Goal: Obtain resource: Download file/media

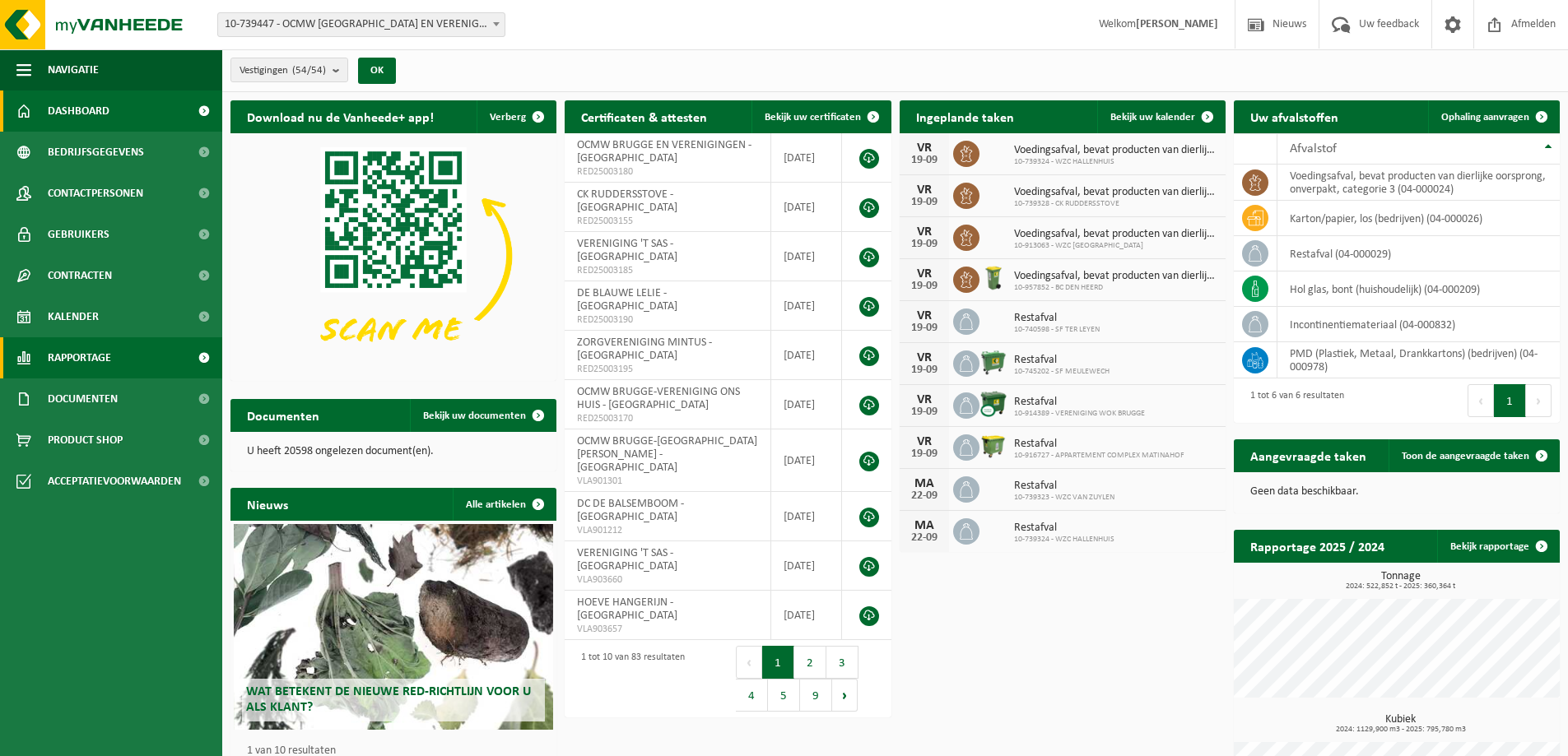
click at [69, 363] on span "Rapportage" at bounding box center [79, 358] width 63 height 42
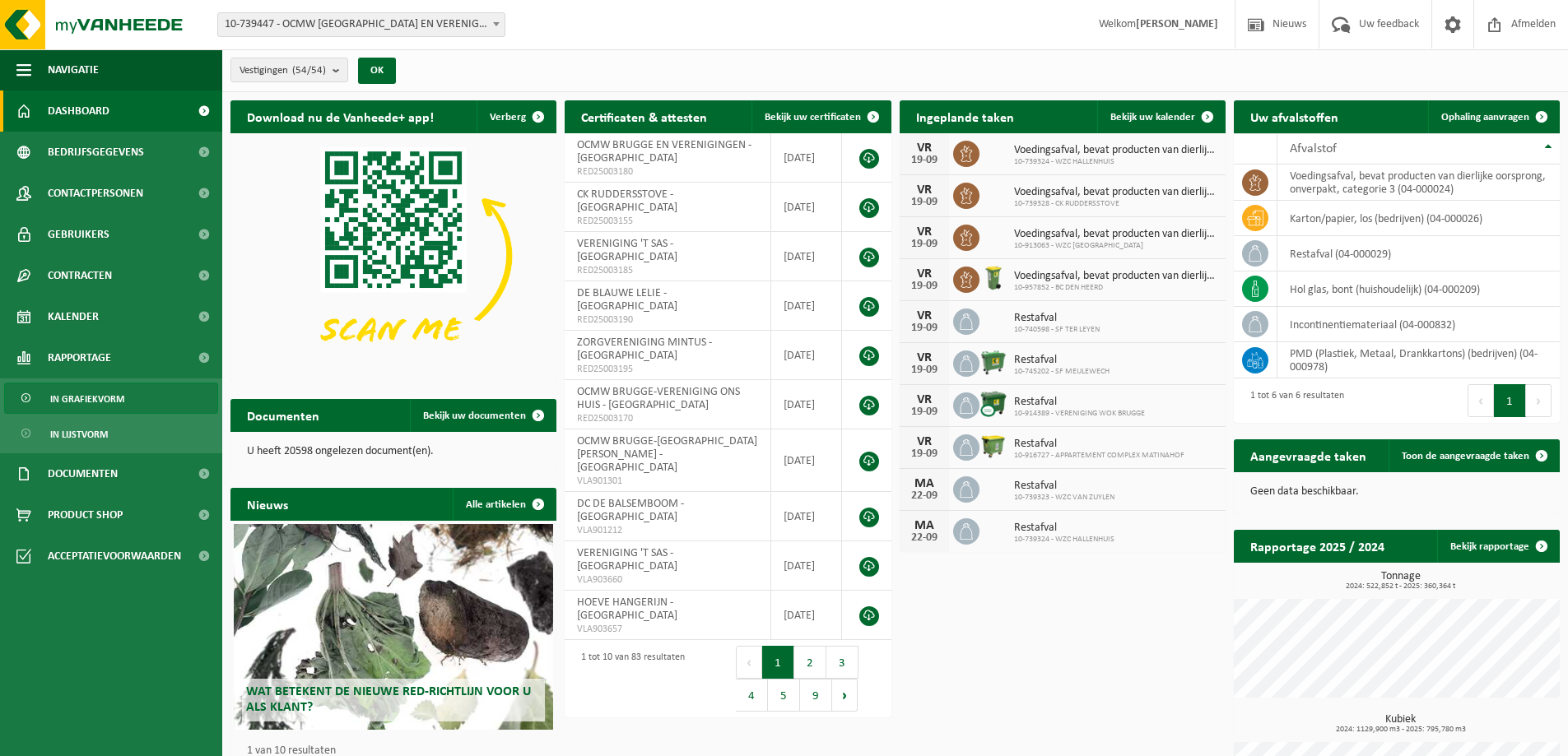
click at [87, 394] on span "In grafiekvorm" at bounding box center [87, 399] width 74 height 32
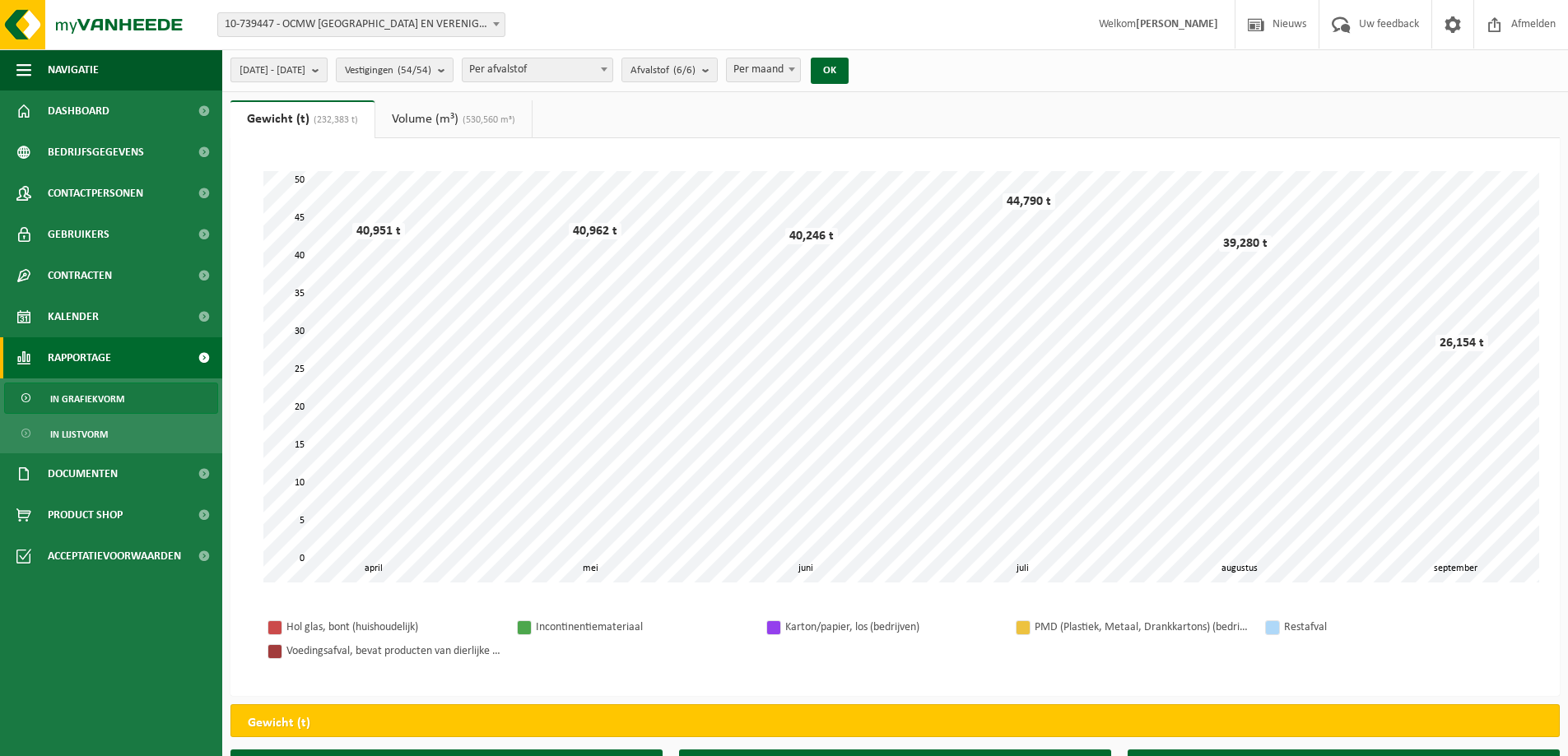
click at [327, 72] on b "submit" at bounding box center [319, 69] width 15 height 23
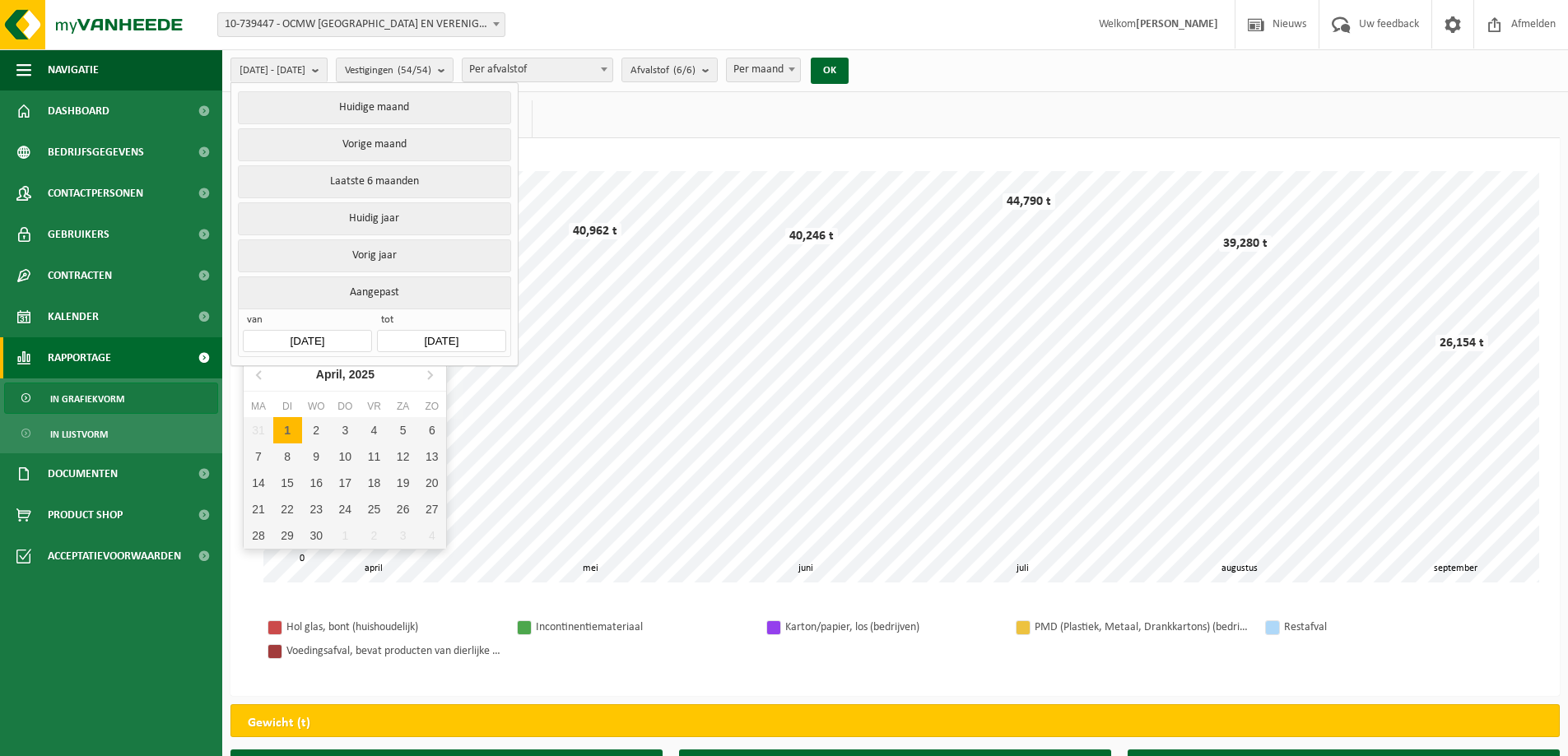
click at [283, 338] on input "2025-04-01" at bounding box center [307, 340] width 129 height 22
click at [261, 373] on icon at bounding box center [259, 374] width 27 height 27
click at [311, 378] on div "Maart, 2025" at bounding box center [344, 374] width 76 height 27
click at [261, 377] on icon at bounding box center [259, 374] width 27 height 27
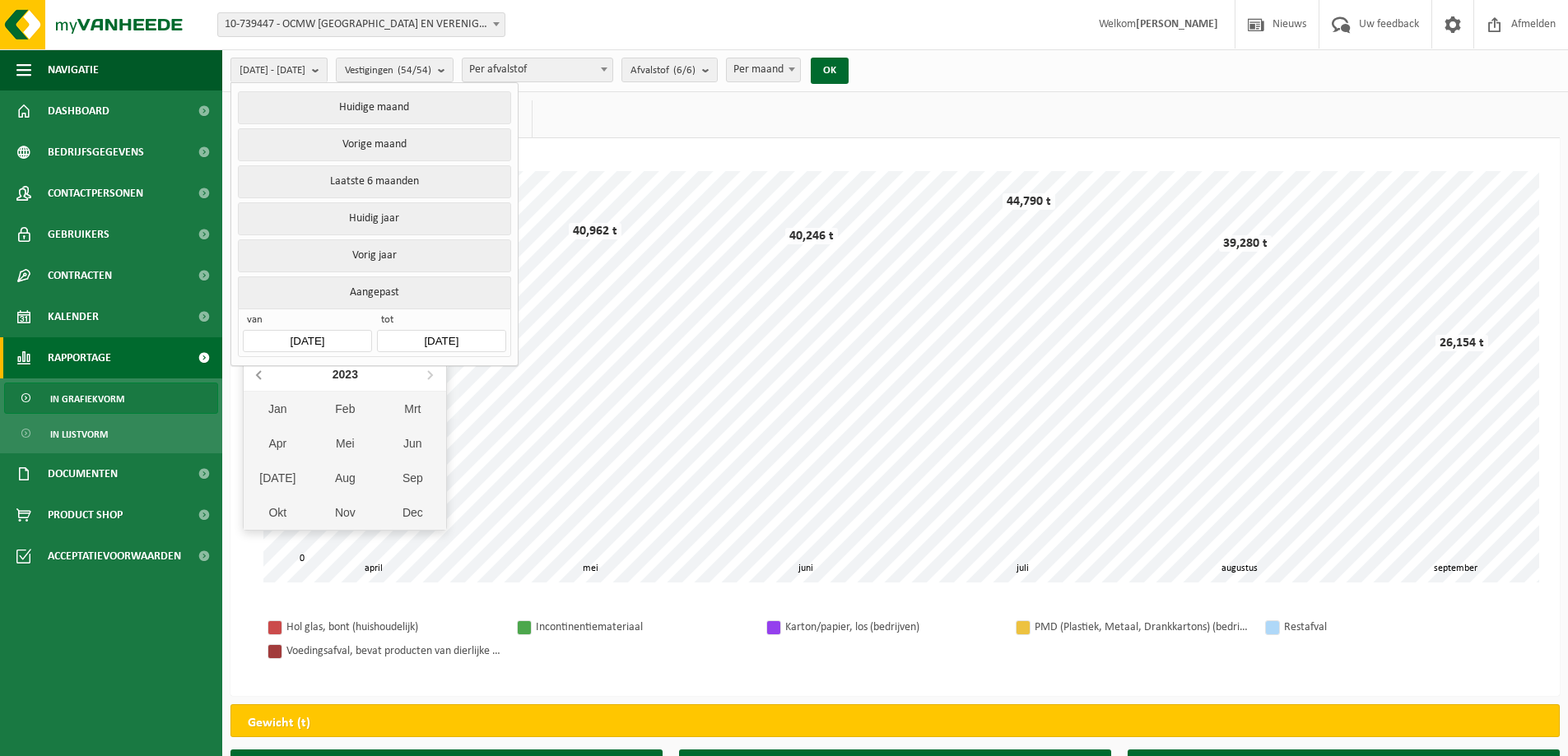
click at [261, 377] on icon at bounding box center [259, 374] width 27 height 27
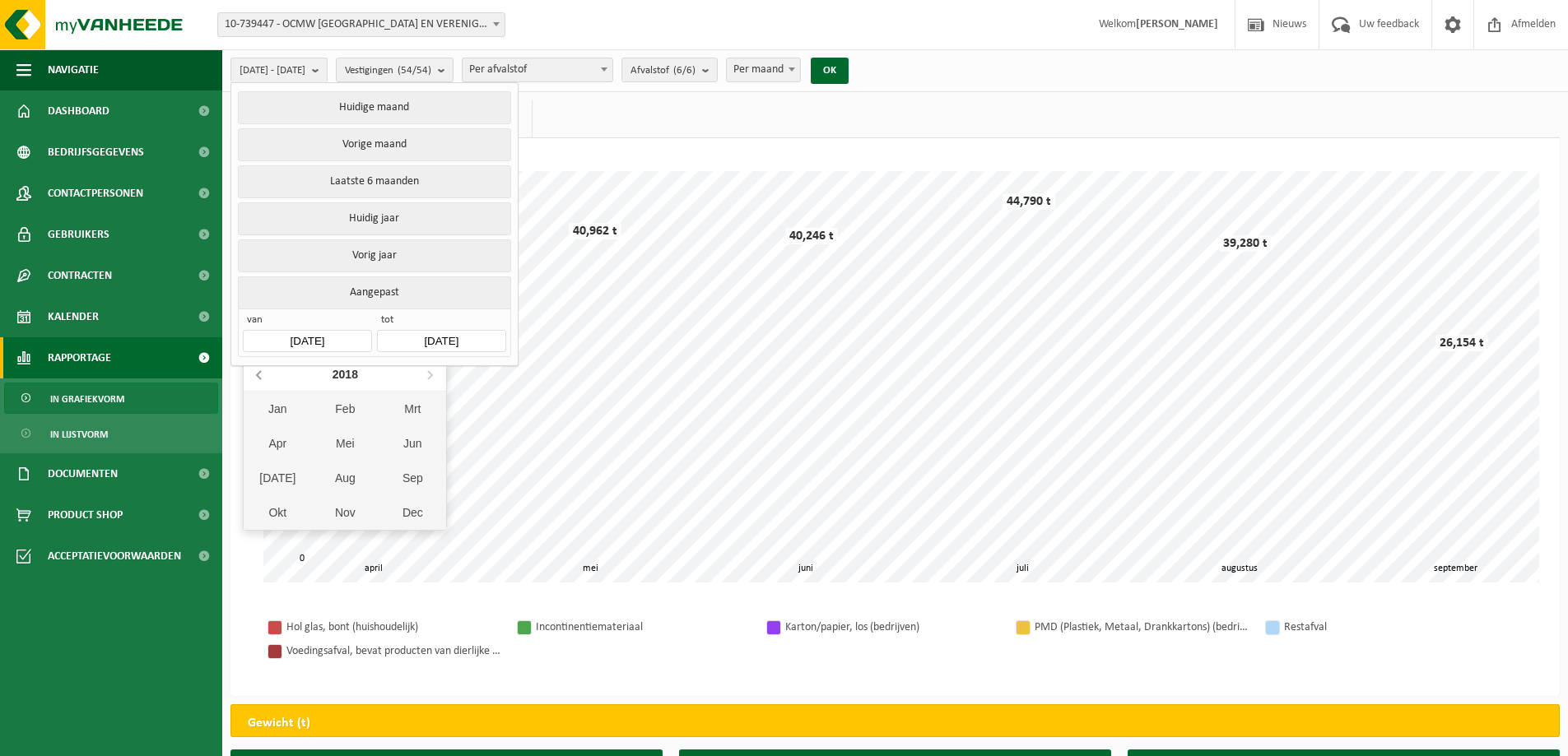
click at [261, 377] on icon at bounding box center [259, 374] width 27 height 27
click at [261, 377] on nav "2016" at bounding box center [344, 375] width 202 height 34
click at [355, 402] on div "Feb" at bounding box center [344, 409] width 67 height 35
click at [264, 428] on div "1" at bounding box center [257, 429] width 29 height 27
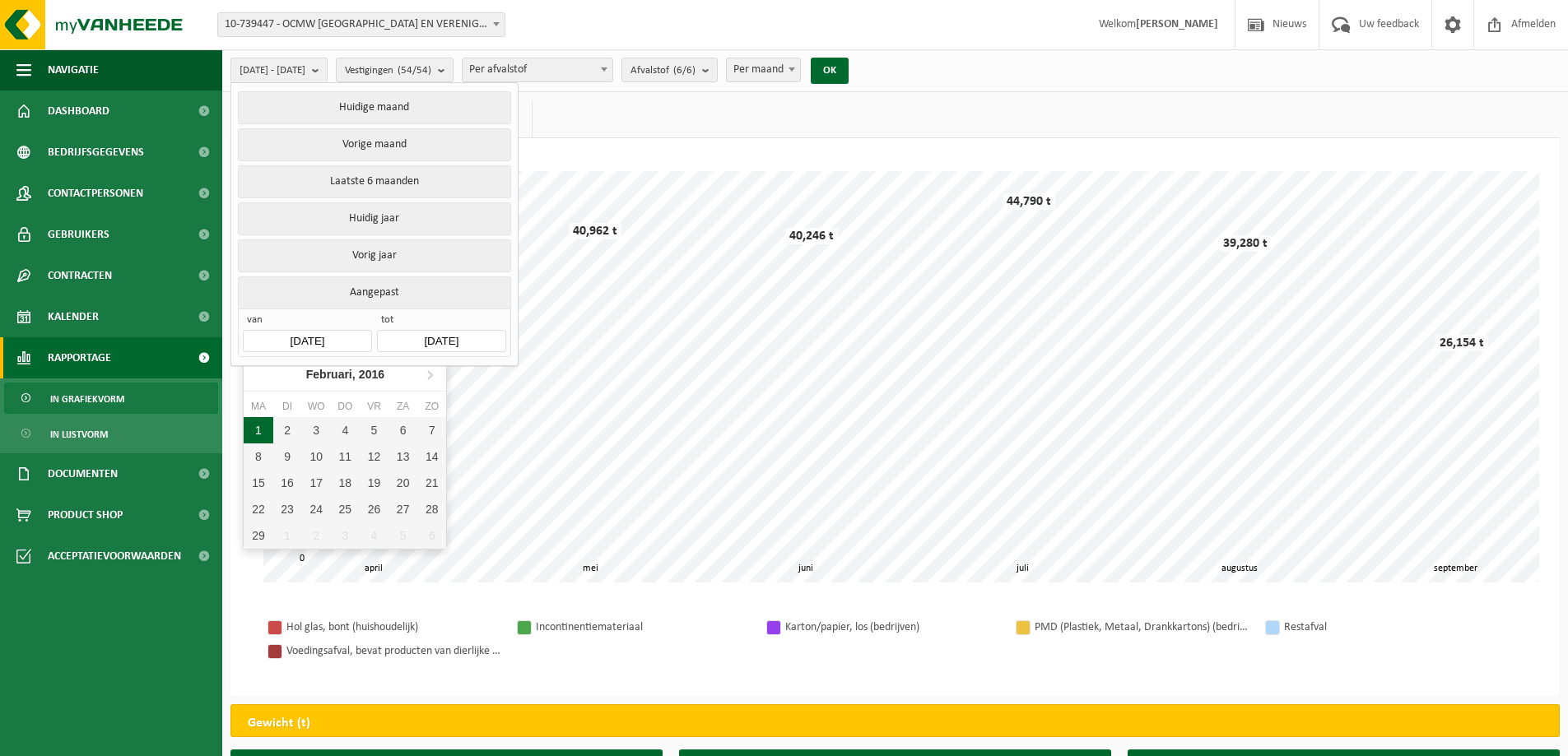
type input "2016-02-01"
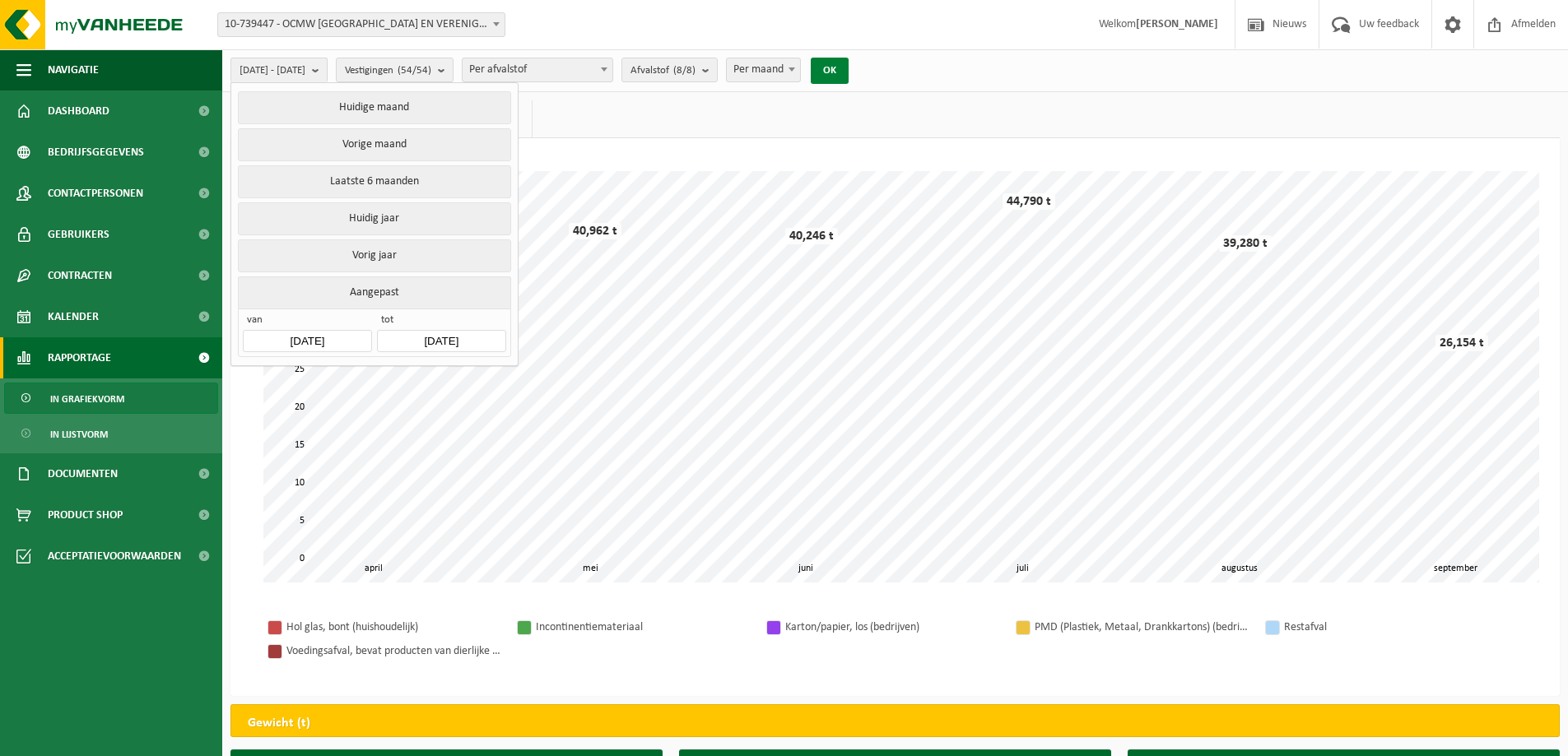
click at [848, 67] on button "OK" at bounding box center [830, 70] width 38 height 27
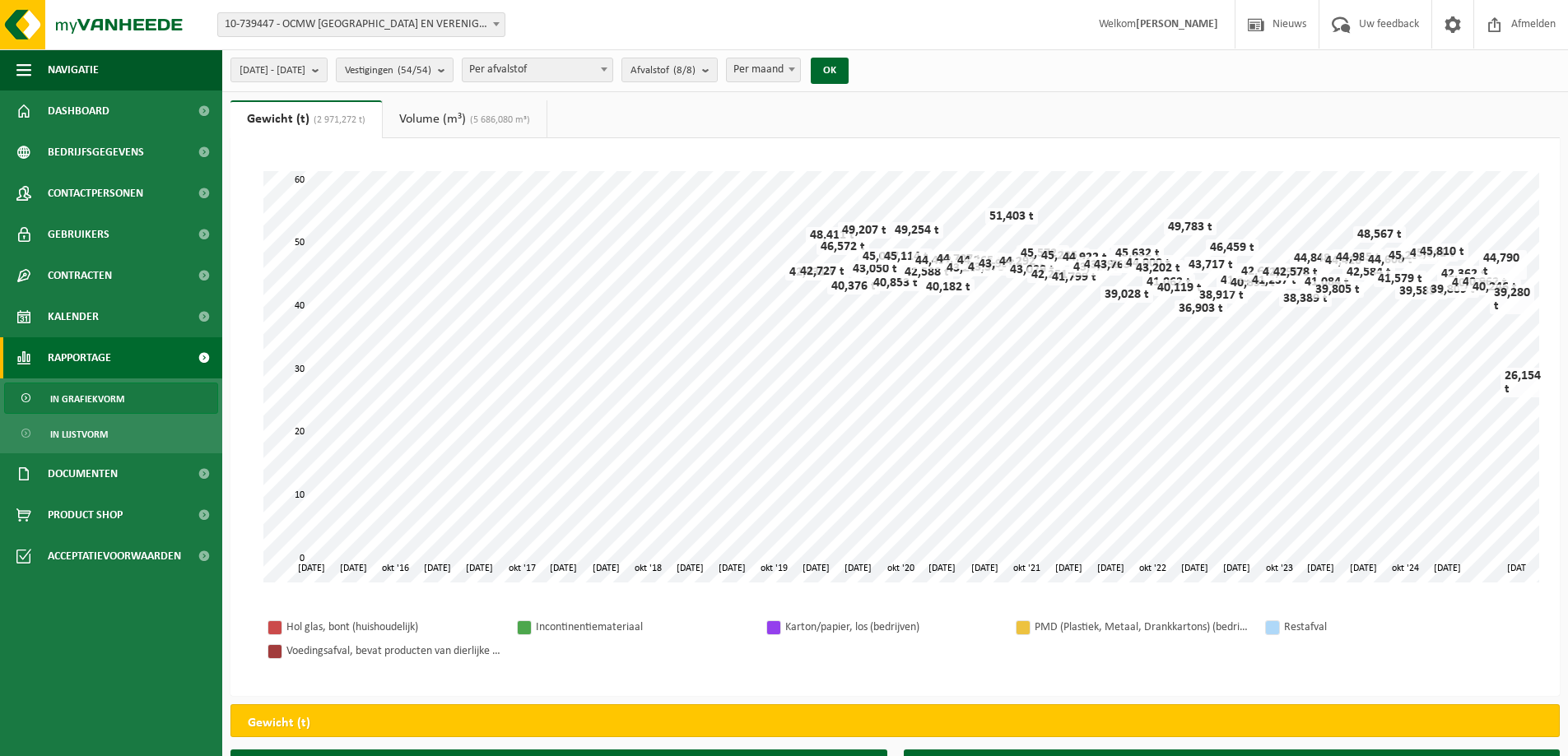
click at [800, 72] on span at bounding box center [791, 69] width 17 height 22
click at [800, 70] on span "Per maand" at bounding box center [763, 69] width 73 height 23
click at [800, 71] on span at bounding box center [791, 69] width 17 height 22
select select "3"
click at [848, 66] on button "OK" at bounding box center [830, 70] width 38 height 27
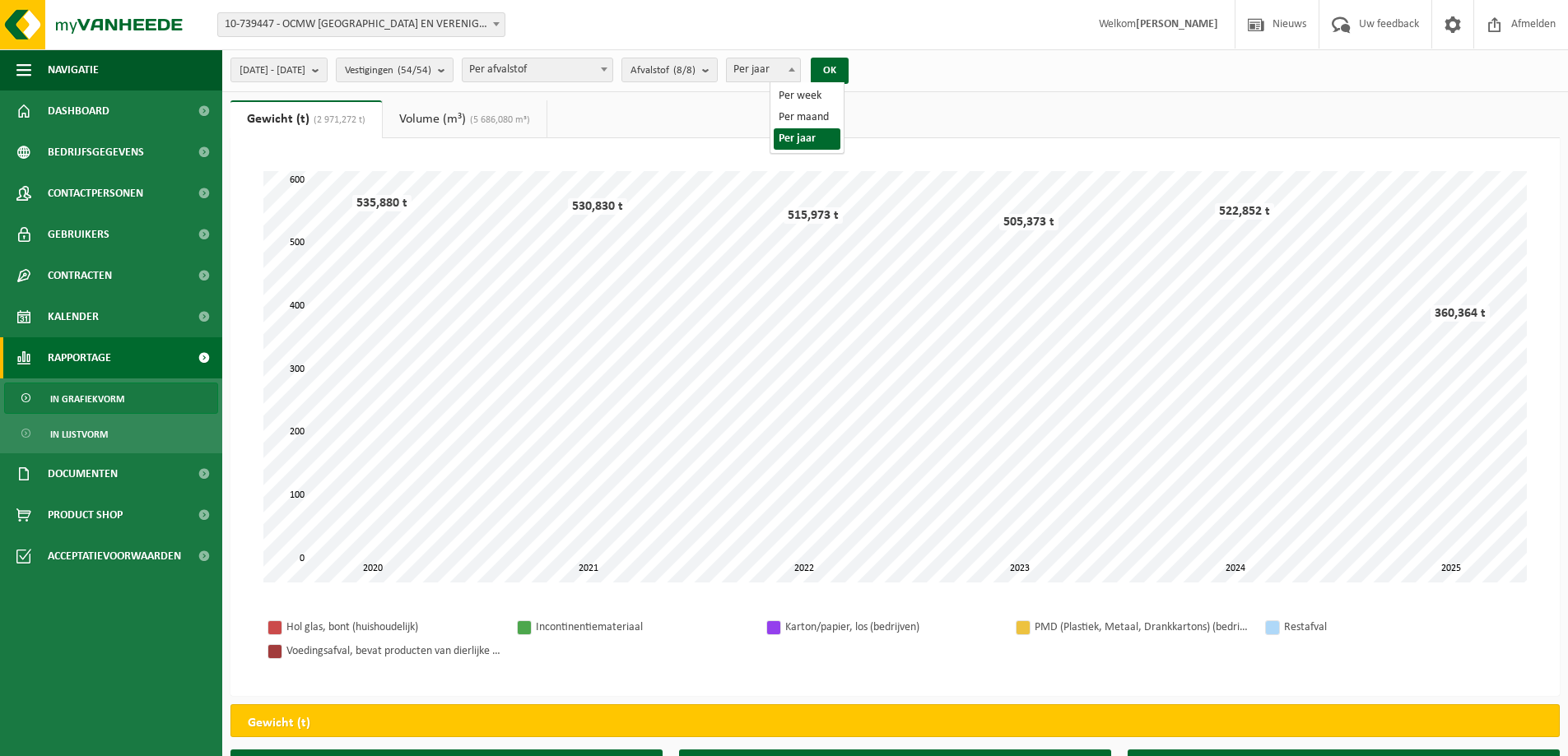
click at [795, 68] on b at bounding box center [791, 69] width 7 height 4
click at [327, 70] on b "submit" at bounding box center [319, 69] width 15 height 23
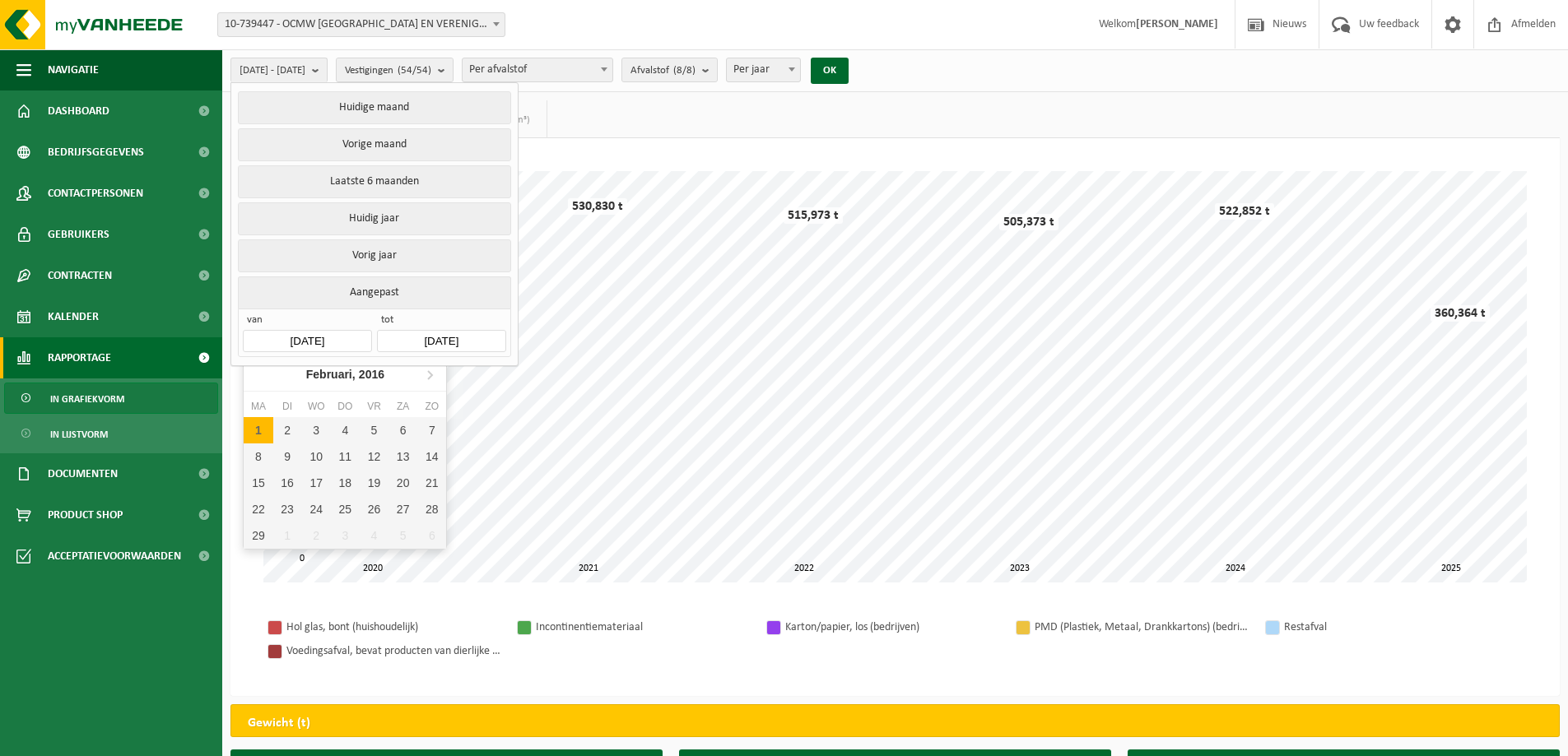
click at [282, 332] on input "2016-02-01" at bounding box center [307, 340] width 129 height 22
click at [318, 378] on div "Februari, 2016" at bounding box center [345, 374] width 91 height 27
click at [338, 378] on div "2016" at bounding box center [344, 374] width 39 height 27
click at [417, 464] on div "2016" at bounding box center [422, 460] width 51 height 47
click at [420, 333] on input "2025-09-19" at bounding box center [441, 340] width 129 height 22
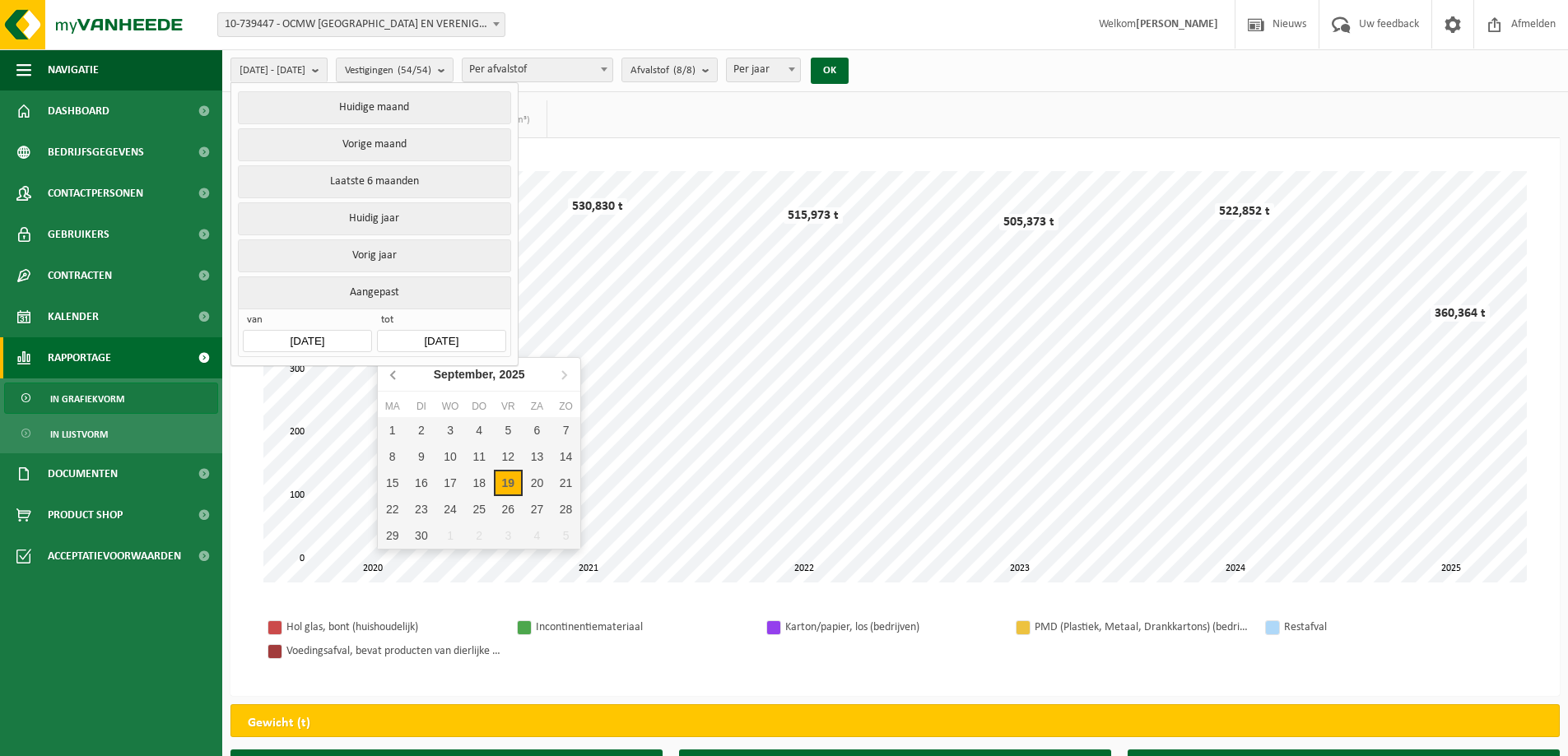
click at [384, 377] on icon at bounding box center [394, 374] width 27 height 27
click at [480, 429] on div "31" at bounding box center [479, 429] width 29 height 27
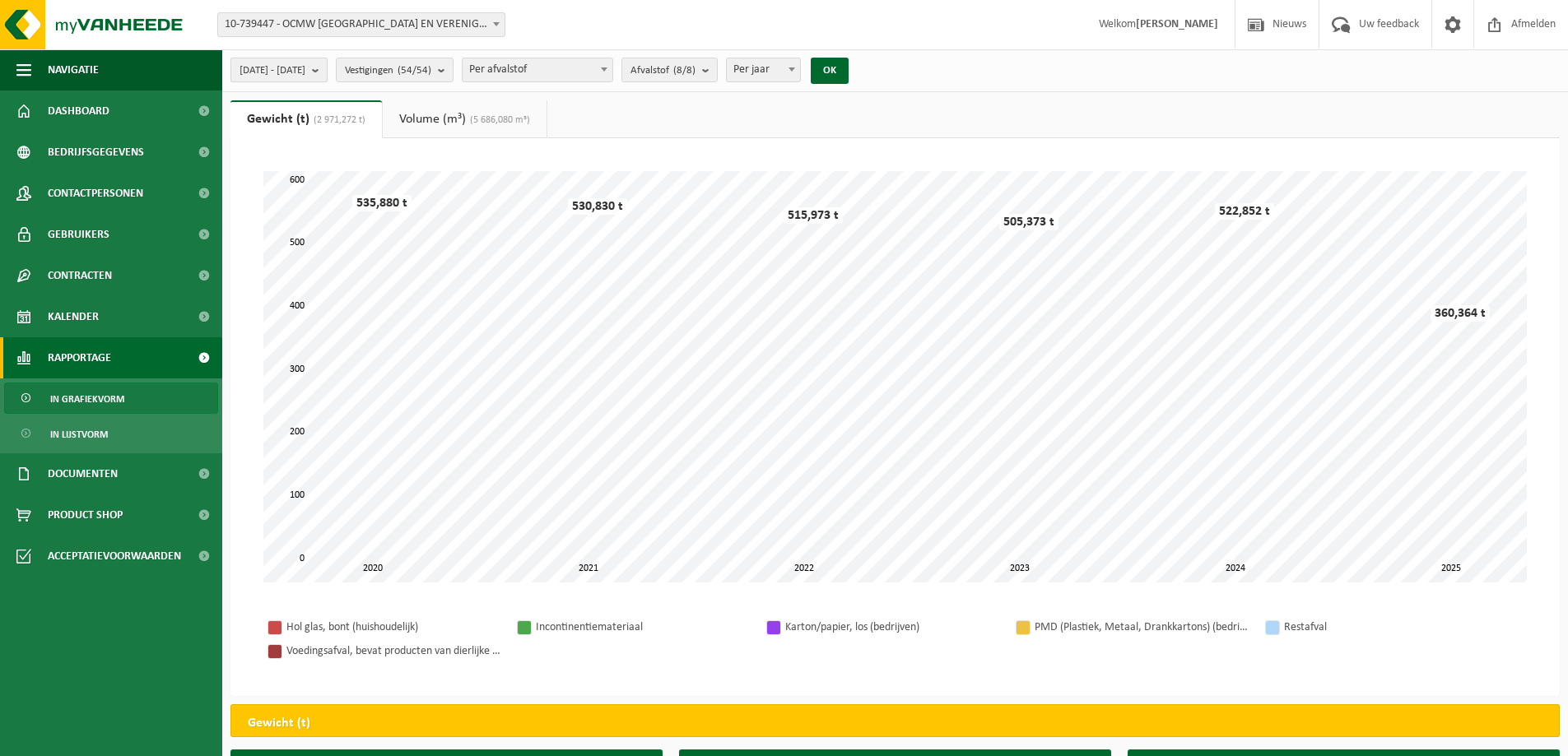
click at [328, 71] on button "2016-02-01 - 2025-07-31" at bounding box center [279, 69] width 97 height 25
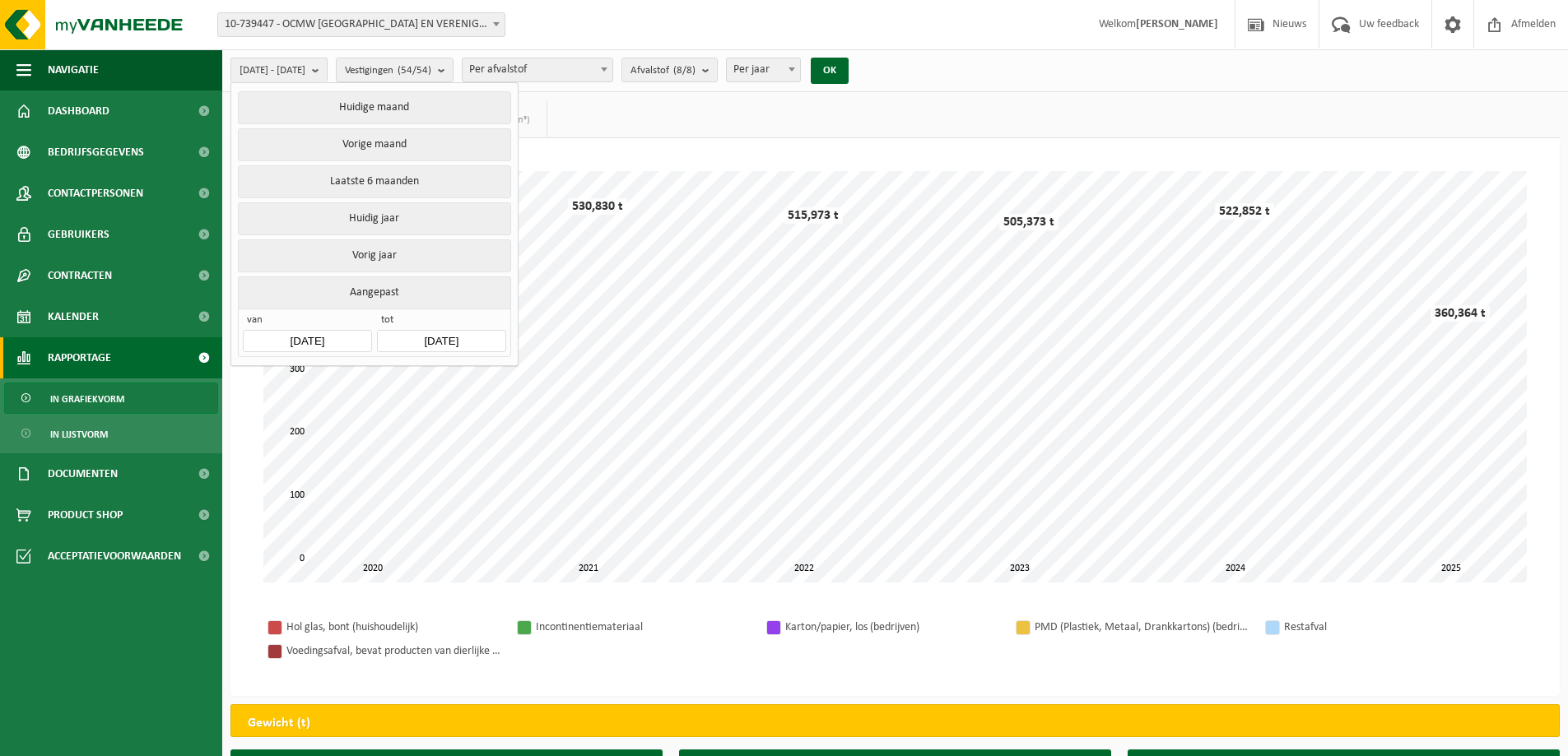
click at [472, 336] on input "2025-07-31" at bounding box center [441, 340] width 129 height 22
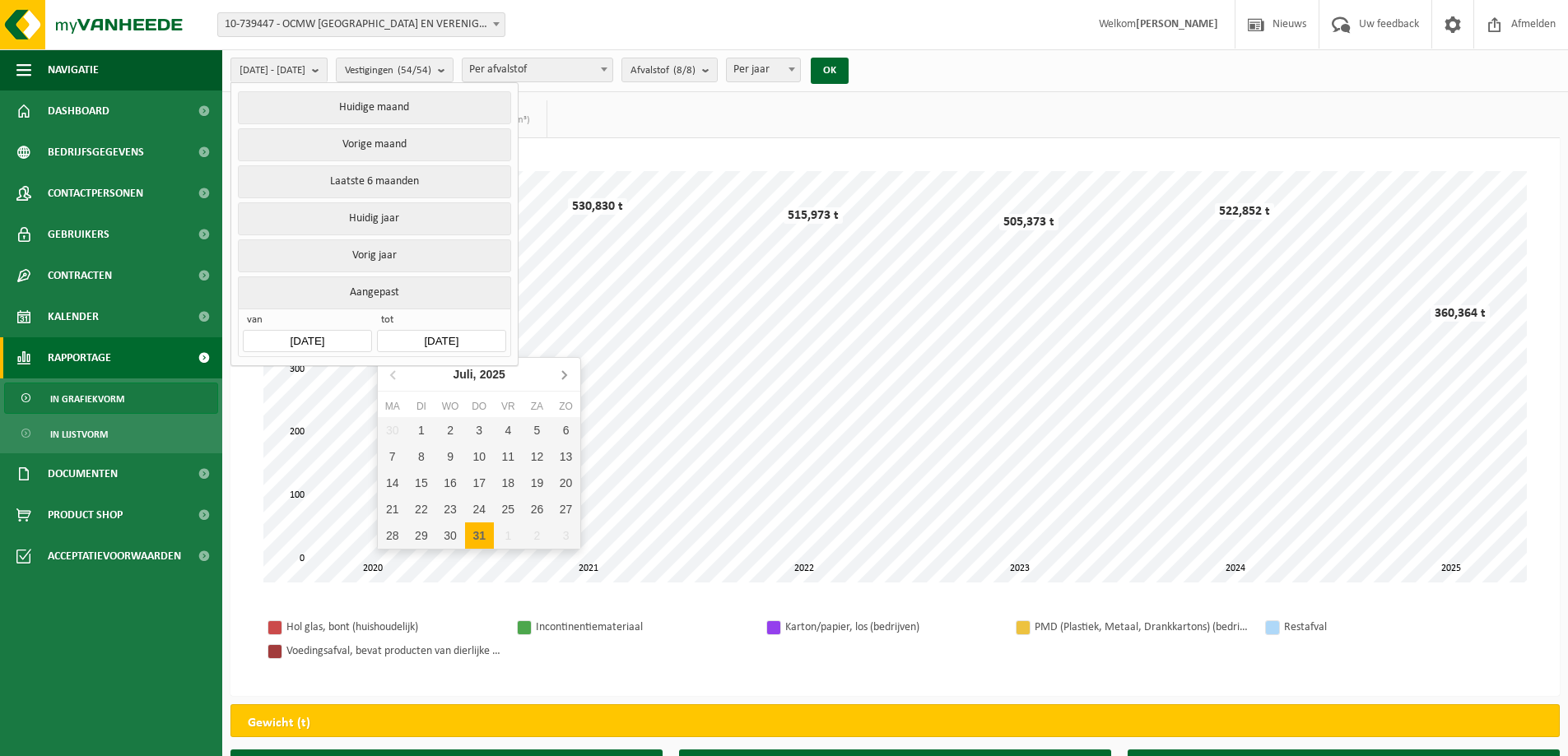
click at [563, 378] on icon at bounding box center [564, 375] width 4 height 8
click at [565, 535] on div "31" at bounding box center [565, 535] width 29 height 27
type input "2025-08-31"
type input "2016-02-01"
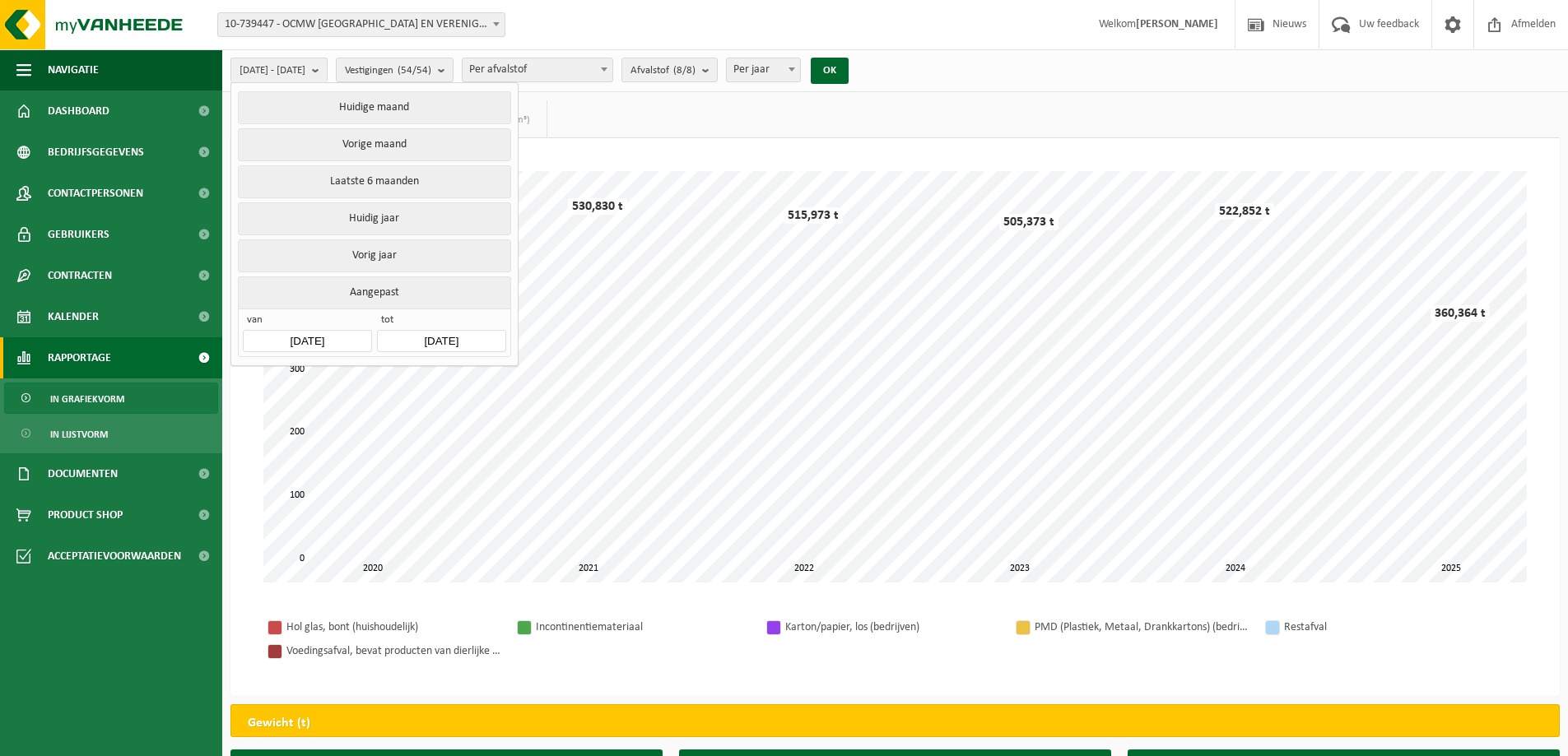
click at [609, 101] on ul "Gewicht (t) (2 971,272 t) Volume (m³) (5 686,080 m³)" at bounding box center [895, 119] width 1329 height 38
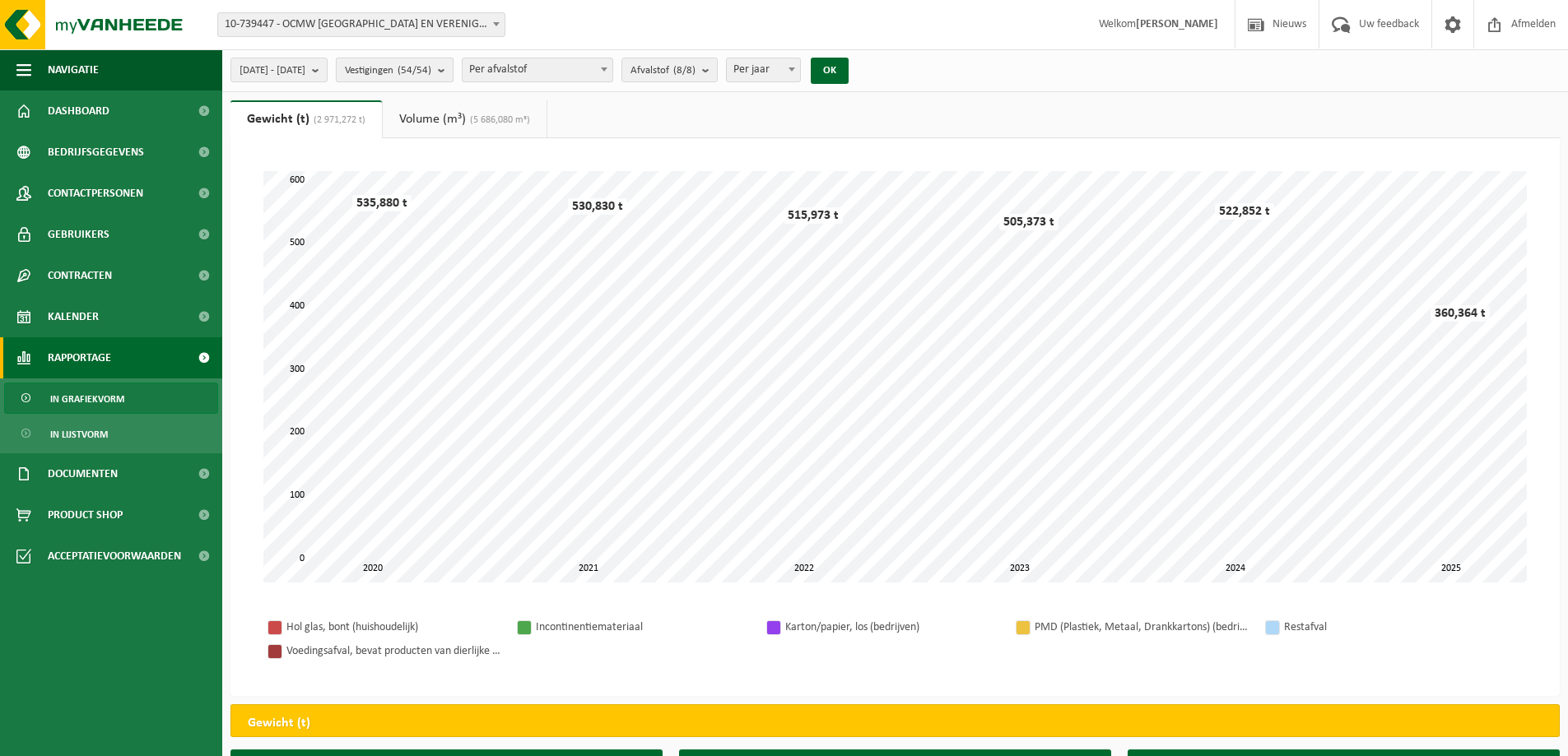
click at [432, 72] on count "(54/54)" at bounding box center [415, 70] width 34 height 11
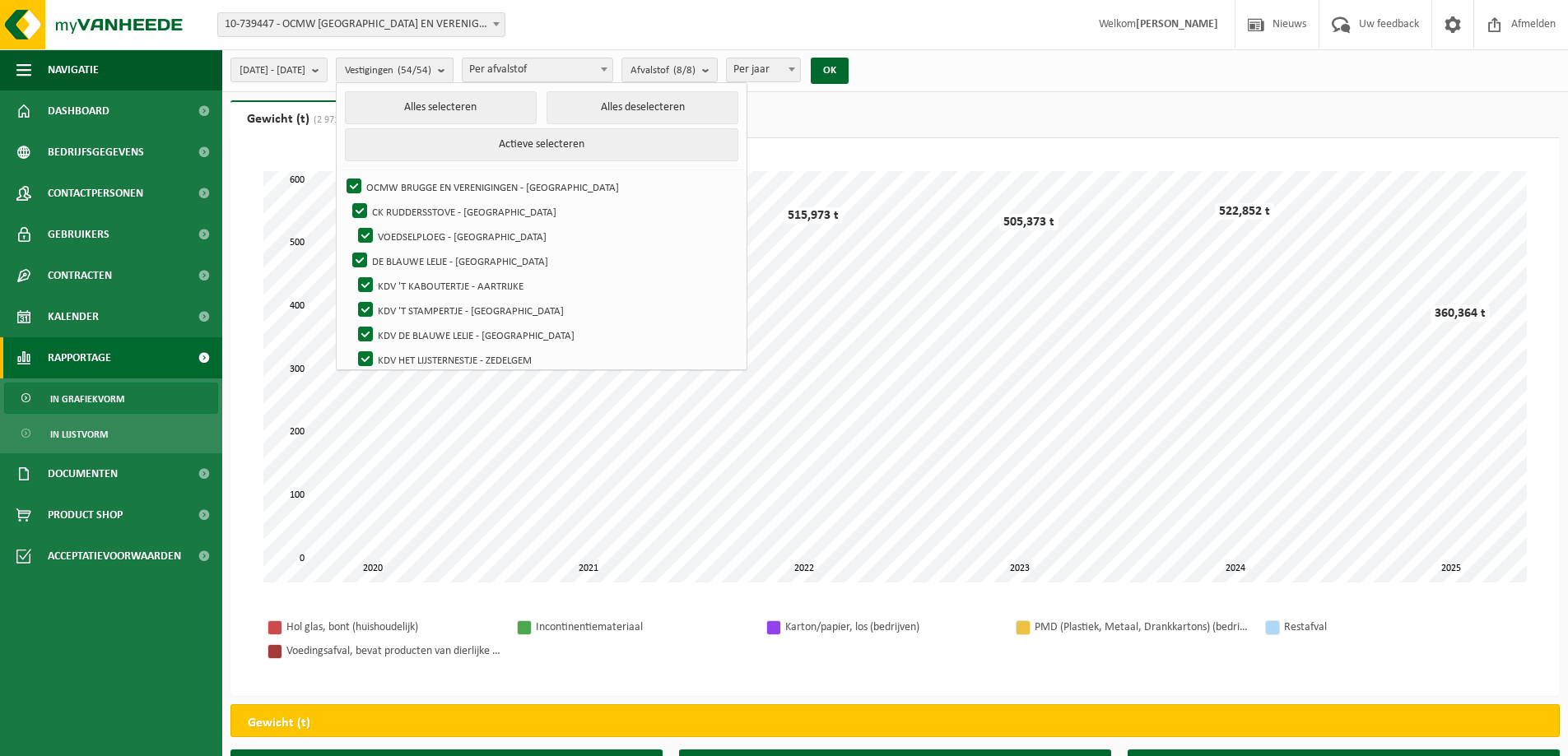
click at [432, 72] on count "(54/54)" at bounding box center [415, 70] width 34 height 11
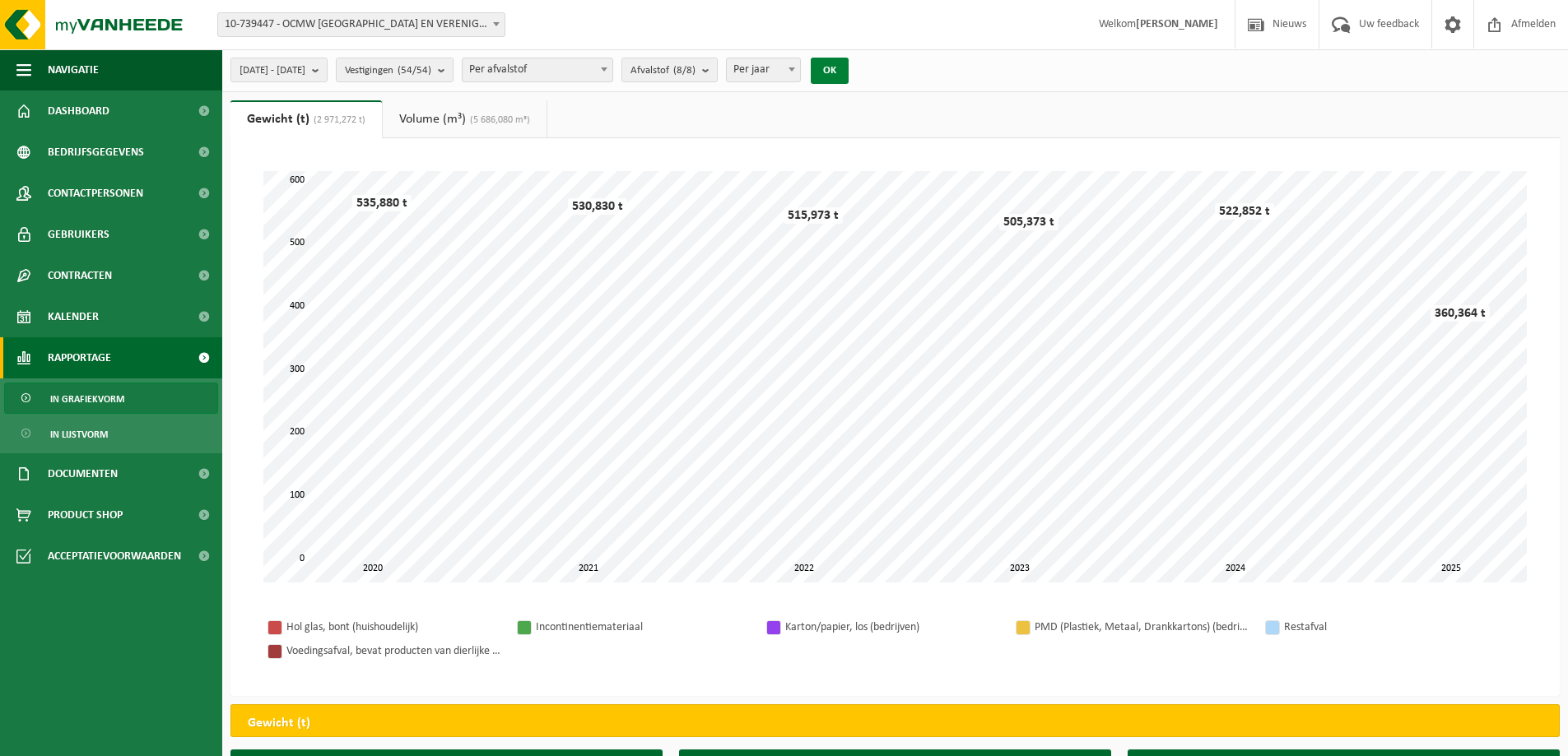
click at [848, 70] on button "OK" at bounding box center [830, 70] width 38 height 27
click at [717, 66] on b "submit" at bounding box center [709, 69] width 15 height 23
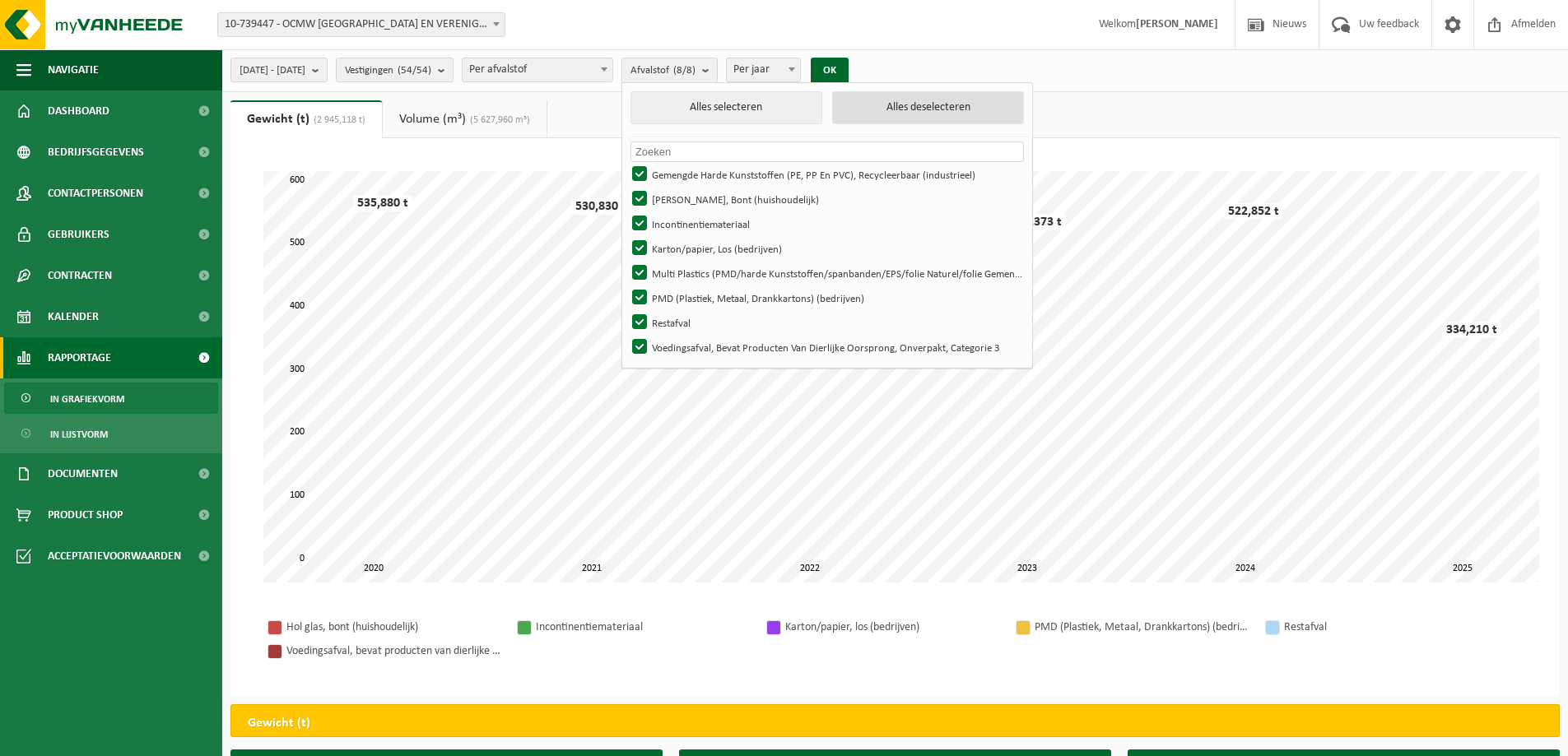
click at [904, 105] on button "Alles deselecteren" at bounding box center [928, 107] width 192 height 33
checkbox input "false"
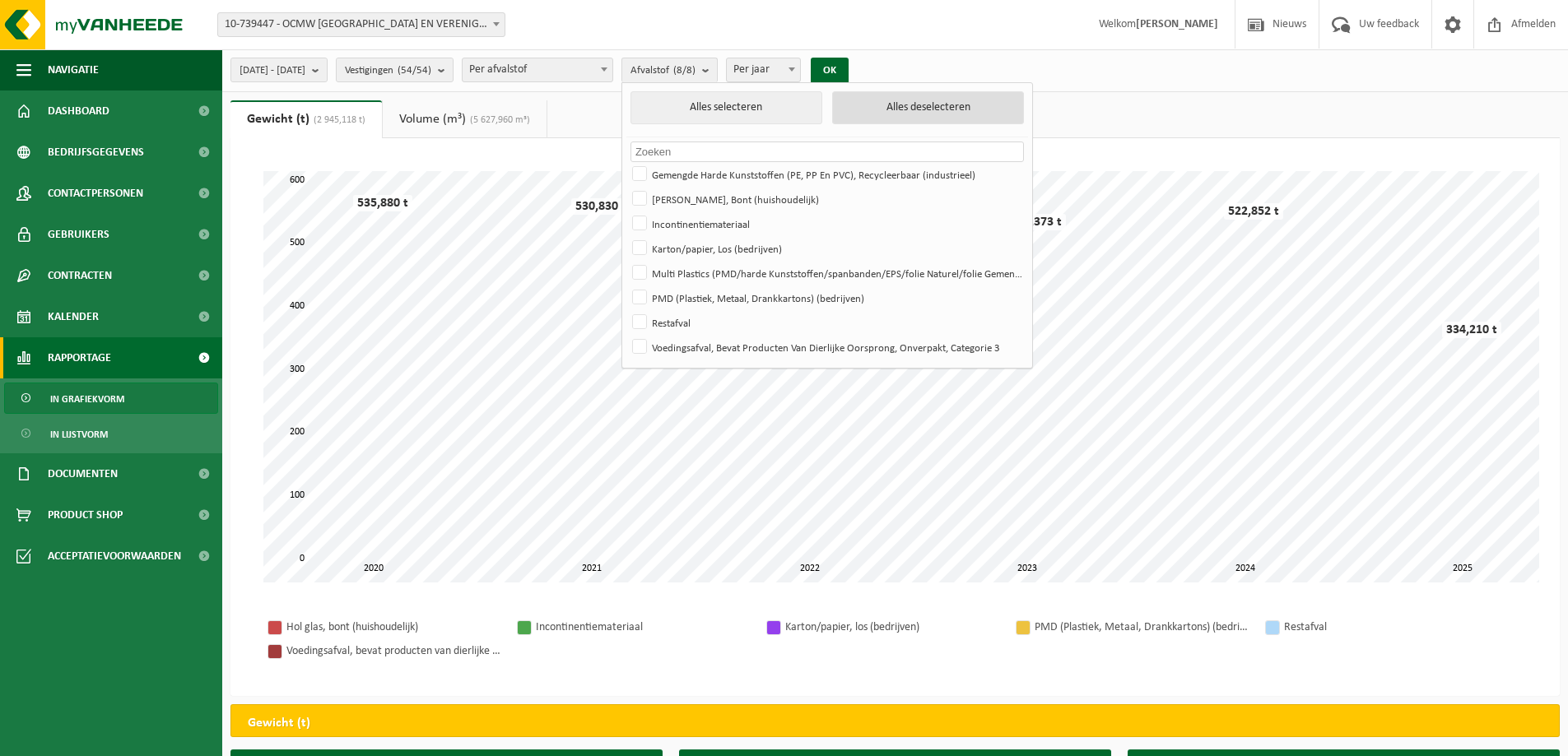
checkbox input "false"
click at [680, 320] on label "Restafval" at bounding box center [825, 322] width 393 height 25
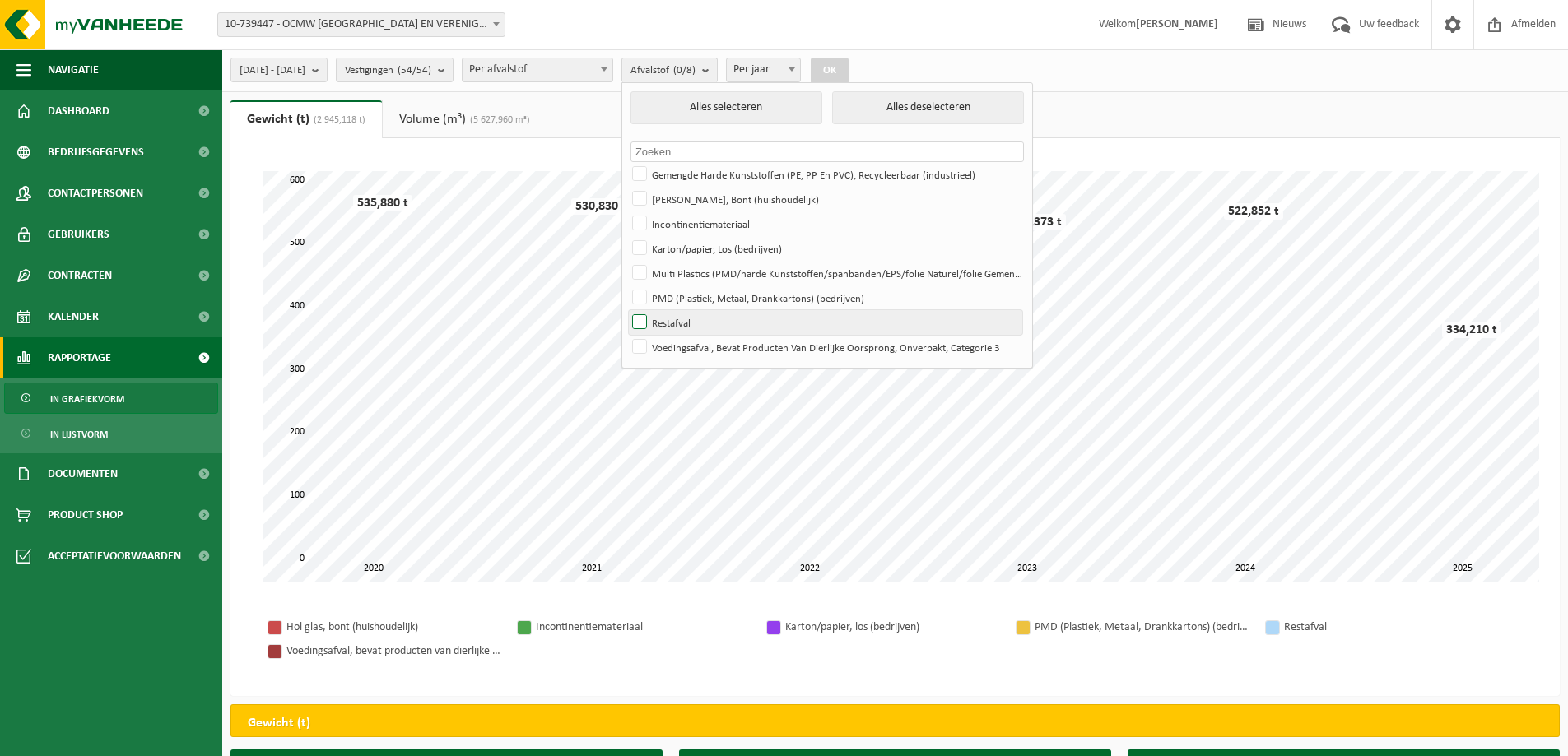
click at [627, 310] on input "Restafval" at bounding box center [626, 310] width 1 height 1
checkbox input "true"
click at [848, 73] on button "OK" at bounding box center [830, 70] width 38 height 27
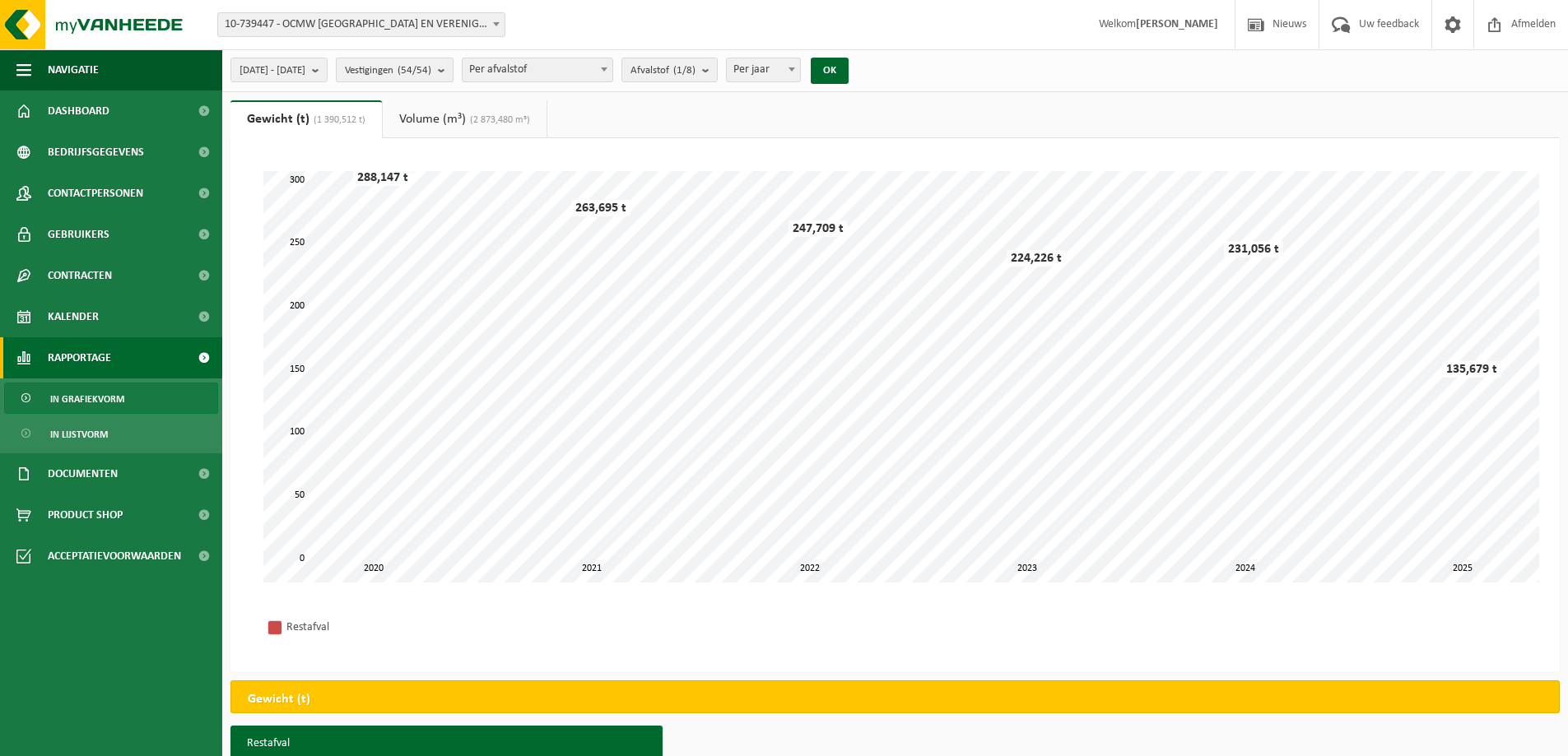
click at [432, 68] on count "(54/54)" at bounding box center [415, 70] width 34 height 11
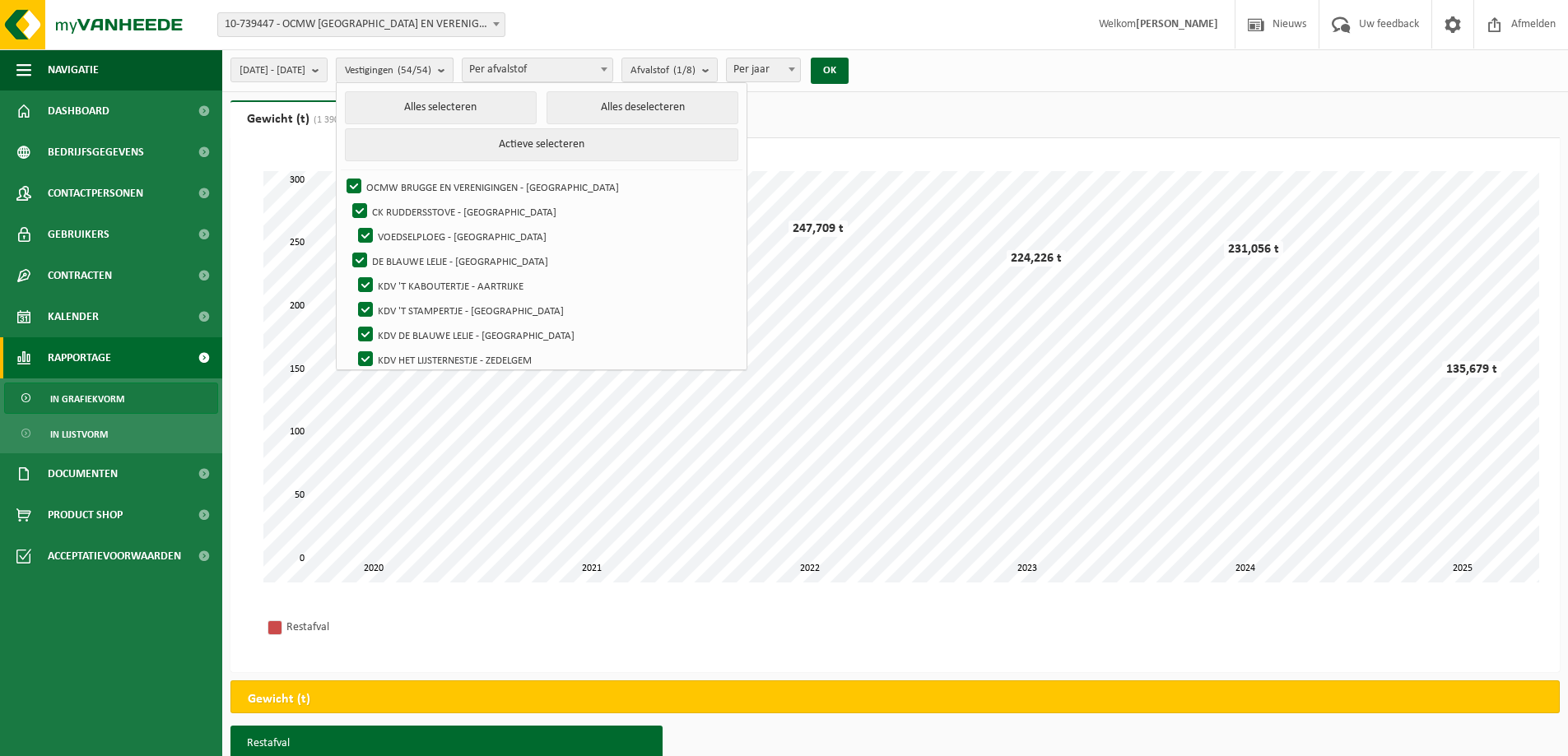
click at [432, 68] on count "(54/54)" at bounding box center [415, 70] width 34 height 11
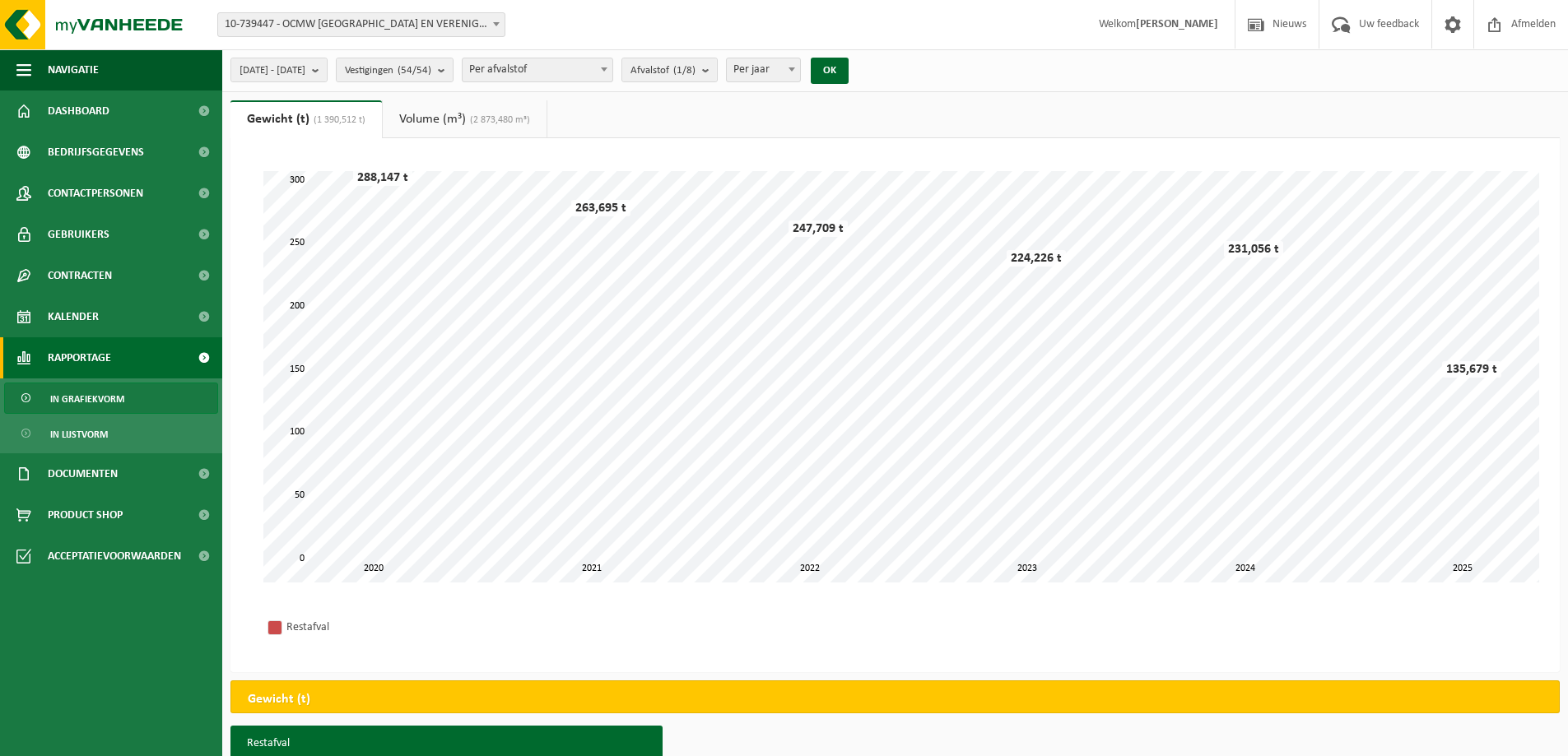
click at [594, 68] on span "Per afvalstof" at bounding box center [537, 69] width 149 height 23
click at [452, 70] on b "submit" at bounding box center [444, 69] width 15 height 23
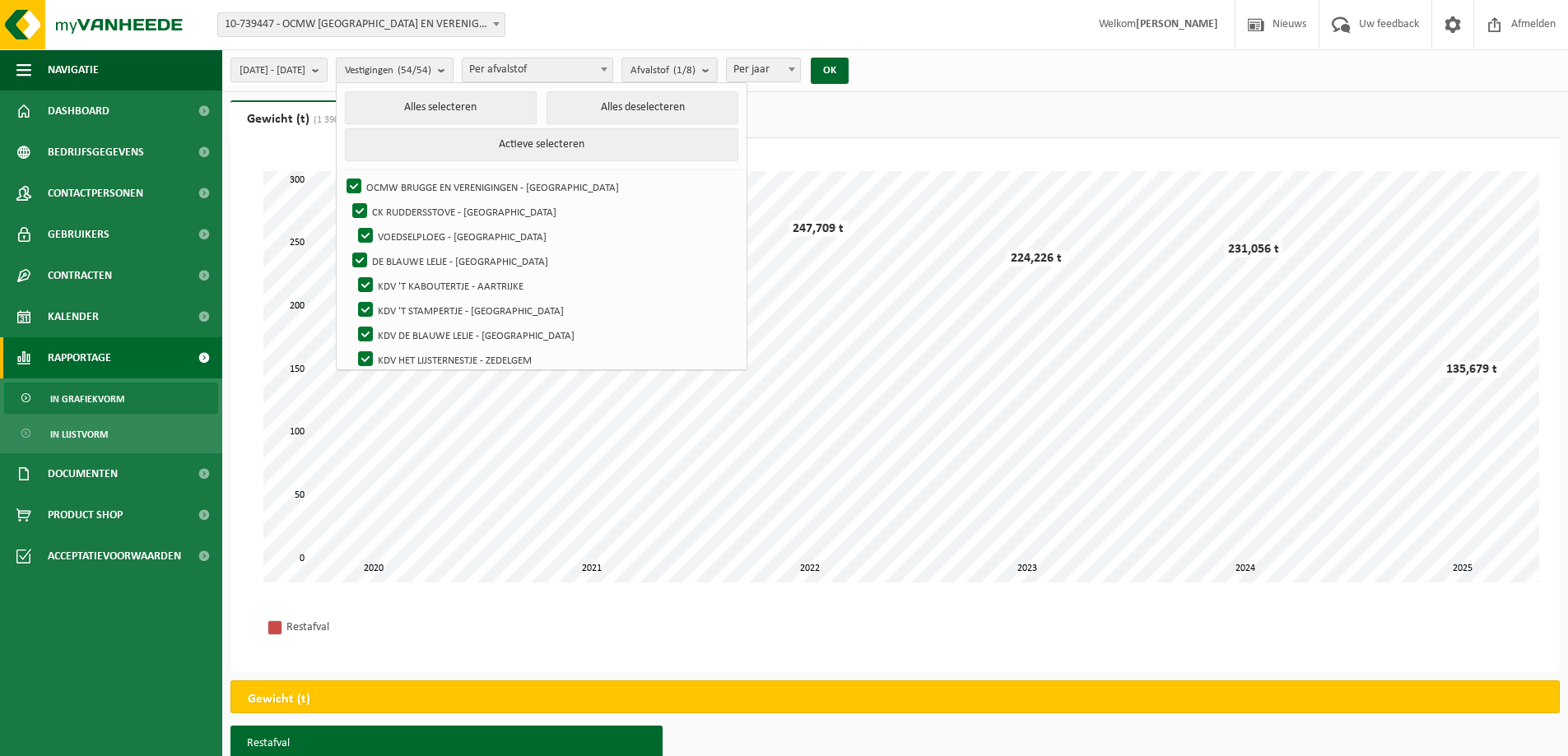
click at [452, 70] on b "submit" at bounding box center [444, 70] width 15 height 24
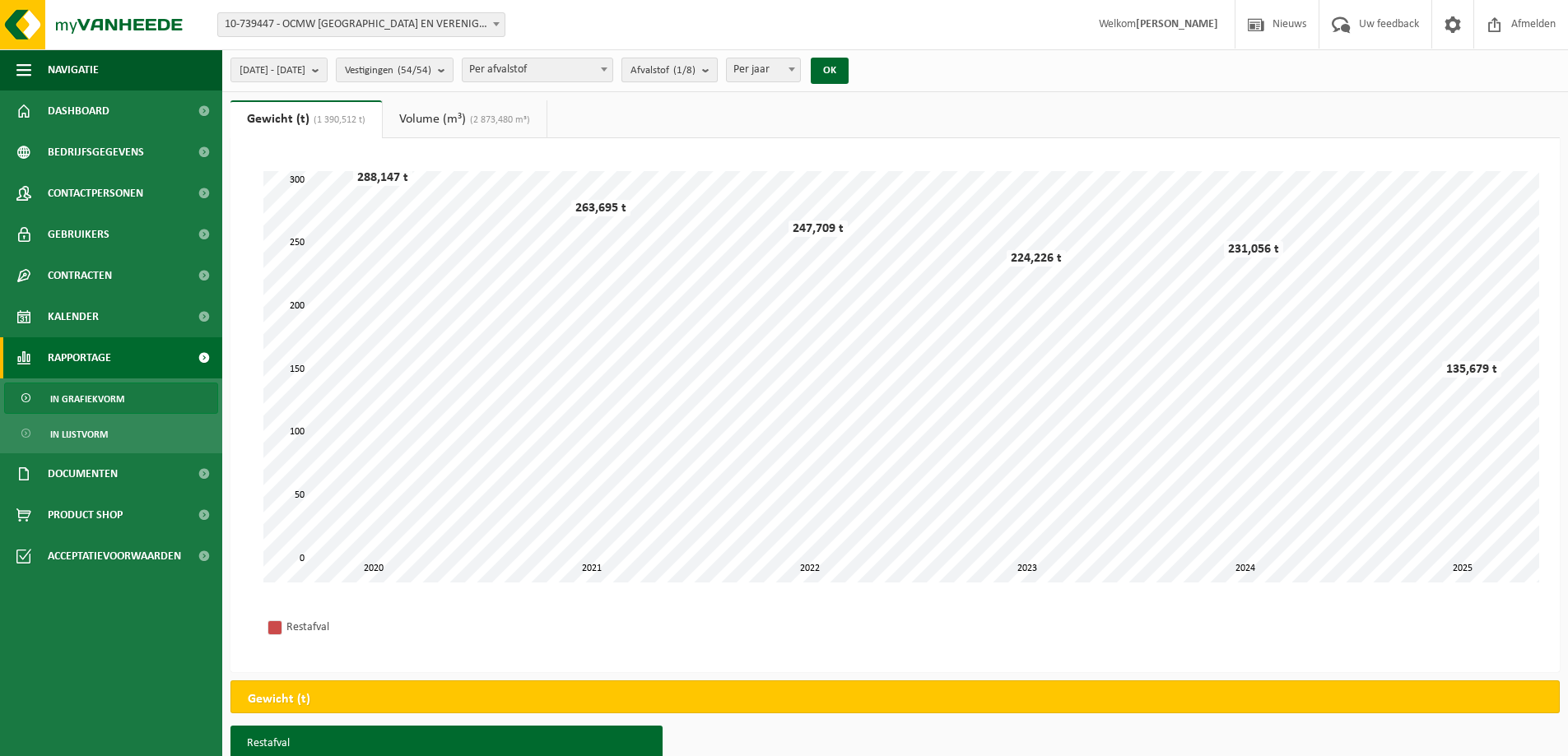
click at [717, 67] on b "submit" at bounding box center [709, 69] width 15 height 23
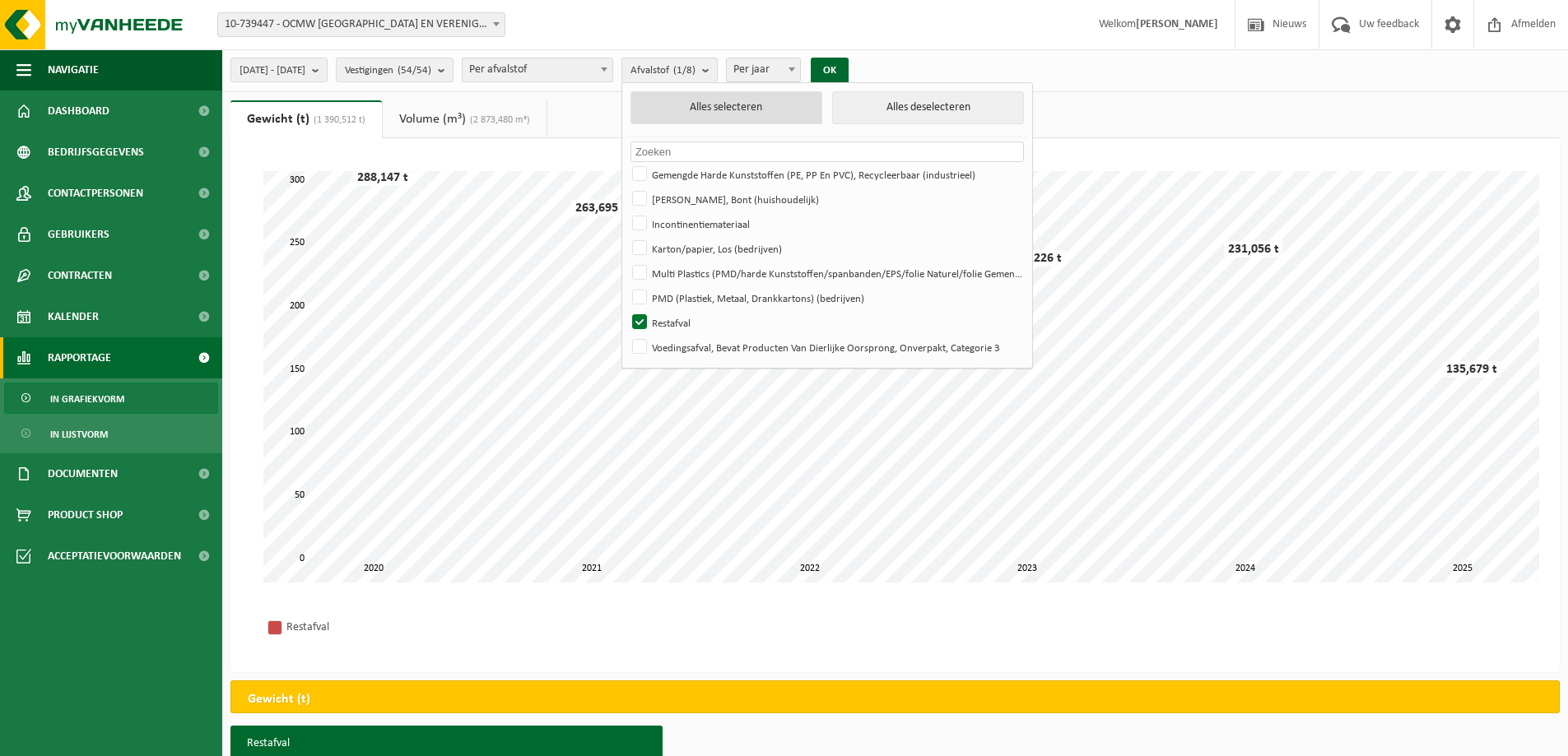
click at [743, 109] on button "Alles selecteren" at bounding box center [727, 107] width 192 height 33
checkbox input "true"
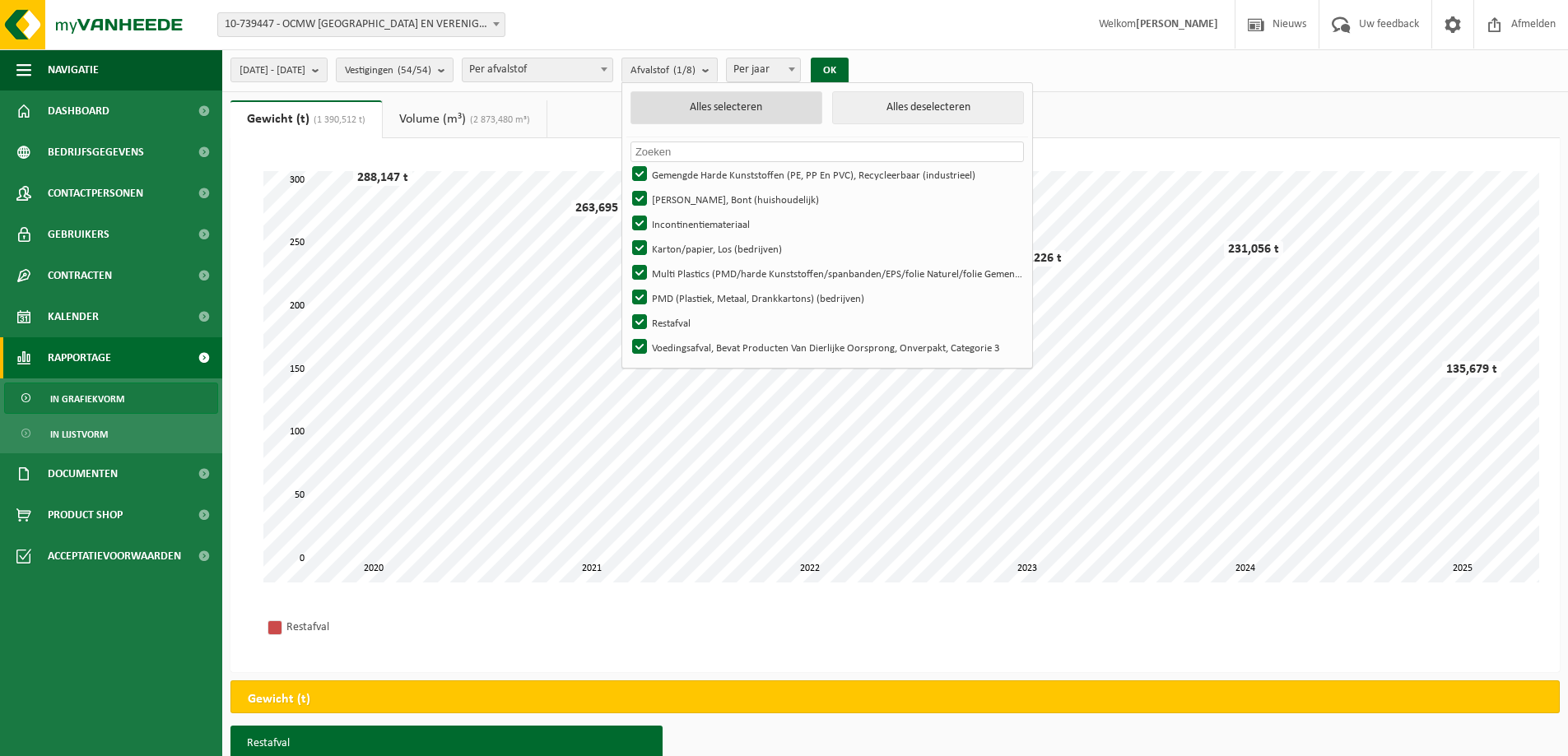
checkbox input "true"
click at [848, 72] on button "OK" at bounding box center [830, 70] width 38 height 27
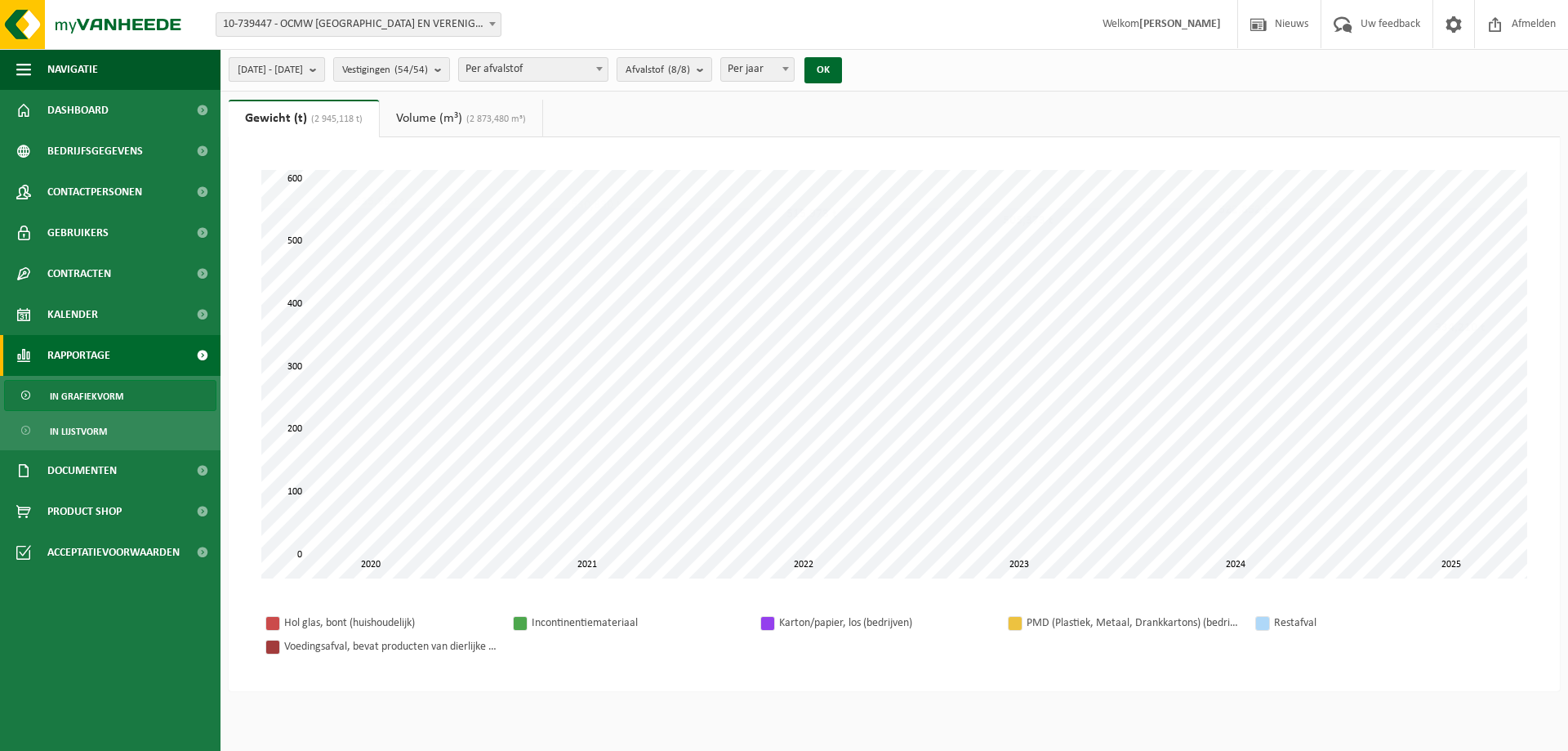
click at [303, 68] on span "2016-02-01 - 2025-08-31" at bounding box center [270, 70] width 66 height 25
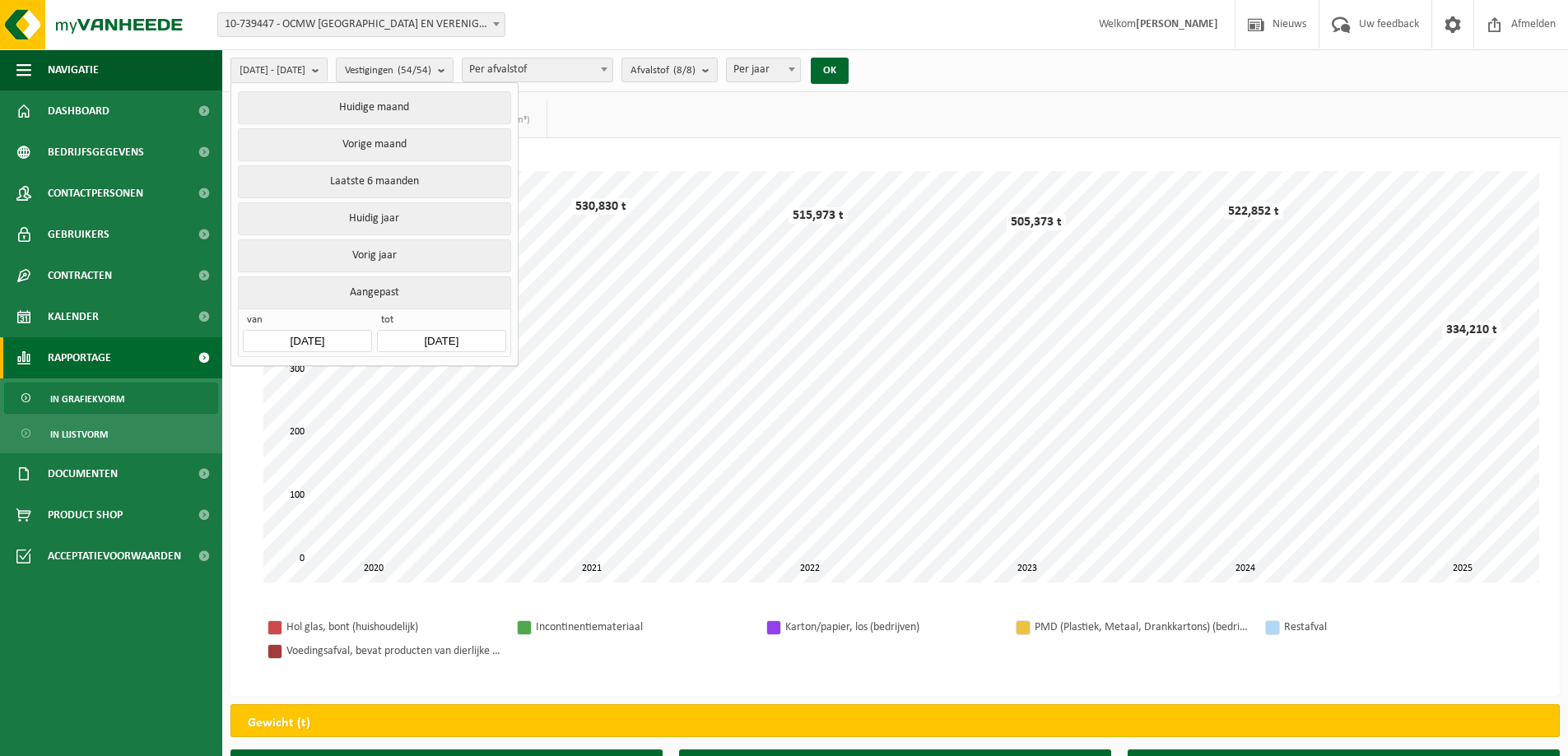
click at [325, 342] on input "2016-02-01" at bounding box center [307, 340] width 129 height 22
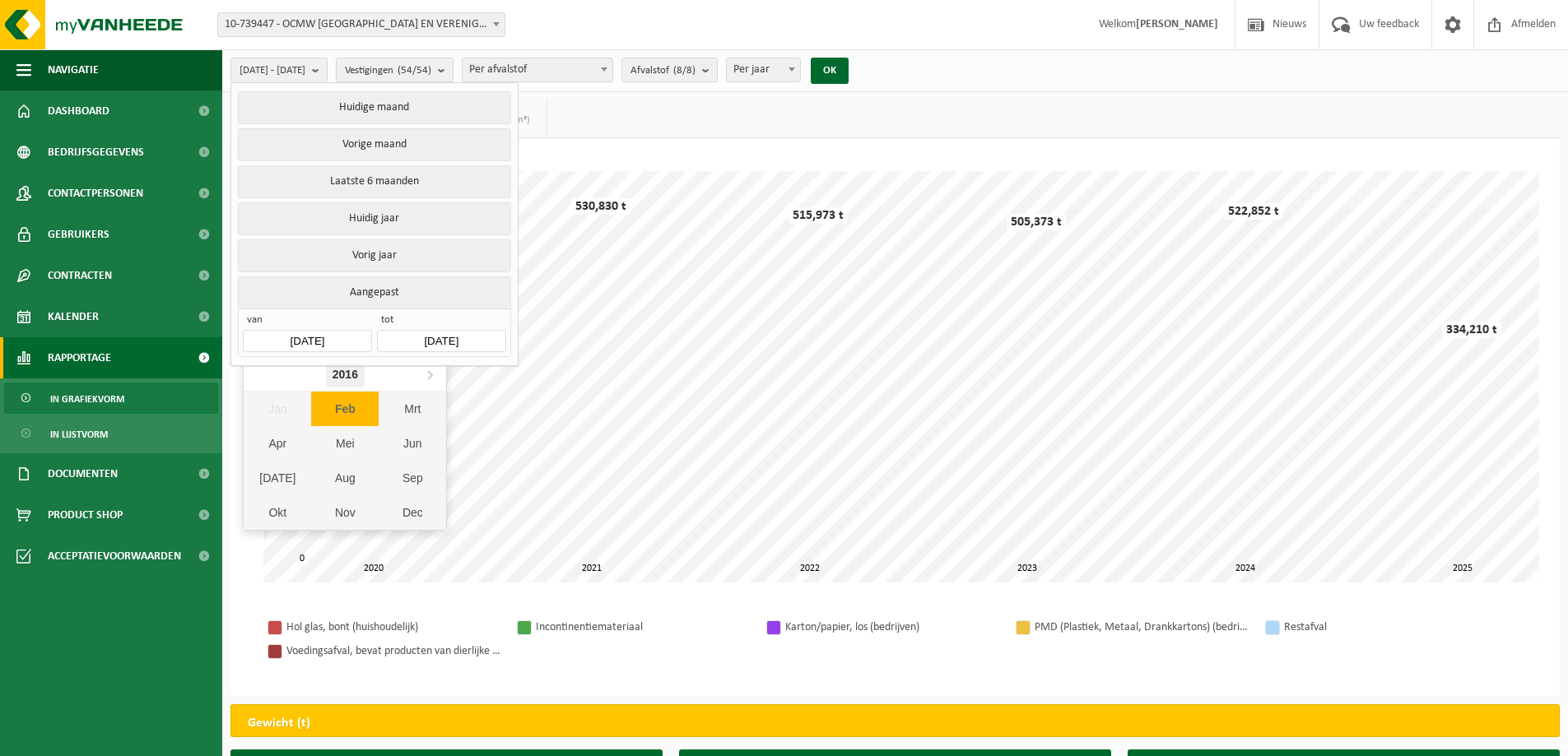
click at [332, 375] on div "2016" at bounding box center [344, 374] width 39 height 27
click at [332, 375] on div "2010 - 2019" at bounding box center [344, 374] width 100 height 27
click at [315, 340] on input "2016-02-01" at bounding box center [307, 340] width 129 height 22
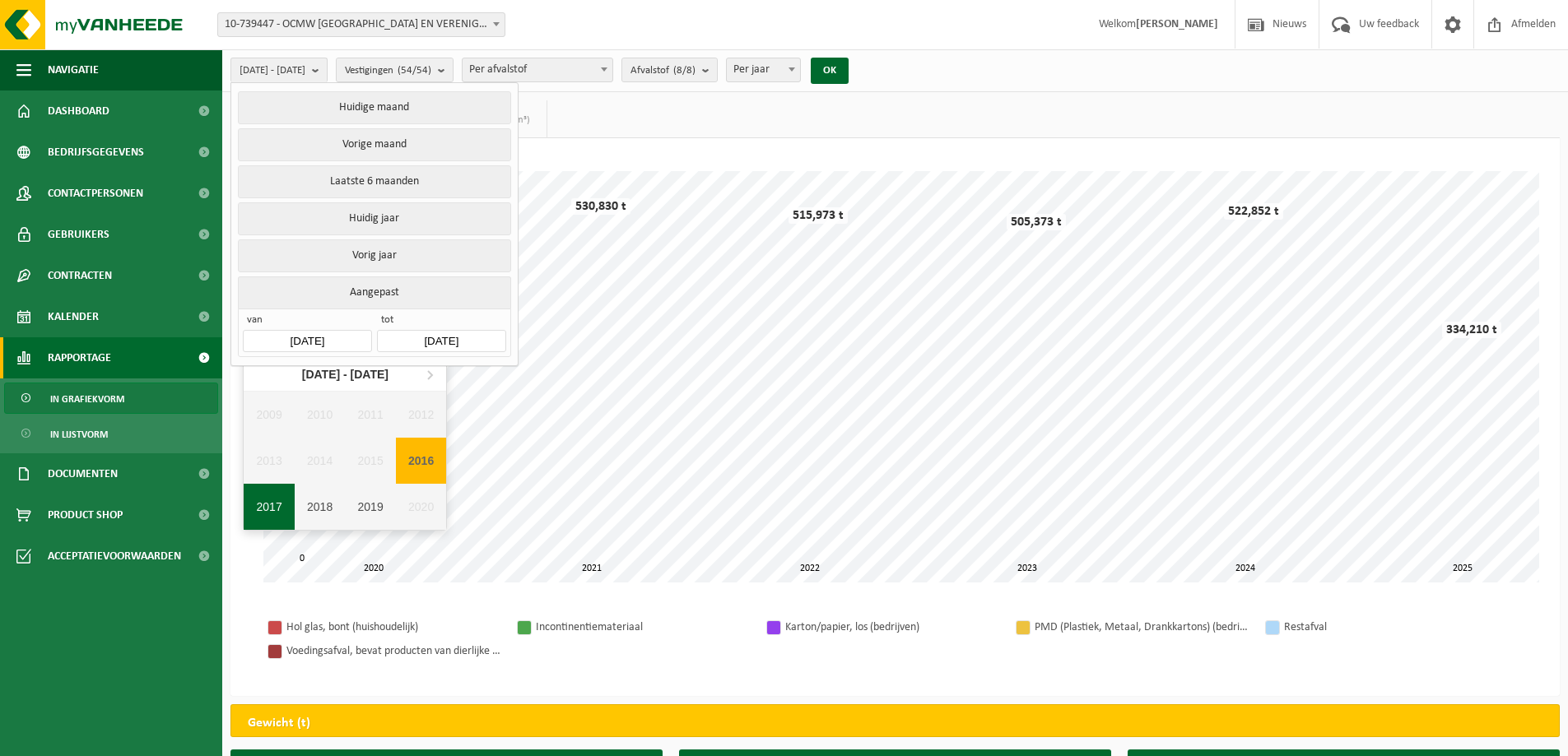
click at [261, 510] on div "2017" at bounding box center [269, 507] width 51 height 47
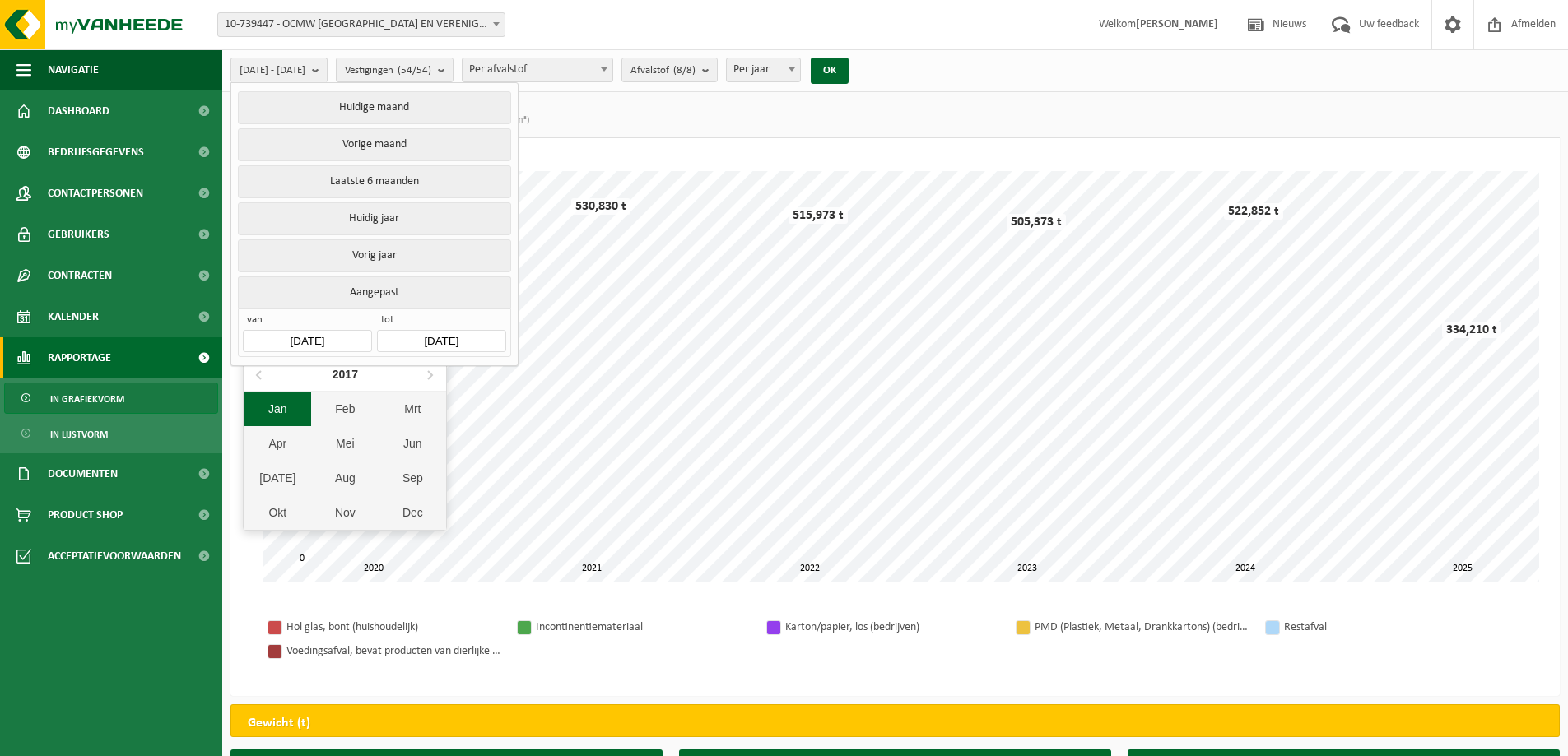
click at [274, 412] on div "Jan" at bounding box center [277, 409] width 67 height 35
click at [430, 432] on div "1" at bounding box center [431, 429] width 29 height 27
type input "[DATE]"
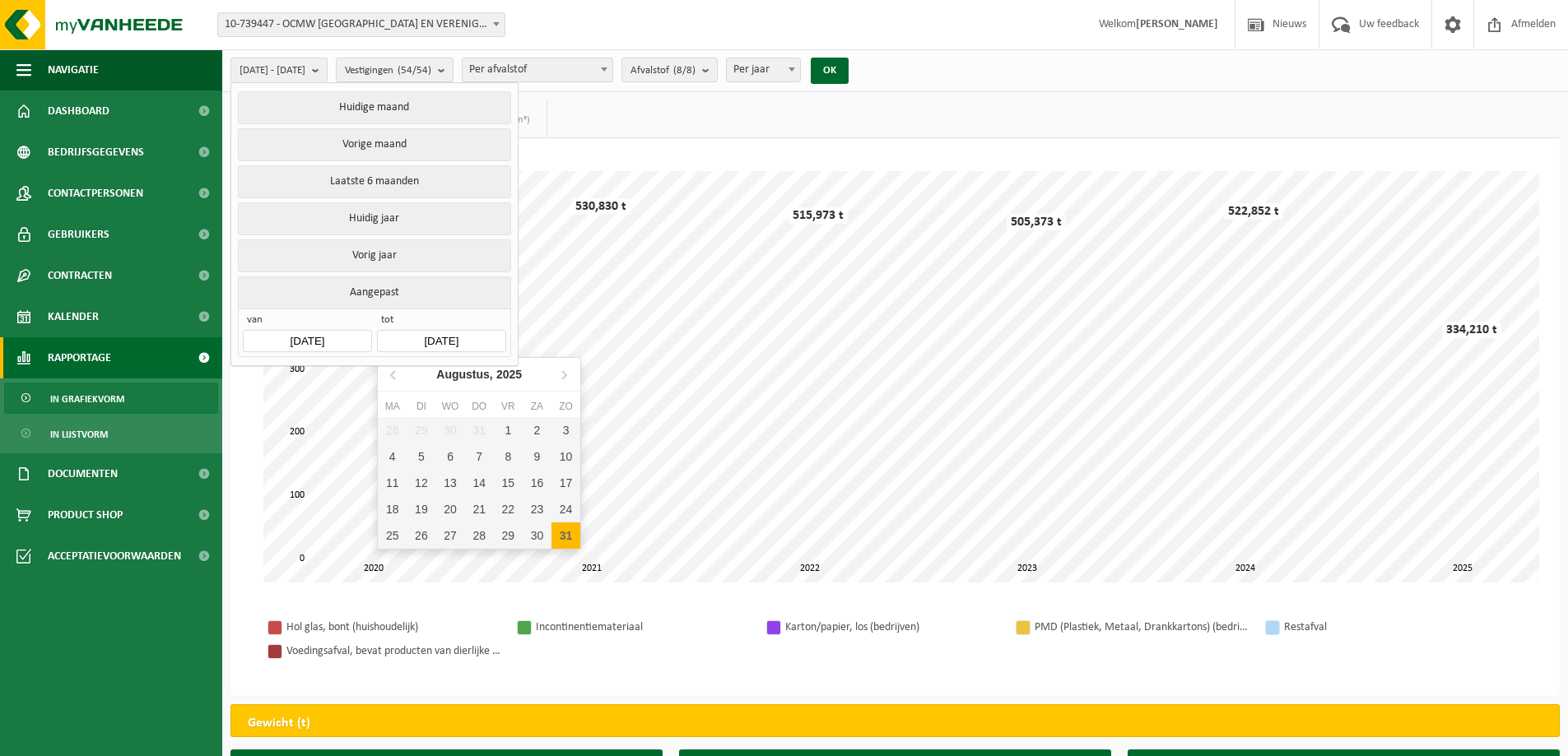
click at [461, 336] on input "2025-08-31" at bounding box center [441, 340] width 129 height 22
click at [388, 371] on icon at bounding box center [394, 374] width 27 height 27
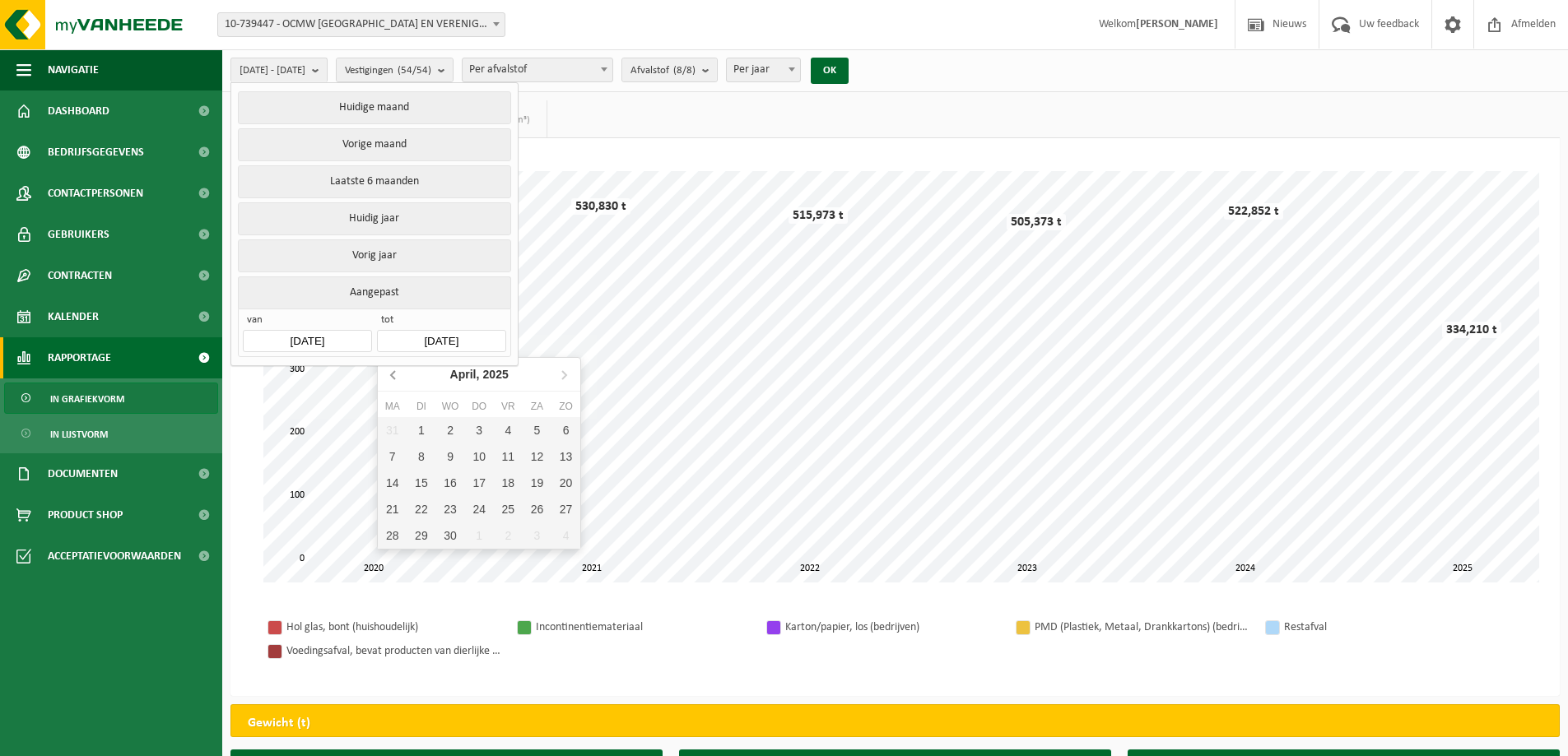
click at [388, 371] on icon at bounding box center [394, 374] width 27 height 27
click at [416, 563] on div "31" at bounding box center [421, 561] width 29 height 27
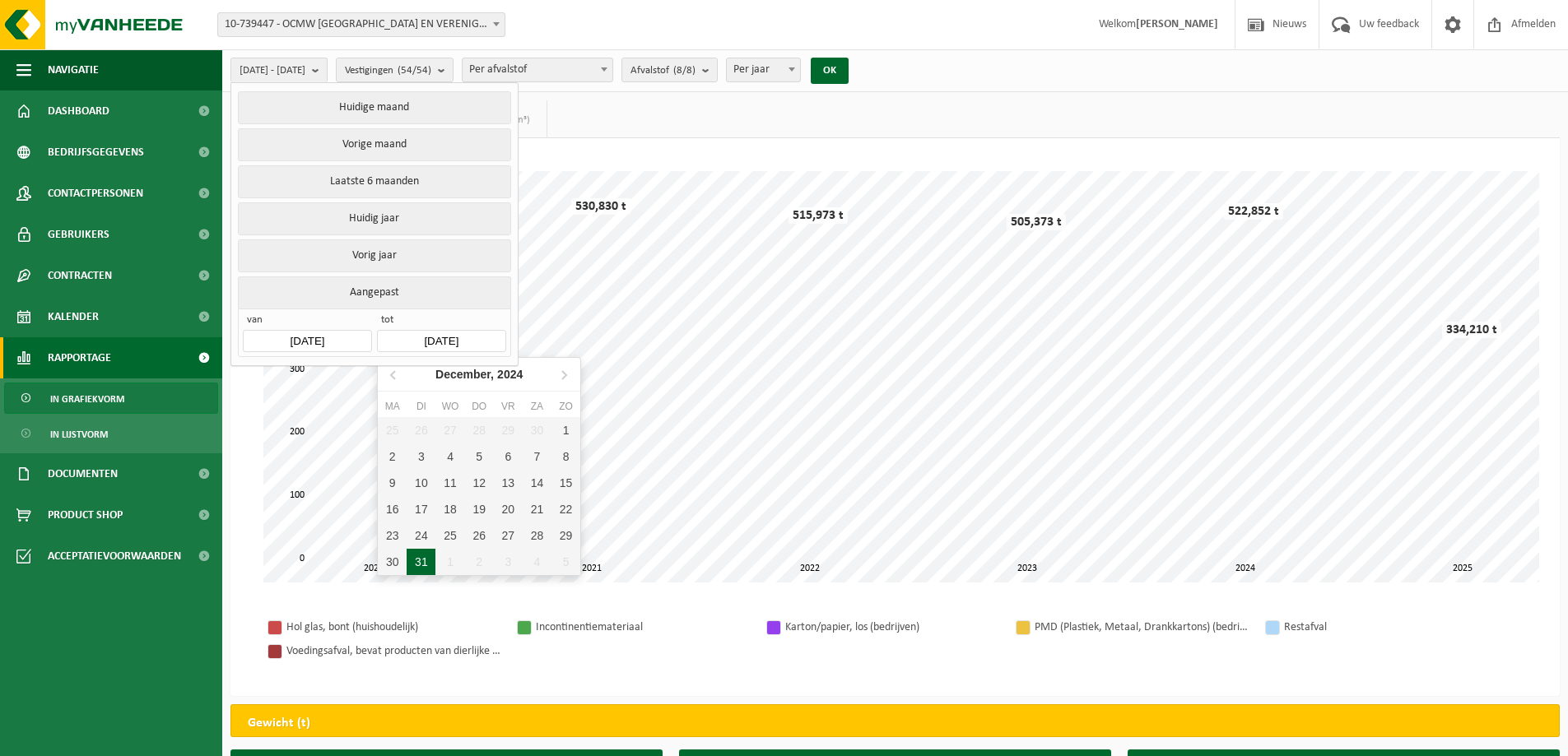
type input "[DATE]"
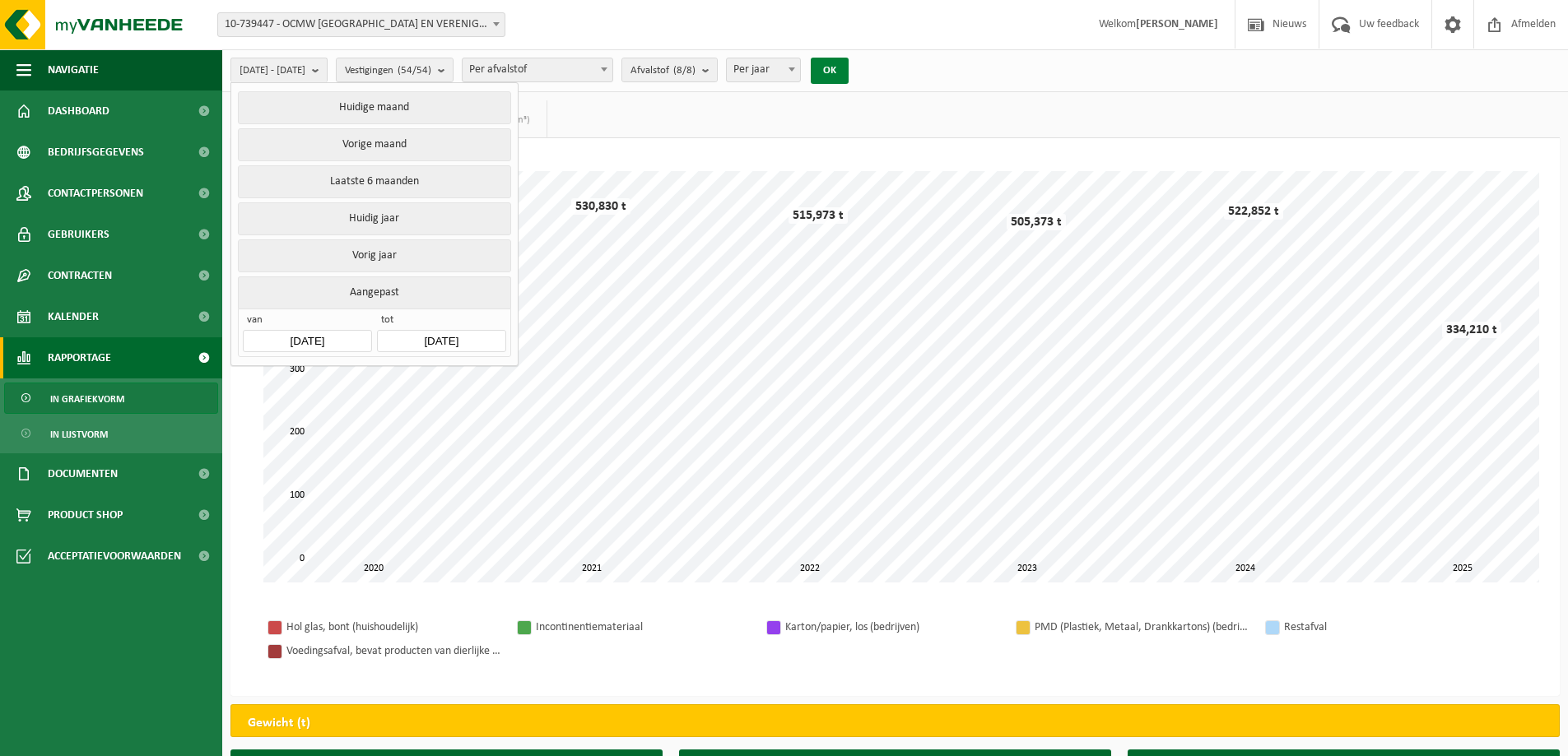
click at [848, 75] on button "OK" at bounding box center [830, 70] width 38 height 27
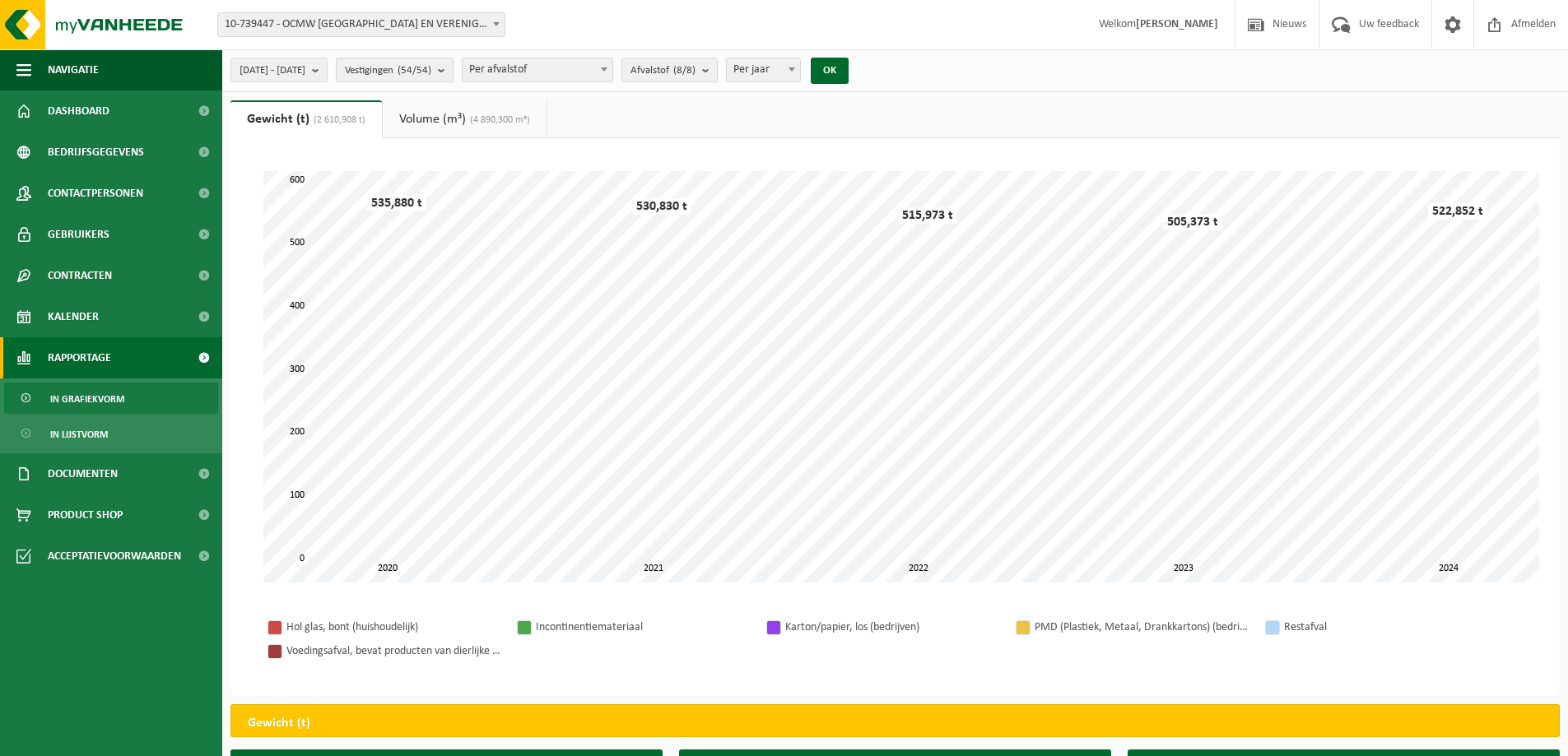
click at [452, 66] on b "submit" at bounding box center [444, 69] width 15 height 23
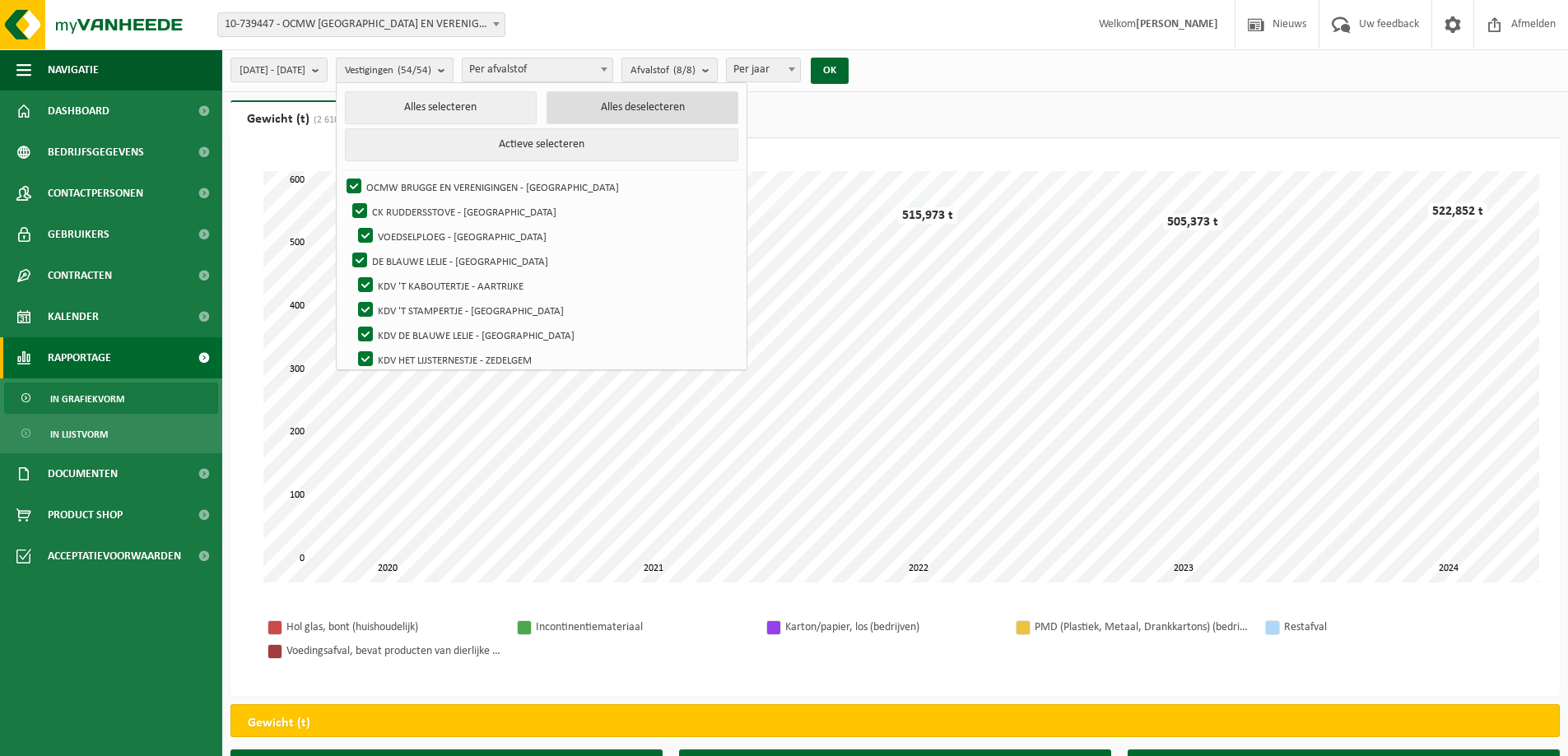
click at [646, 110] on button "Alles deselecteren" at bounding box center [642, 107] width 192 height 33
checkbox input "false"
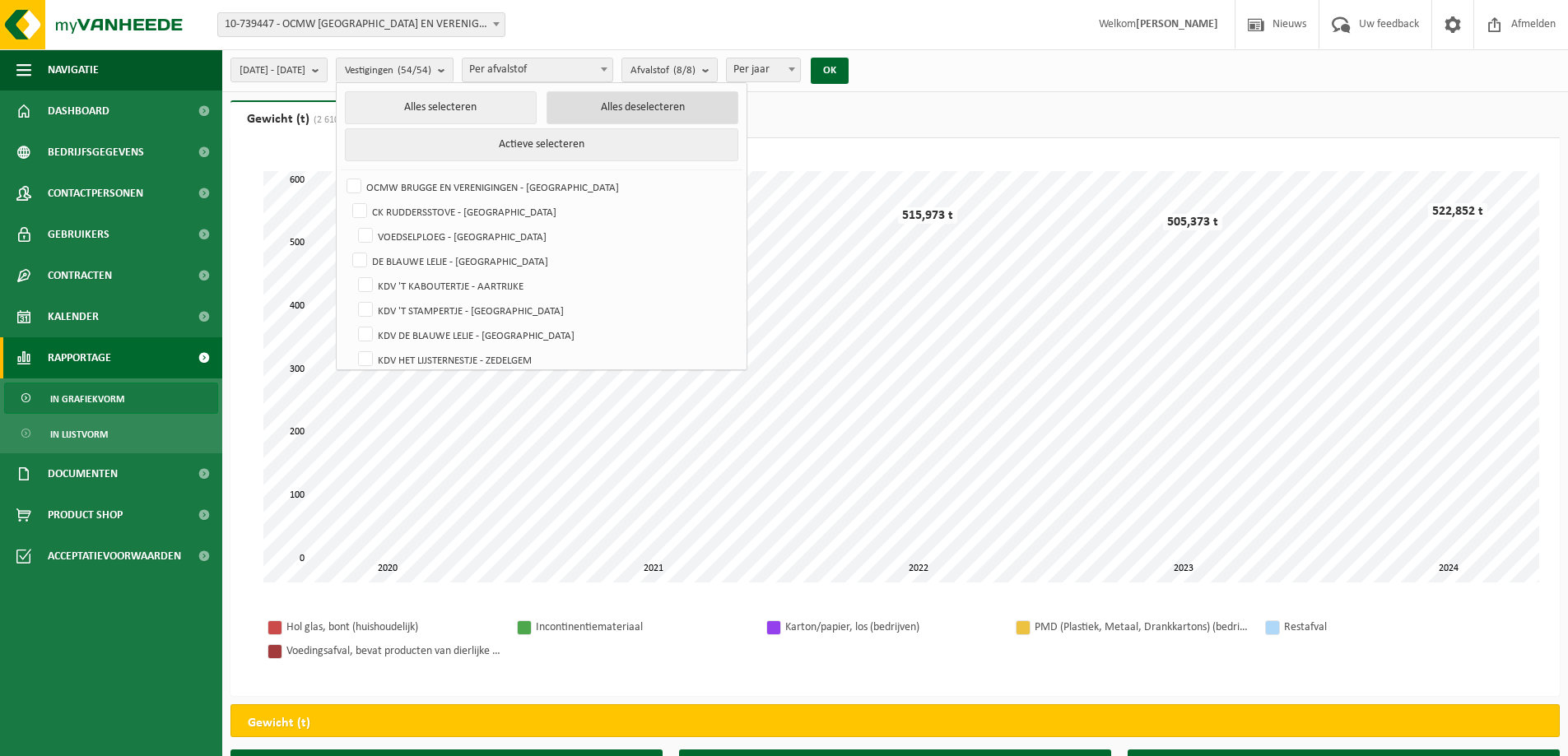
checkbox input "false"
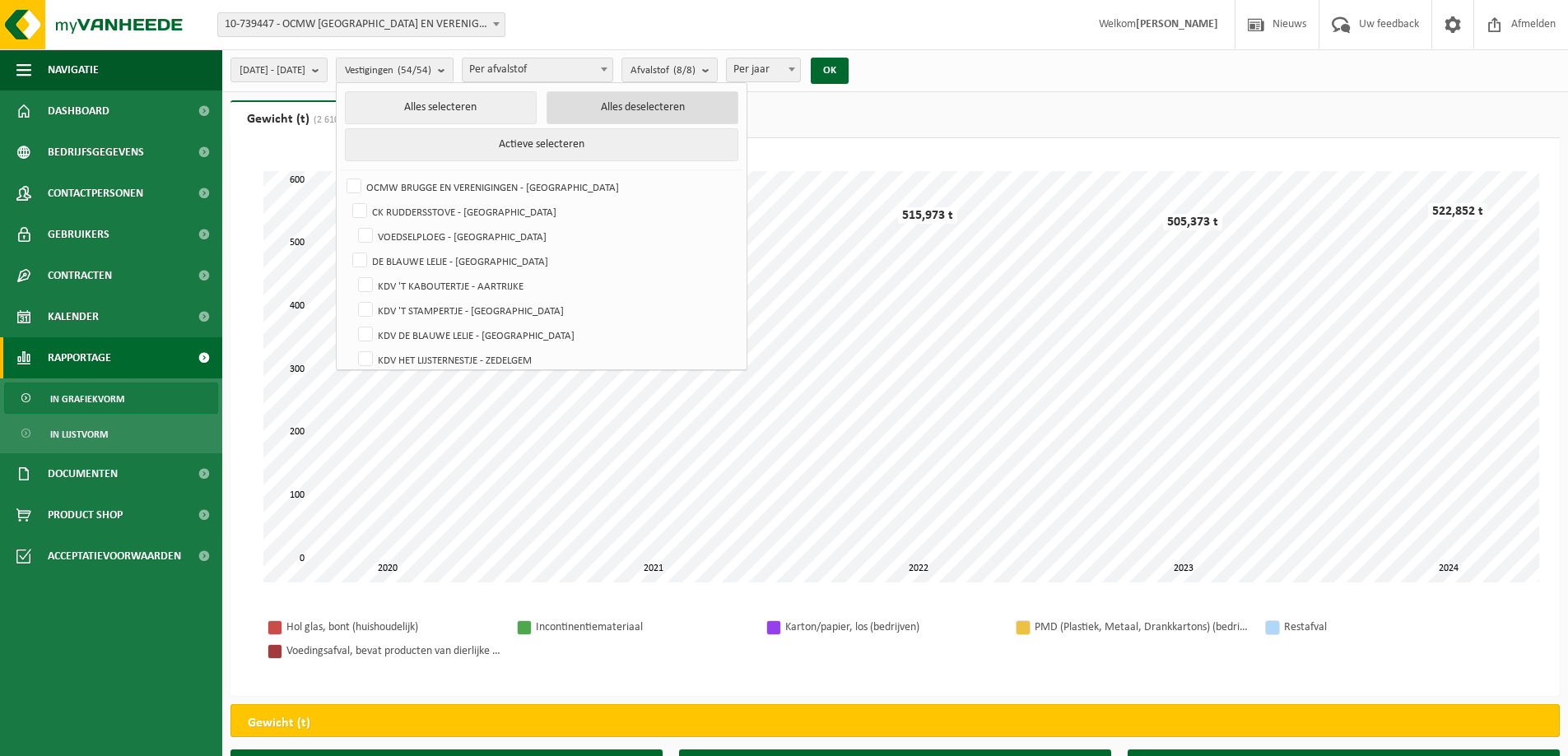
checkbox input "false"
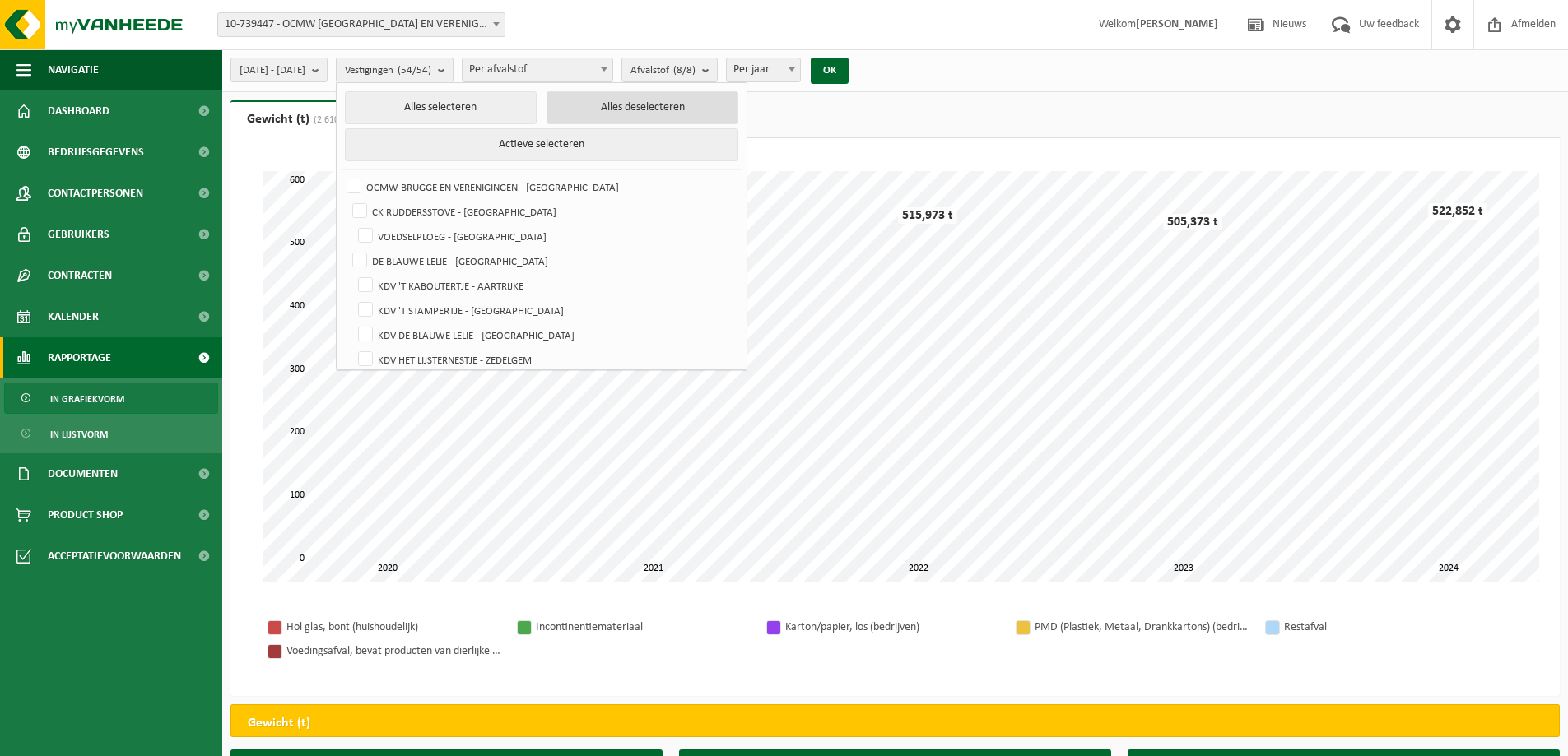
checkbox input "false"
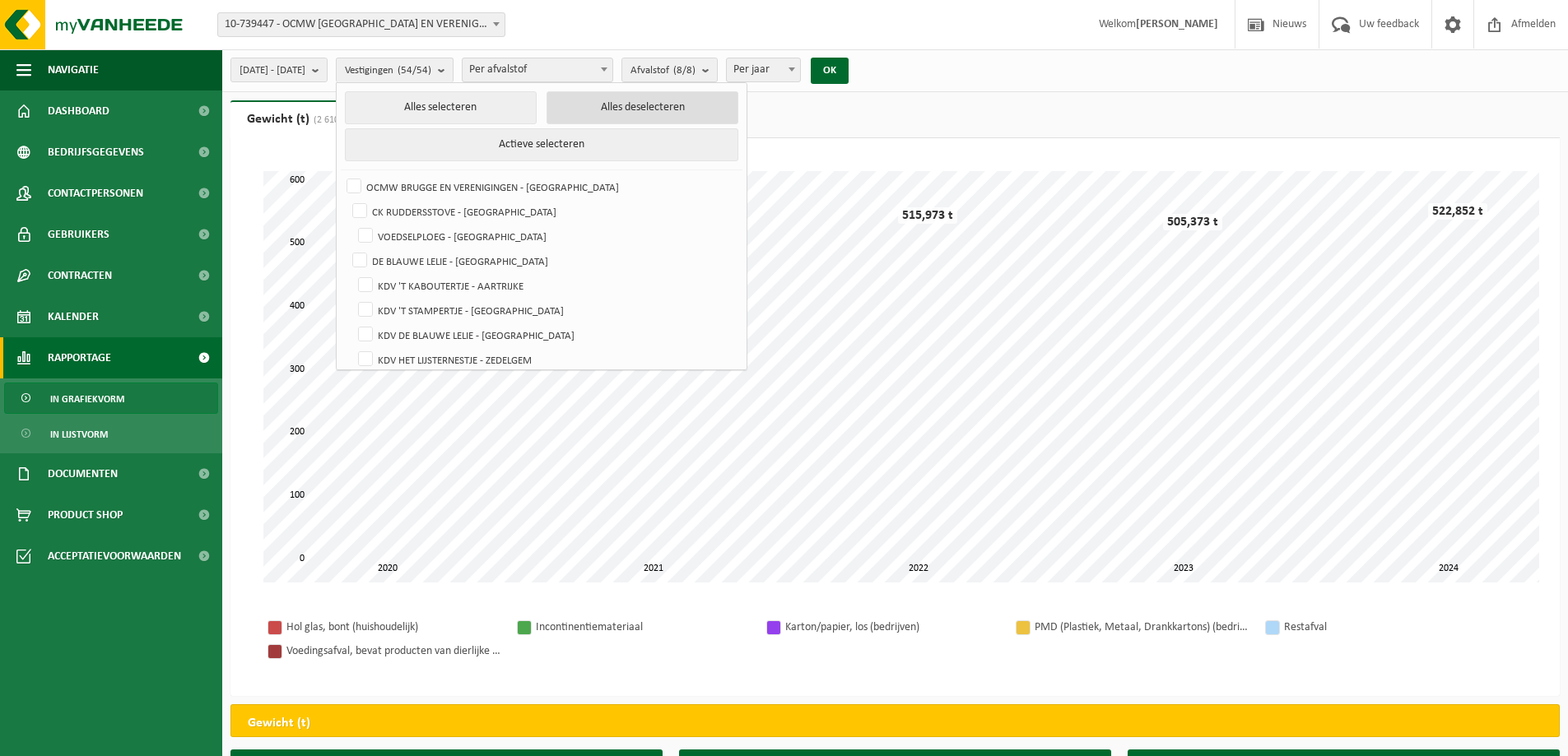
checkbox input "false"
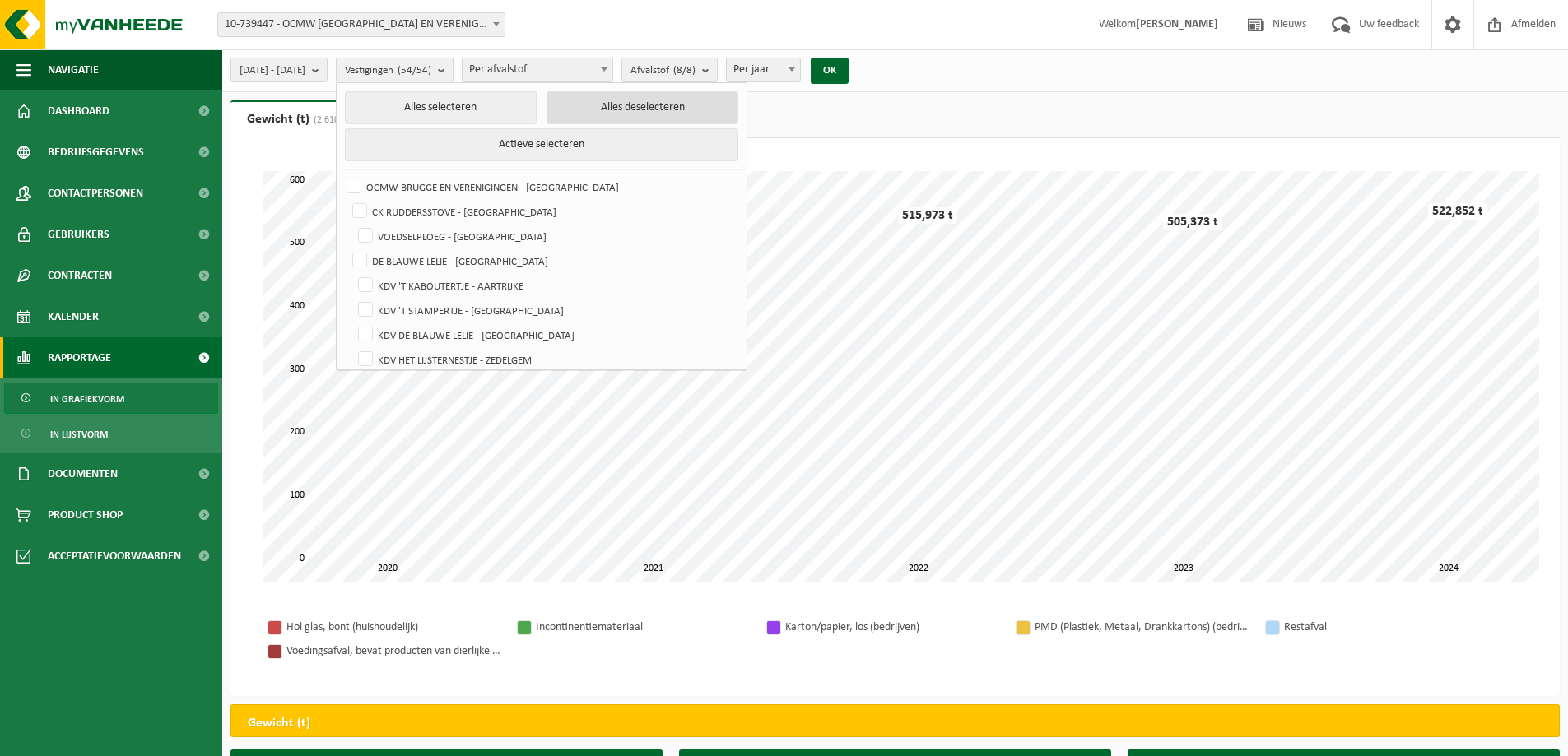
checkbox input "false"
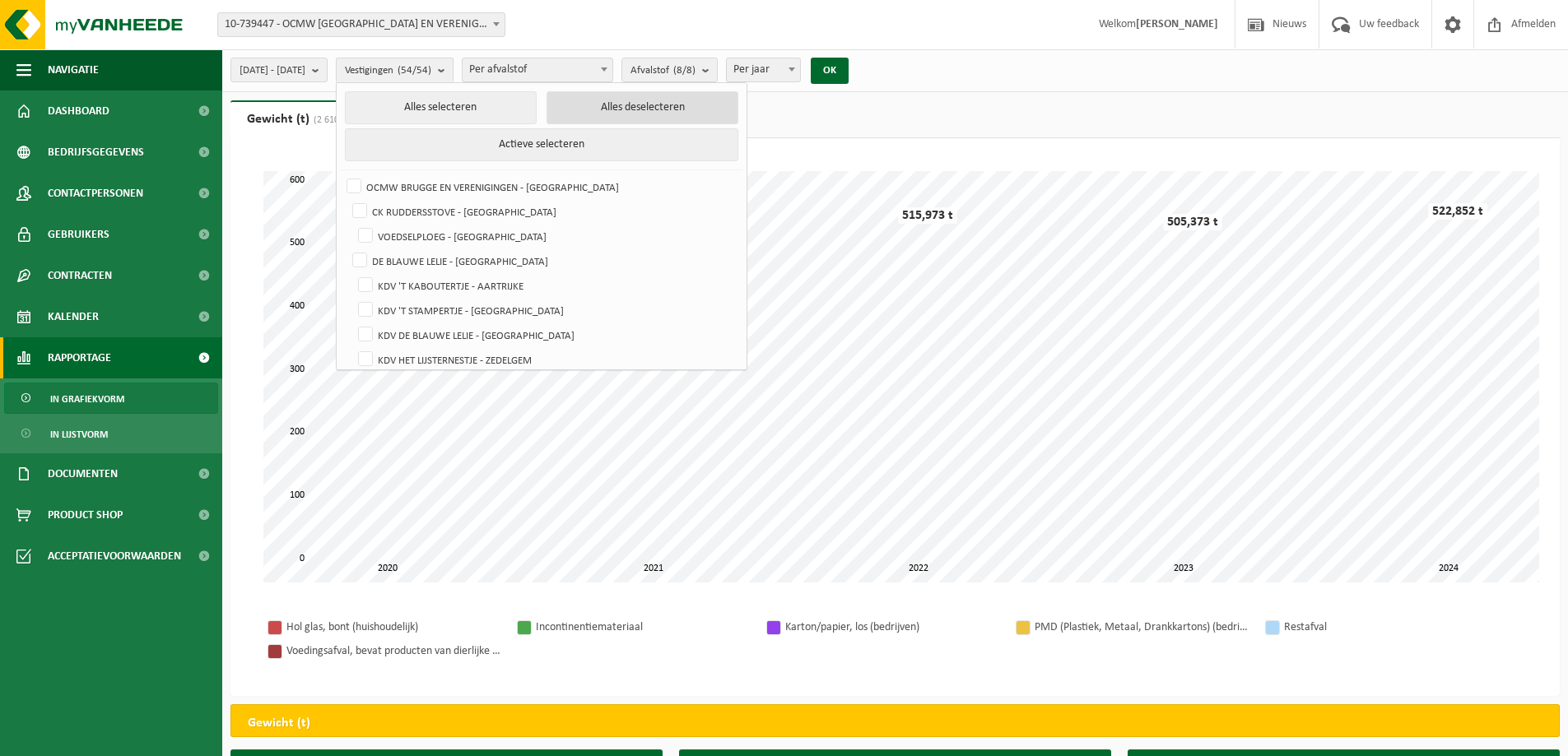
checkbox input "false"
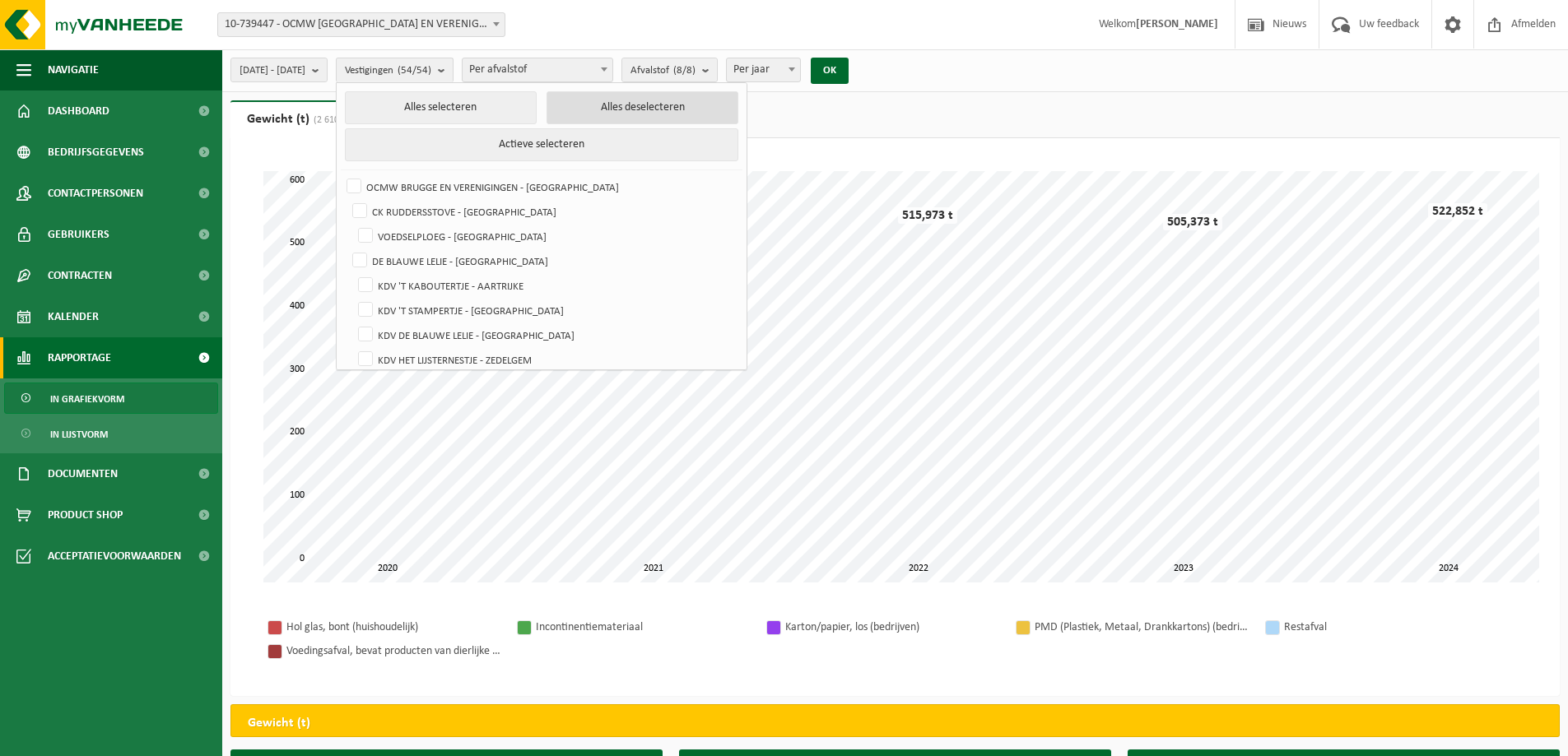
checkbox input "false"
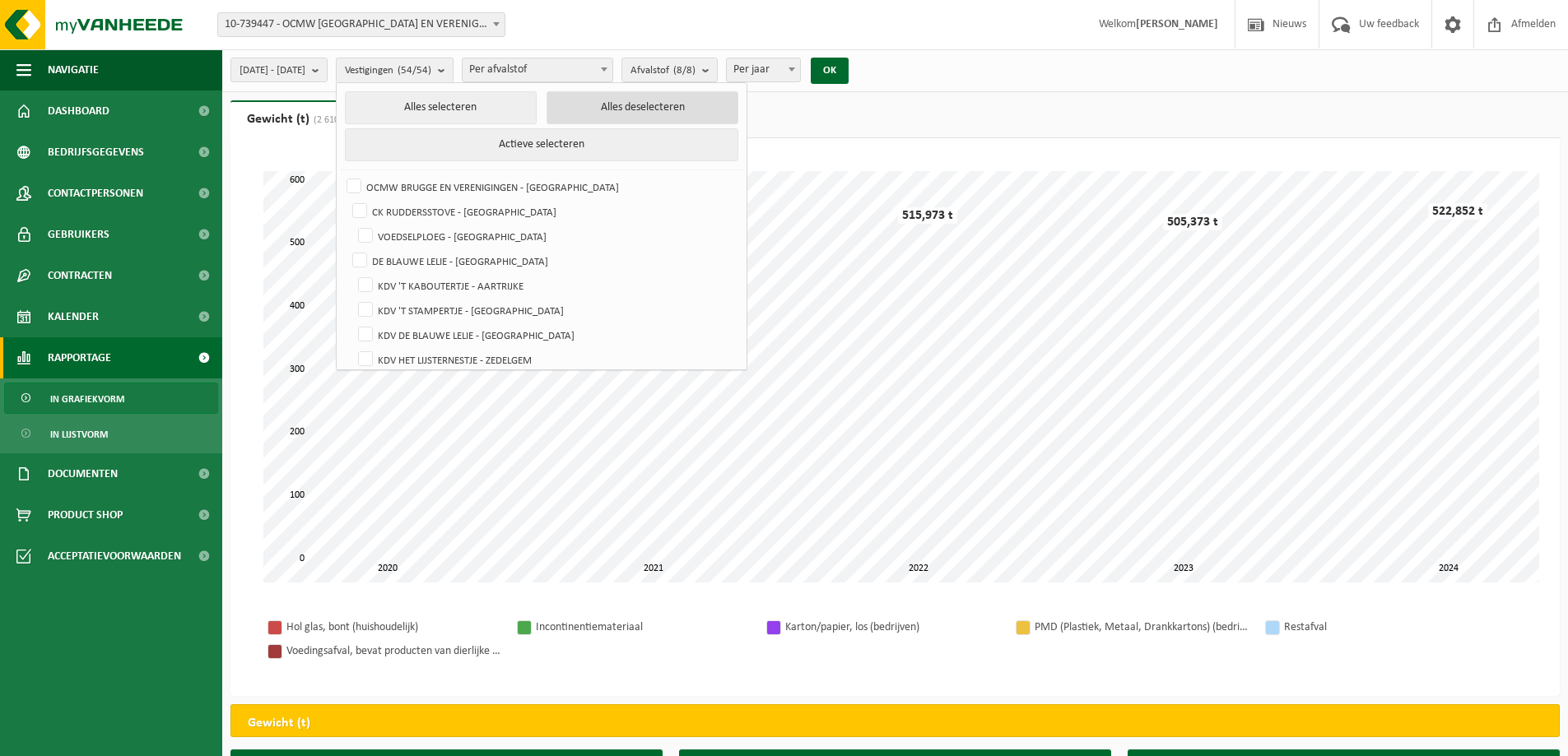
checkbox input "false"
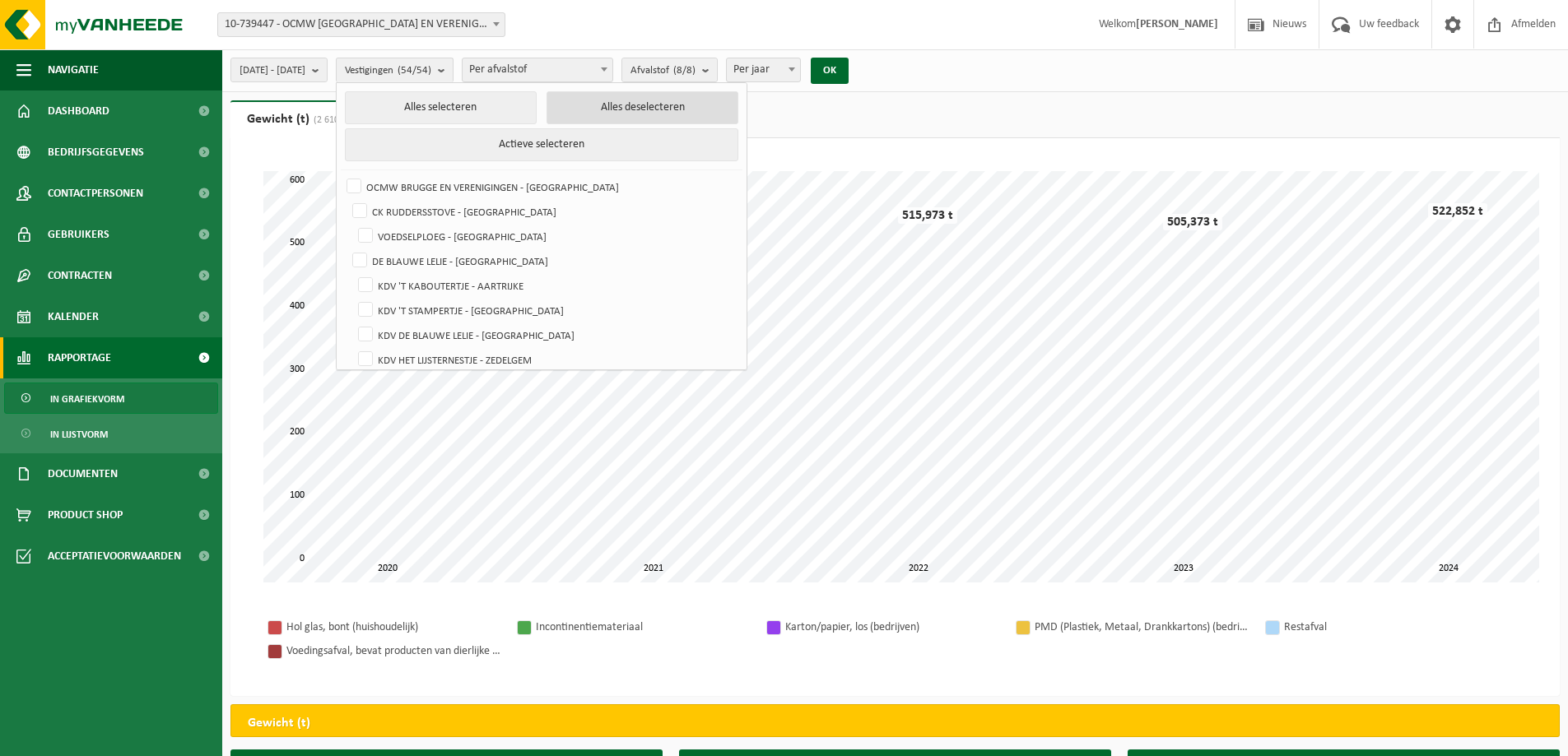
checkbox input "false"
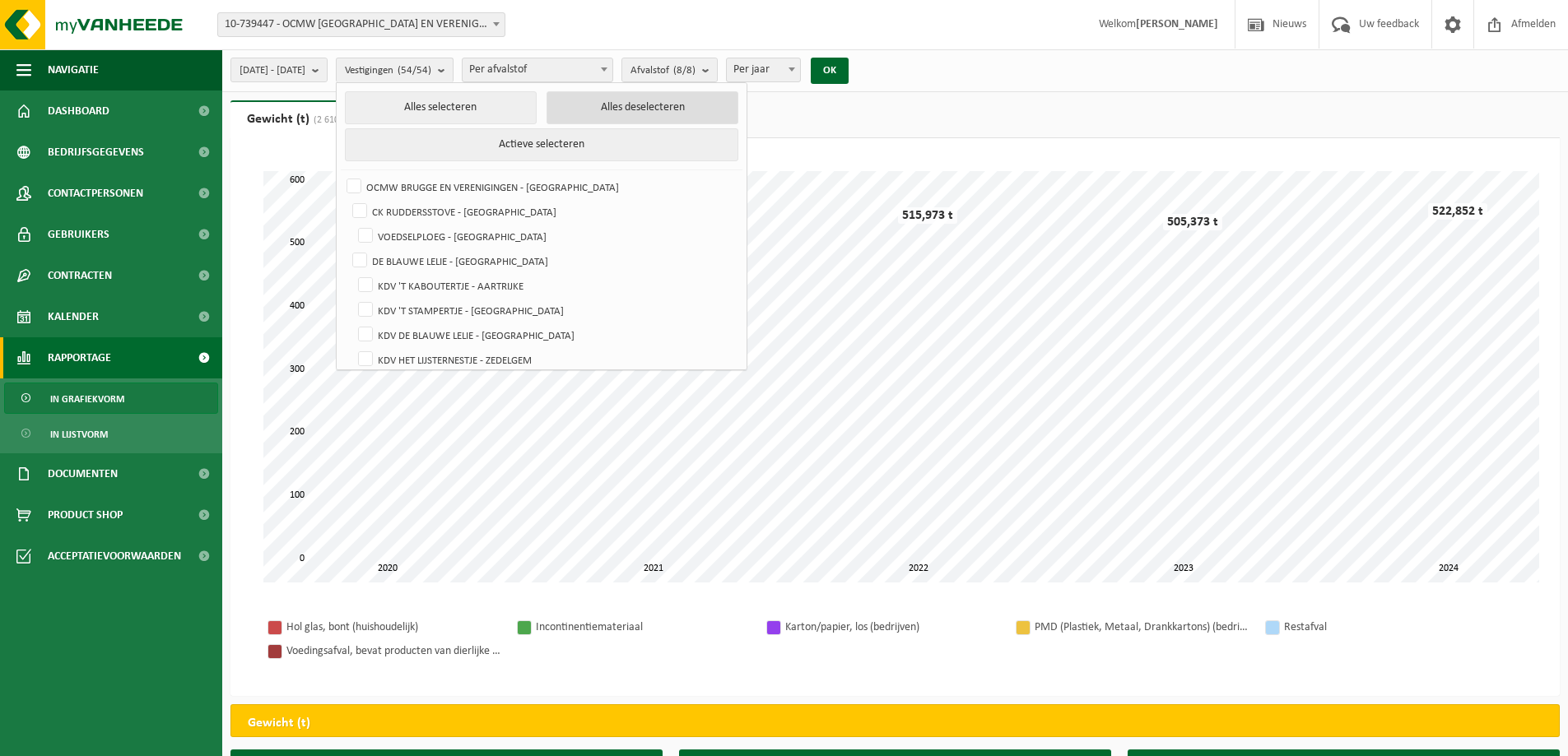
checkbox input "false"
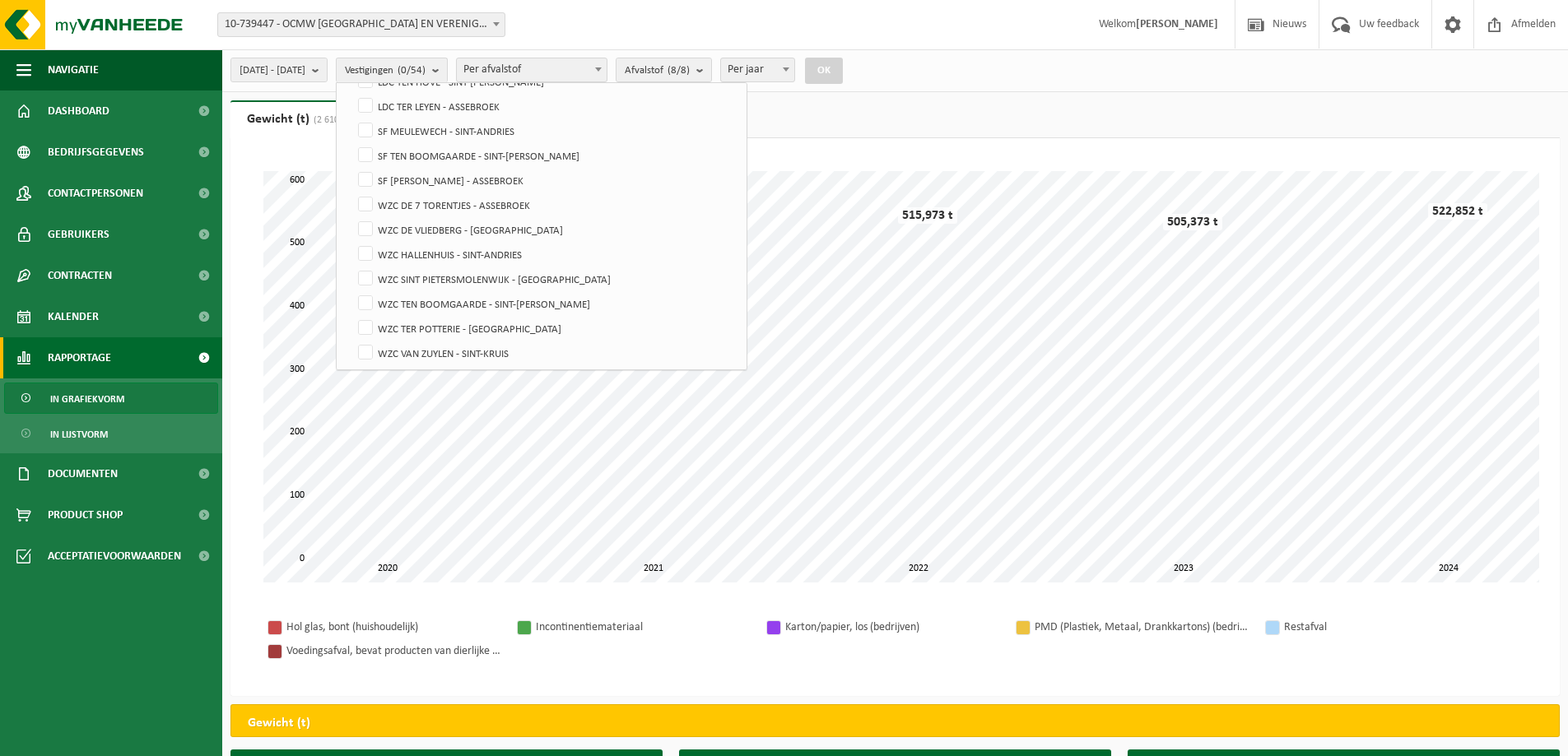
scroll to position [1143, 0]
click at [406, 203] on label "WZC DE 7 TORENTJES - ASSEBROEK" at bounding box center [545, 203] width 383 height 25
click at [352, 191] on input "WZC DE 7 TORENTJES - ASSEBROEK" at bounding box center [351, 190] width 1 height 1
checkbox input "true"
click at [406, 223] on label "WZC DE VLIEDBERG - [GEOGRAPHIC_DATA]" at bounding box center [545, 228] width 383 height 25
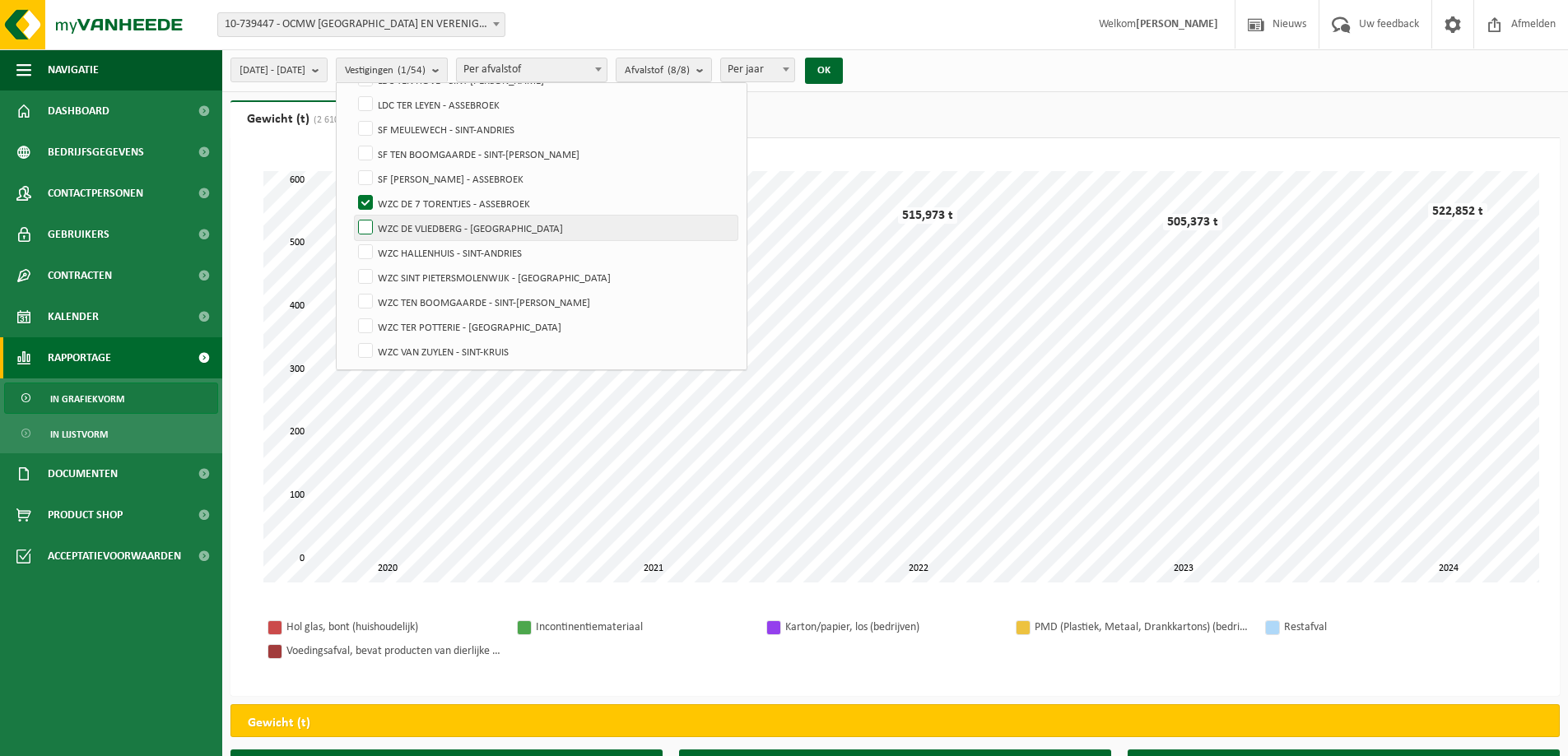
click at [352, 216] on input "WZC DE VLIEDBERG - [GEOGRAPHIC_DATA]" at bounding box center [351, 215] width 1 height 1
checkbox input "true"
click at [406, 251] on label "WZC HALLENHUIS - SINT-ANDRIES" at bounding box center [545, 252] width 383 height 25
click at [352, 240] on input "WZC HALLENHUIS - SINT-ANDRIES" at bounding box center [351, 239] width 1 height 1
checkbox input "true"
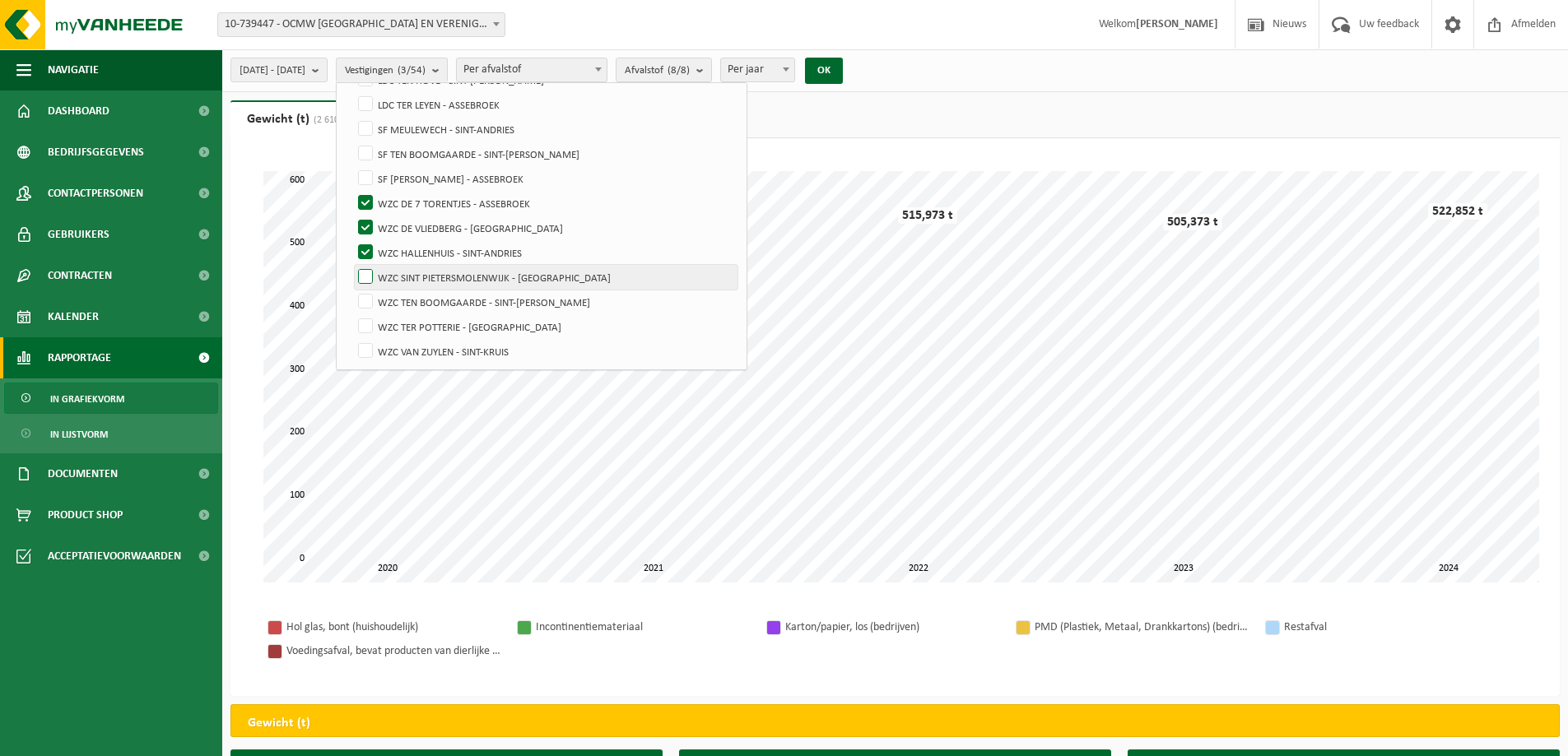
click at [405, 273] on label "WZC SINT PIETERSMOLENWIJK - [GEOGRAPHIC_DATA]" at bounding box center [545, 277] width 383 height 25
click at [352, 265] on input "WZC SINT PIETERSMOLENWIJK - [GEOGRAPHIC_DATA]" at bounding box center [351, 264] width 1 height 1
checkbox input "true"
click at [405, 292] on label "WZC TEN BOOMGAARDE - SINT-MICHIELS" at bounding box center [545, 302] width 383 height 25
click at [352, 290] on input "WZC TEN BOOMGAARDE - SINT-MICHIELS" at bounding box center [351, 289] width 1 height 1
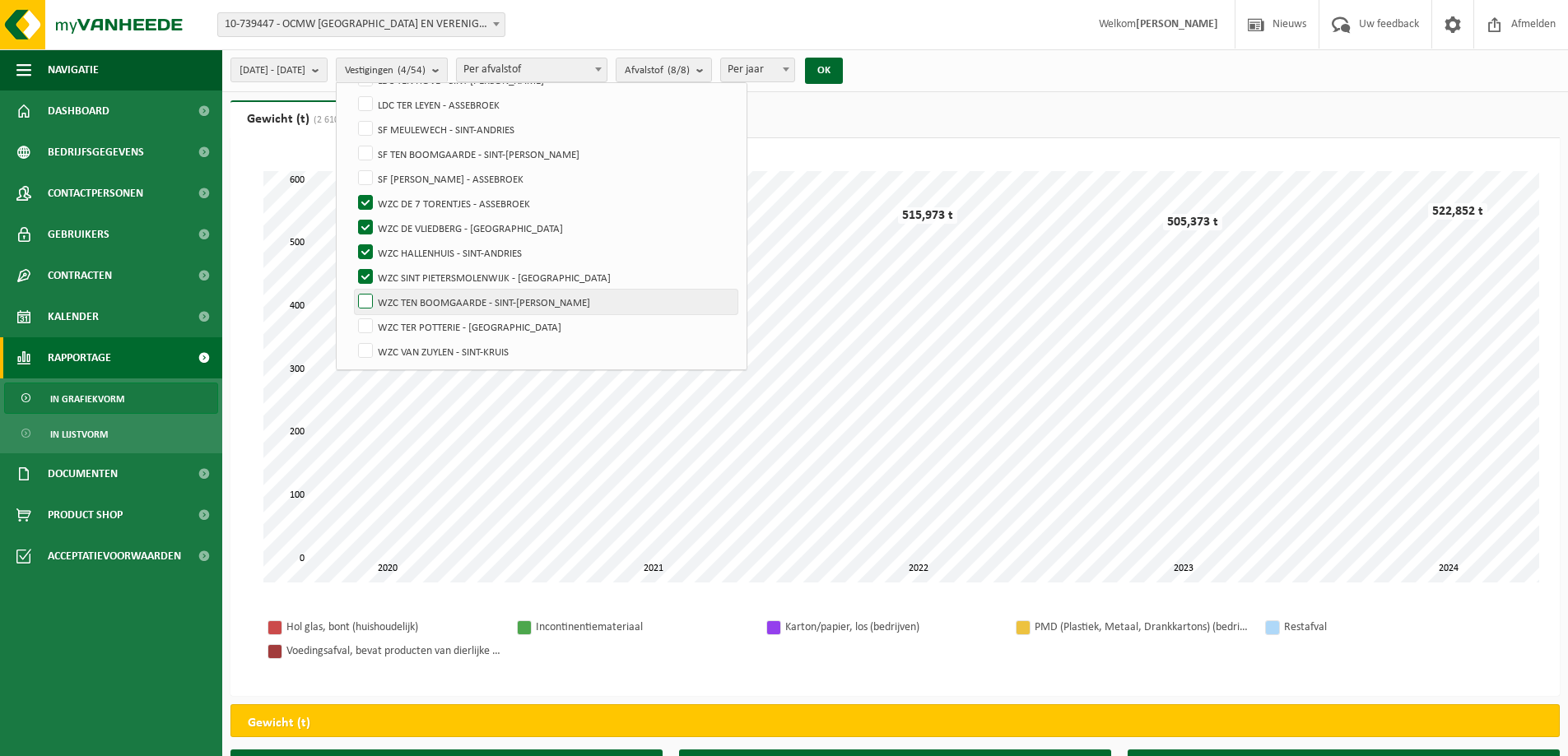
checkbox input "true"
click at [405, 317] on label "WZC TER POTTERIE - [GEOGRAPHIC_DATA]" at bounding box center [545, 327] width 383 height 25
click at [352, 315] on input "WZC TER POTTERIE - [GEOGRAPHIC_DATA]" at bounding box center [351, 314] width 1 height 1
checkbox input "true"
click at [406, 347] on label "WZC VAN ZUYLEN - SINT-KRUIS" at bounding box center [545, 350] width 383 height 25
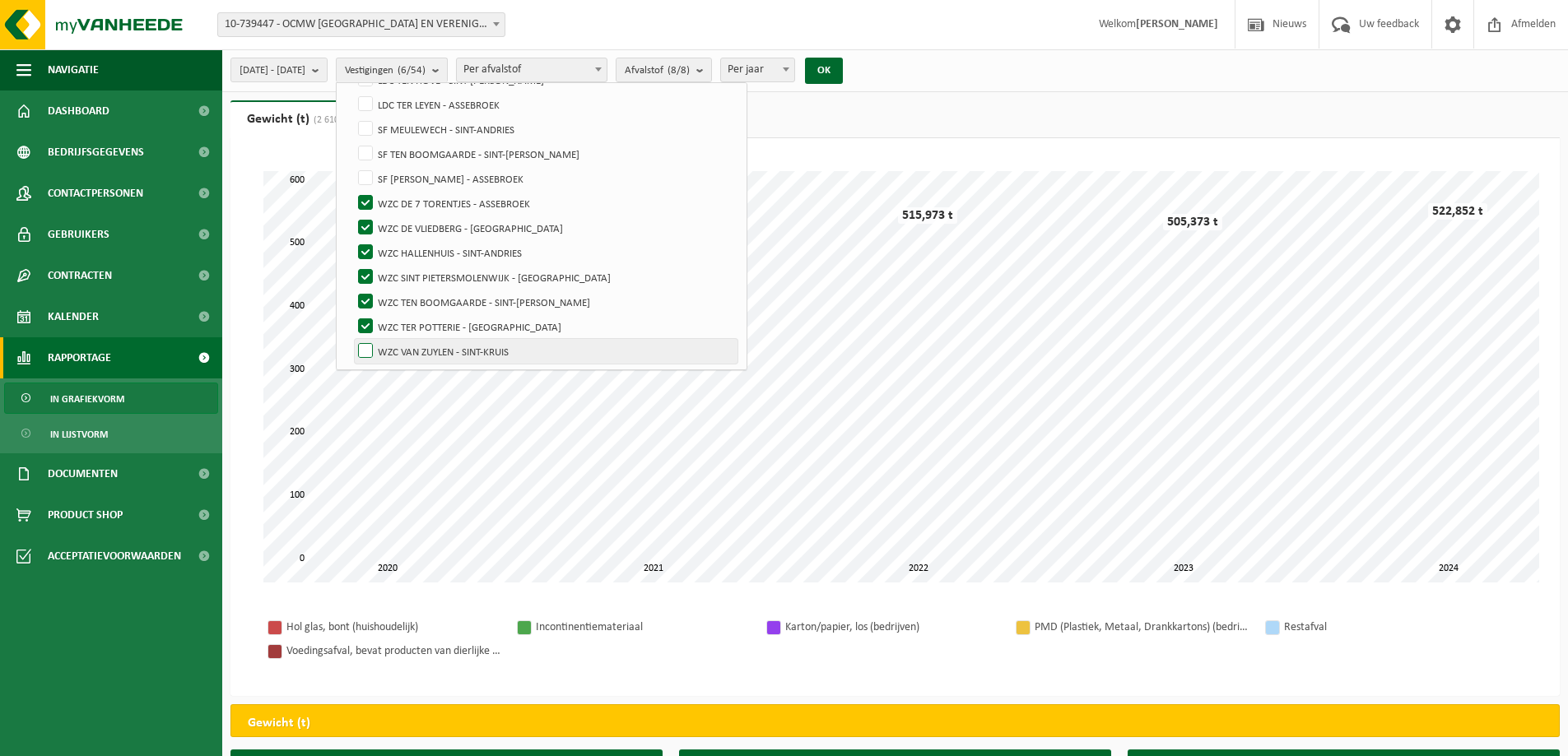
click at [352, 338] on input "WZC VAN ZUYLEN - SINT-KRUIS" at bounding box center [351, 338] width 1 height 1
checkbox input "true"
click at [842, 70] on button "OK" at bounding box center [824, 70] width 38 height 27
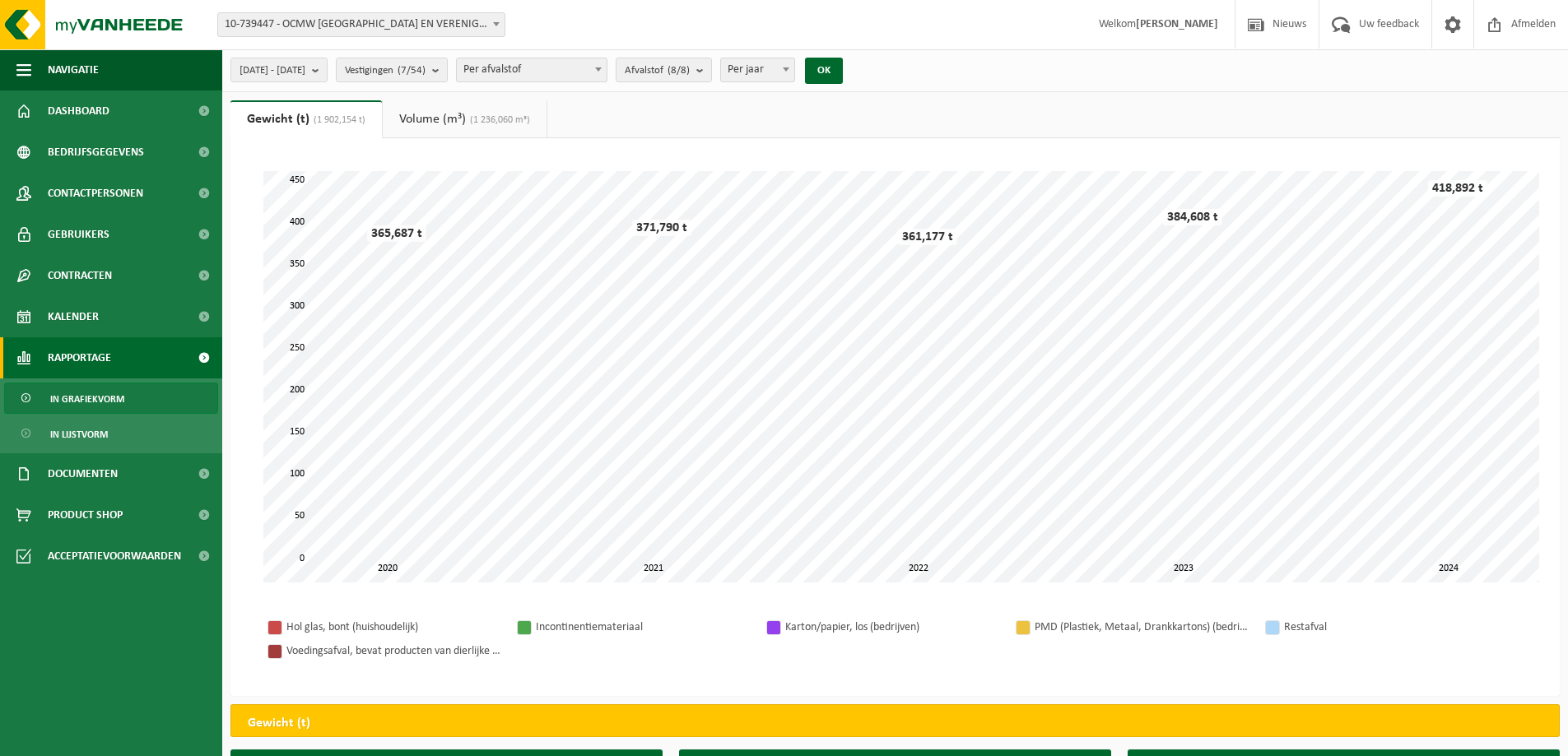
click at [1019, 72] on div "2017-01-01 - 2024-12-31 Huidige maand Vorige maand Laatste 6 maanden Huidig jaa…" at bounding box center [894, 70] width 1345 height 43
click at [495, 25] on b at bounding box center [496, 24] width 7 height 4
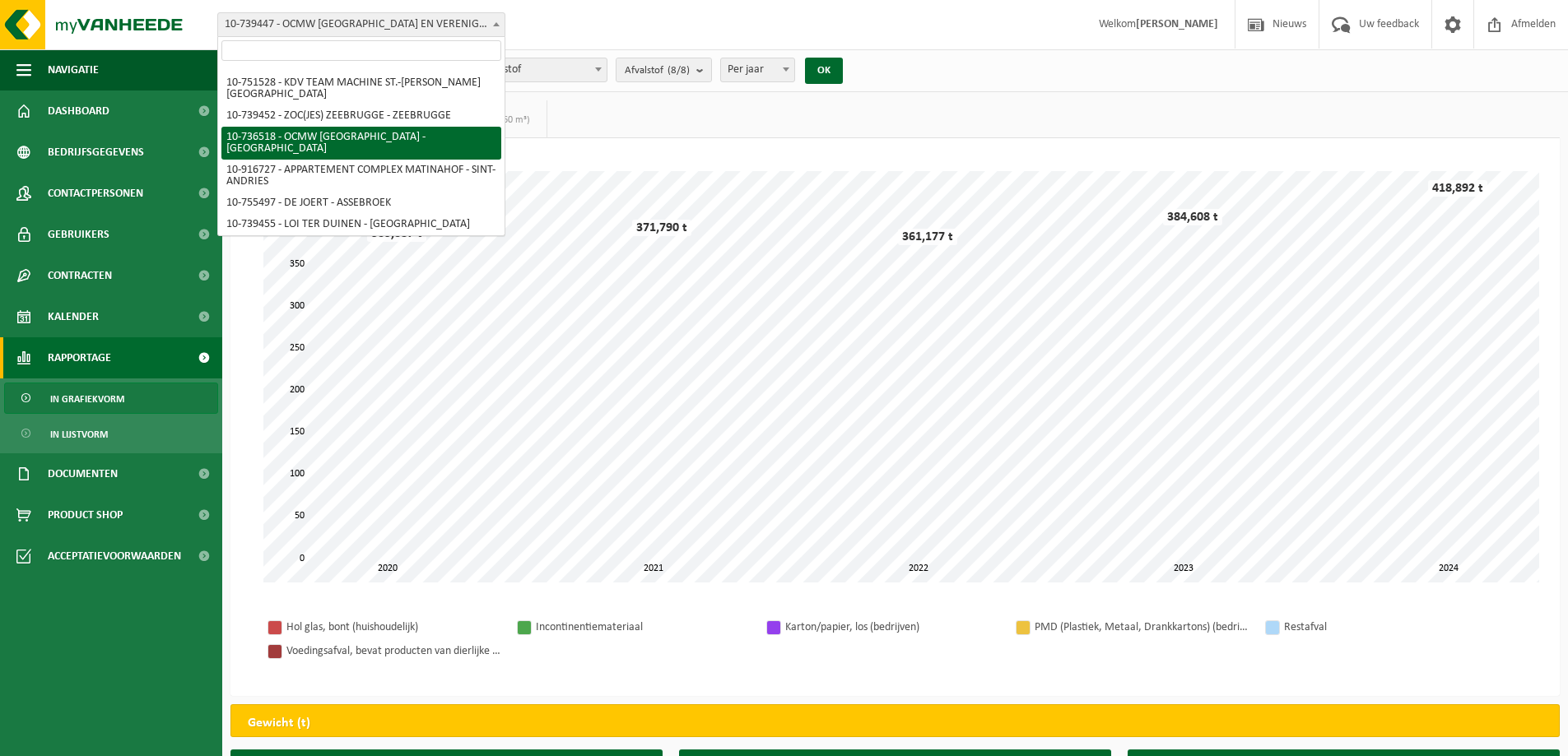
scroll to position [0, 0]
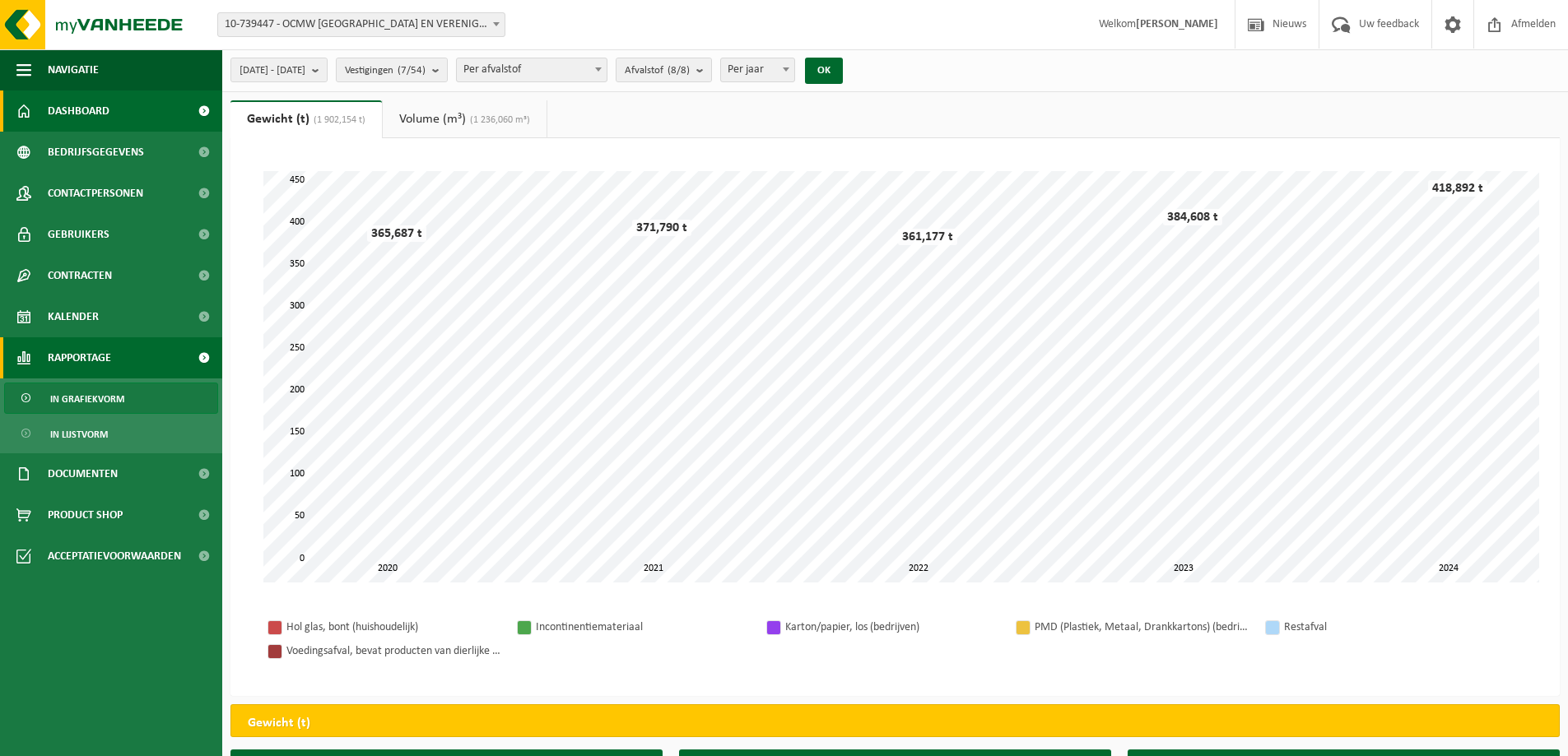
click at [110, 104] on link "Dashboard" at bounding box center [111, 111] width 222 height 42
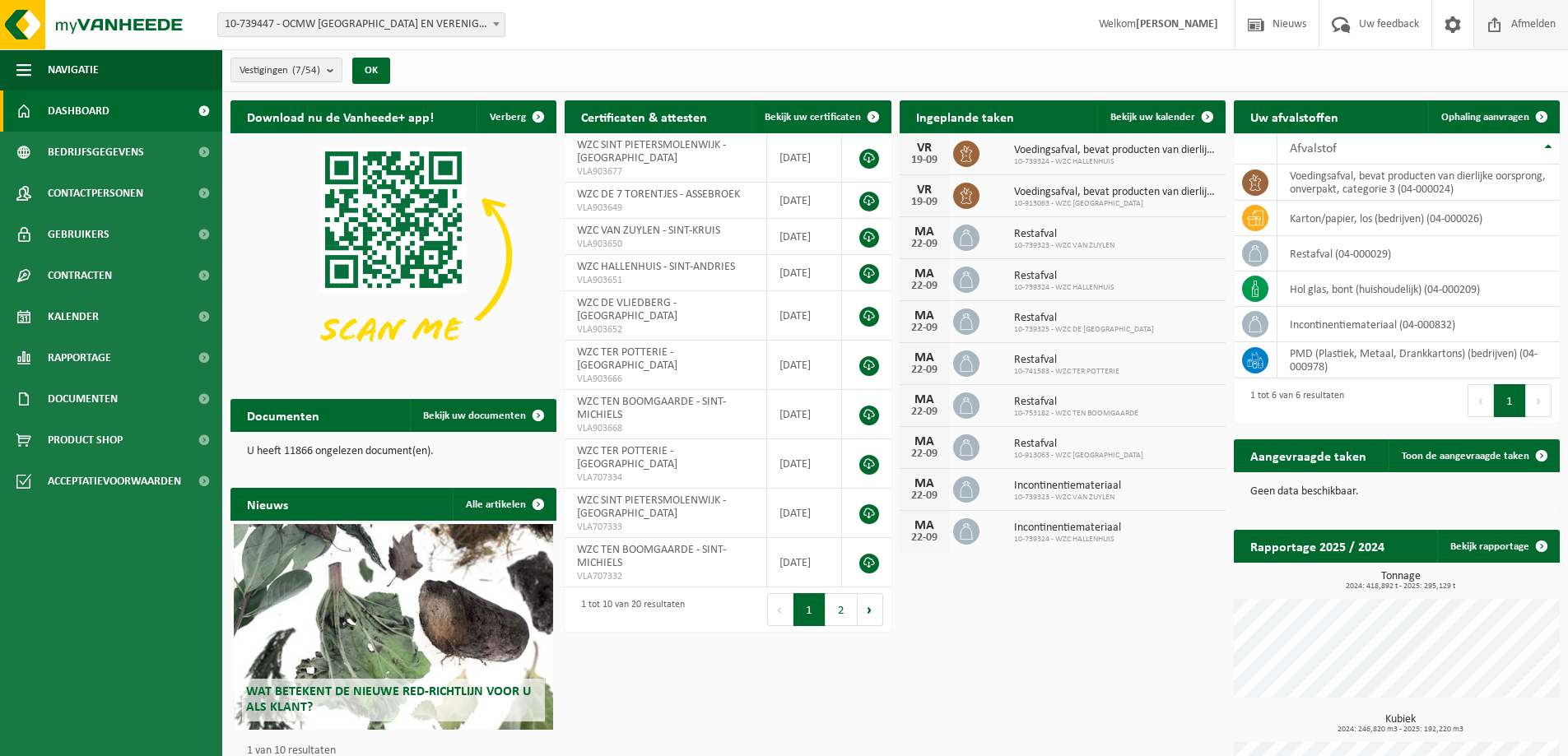
click at [1511, 27] on span "Afmelden" at bounding box center [1532, 24] width 52 height 48
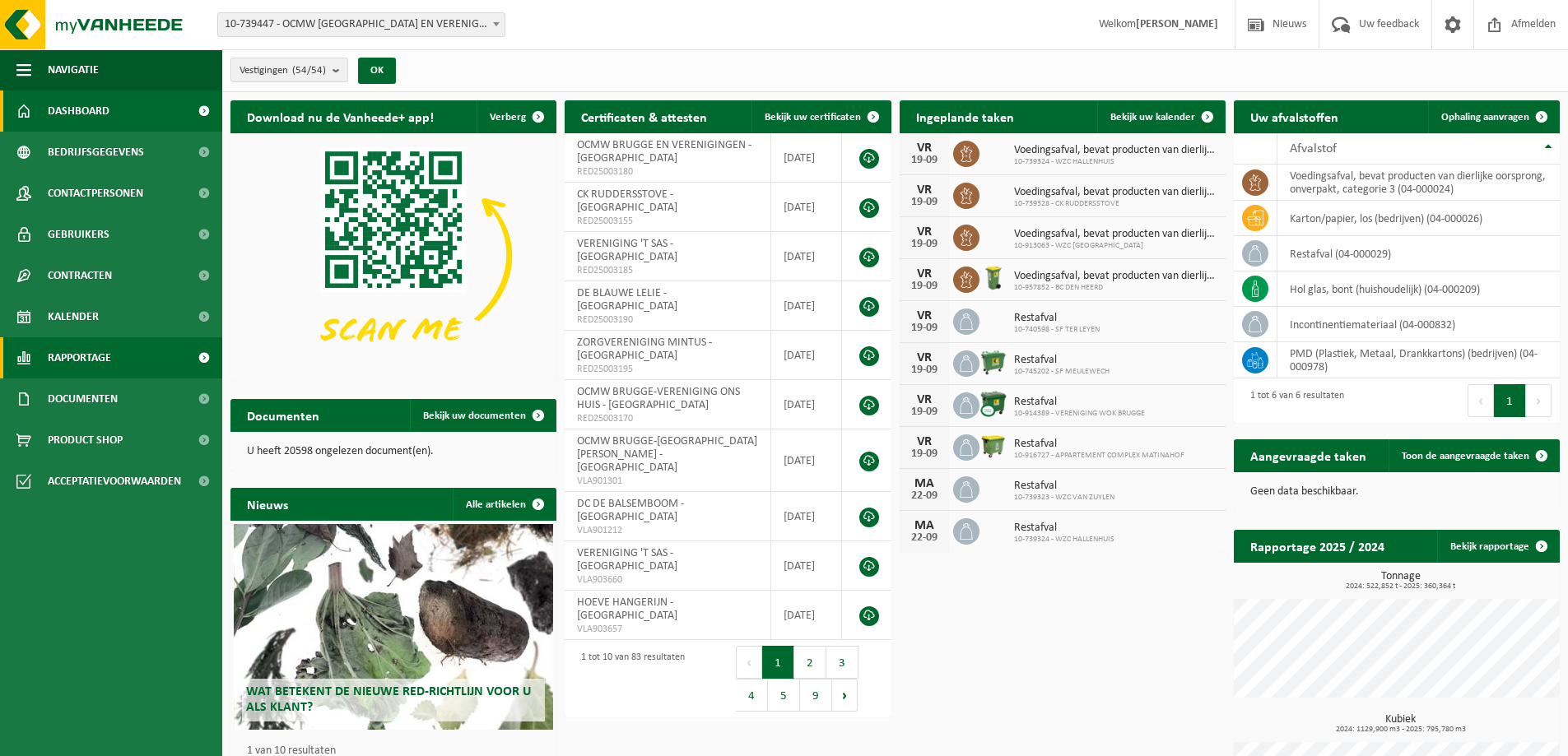
click at [98, 372] on span "Rapportage" at bounding box center [79, 358] width 63 height 42
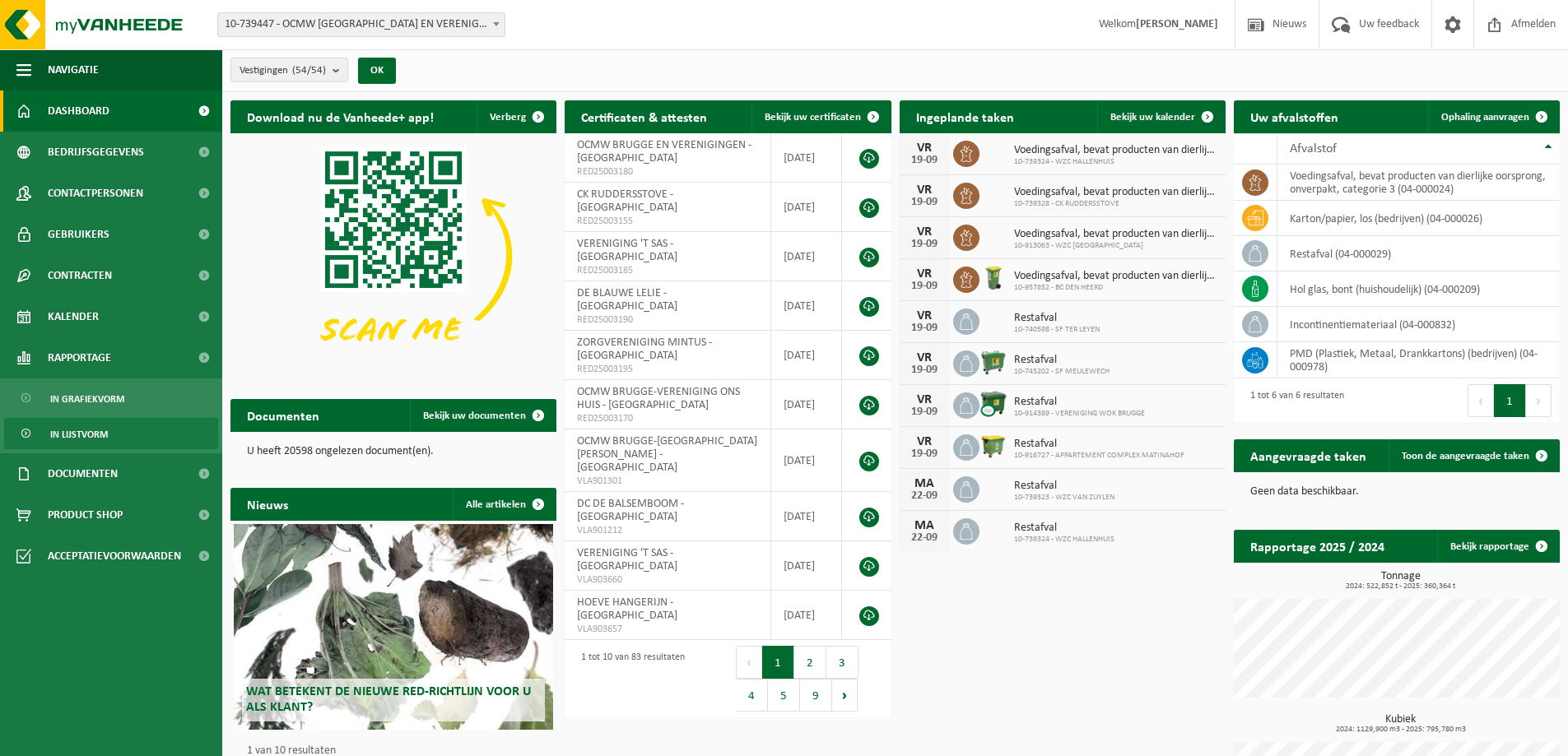
click at [89, 433] on span "In lijstvorm" at bounding box center [79, 434] width 57 height 32
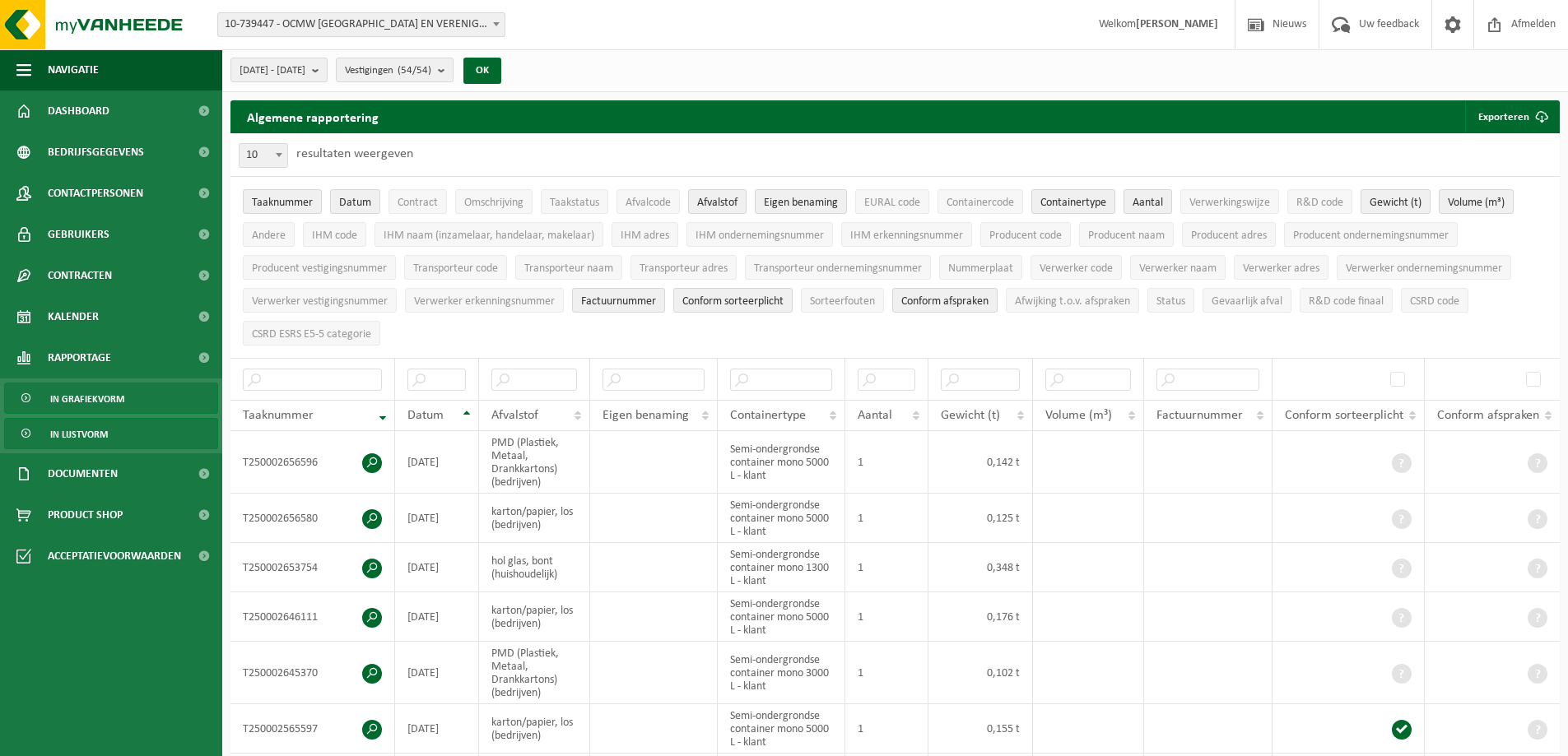
click at [85, 396] on span "In grafiekvorm" at bounding box center [87, 399] width 74 height 32
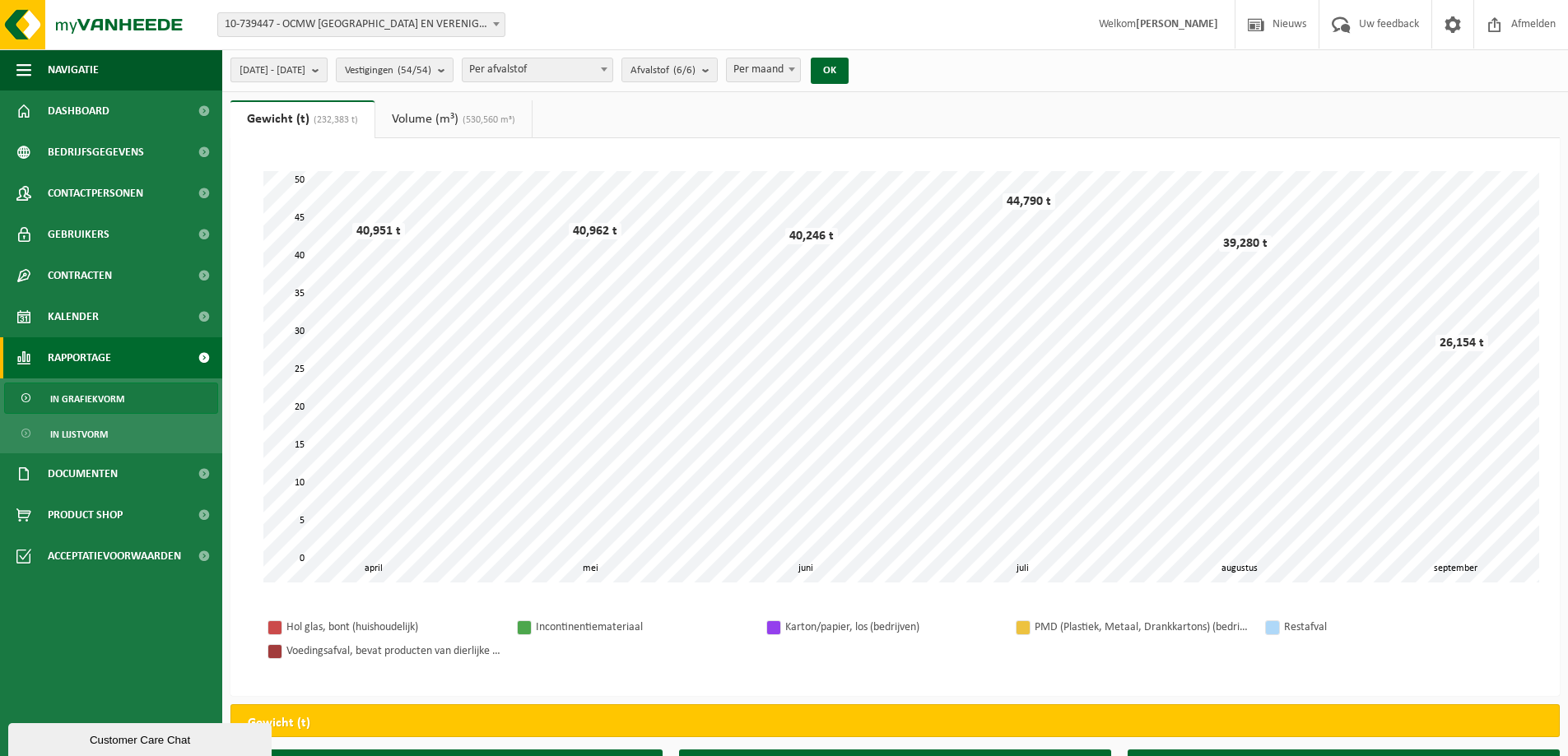
click at [328, 71] on button "[DATE] - [DATE]" at bounding box center [279, 69] width 97 height 25
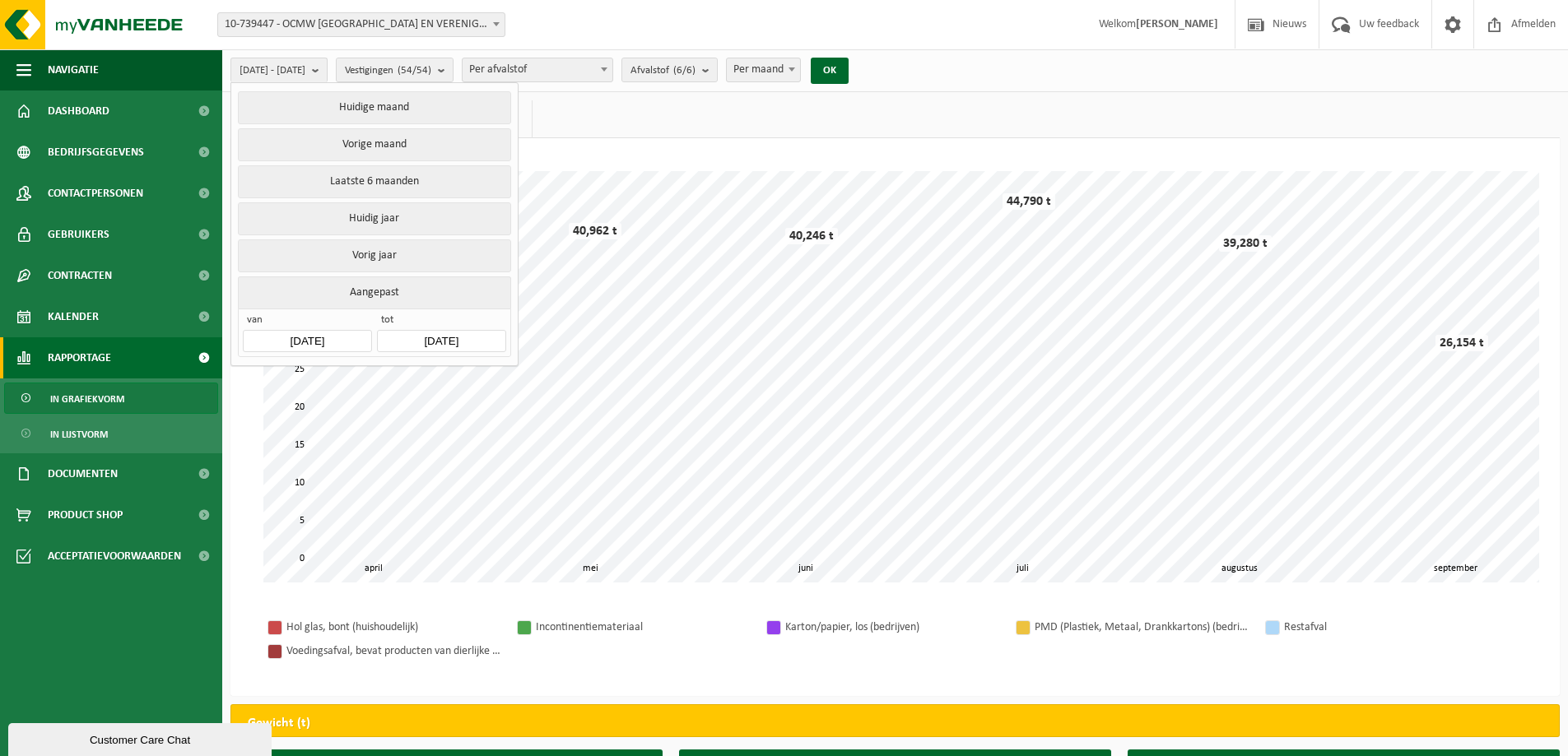
click at [290, 337] on input "2025-04-01" at bounding box center [307, 340] width 129 height 22
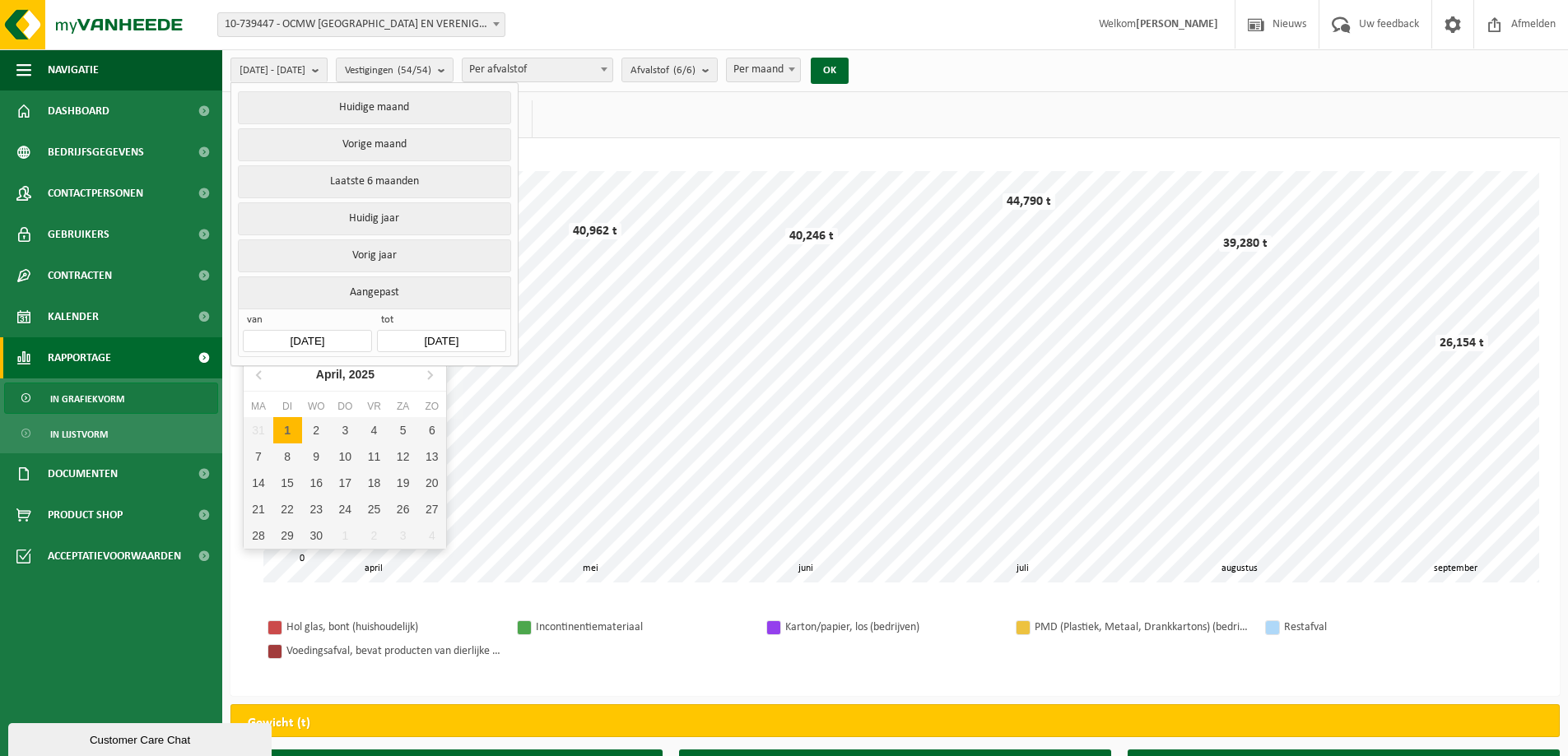
click at [309, 333] on input "2025-04-01" at bounding box center [307, 340] width 129 height 22
click at [332, 365] on div "April, 2025" at bounding box center [345, 374] width 71 height 27
click at [255, 373] on icon at bounding box center [259, 374] width 27 height 27
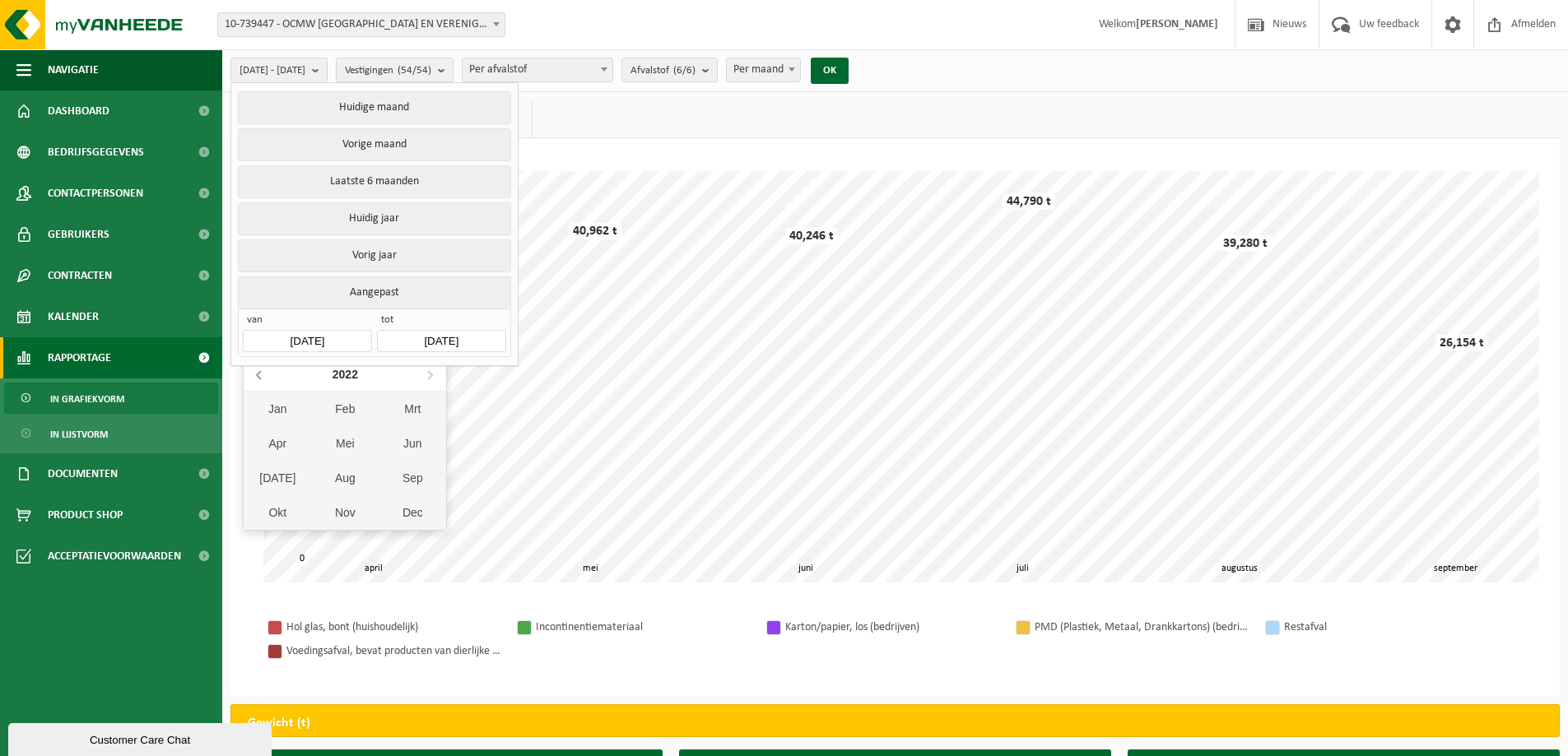
click at [255, 373] on icon at bounding box center [259, 374] width 27 height 27
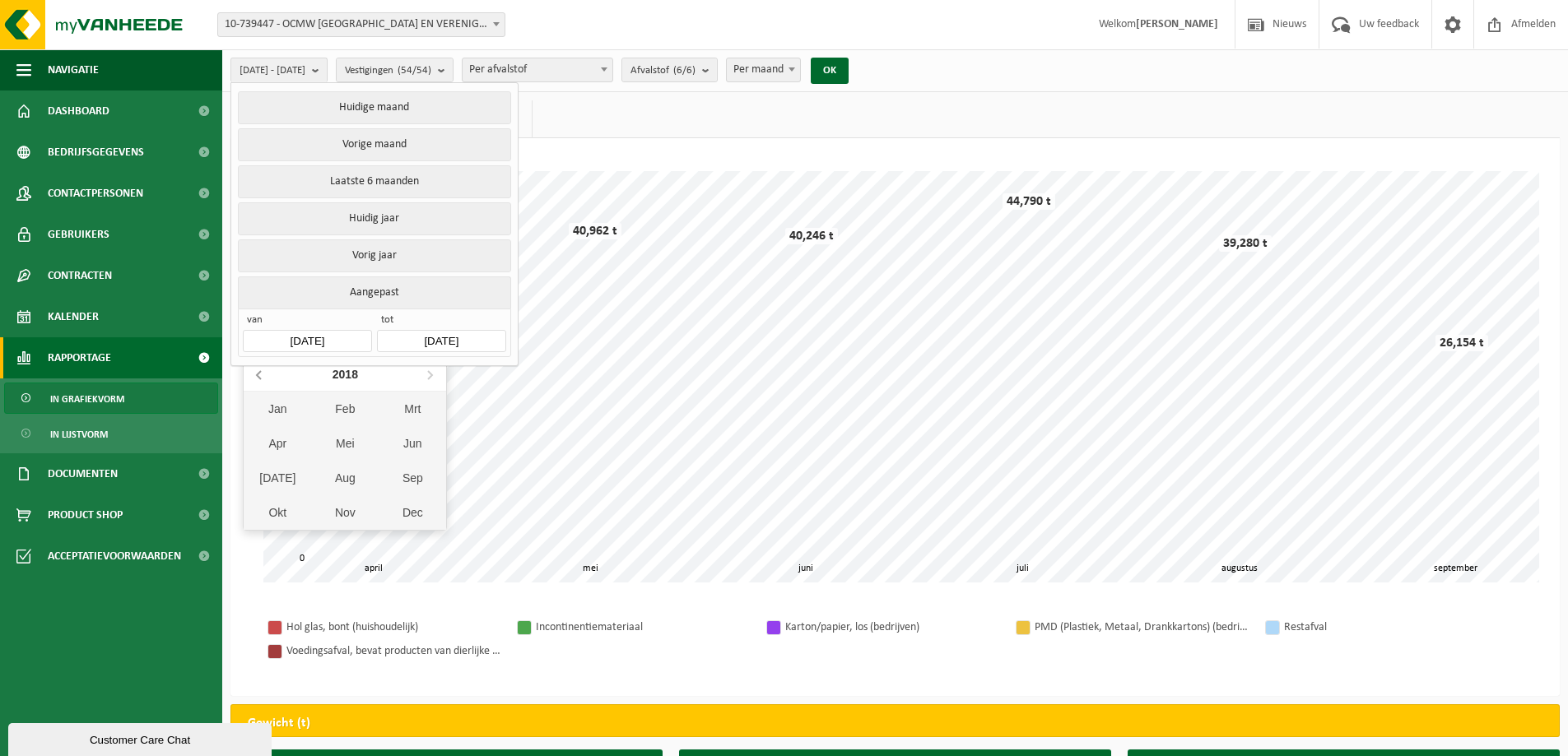
click at [255, 373] on icon at bounding box center [259, 374] width 27 height 27
click at [273, 417] on div "Jan Feb Mrt Apr Mei Jun Jul Aug Sep Okt Nov Dec" at bounding box center [344, 461] width 202 height 139
click at [433, 379] on icon at bounding box center [430, 374] width 27 height 27
click at [273, 401] on div "Jan" at bounding box center [277, 409] width 67 height 35
click at [432, 429] on div "1" at bounding box center [431, 429] width 29 height 27
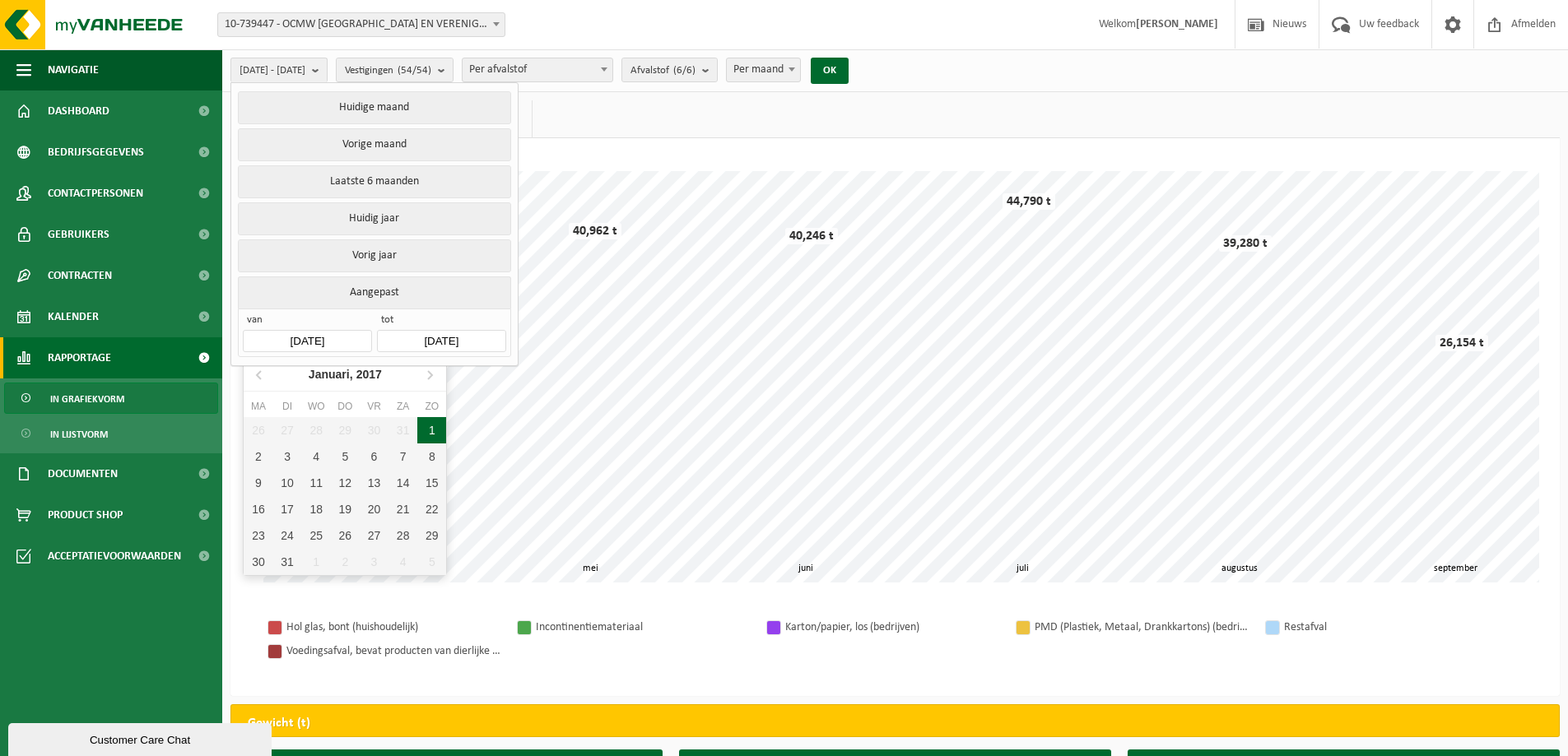
type input "[DATE]"
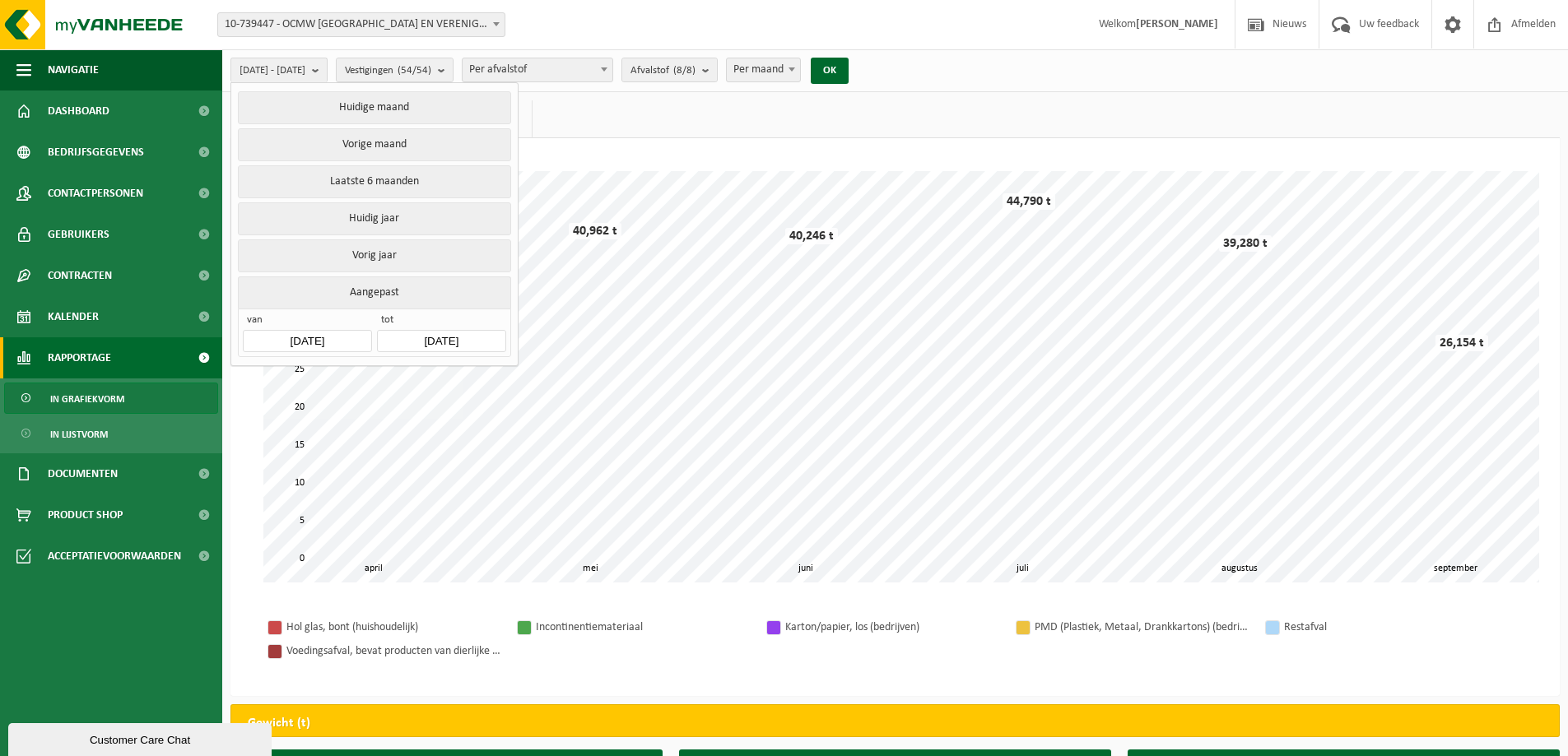
click at [446, 333] on input "2025-09-19" at bounding box center [441, 340] width 129 height 22
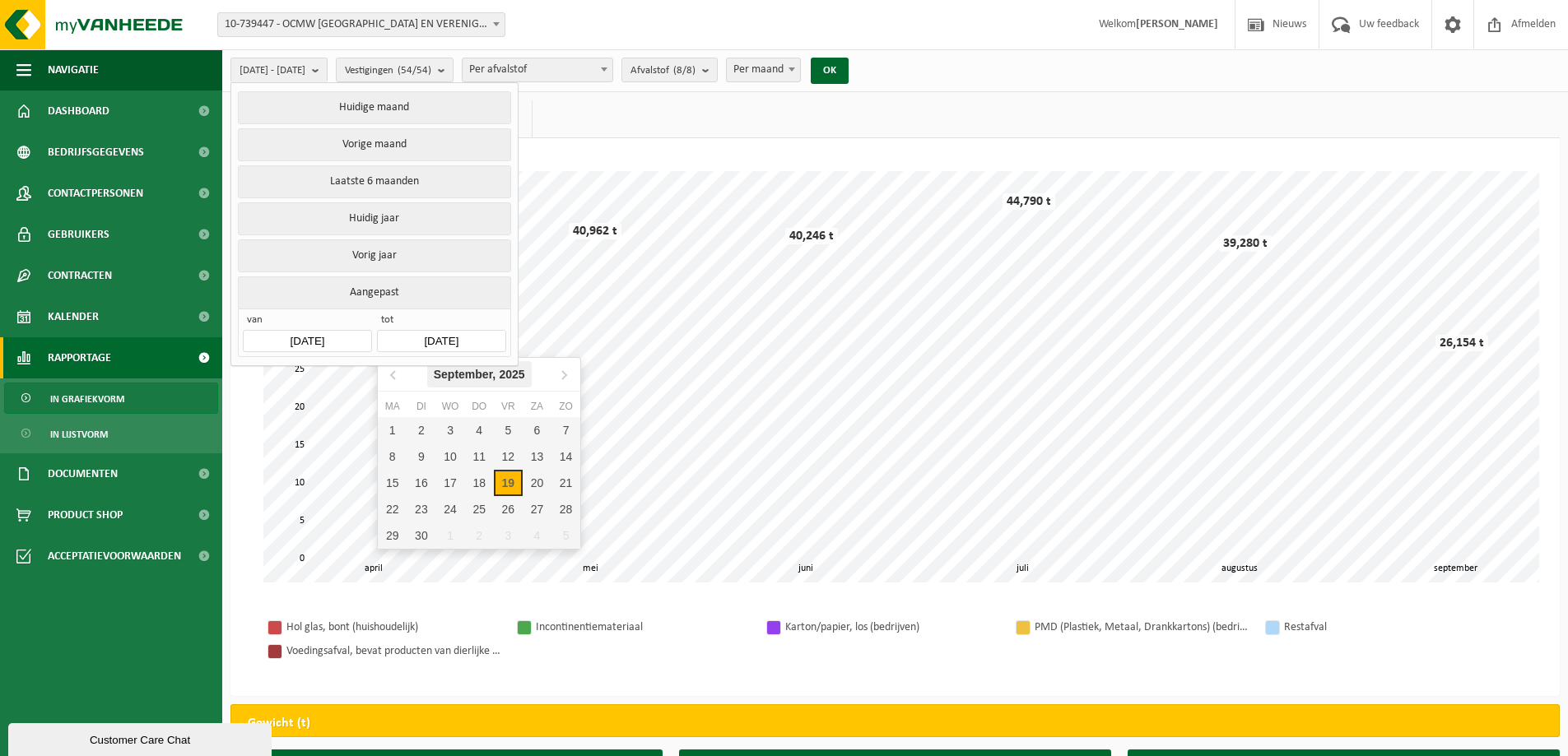
click at [490, 375] on div "September, 2025" at bounding box center [479, 374] width 105 height 27
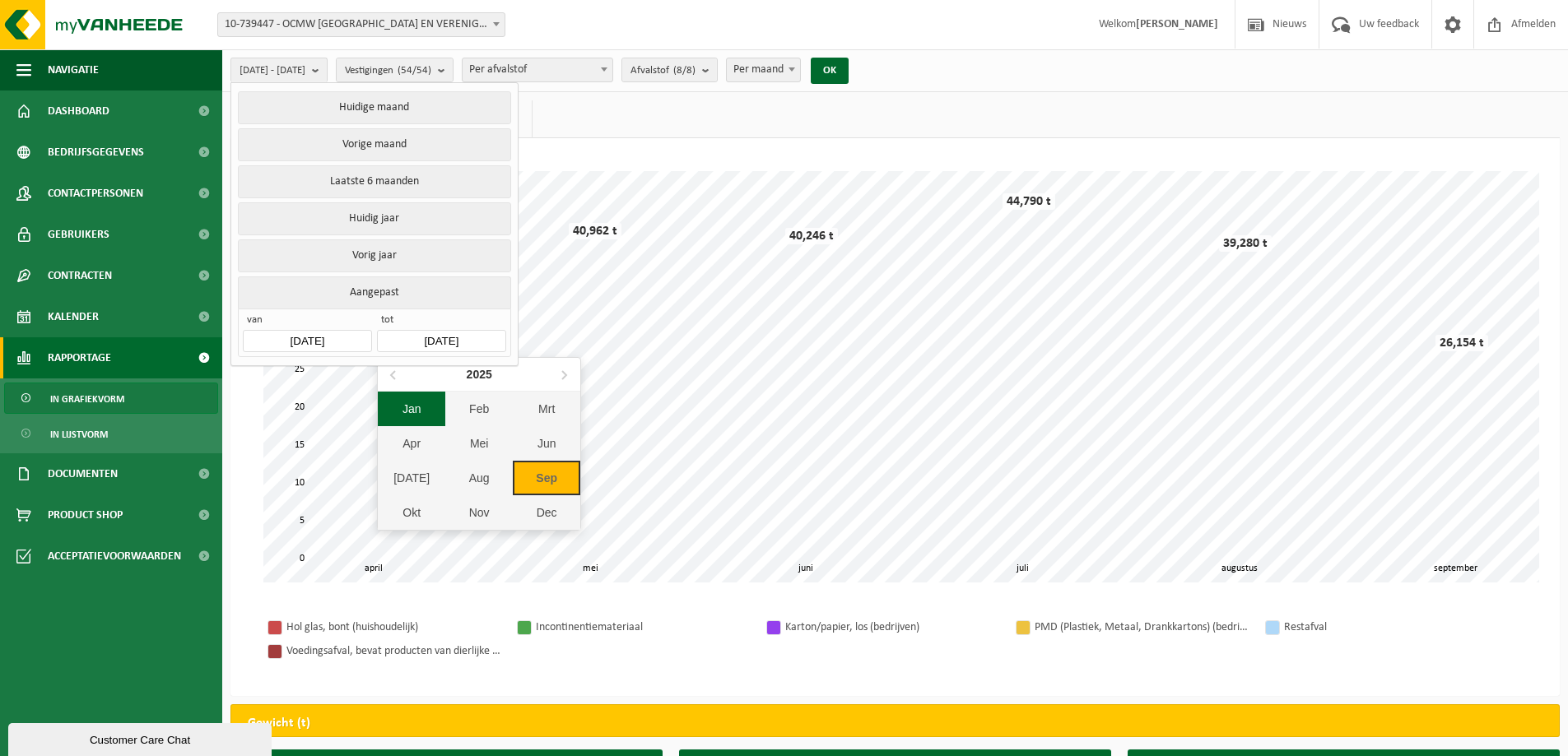
click at [405, 410] on div "Jan" at bounding box center [412, 409] width 67 height 35
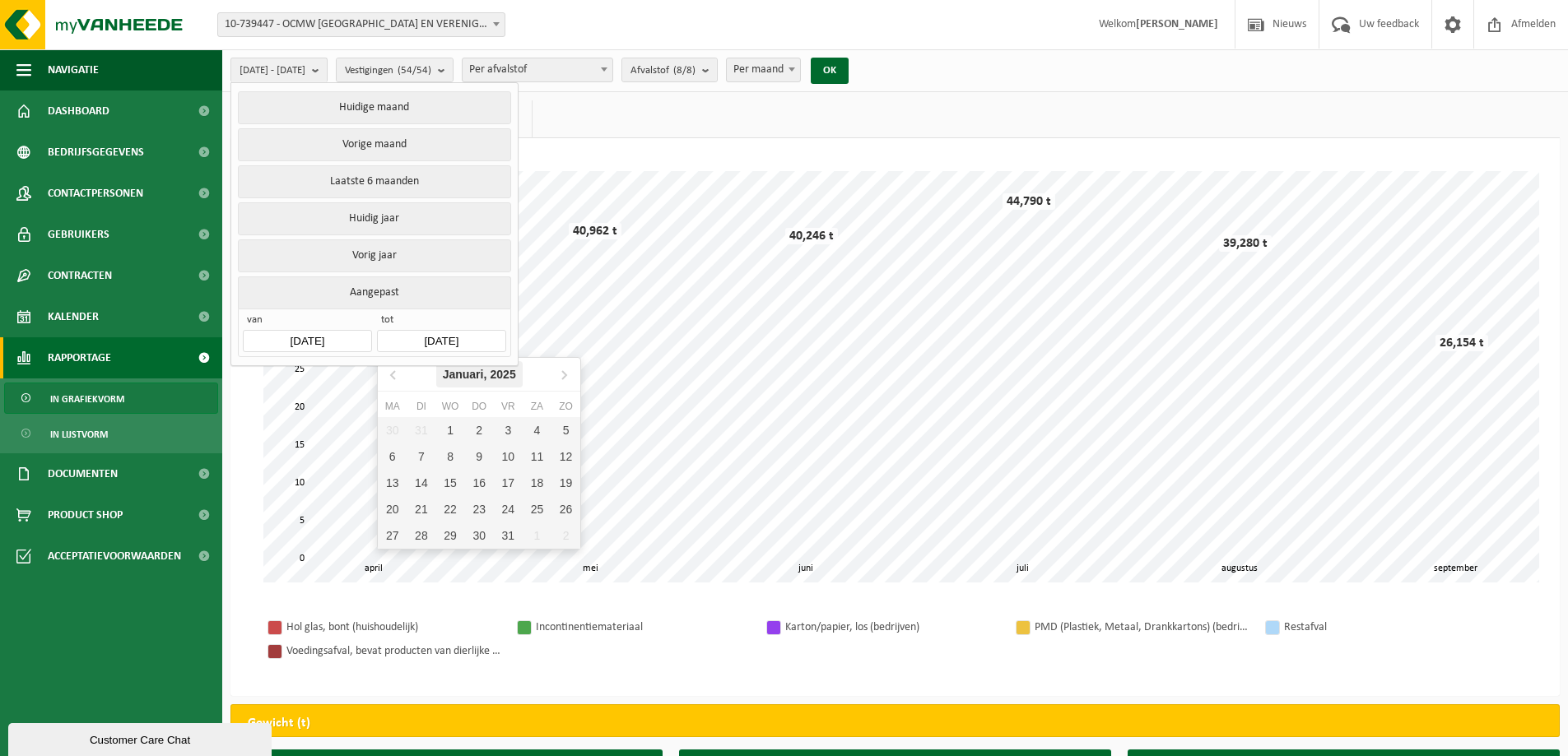
click at [462, 373] on div "Januari, 2025" at bounding box center [479, 374] width 86 height 27
click at [391, 375] on icon at bounding box center [393, 375] width 4 height 8
click at [546, 516] on div "Dec" at bounding box center [546, 512] width 67 height 35
click at [417, 563] on div "31" at bounding box center [421, 561] width 29 height 27
type input "[DATE]"
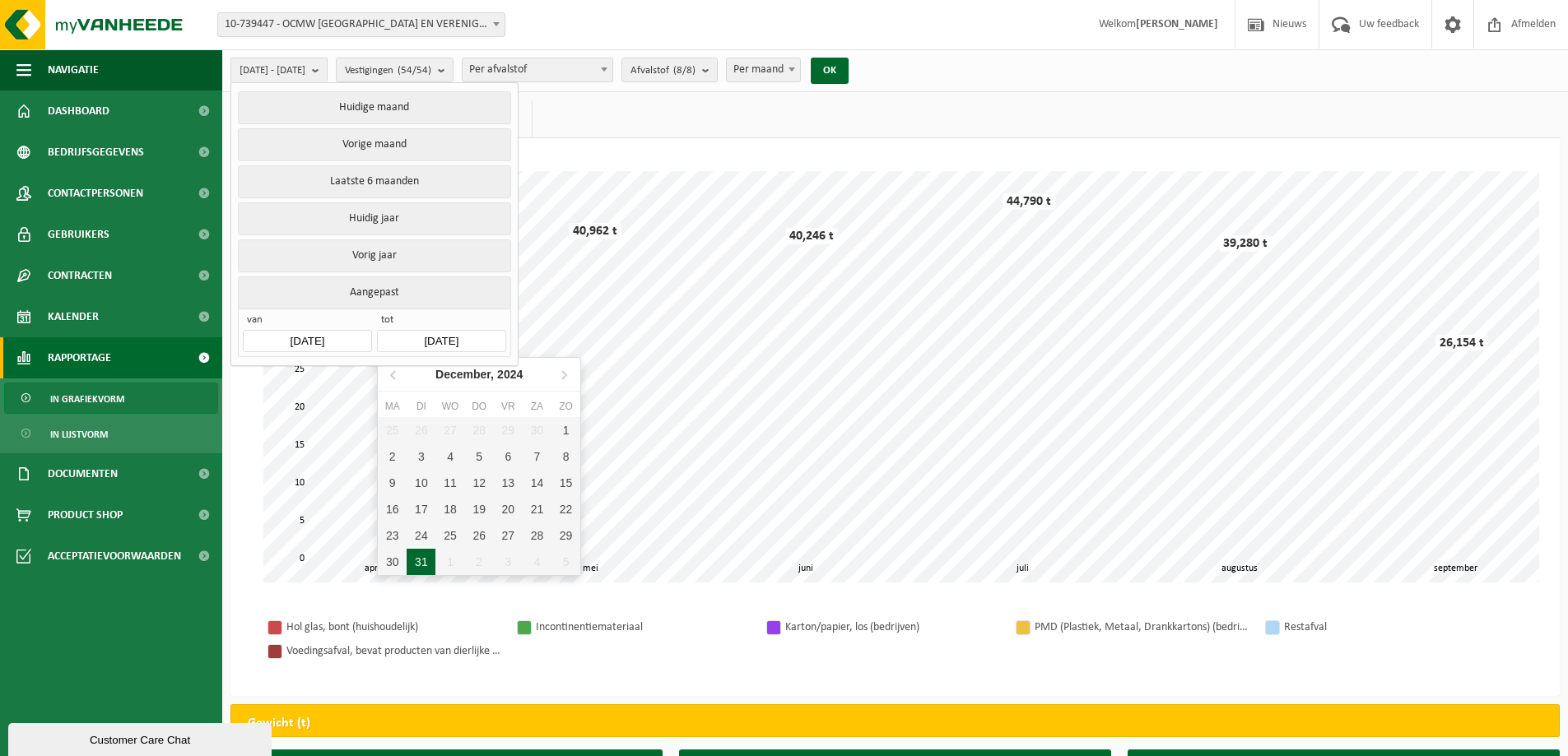
type input "[DATE]"
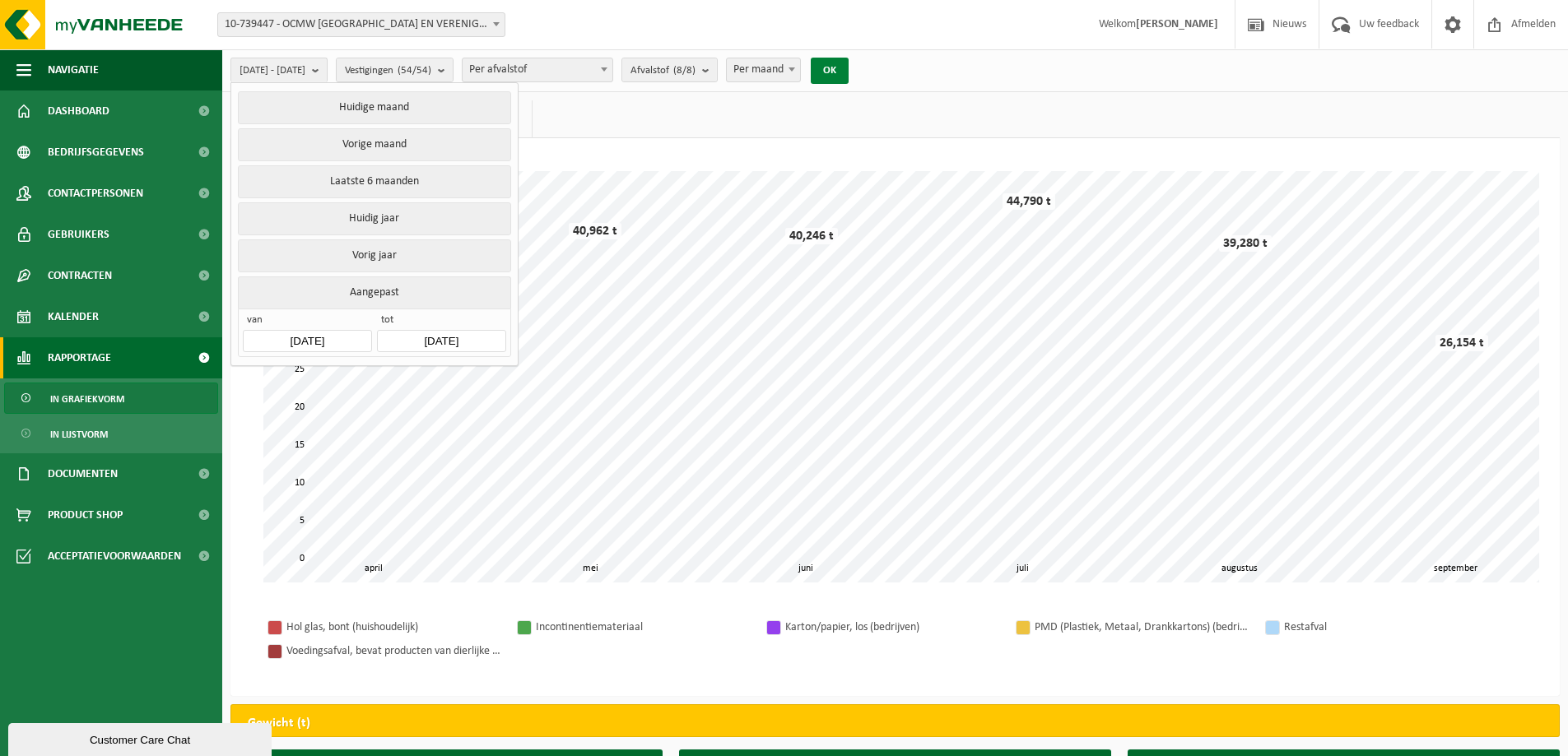
click at [848, 67] on button "OK" at bounding box center [830, 70] width 38 height 27
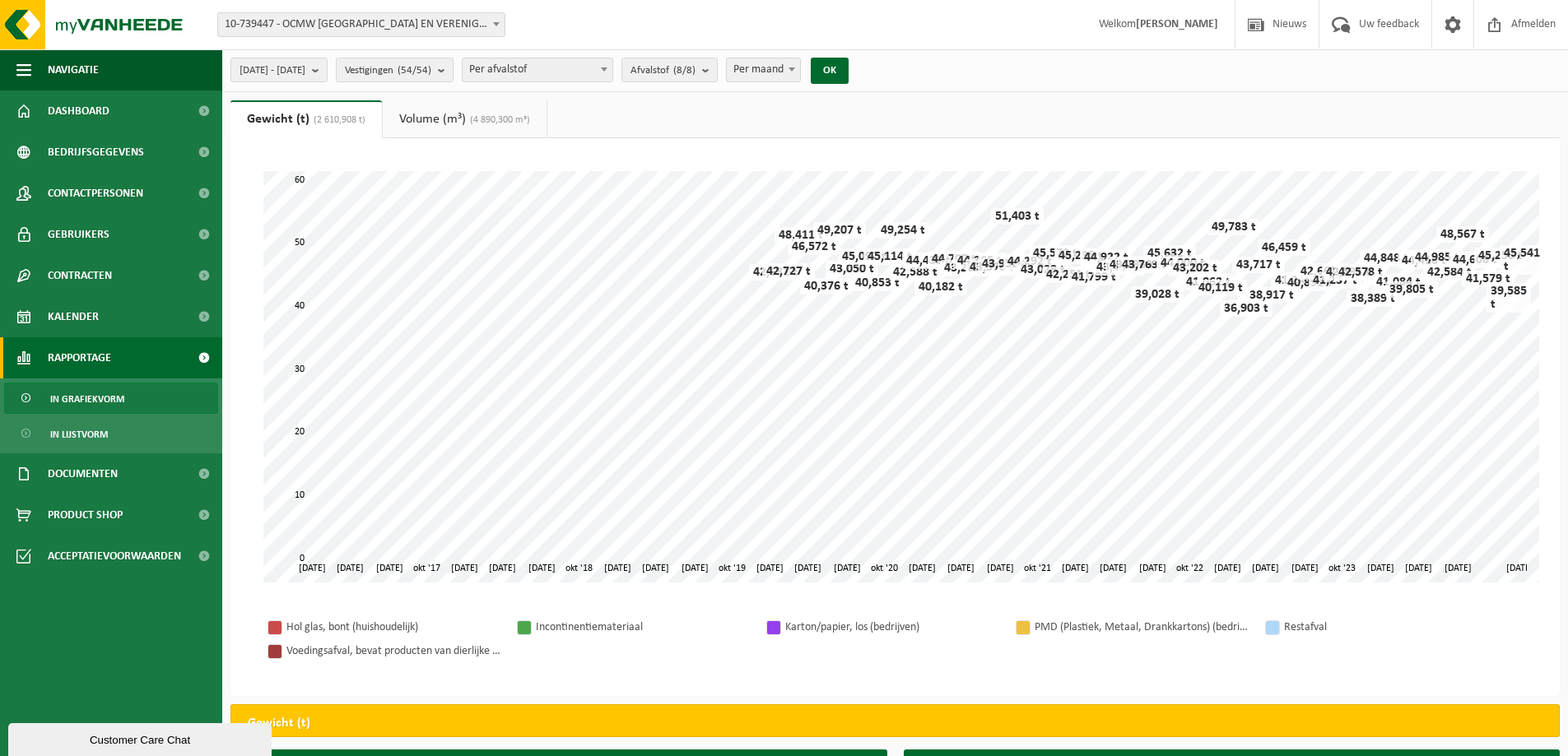
click at [800, 71] on span at bounding box center [791, 69] width 17 height 22
select select "3"
click at [848, 72] on button "OK" at bounding box center [830, 70] width 38 height 27
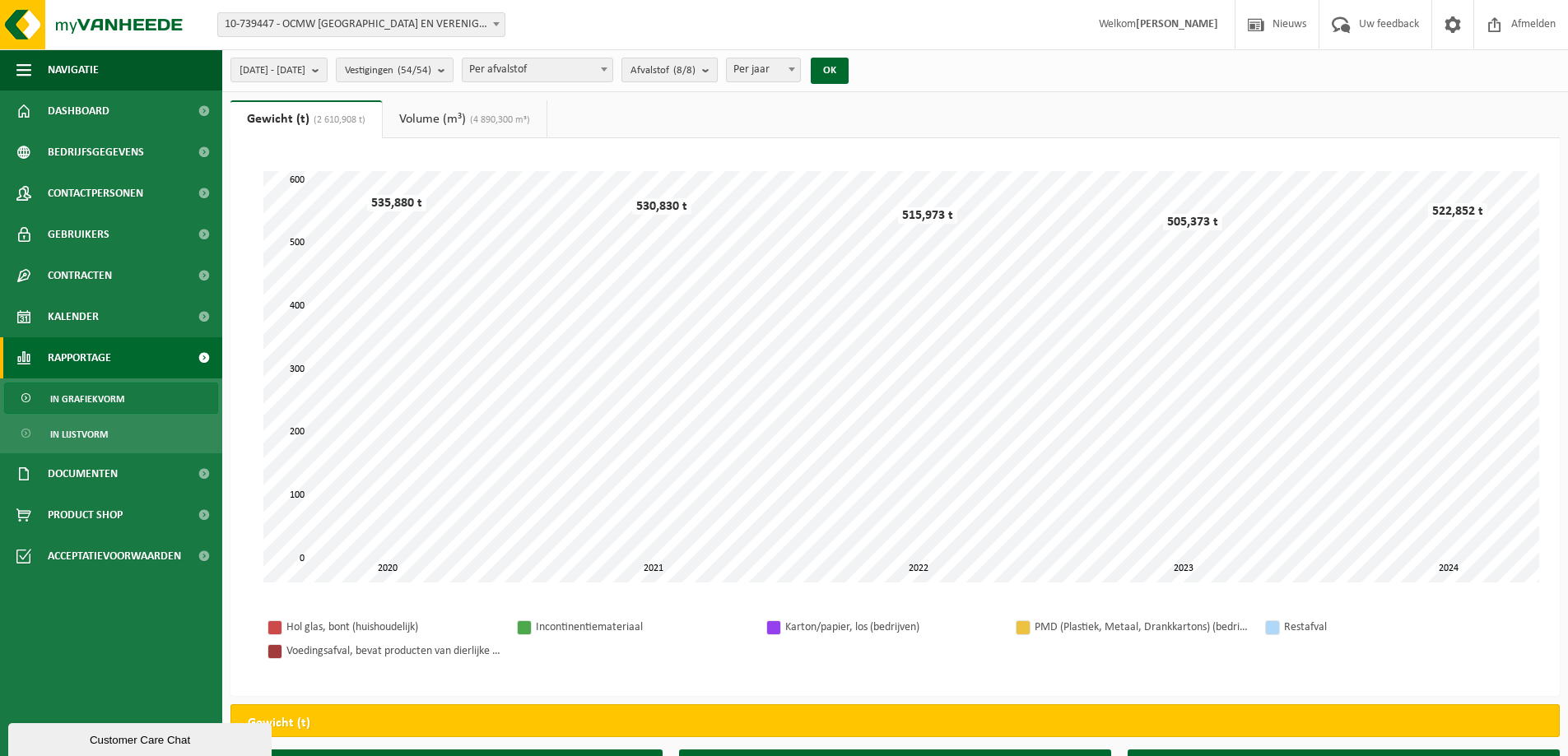
click at [718, 75] on button "Afvalstof (8/8)" at bounding box center [669, 69] width 96 height 25
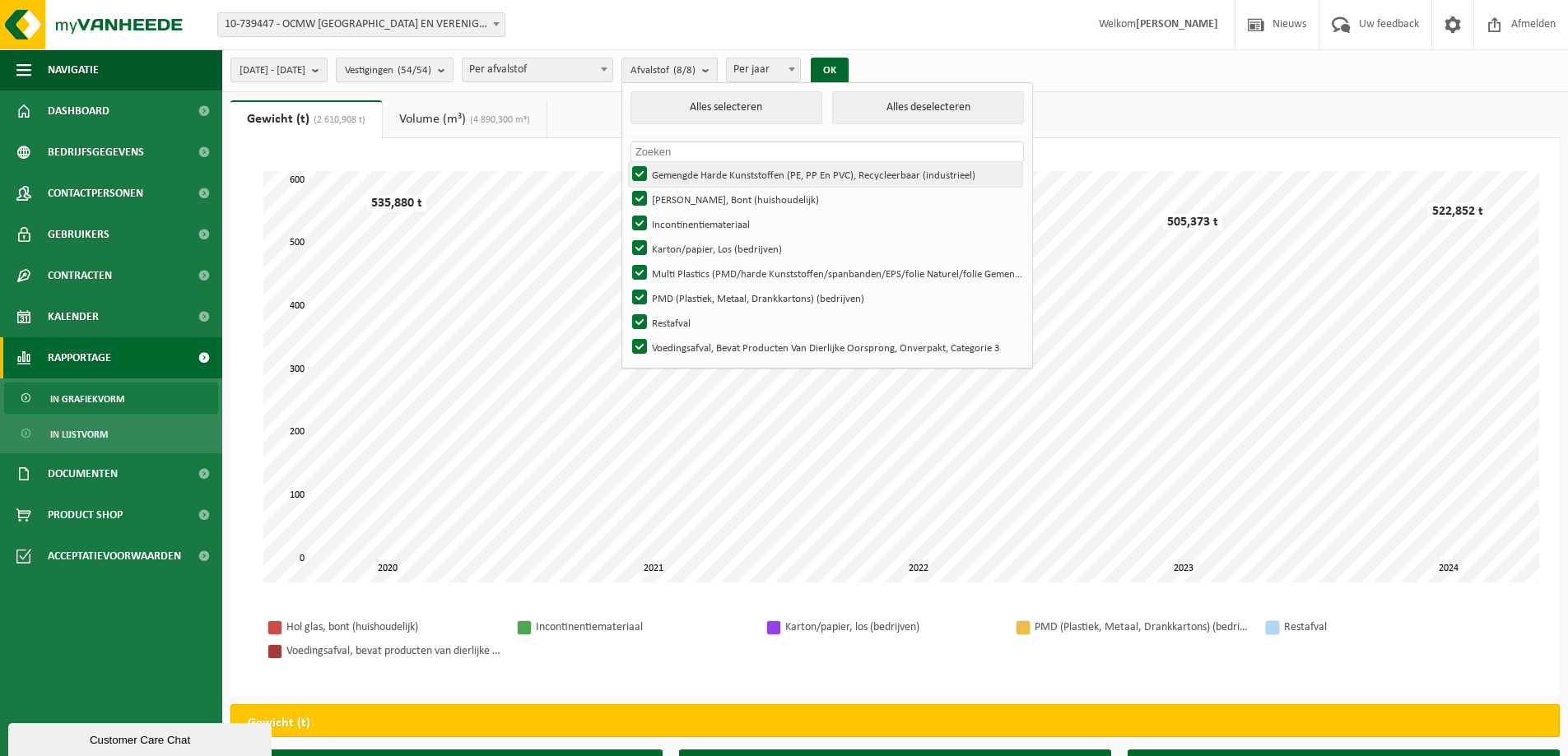
click at [681, 175] on label "Gemengde Harde Kunststoffen (PE, PP En PVC), Recycleerbaar (industrieel)" at bounding box center [825, 174] width 393 height 25
click at [627, 162] on input "Gemengde Harde Kunststoffen (PE, PP En PVC), Recycleerbaar (industrieel)" at bounding box center [626, 161] width 1 height 1
checkbox input "false"
click at [687, 269] on label "Multi Plastics (PMD/harde Kunststoffen/spanbanden/EPS/folie Naturel/folie Gemen…" at bounding box center [825, 273] width 393 height 25
click at [627, 261] on input "Multi Plastics (PMD/harde Kunststoffen/spanbanden/EPS/folie Naturel/folie Gemen…" at bounding box center [626, 260] width 1 height 1
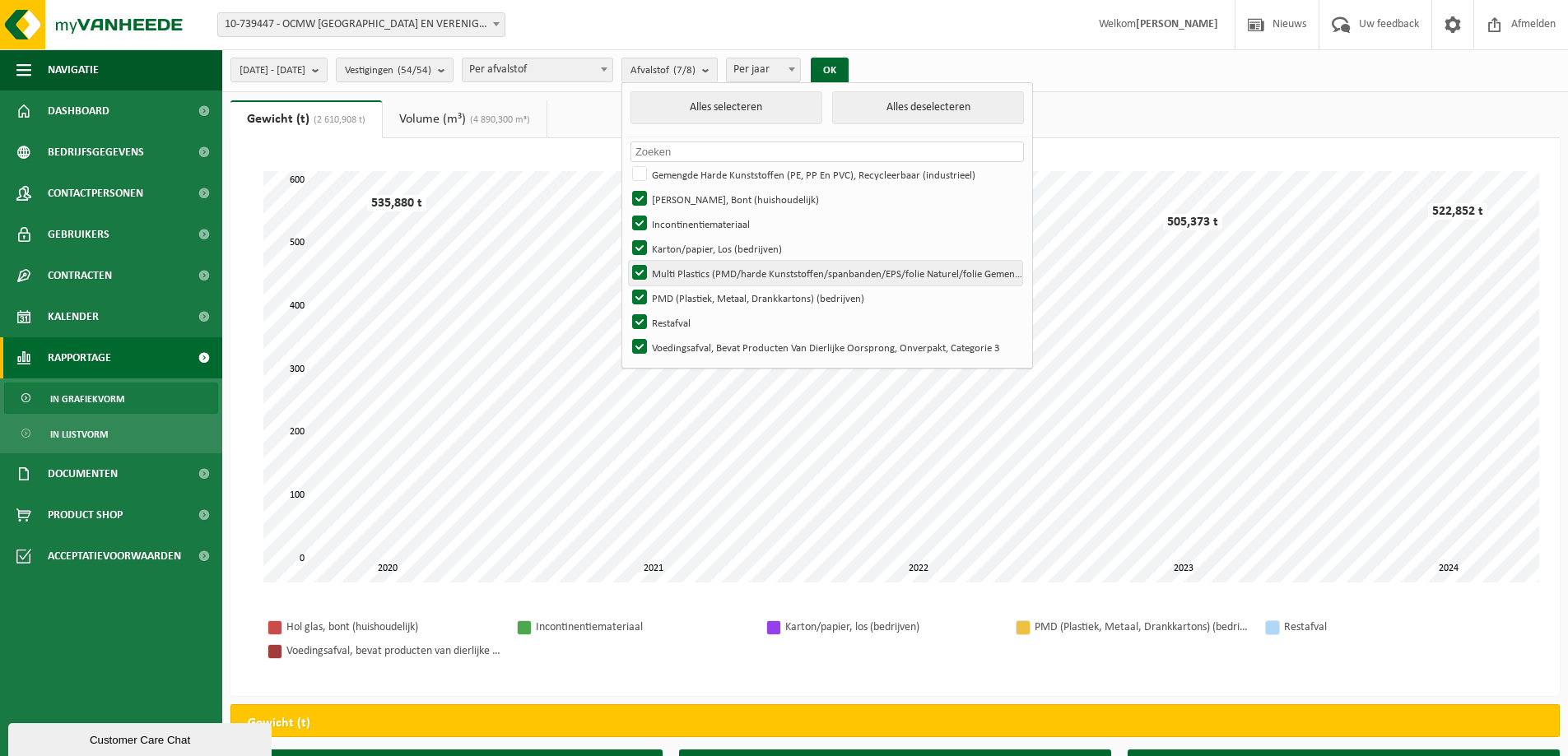
checkbox input "false"
click at [848, 67] on button "OK" at bounding box center [830, 70] width 38 height 27
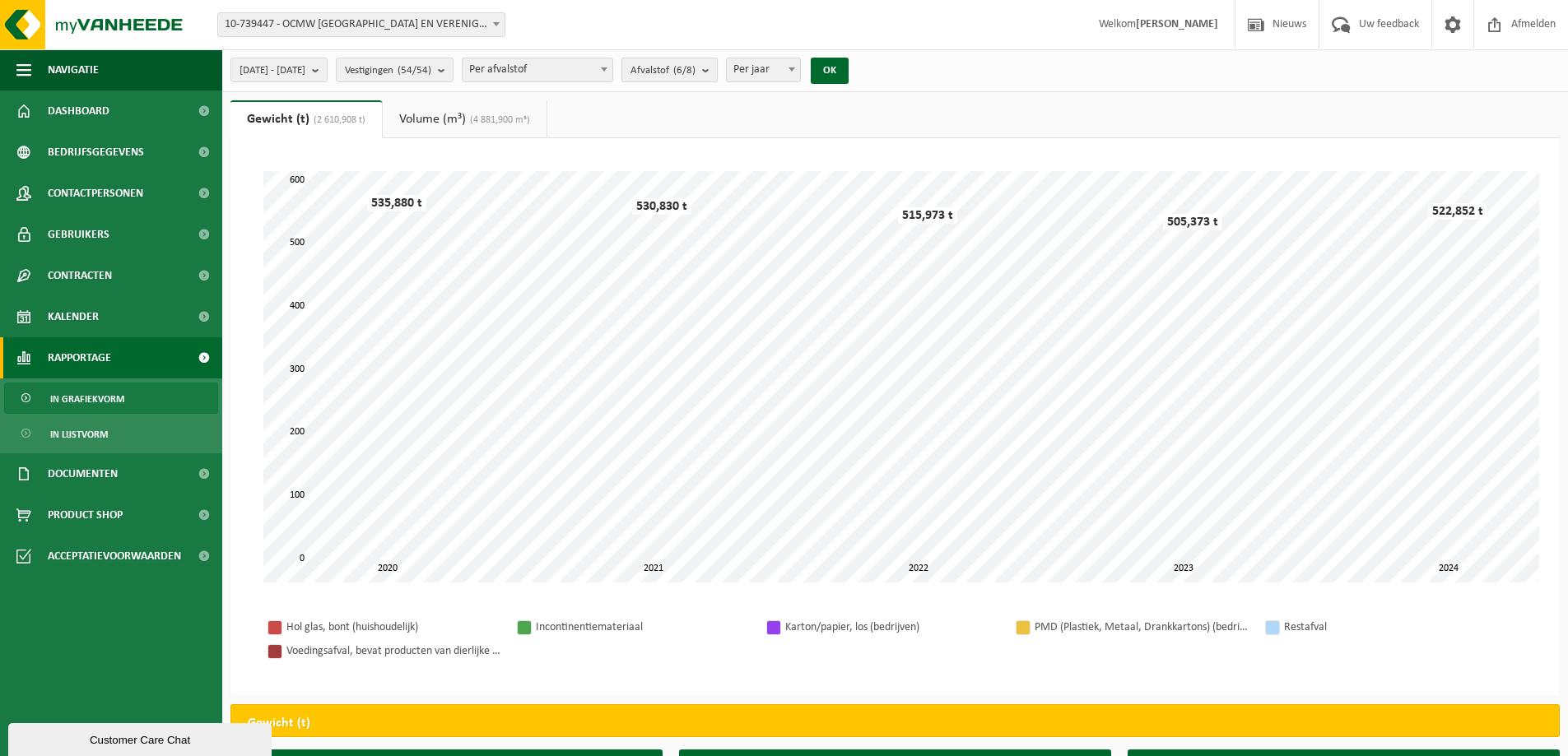
click at [717, 65] on b "submit" at bounding box center [709, 69] width 15 height 23
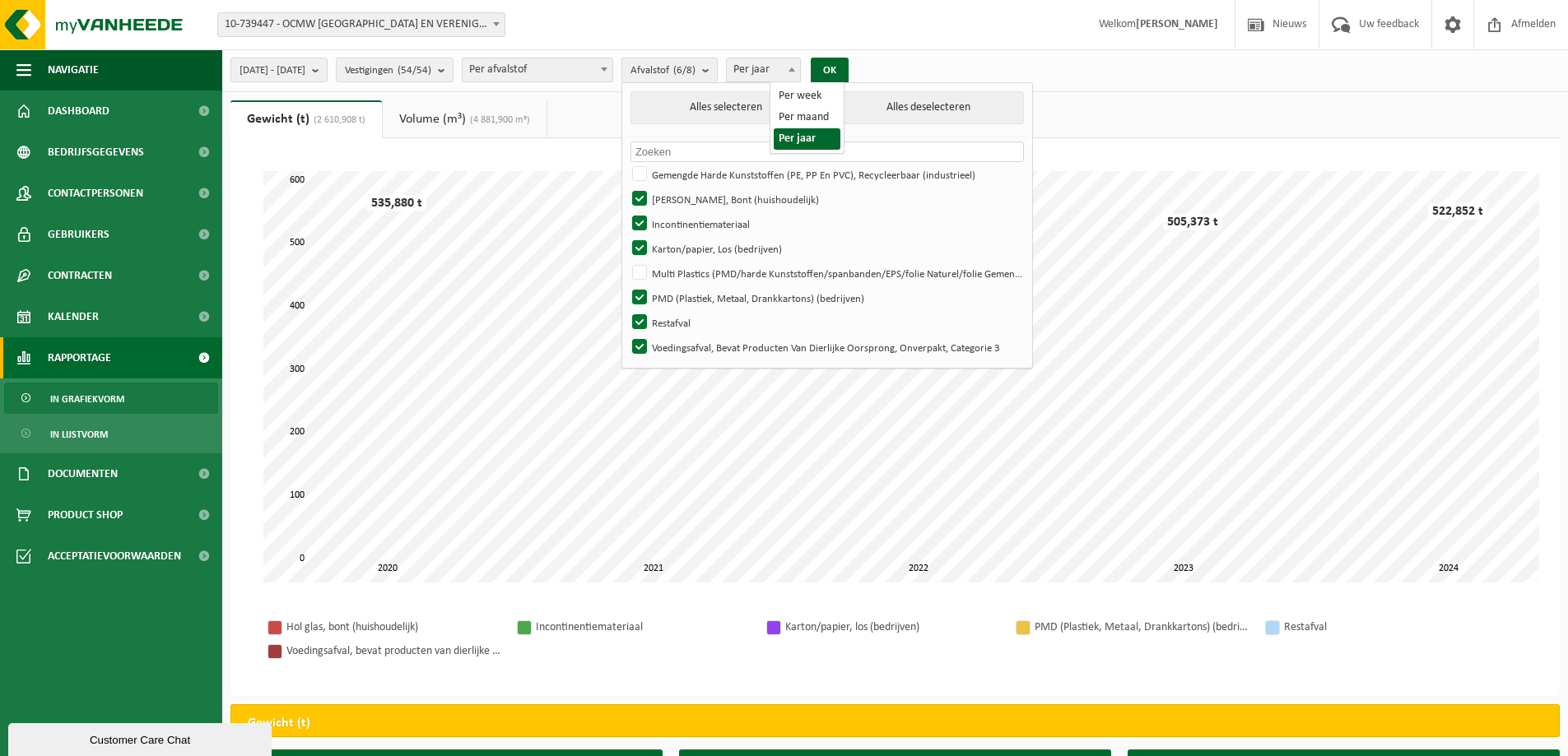
click at [800, 70] on span at bounding box center [791, 69] width 17 height 22
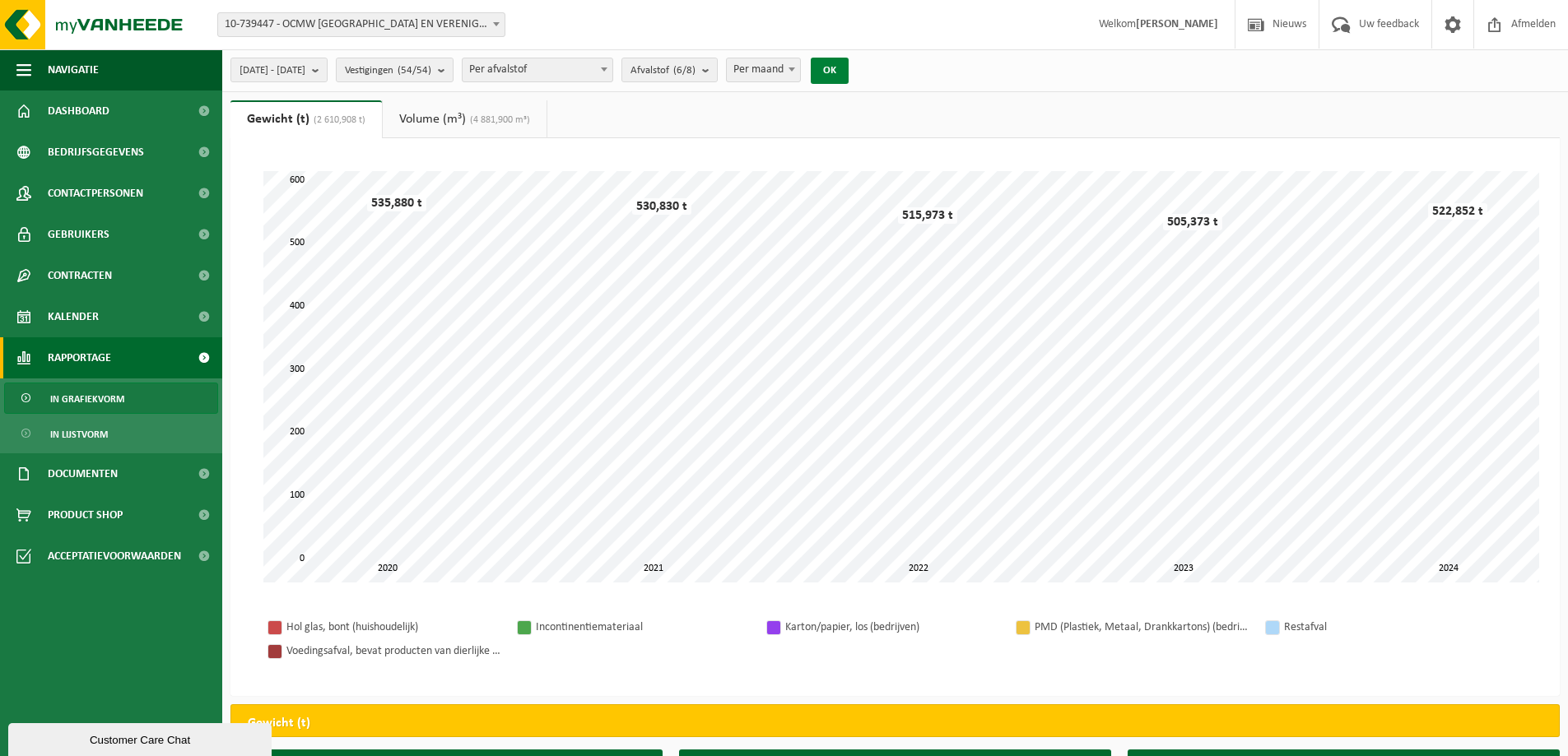
click at [848, 79] on button "OK" at bounding box center [830, 70] width 38 height 27
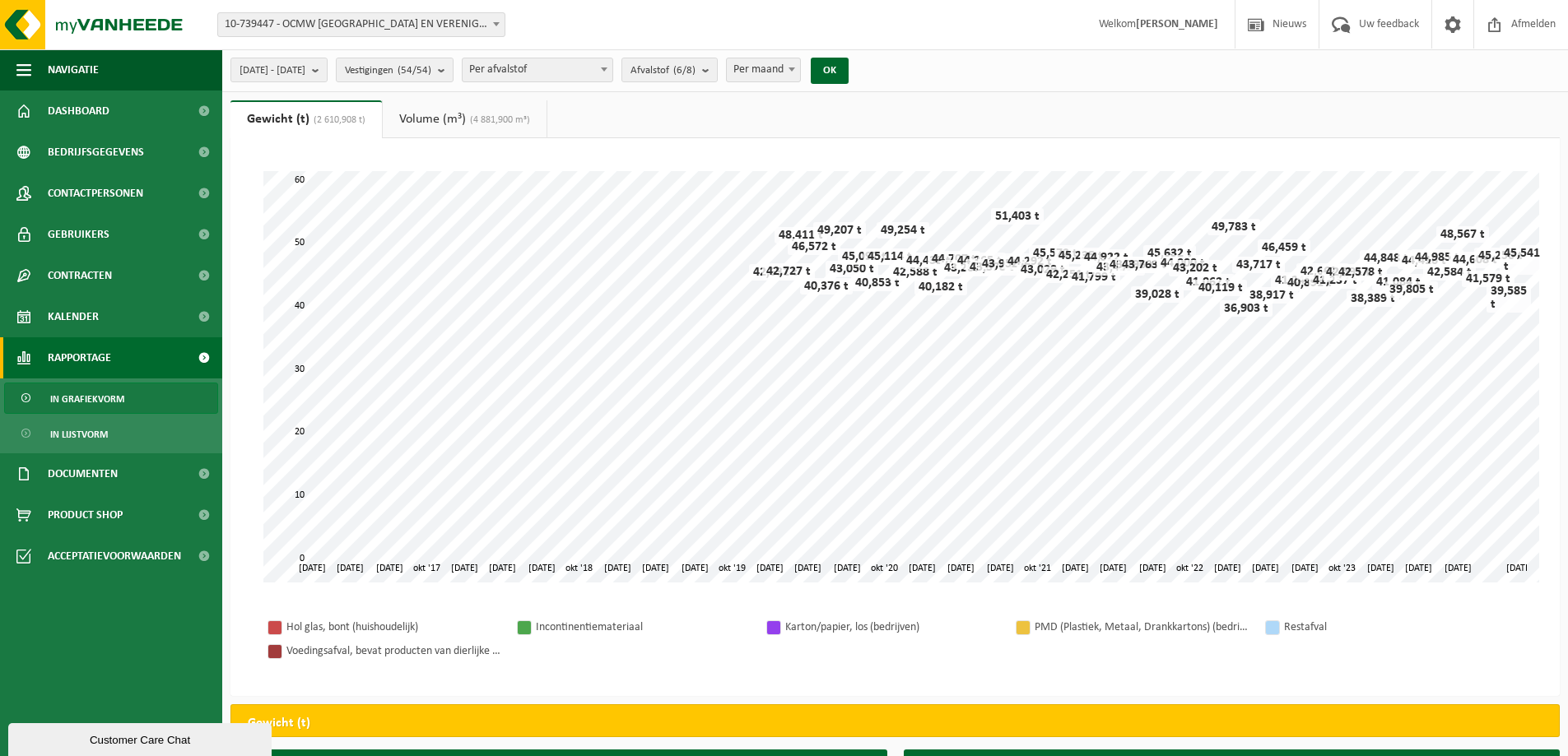
click at [800, 74] on span at bounding box center [791, 69] width 17 height 22
select select "3"
click at [848, 66] on button "OK" at bounding box center [830, 70] width 38 height 27
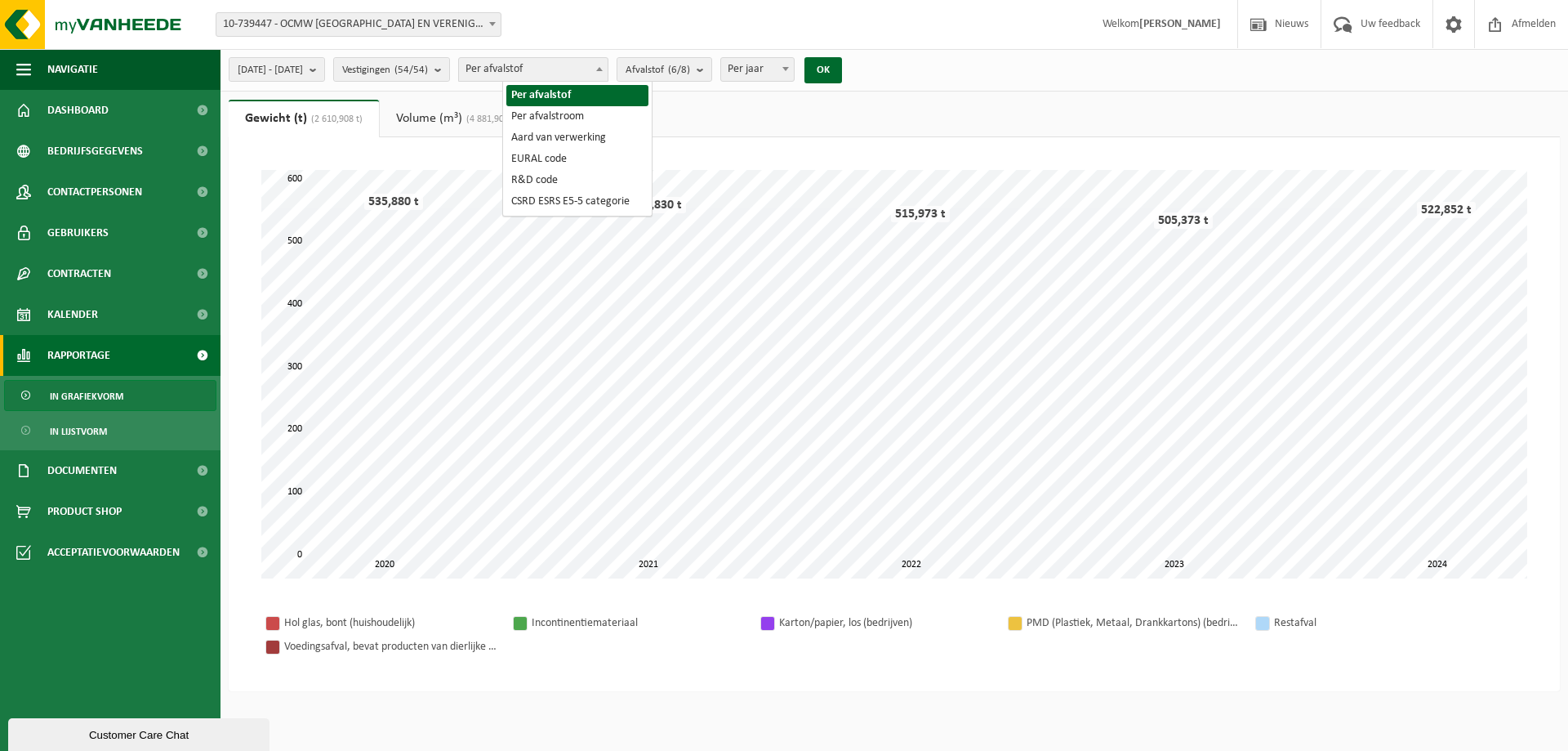
click at [607, 70] on span "Per afvalstof" at bounding box center [532, 69] width 148 height 23
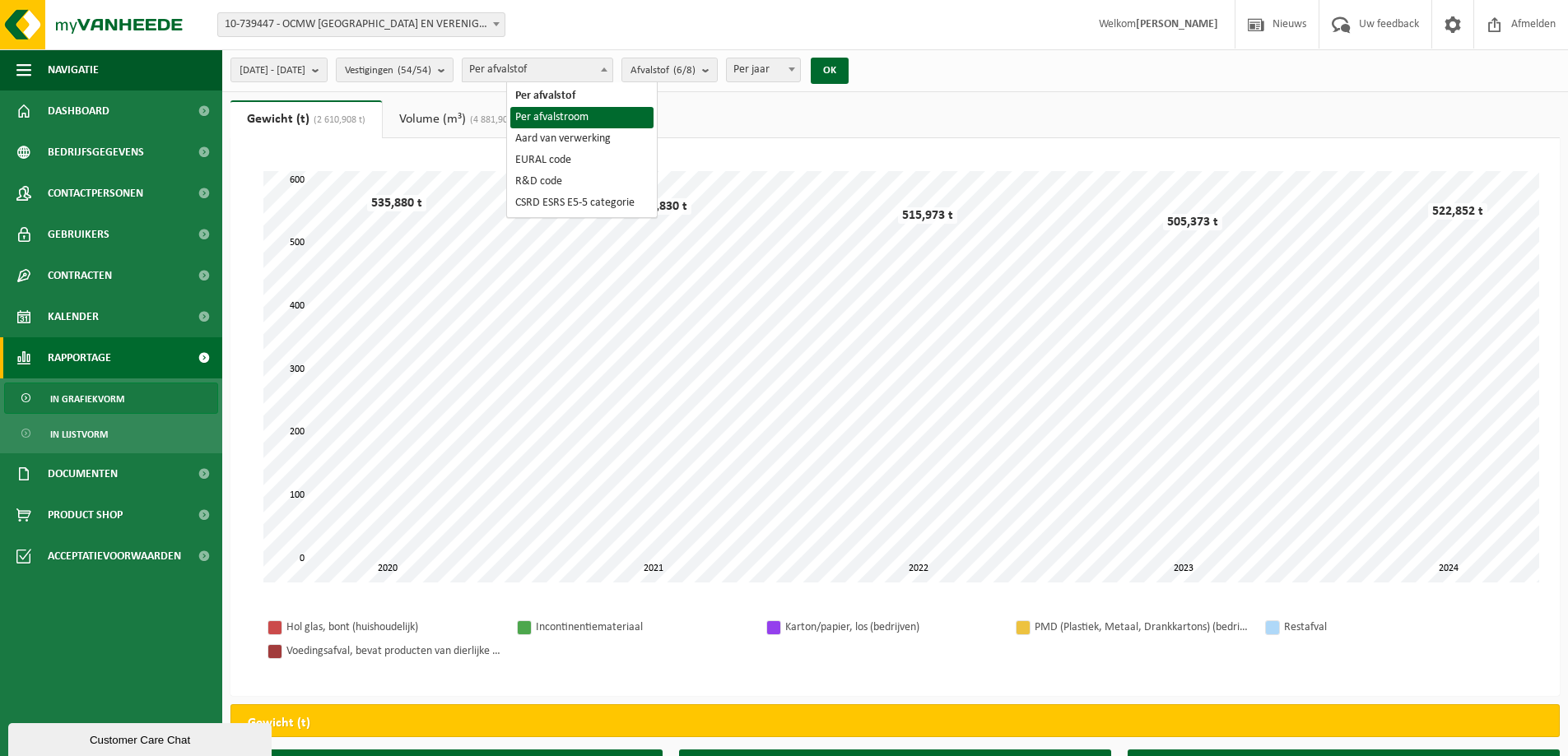
select select "2"
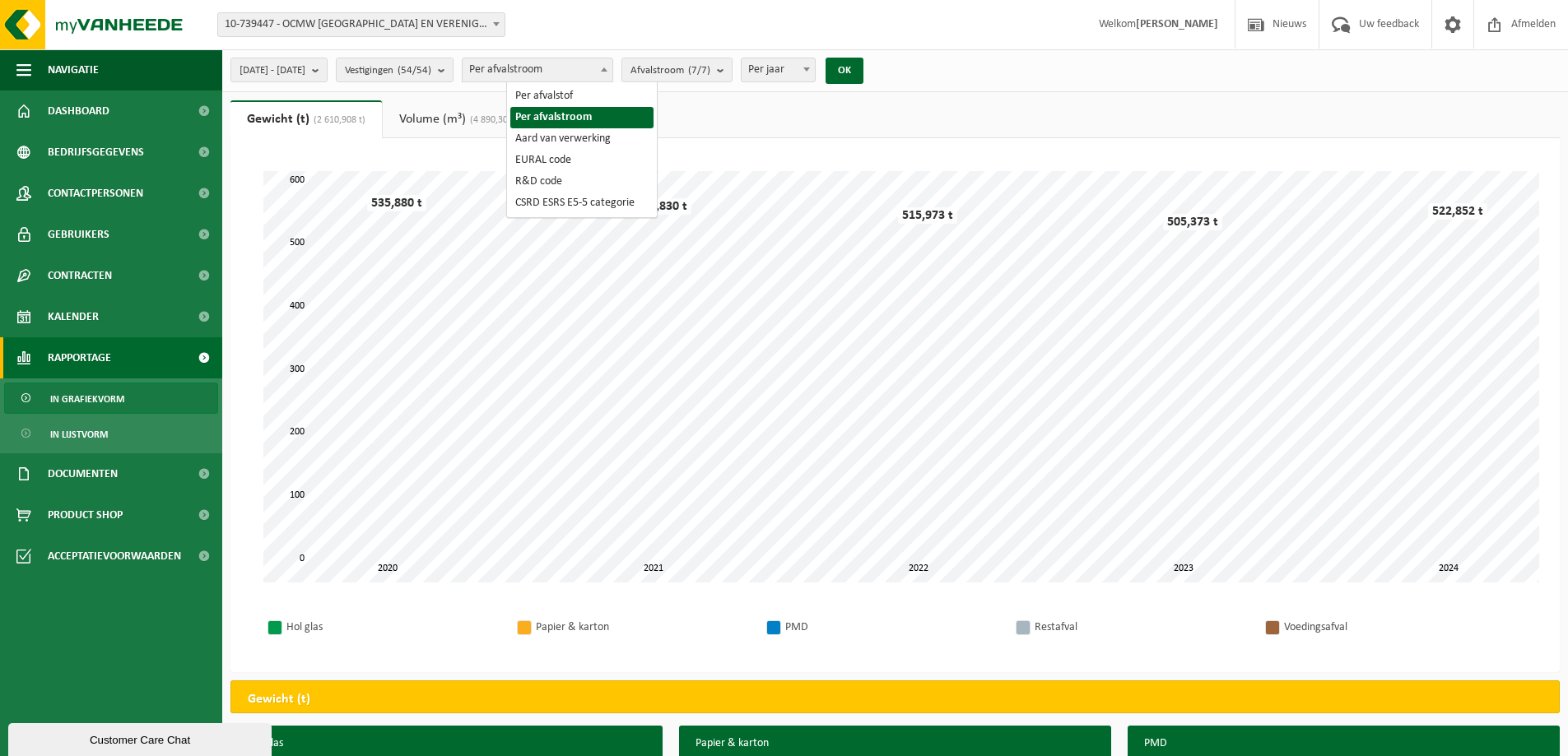
click at [612, 72] on span at bounding box center [604, 69] width 17 height 22
click at [452, 69] on b "submit" at bounding box center [444, 69] width 15 height 23
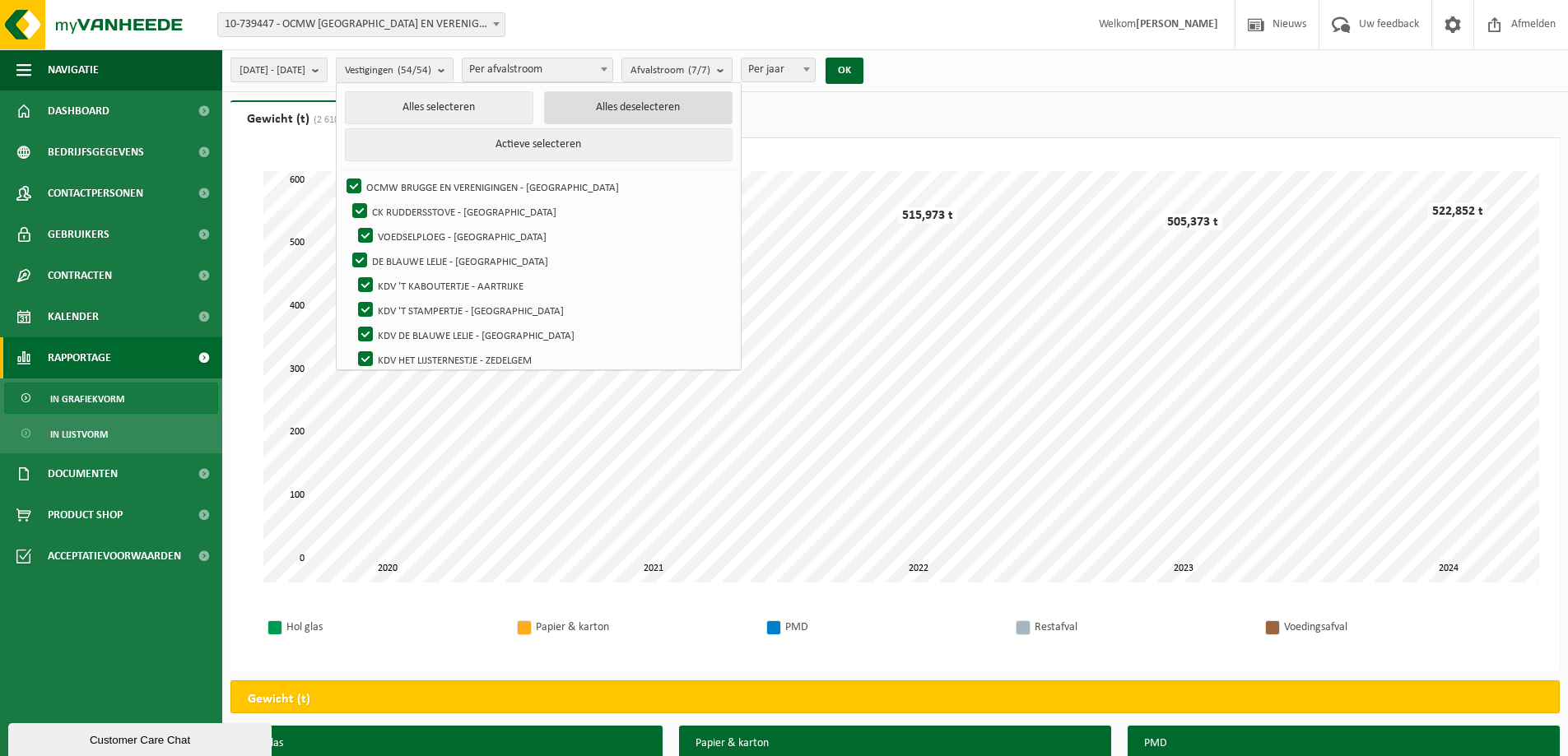
click at [637, 112] on button "Alles deselecteren" at bounding box center [637, 107] width 188 height 33
checkbox input "false"
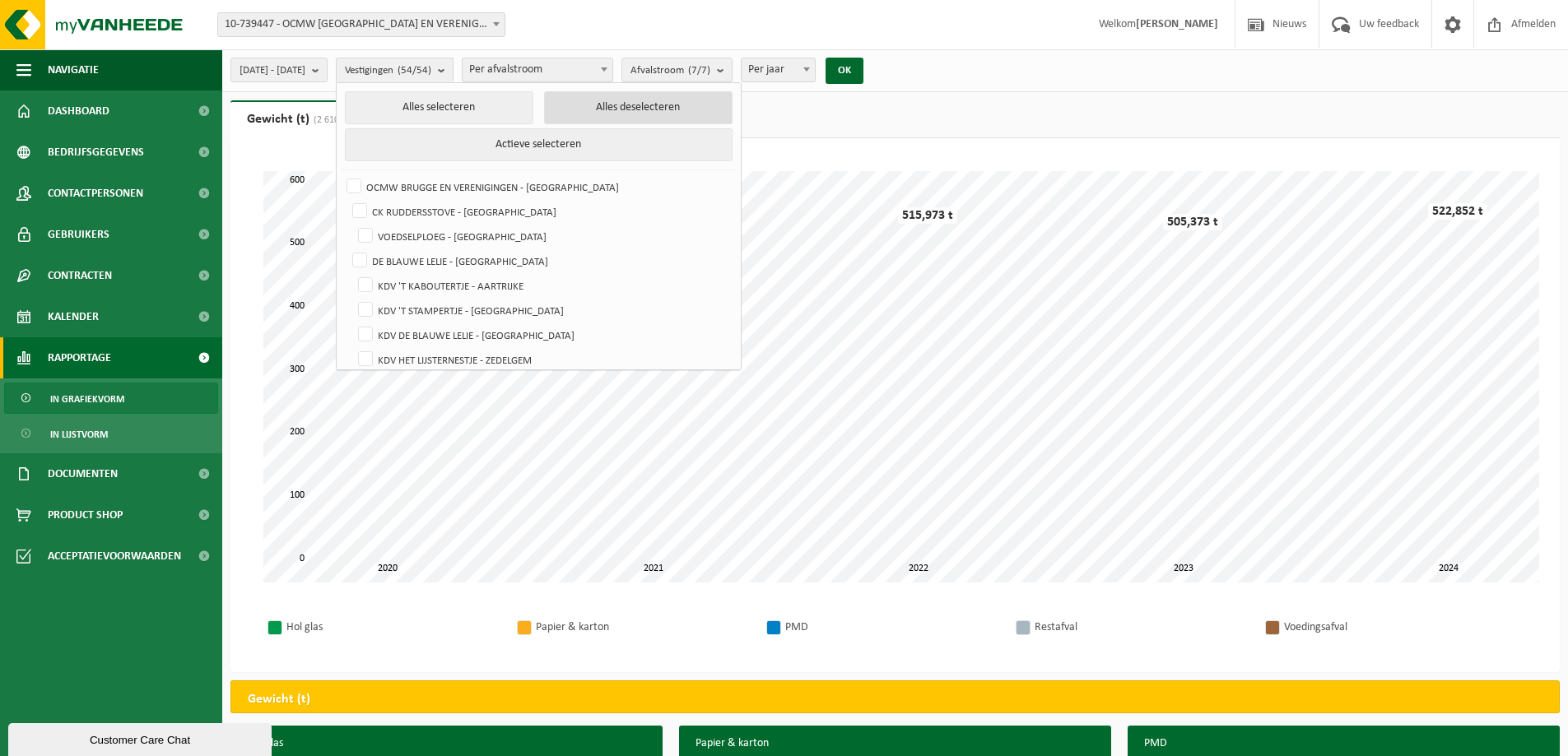
checkbox input "false"
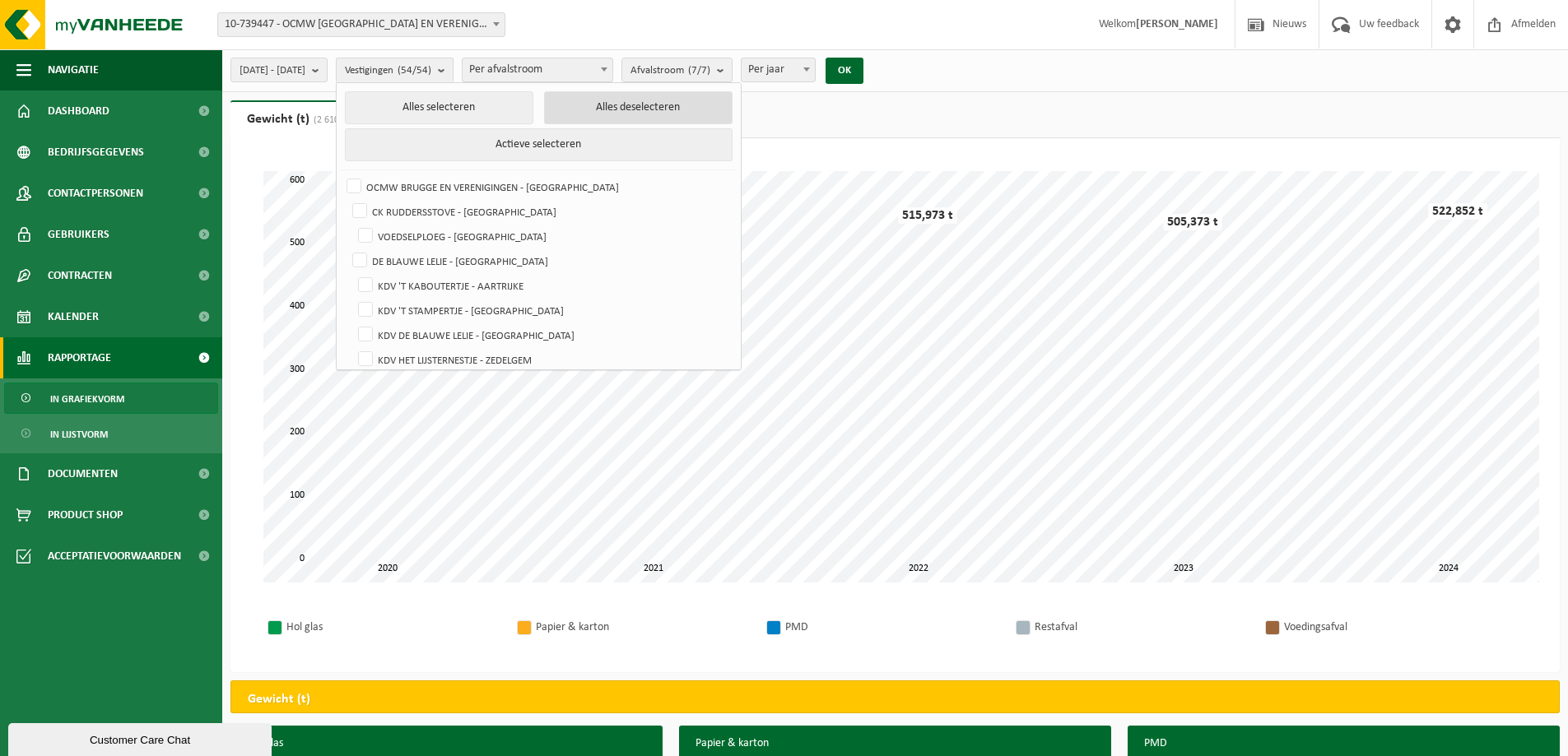
checkbox input "false"
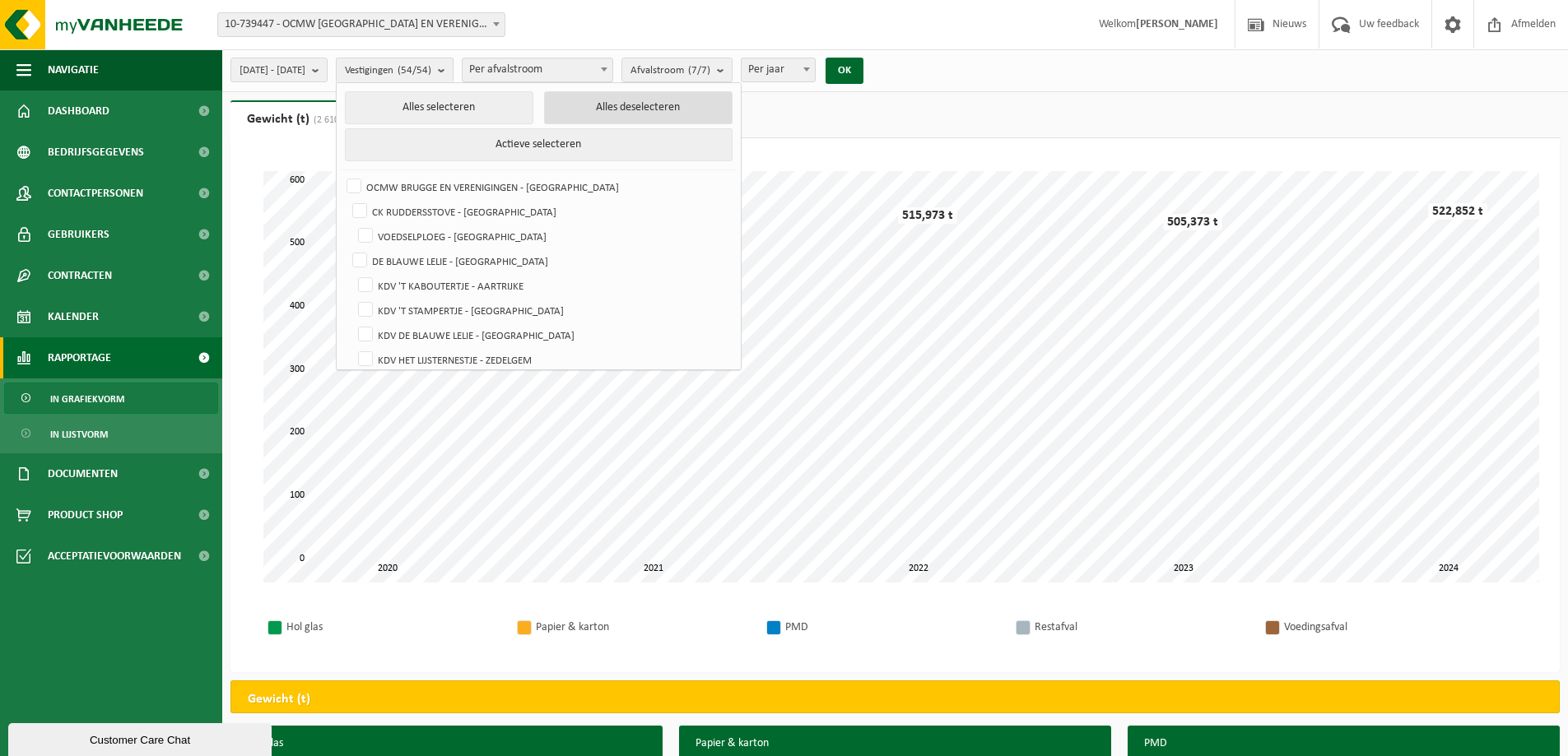
checkbox input "false"
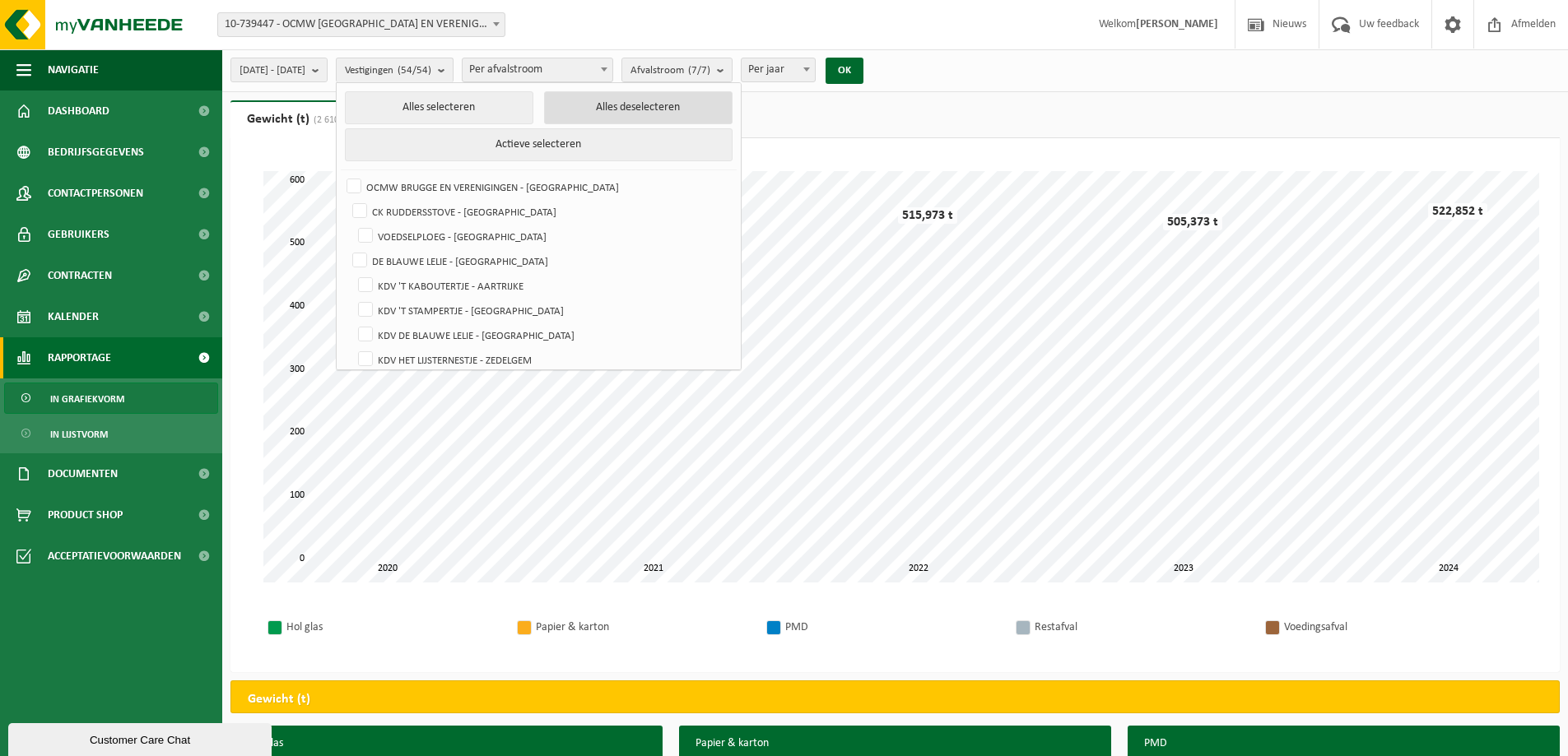
checkbox input "false"
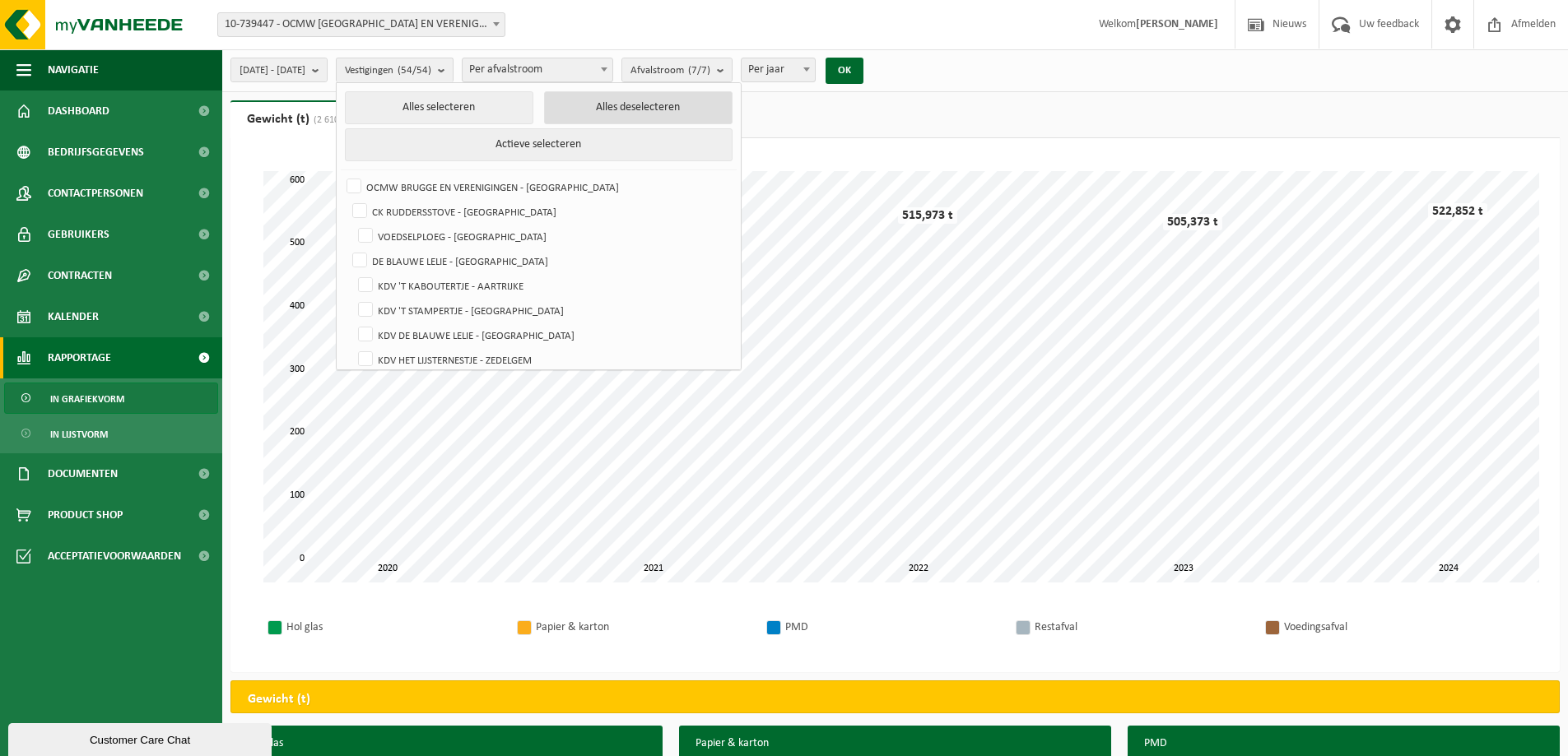
checkbox input "false"
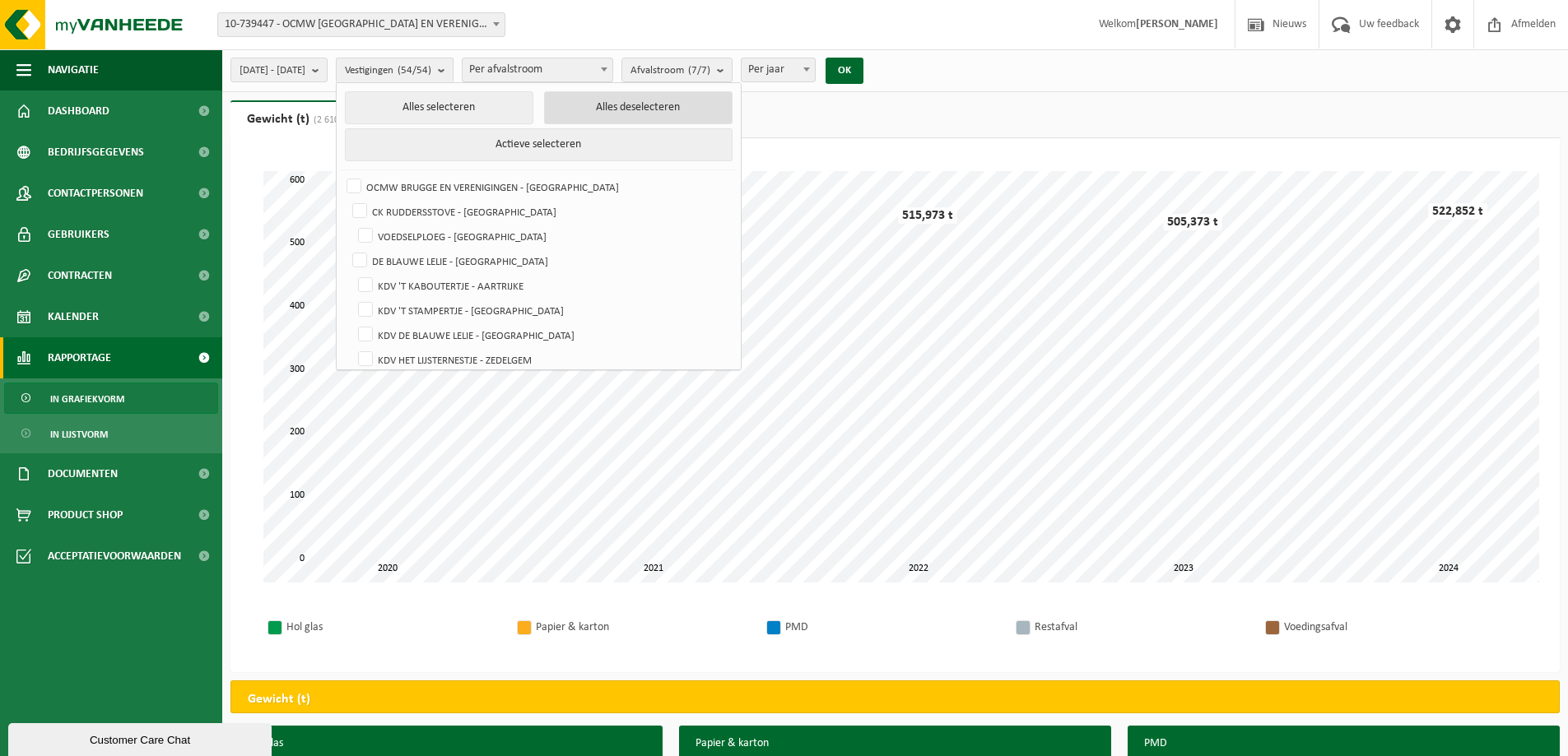
checkbox input "false"
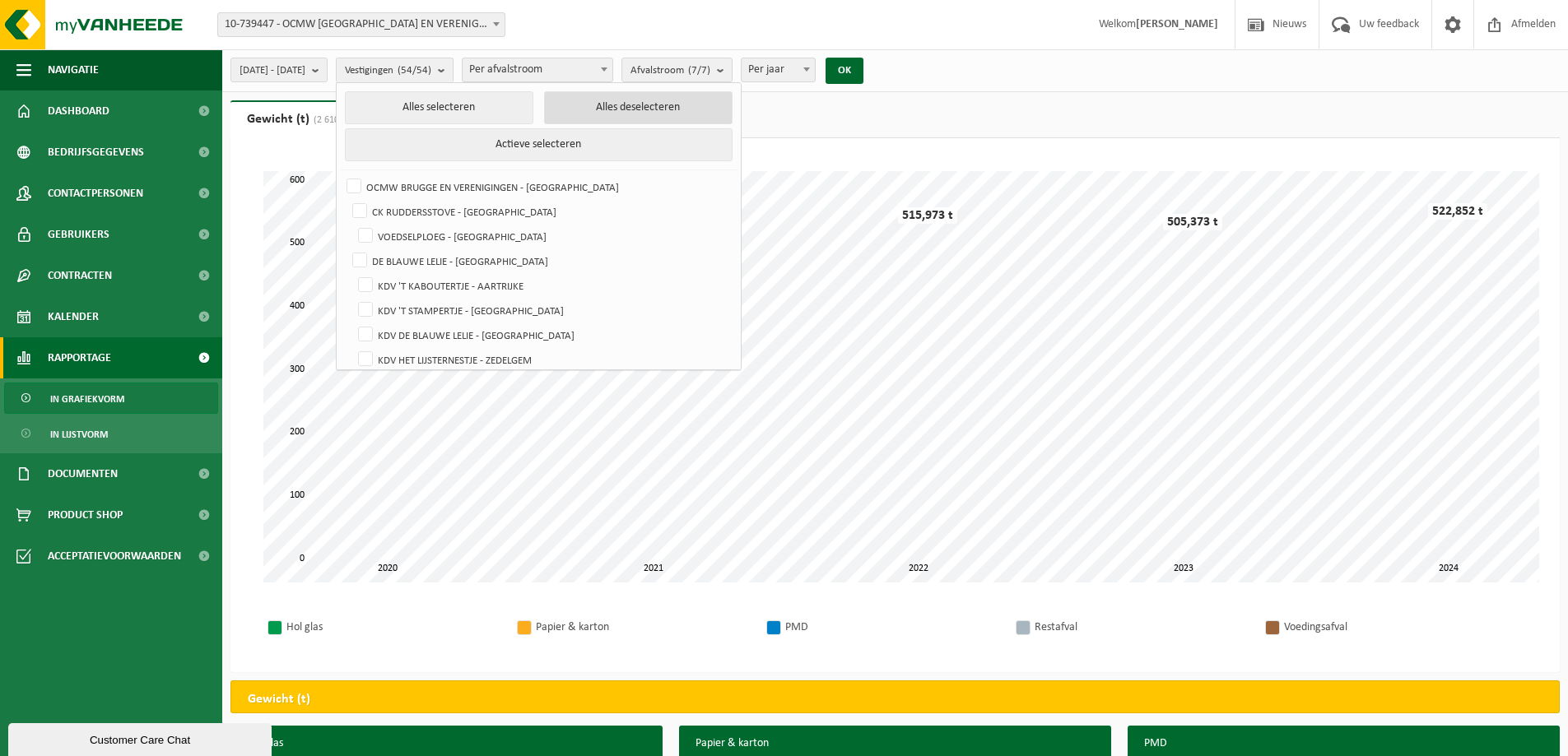
checkbox input "false"
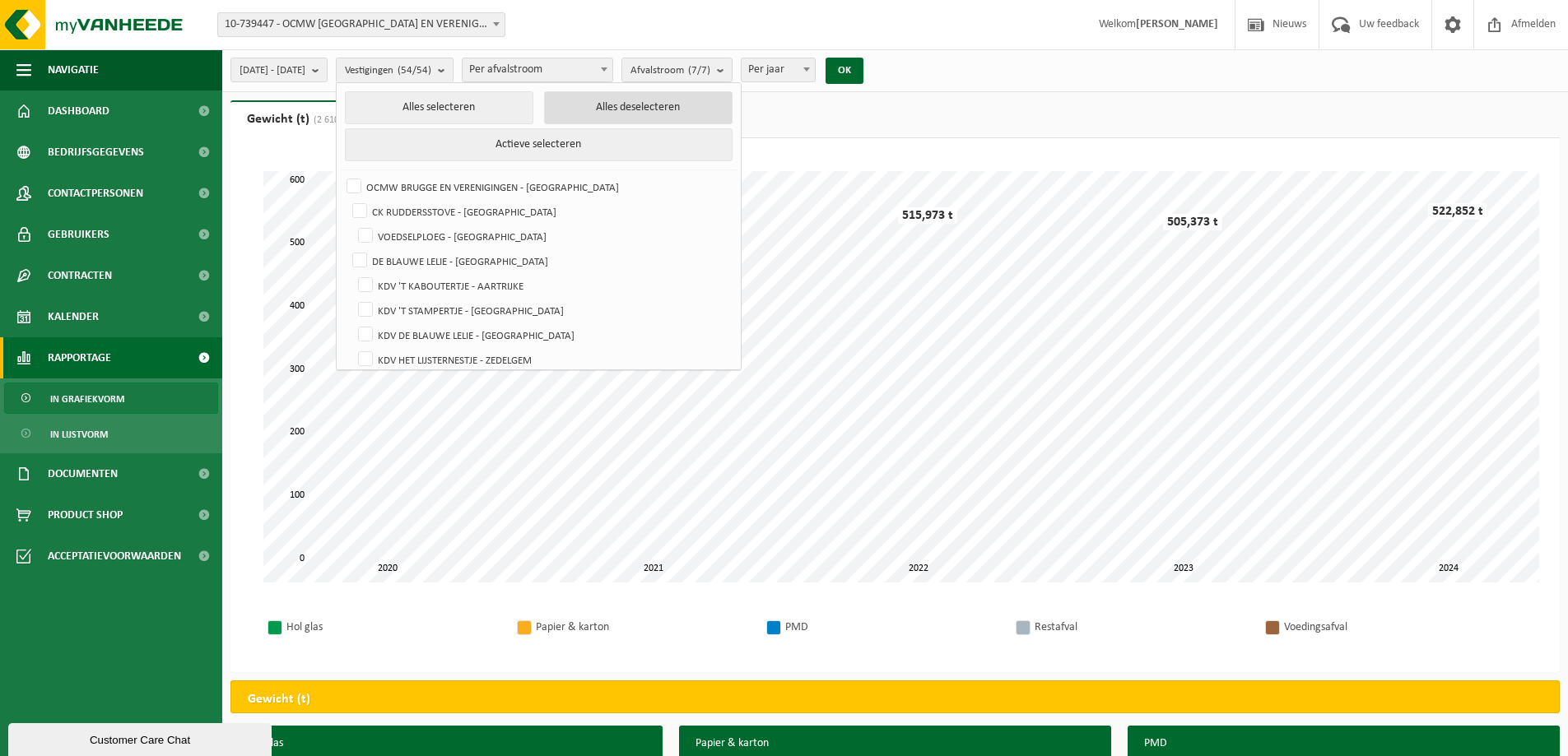
checkbox input "false"
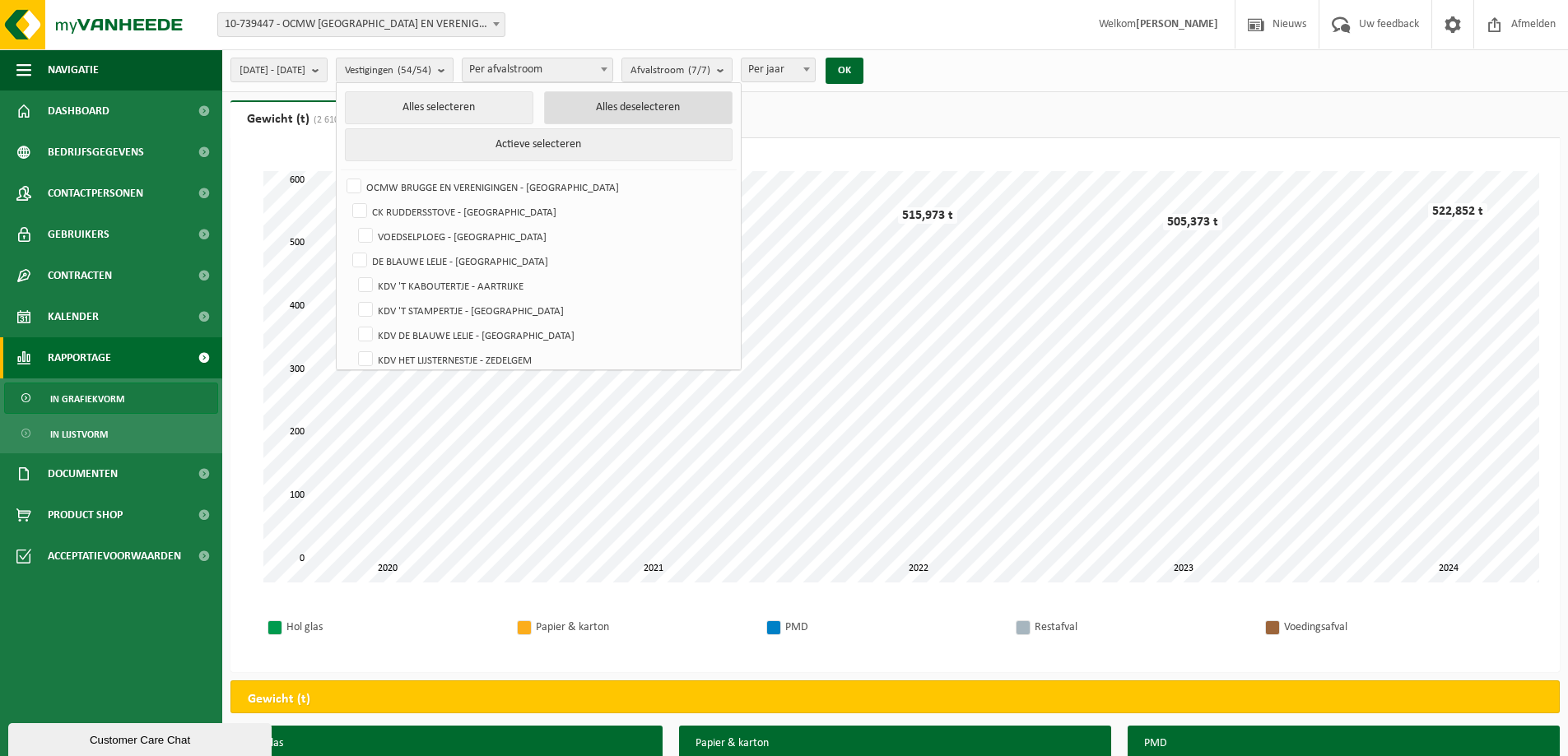
checkbox input "false"
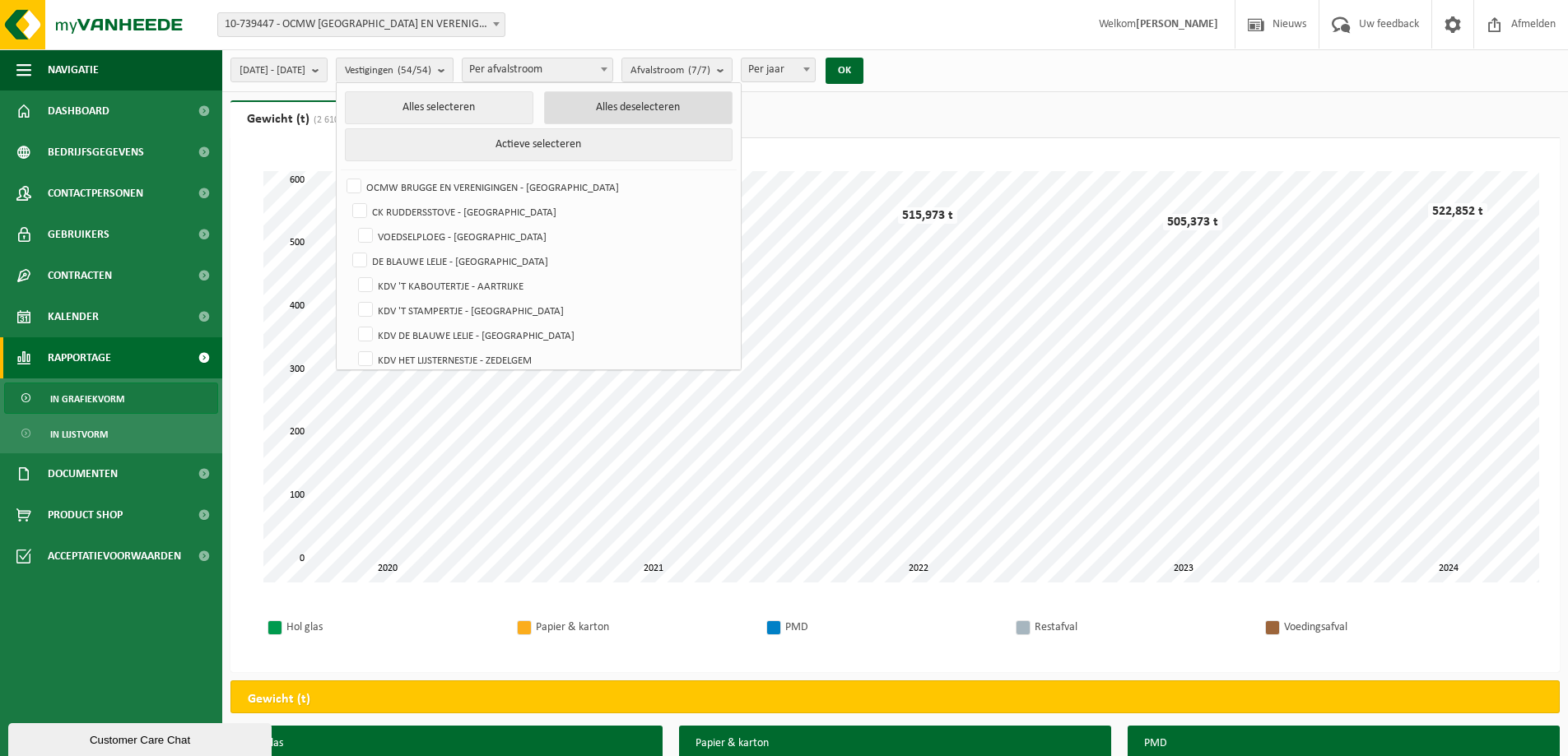
checkbox input "false"
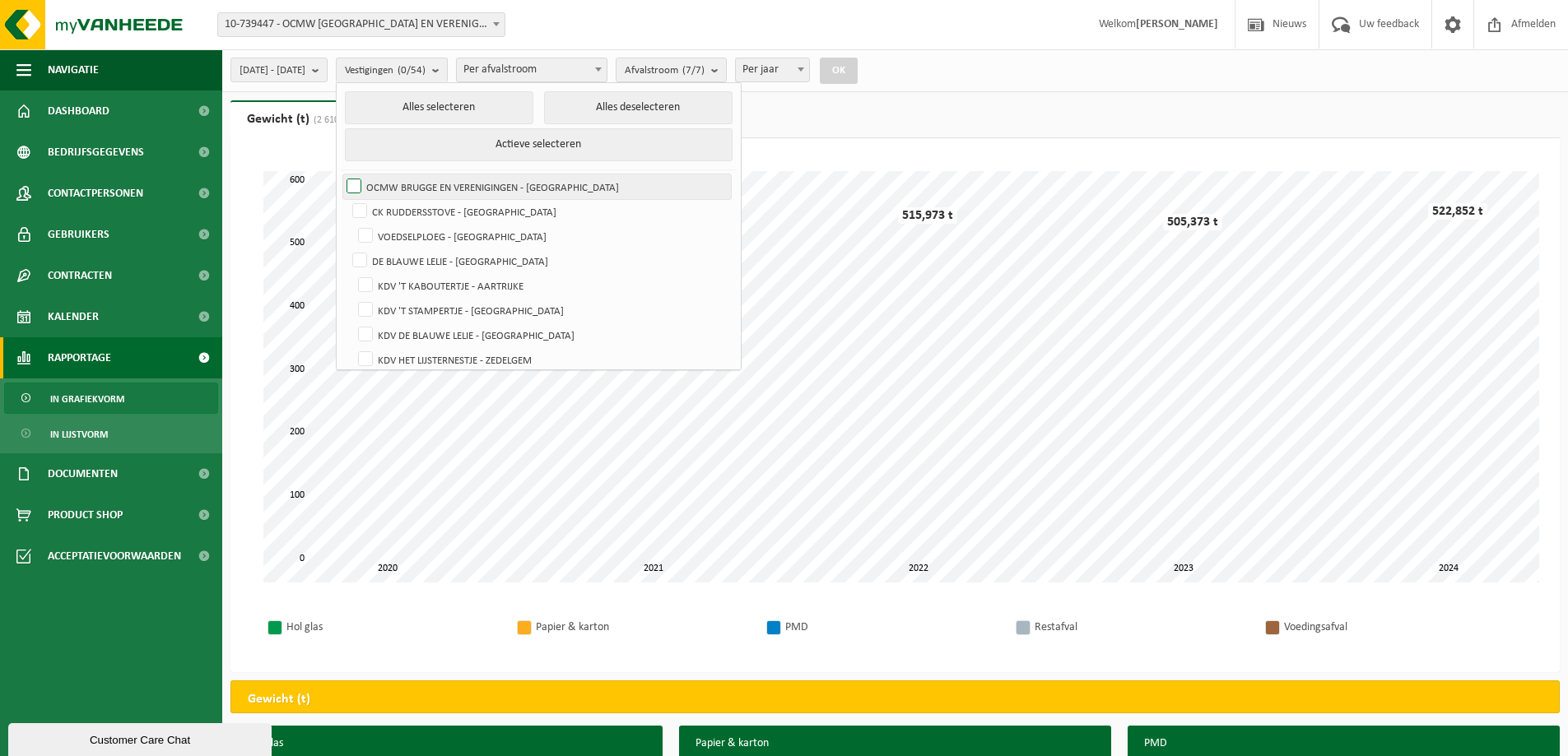
click at [393, 183] on label "OCMW BRUGGE EN VERENIGINGEN - [GEOGRAPHIC_DATA]" at bounding box center [538, 186] width 388 height 25
click at [341, 174] on input "OCMW BRUGGE EN VERENIGINGEN - [GEOGRAPHIC_DATA]" at bounding box center [340, 173] width 1 height 1
checkbox input "true"
click at [786, 120] on ul "Gewicht (t) (2 610,908 t) Volume (m³) (4 890,300 m³)" at bounding box center [895, 119] width 1329 height 38
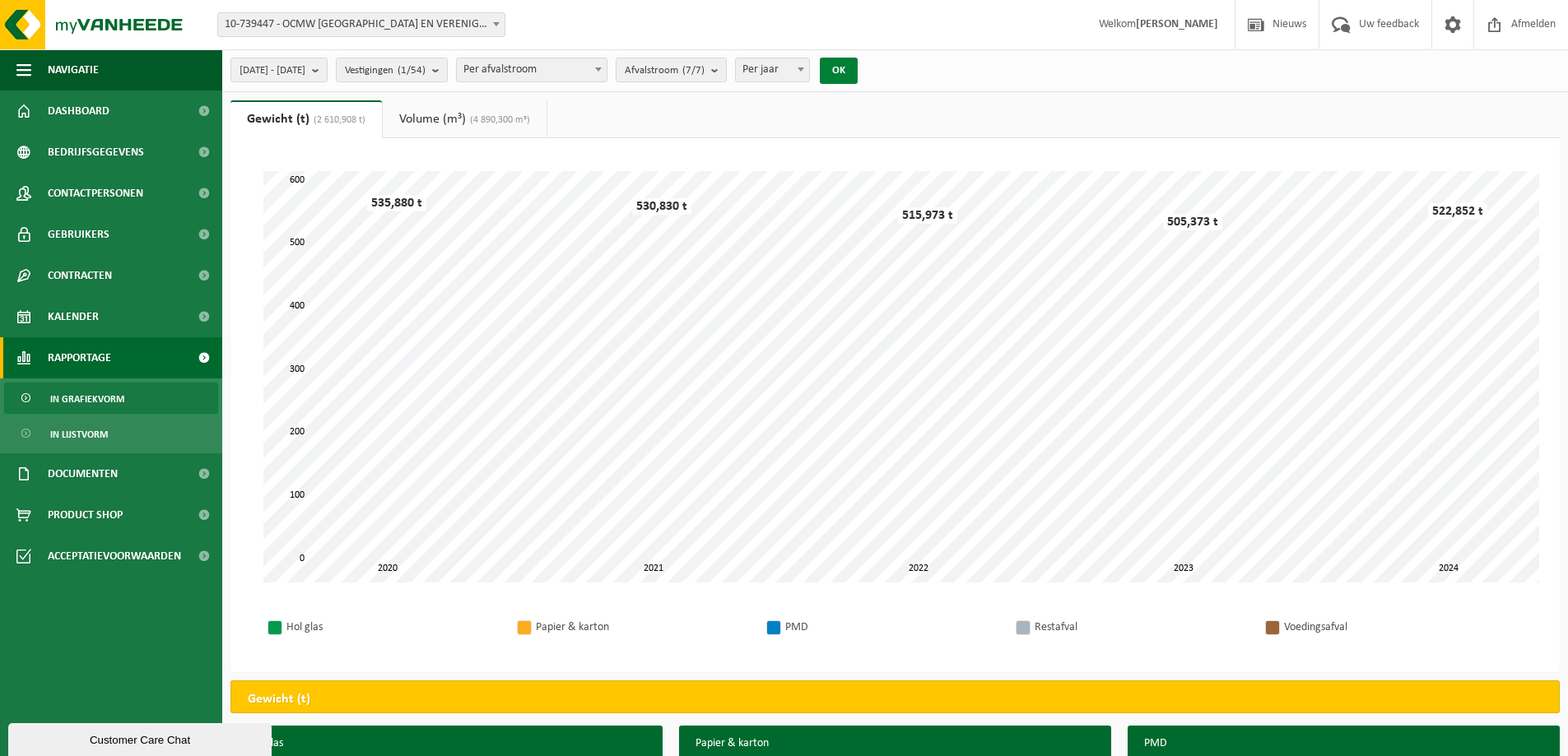
click at [857, 72] on button "OK" at bounding box center [838, 70] width 38 height 27
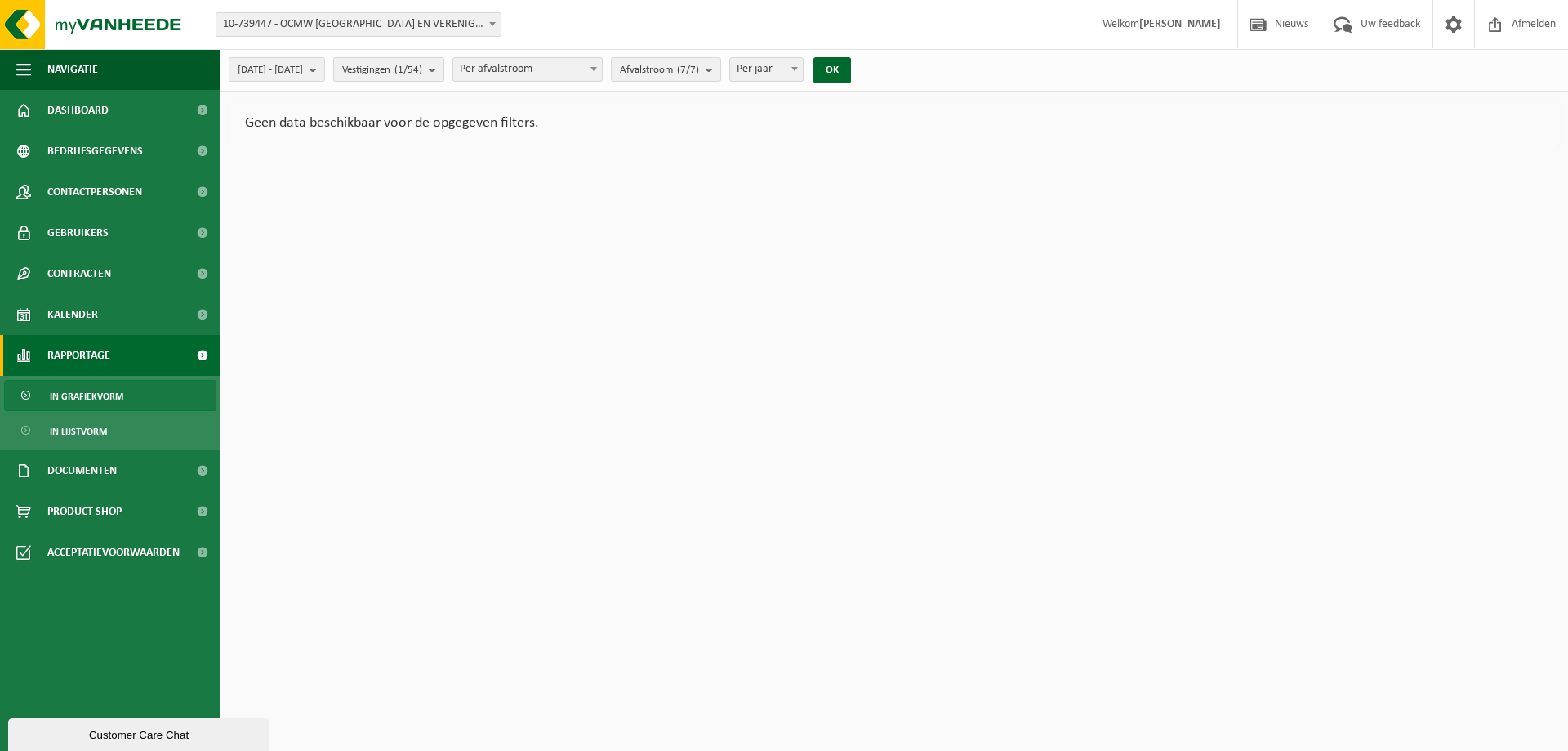
click at [443, 73] on b "submit" at bounding box center [435, 69] width 15 height 23
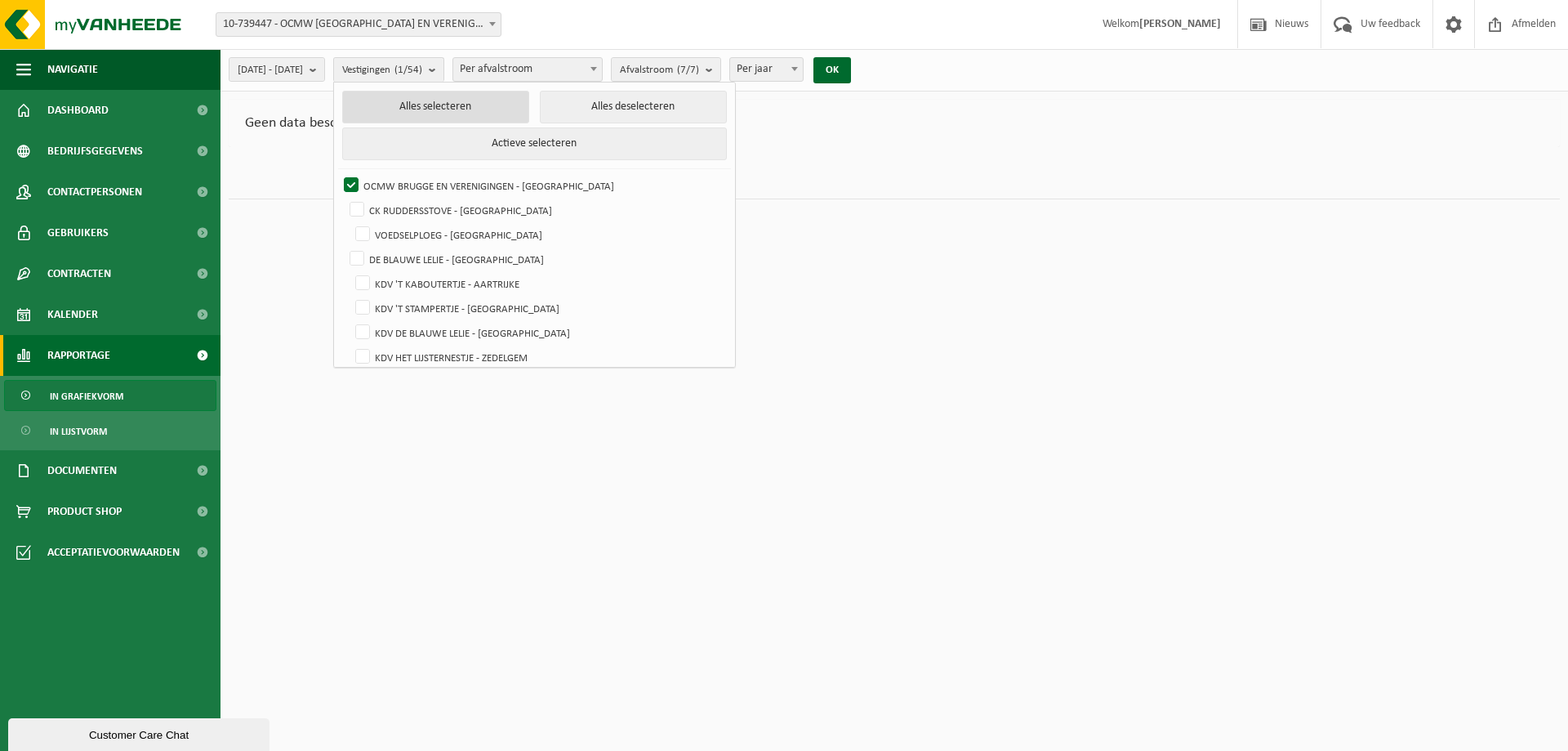
click at [438, 104] on button "Alles selecteren" at bounding box center [435, 106] width 187 height 32
checkbox input "true"
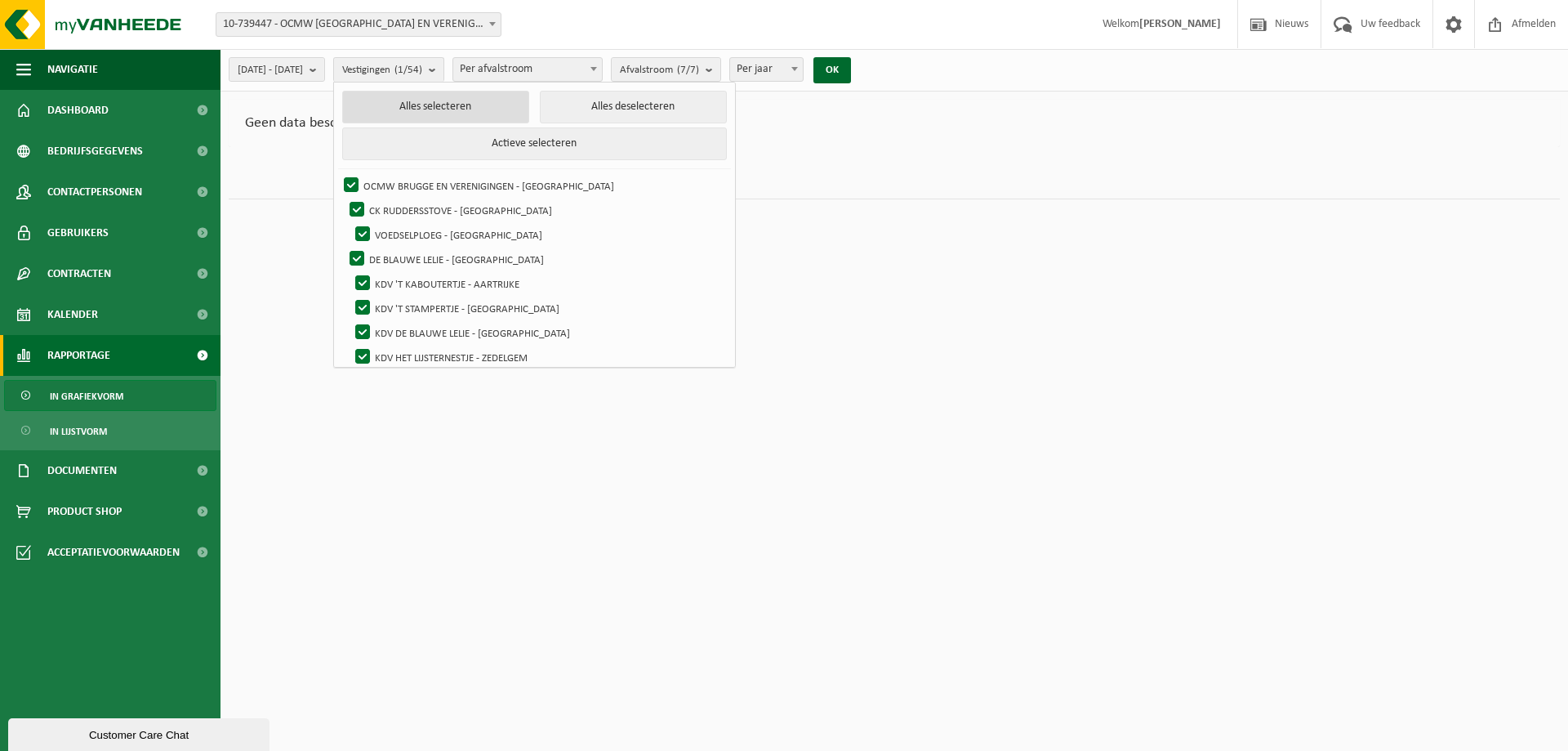
checkbox input "true"
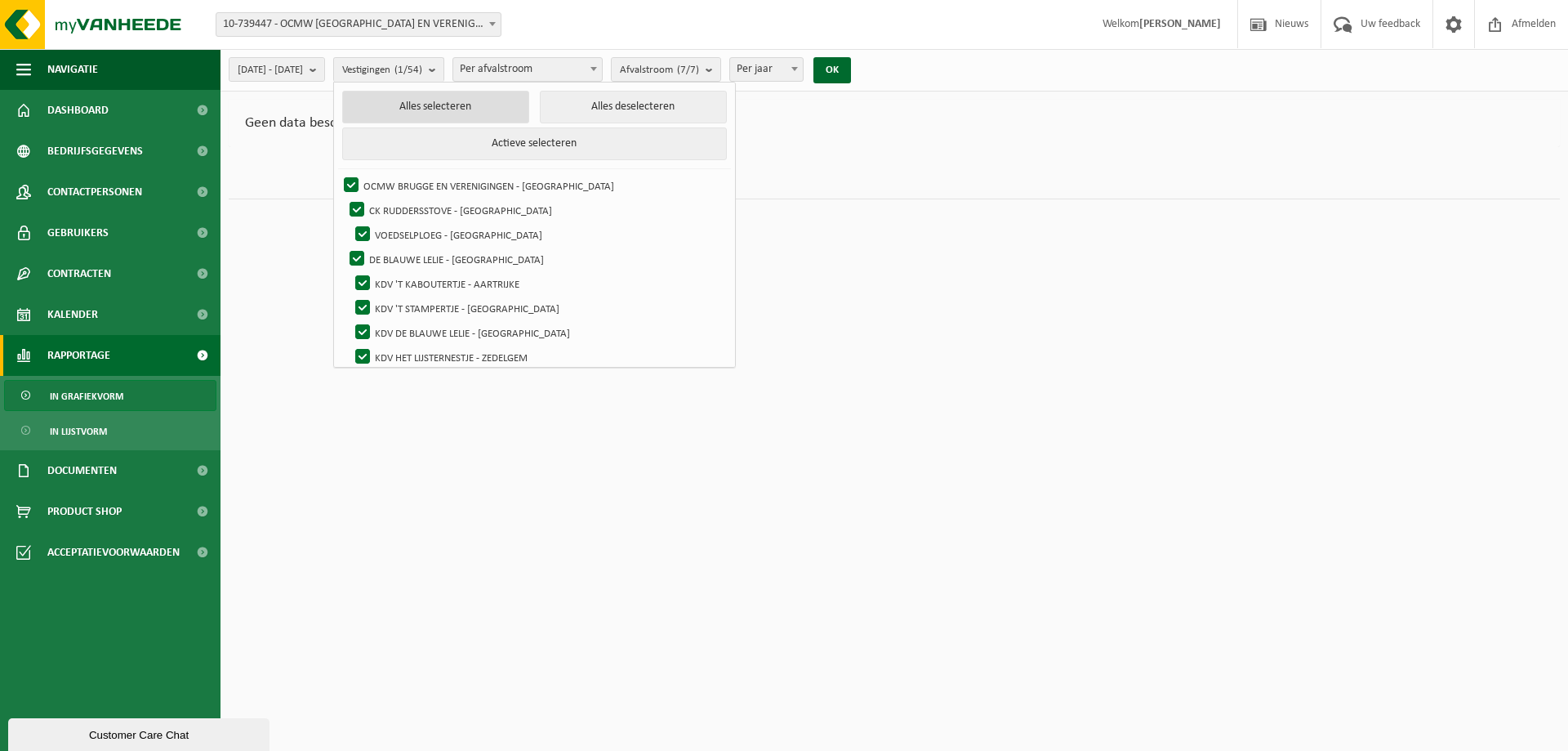
checkbox input "true"
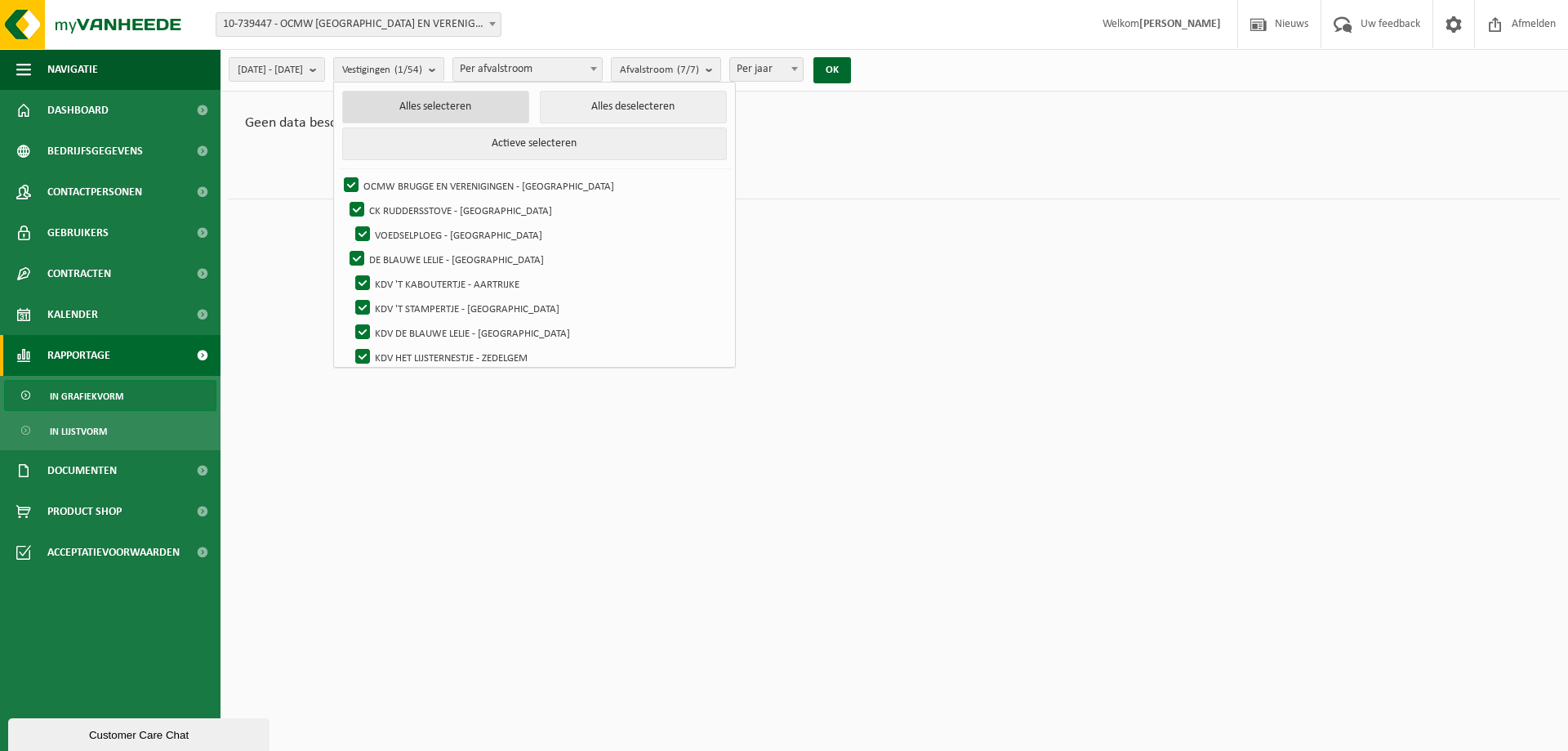
checkbox input "true"
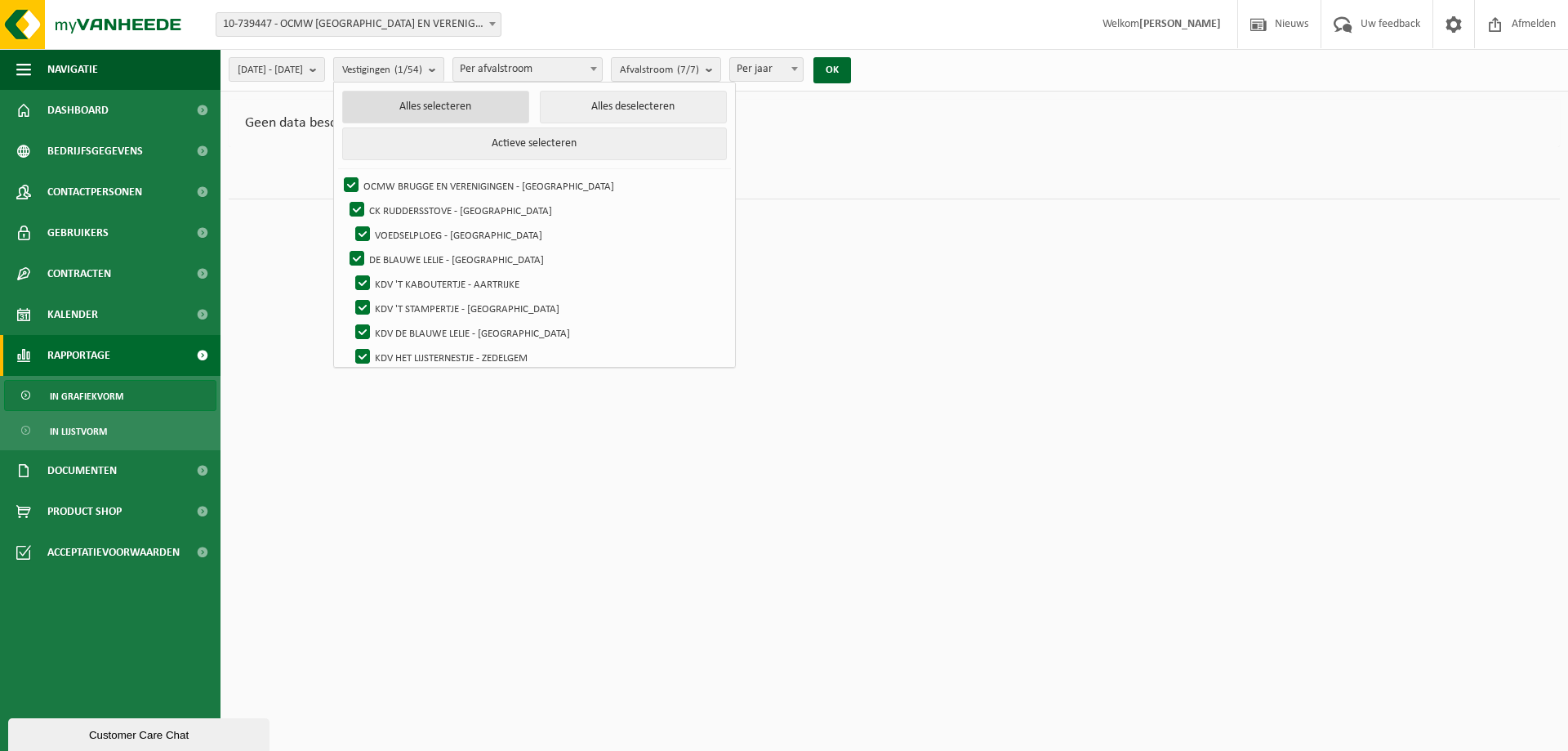
checkbox input "true"
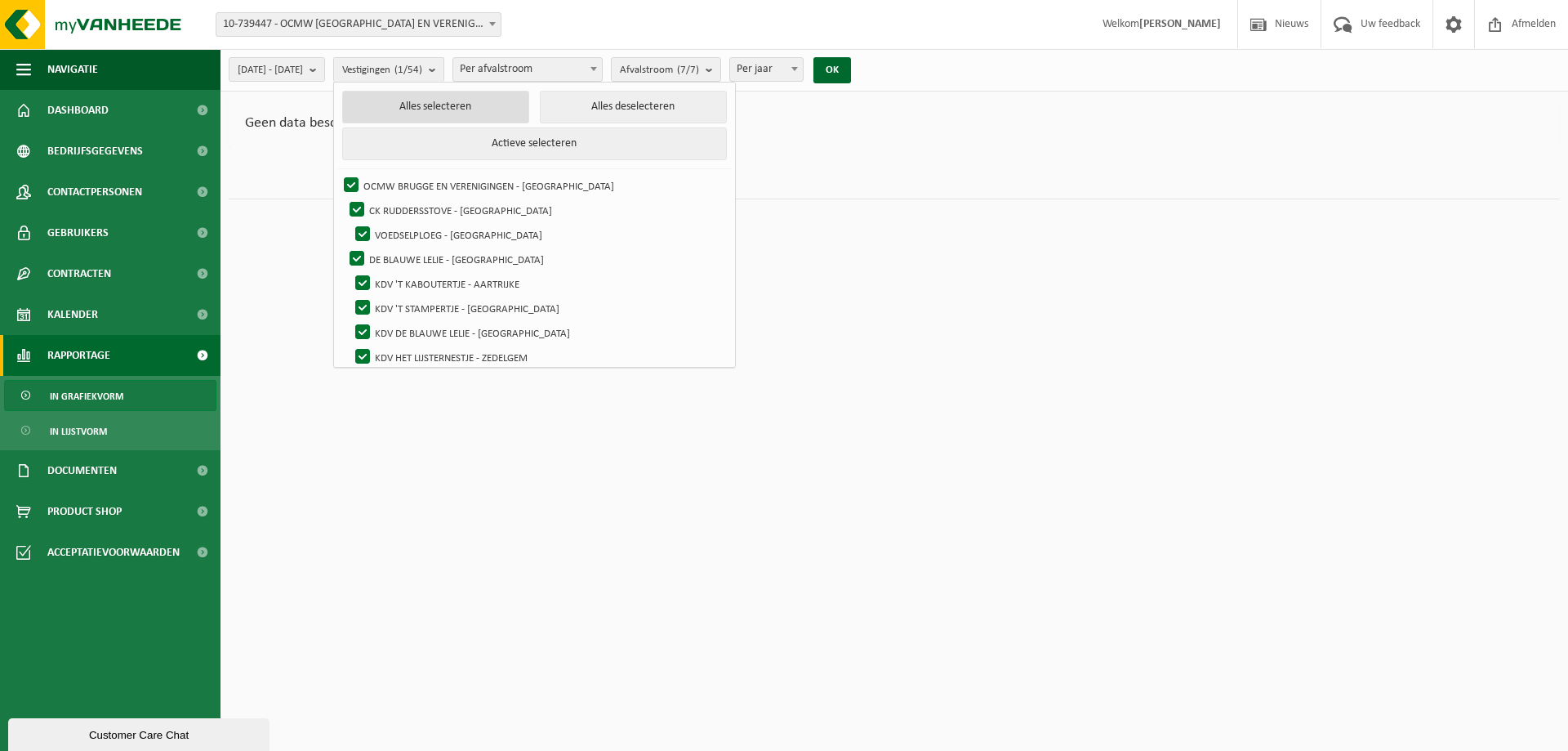
checkbox input "true"
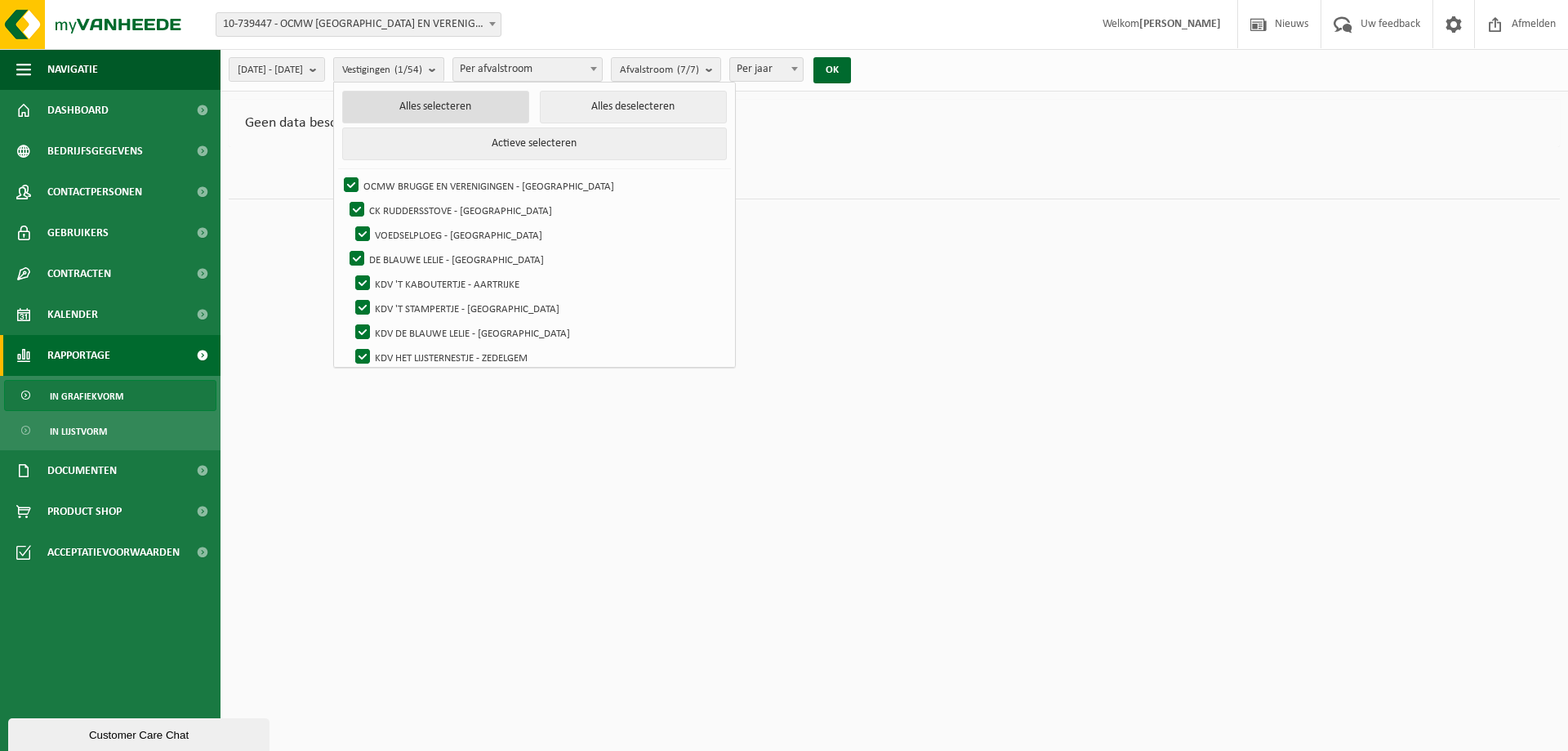
checkbox input "true"
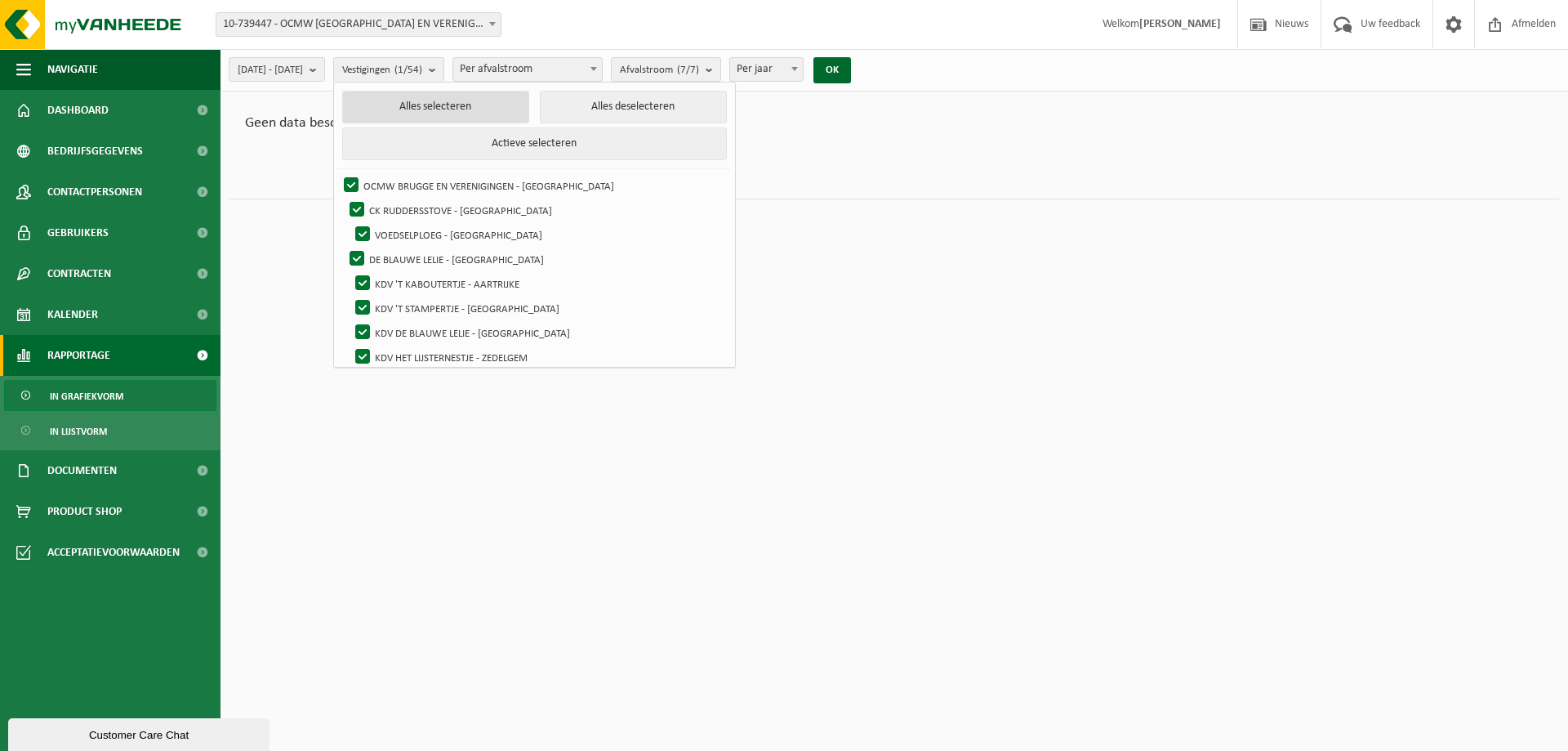
checkbox input "true"
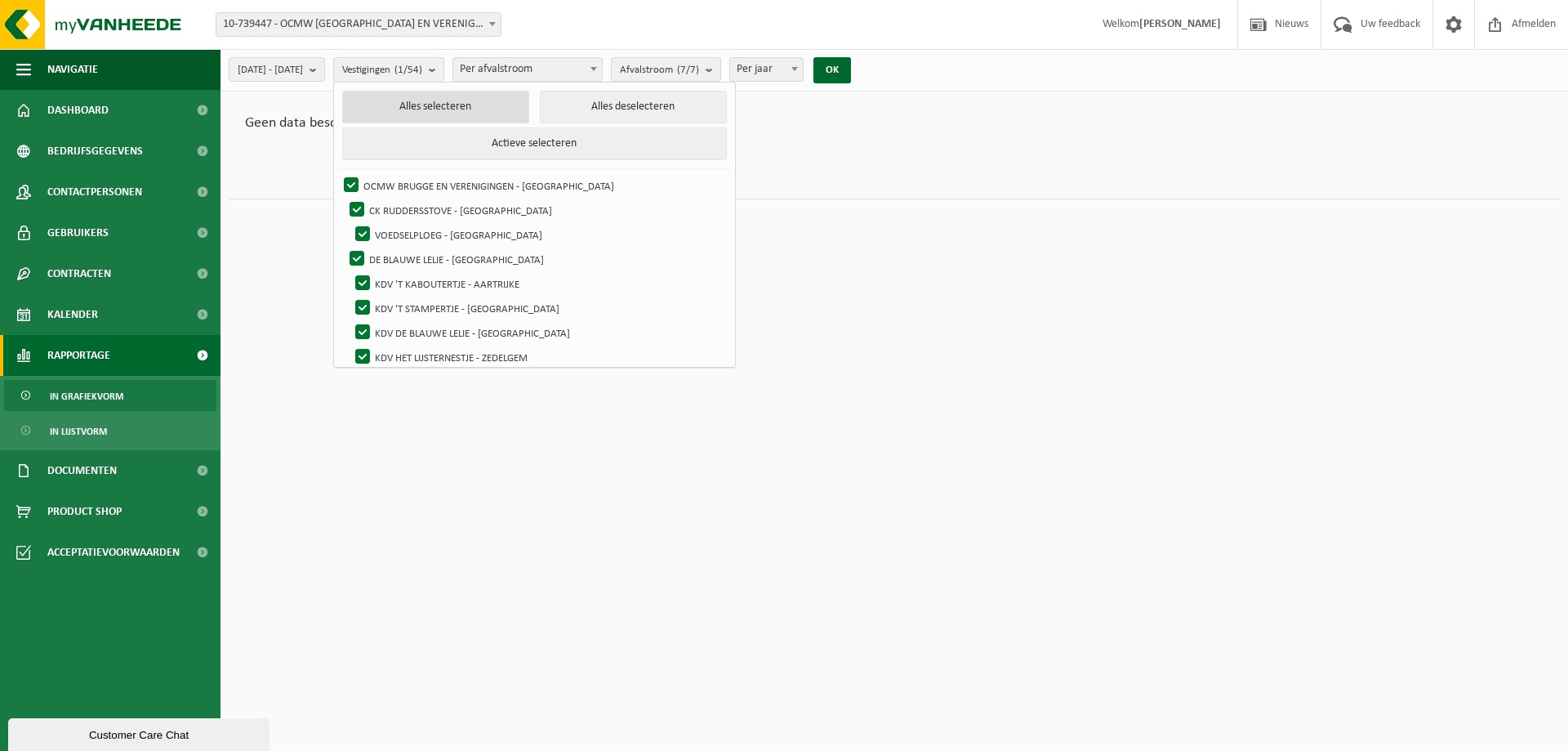
checkbox input "true"
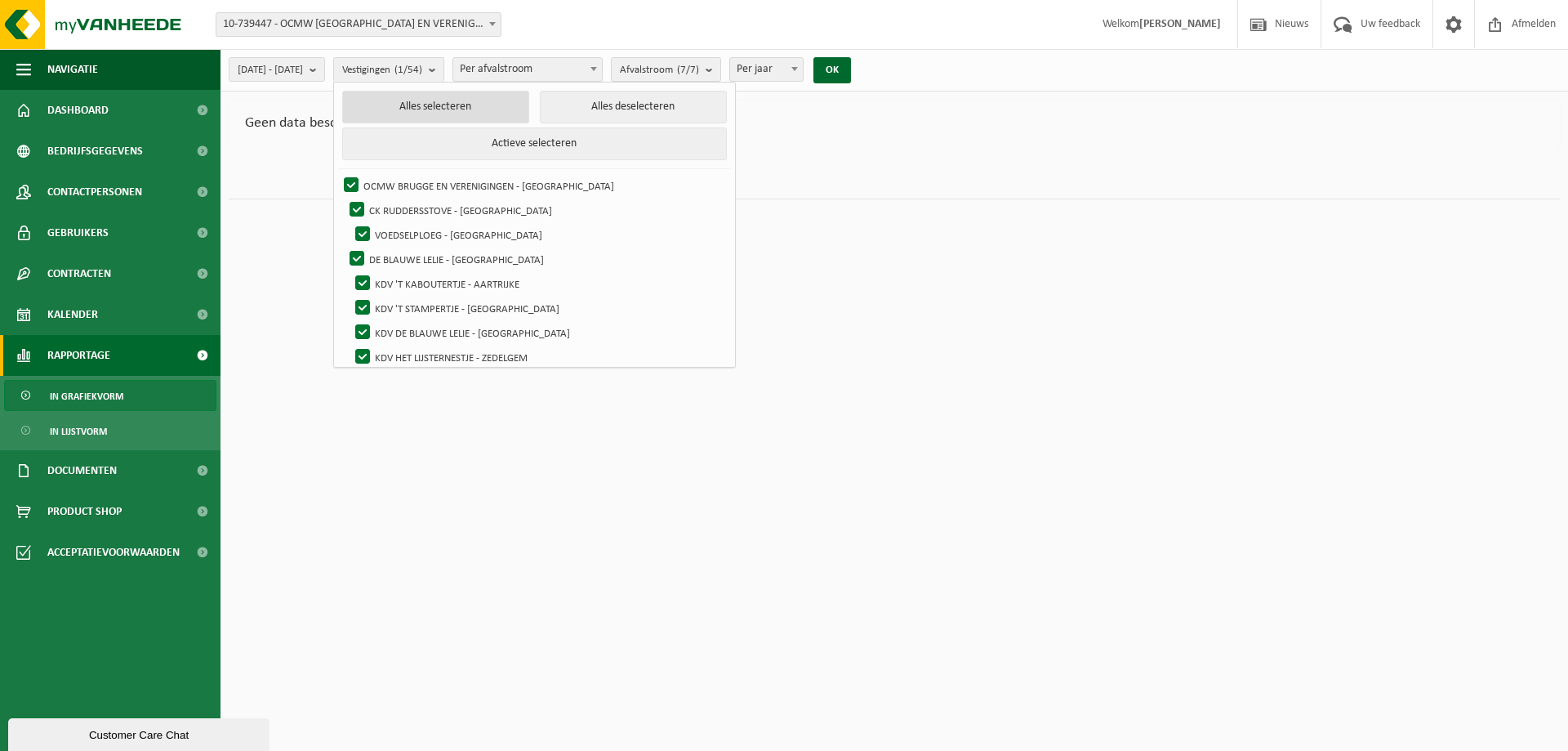
checkbox input "true"
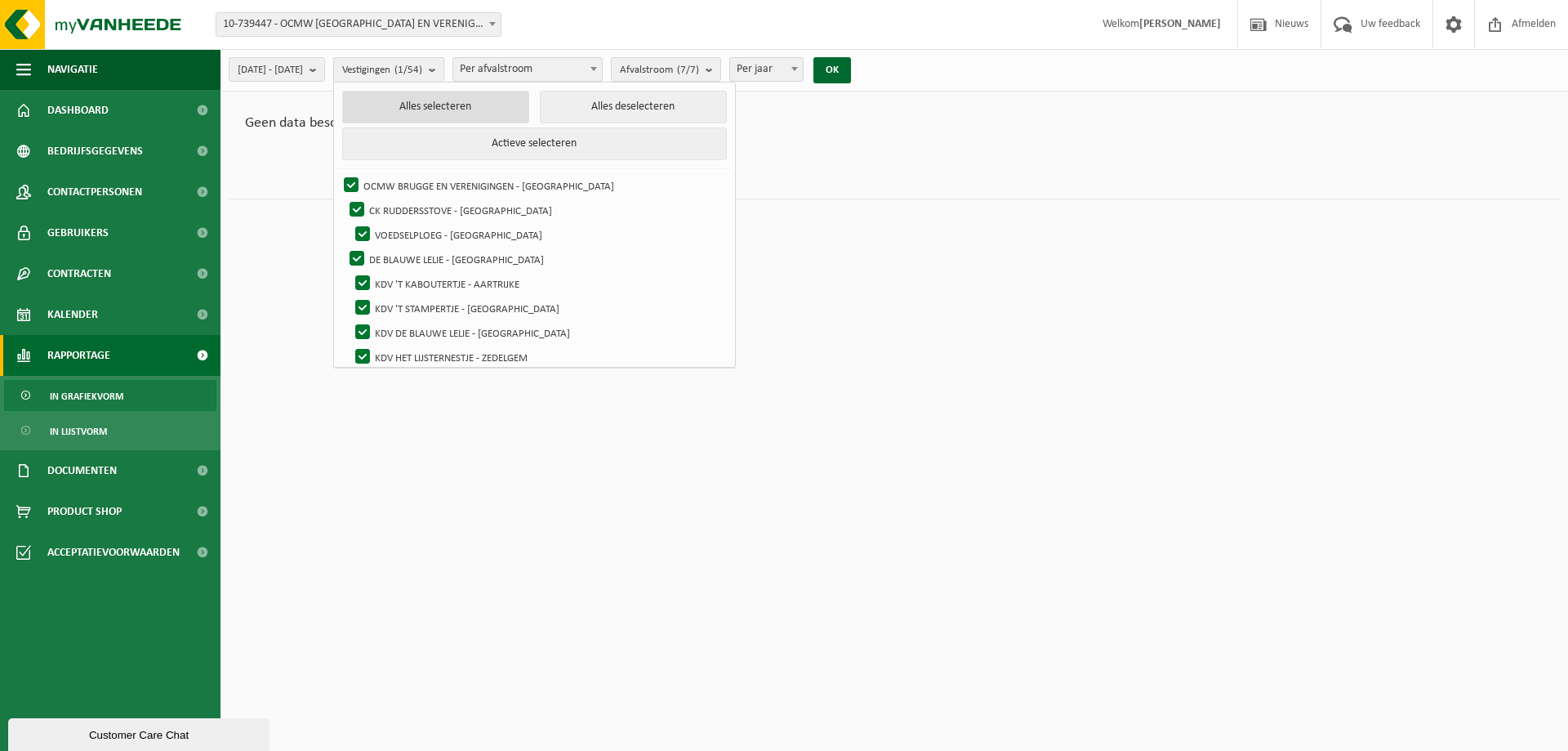
checkbox input "true"
click at [577, 104] on button "Alles deselecteren" at bounding box center [633, 106] width 187 height 32
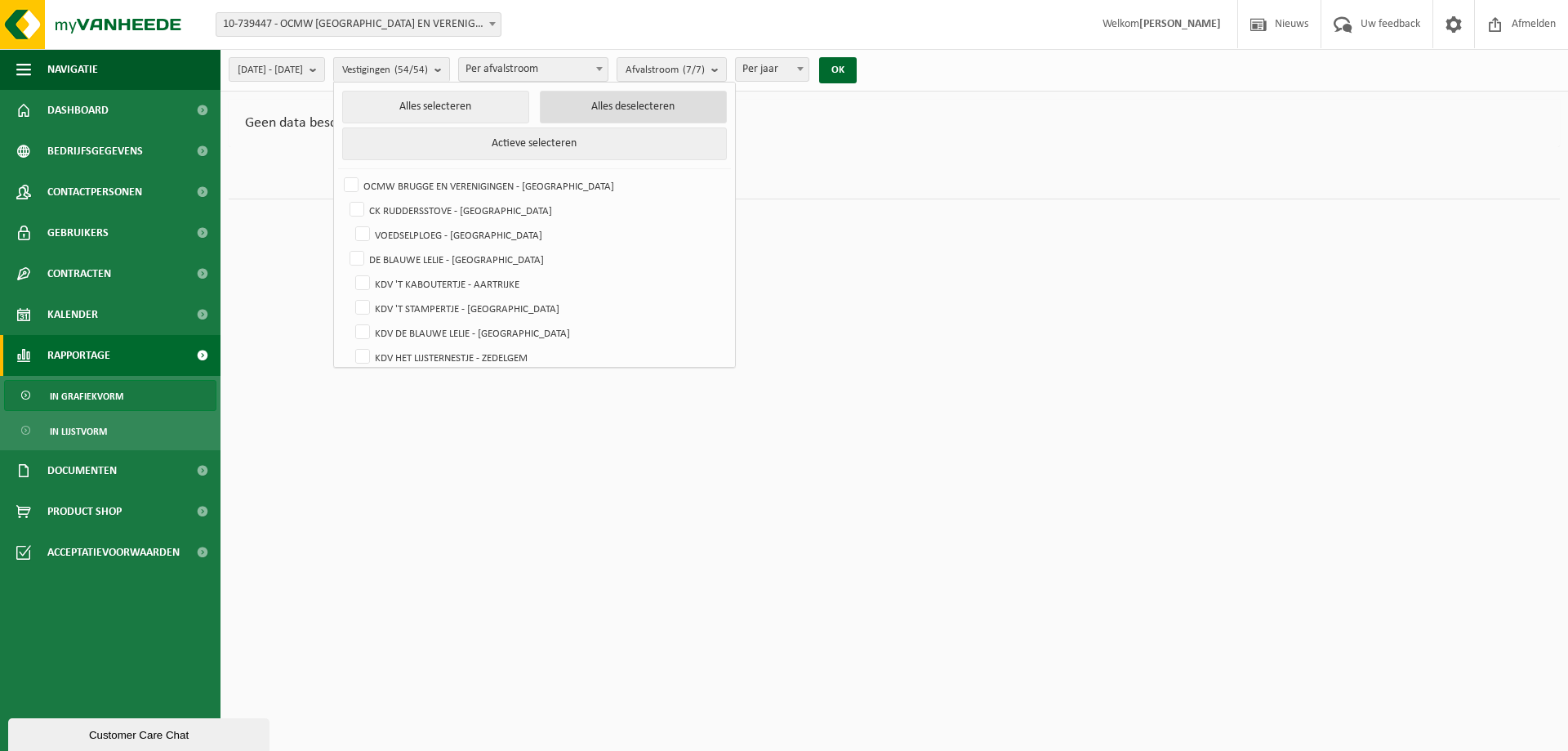
checkbox input "false"
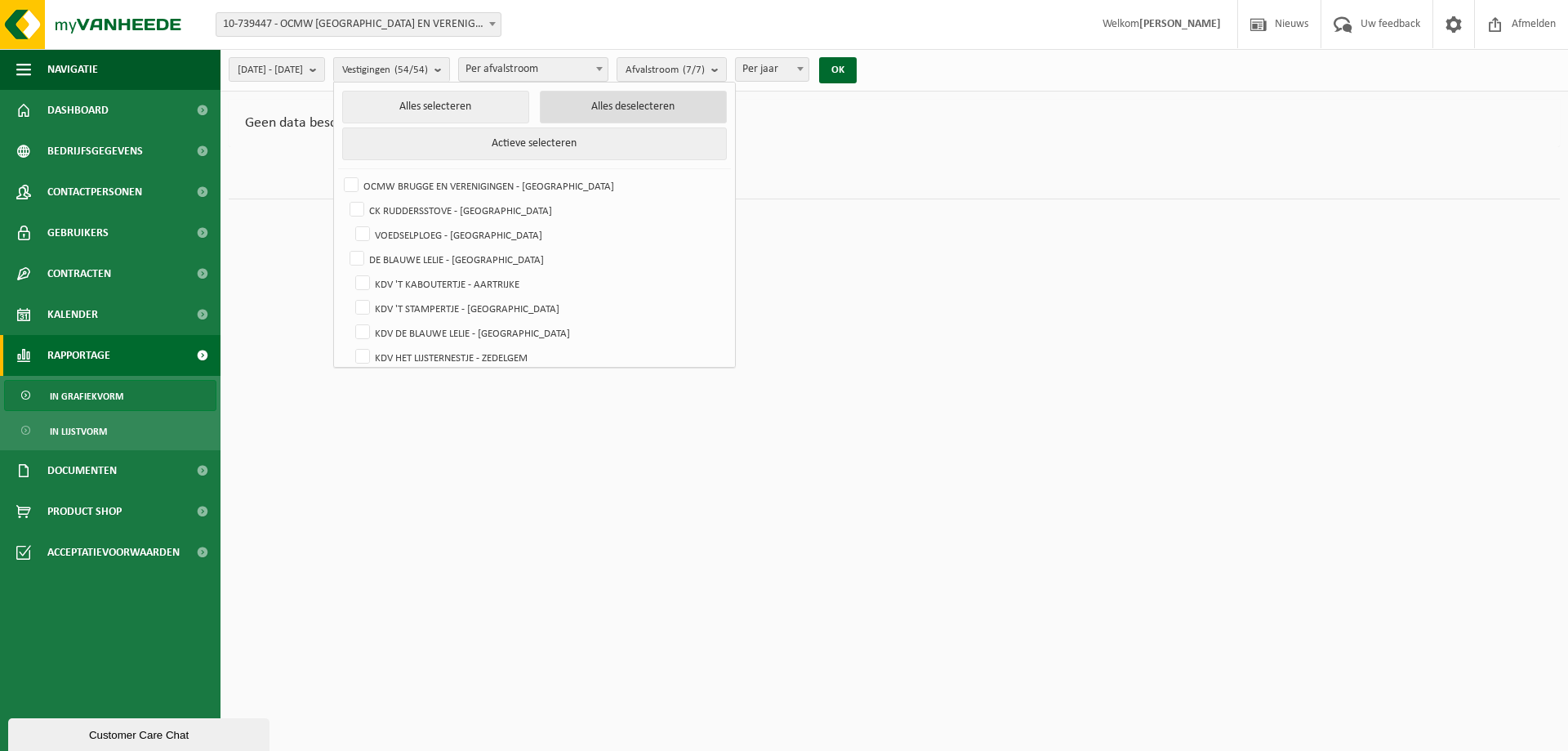
checkbox input "false"
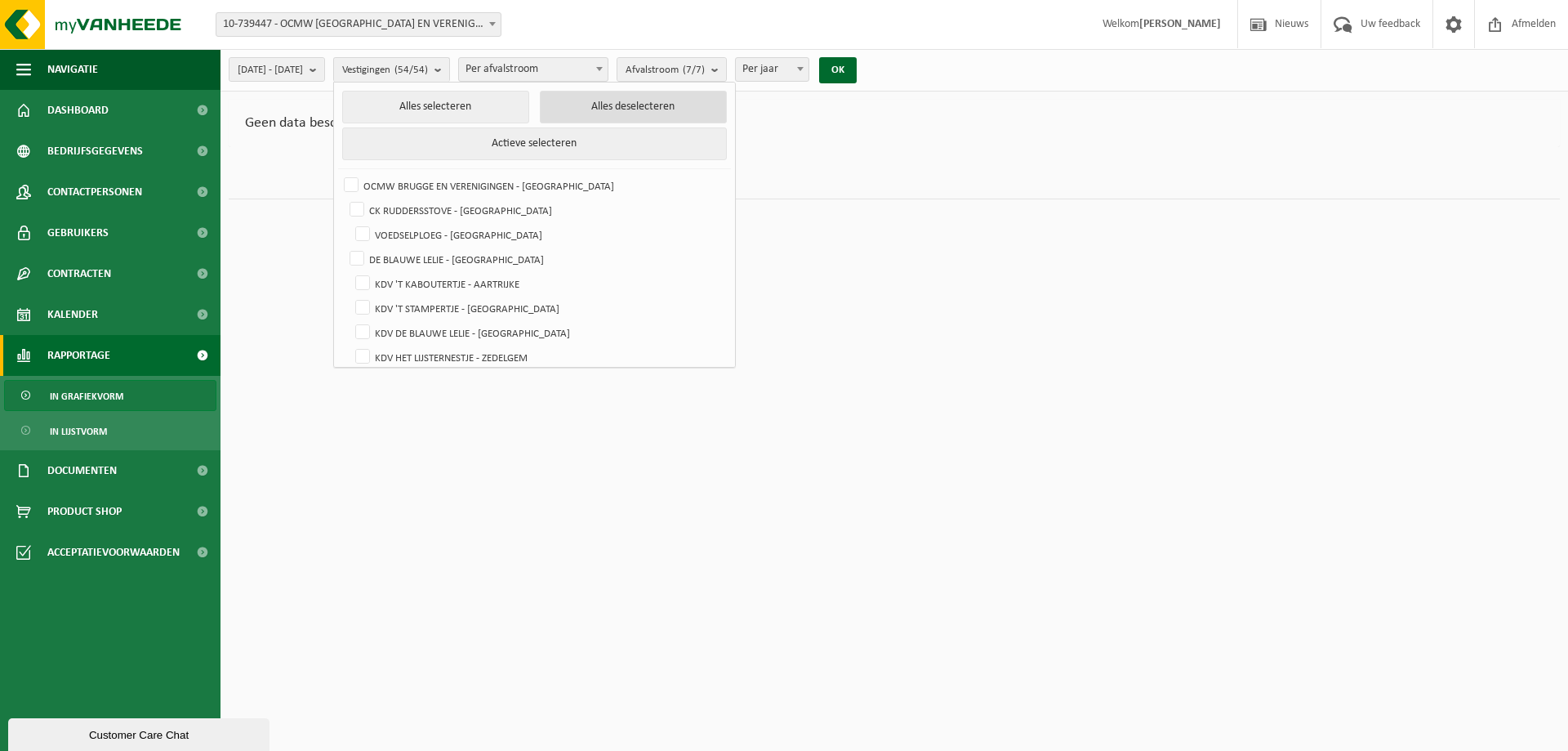
checkbox input "false"
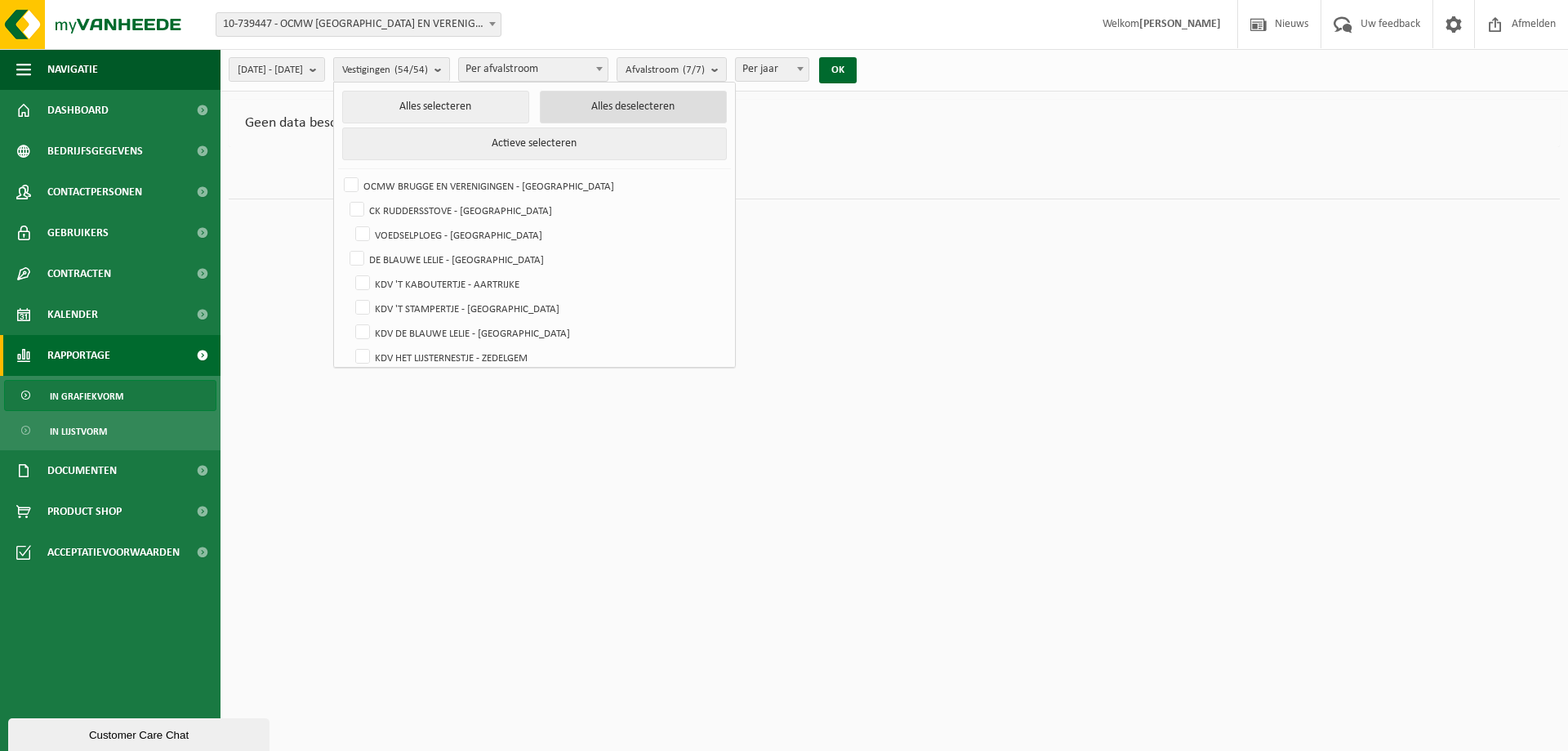
checkbox input "false"
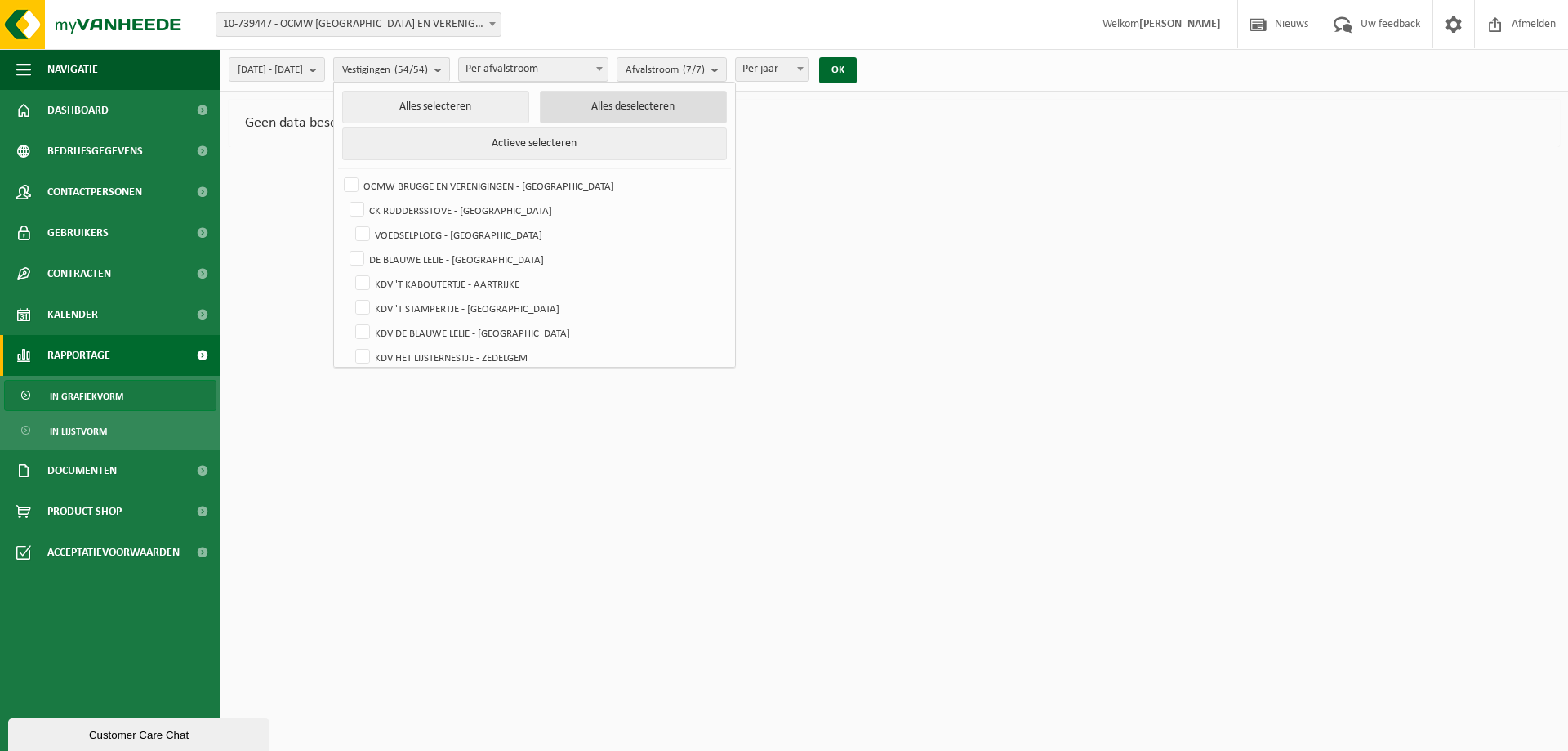
checkbox input "false"
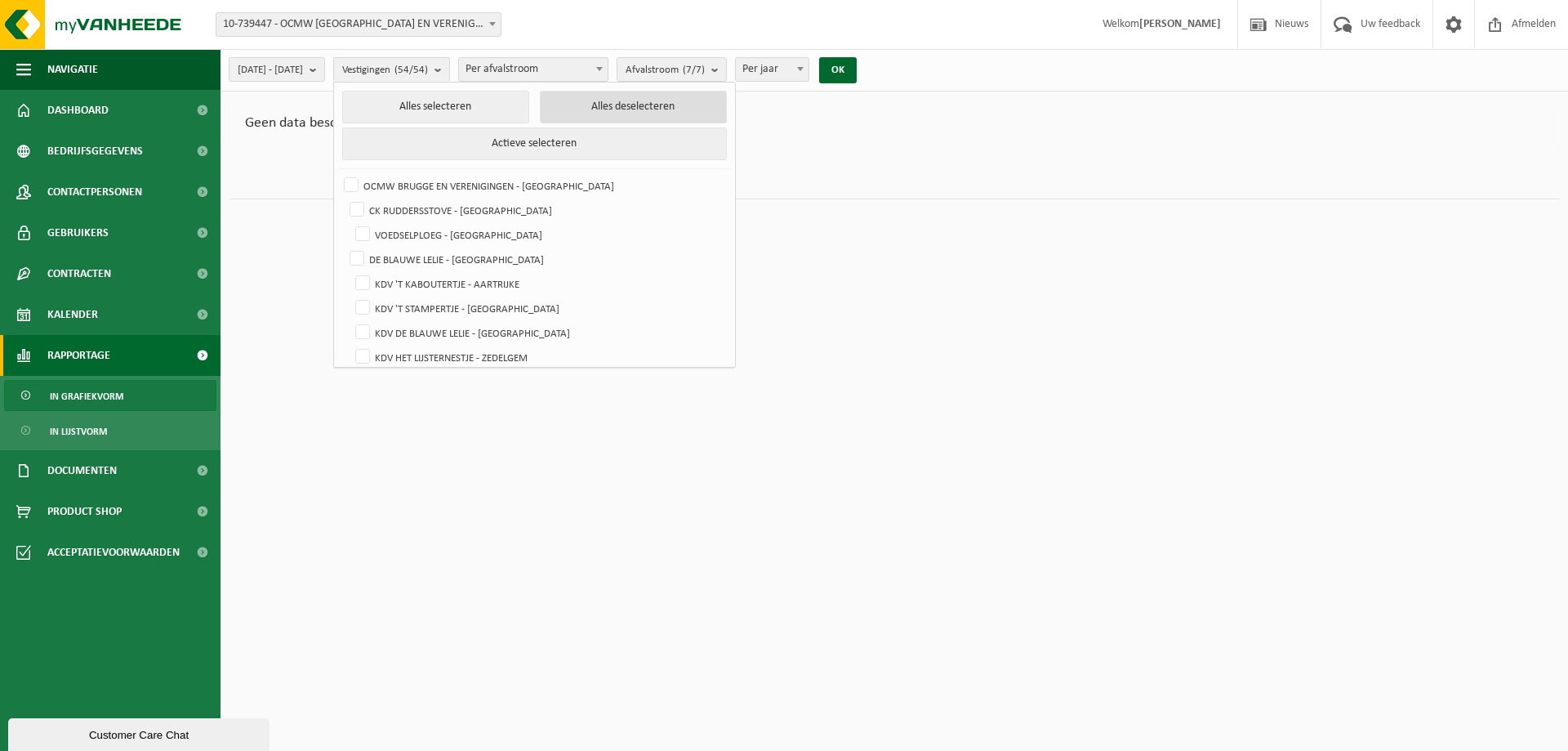
checkbox input "false"
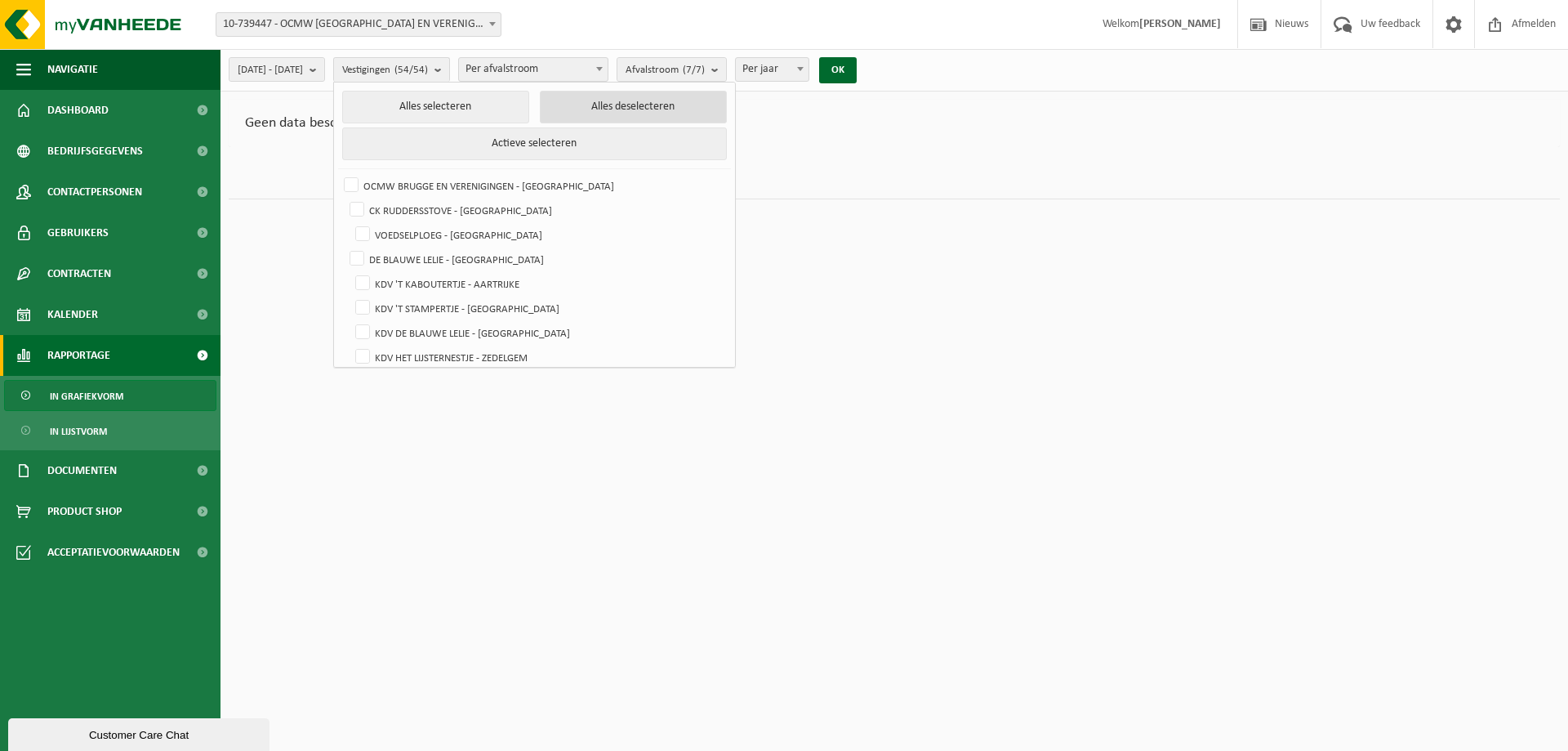
checkbox input "false"
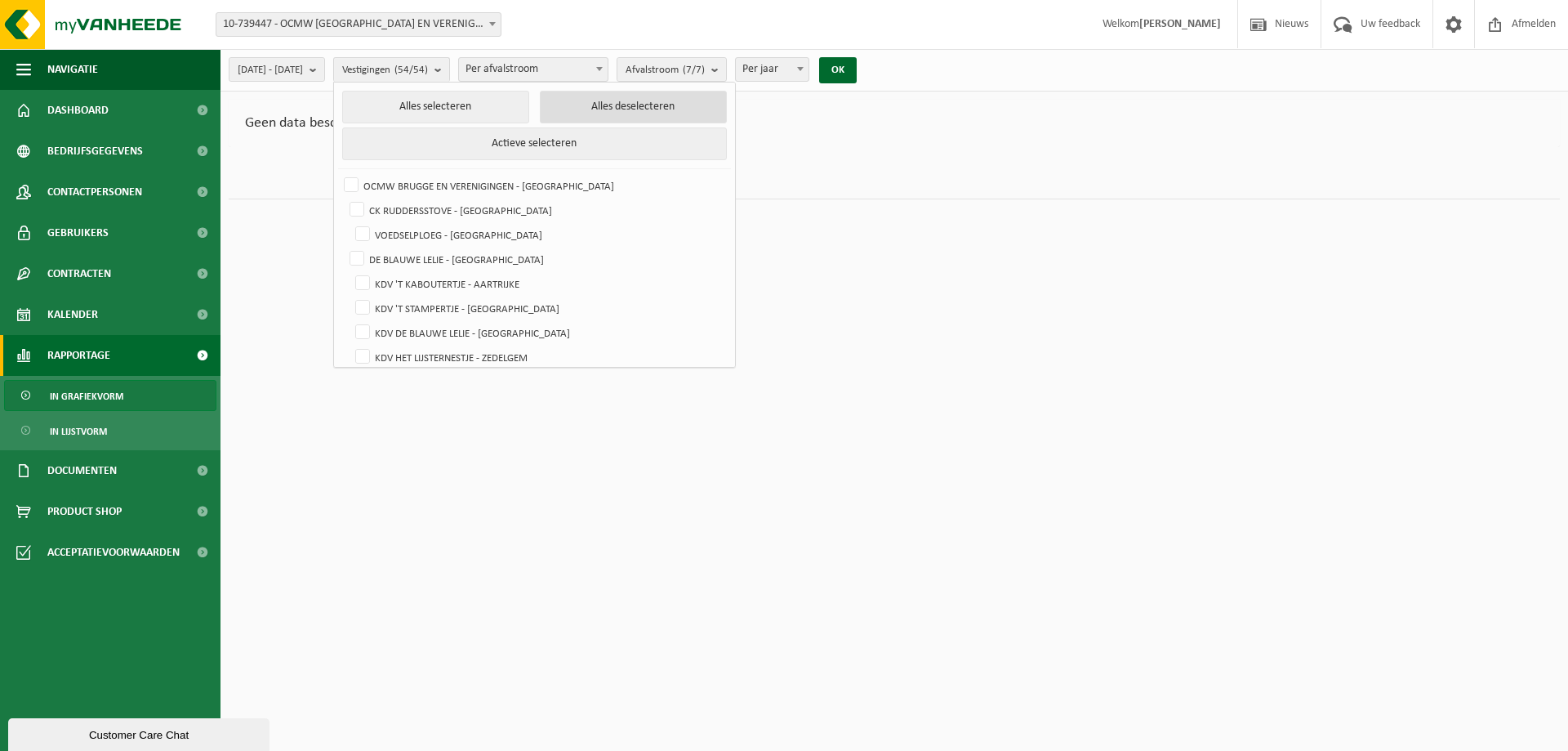
checkbox input "false"
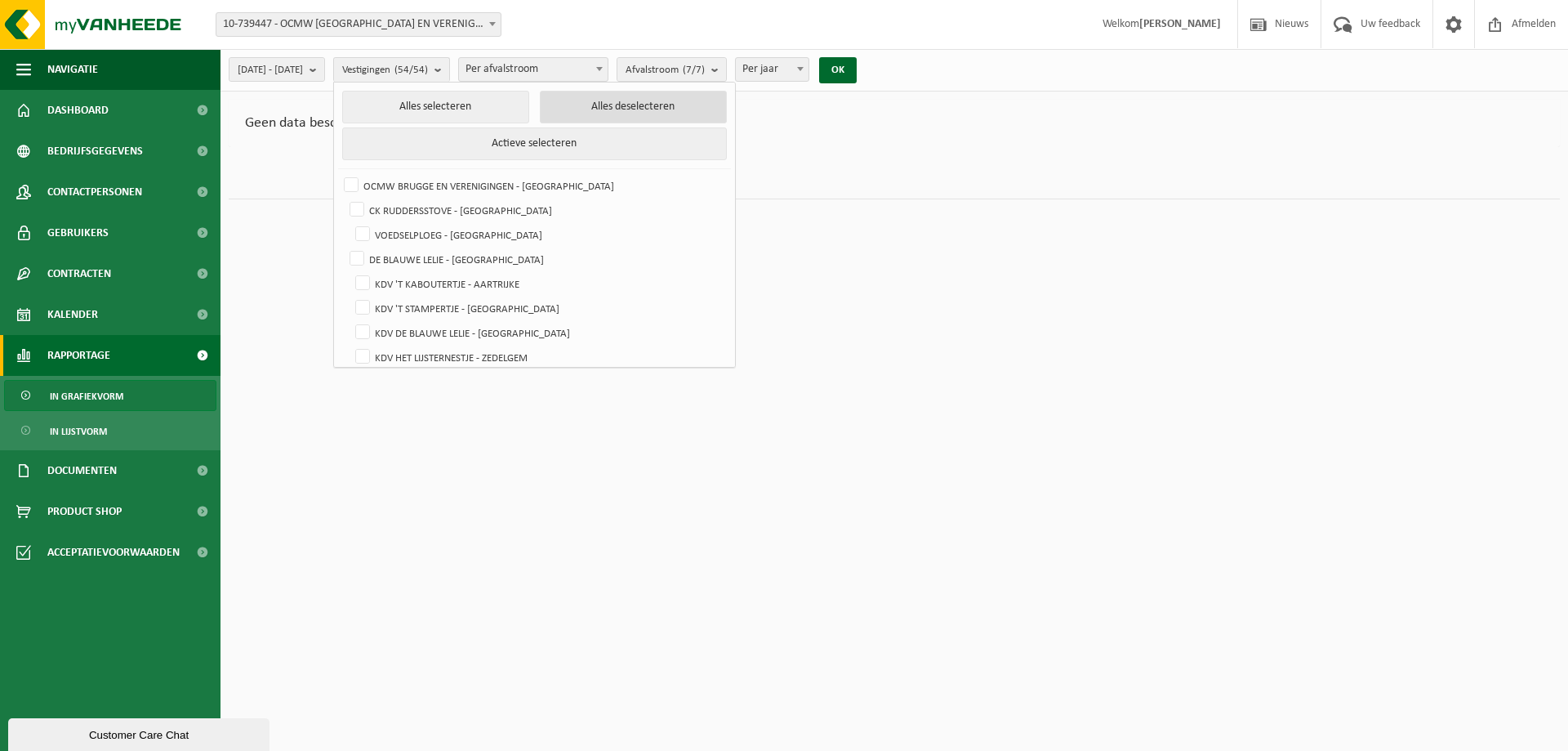
checkbox input "false"
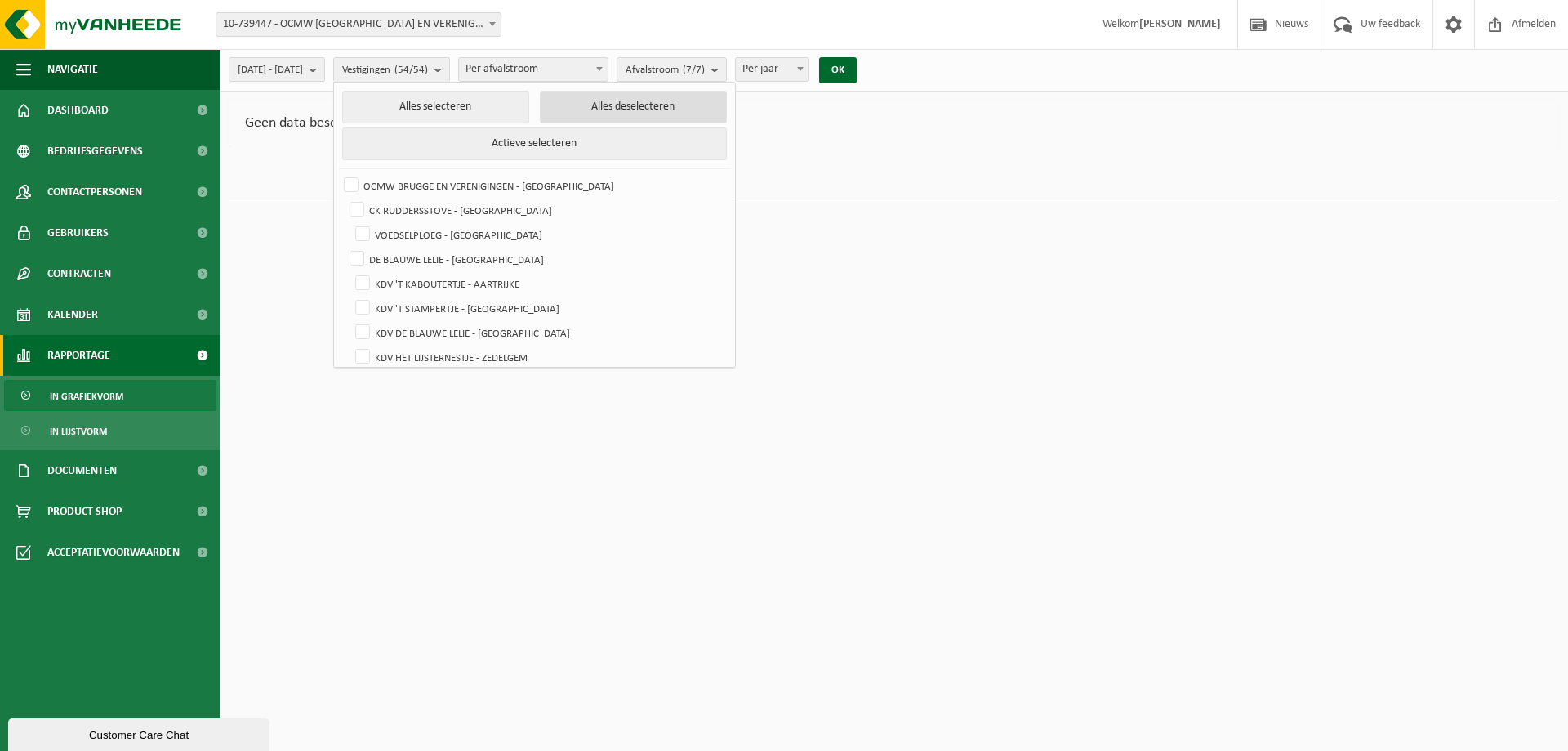
checkbox input "false"
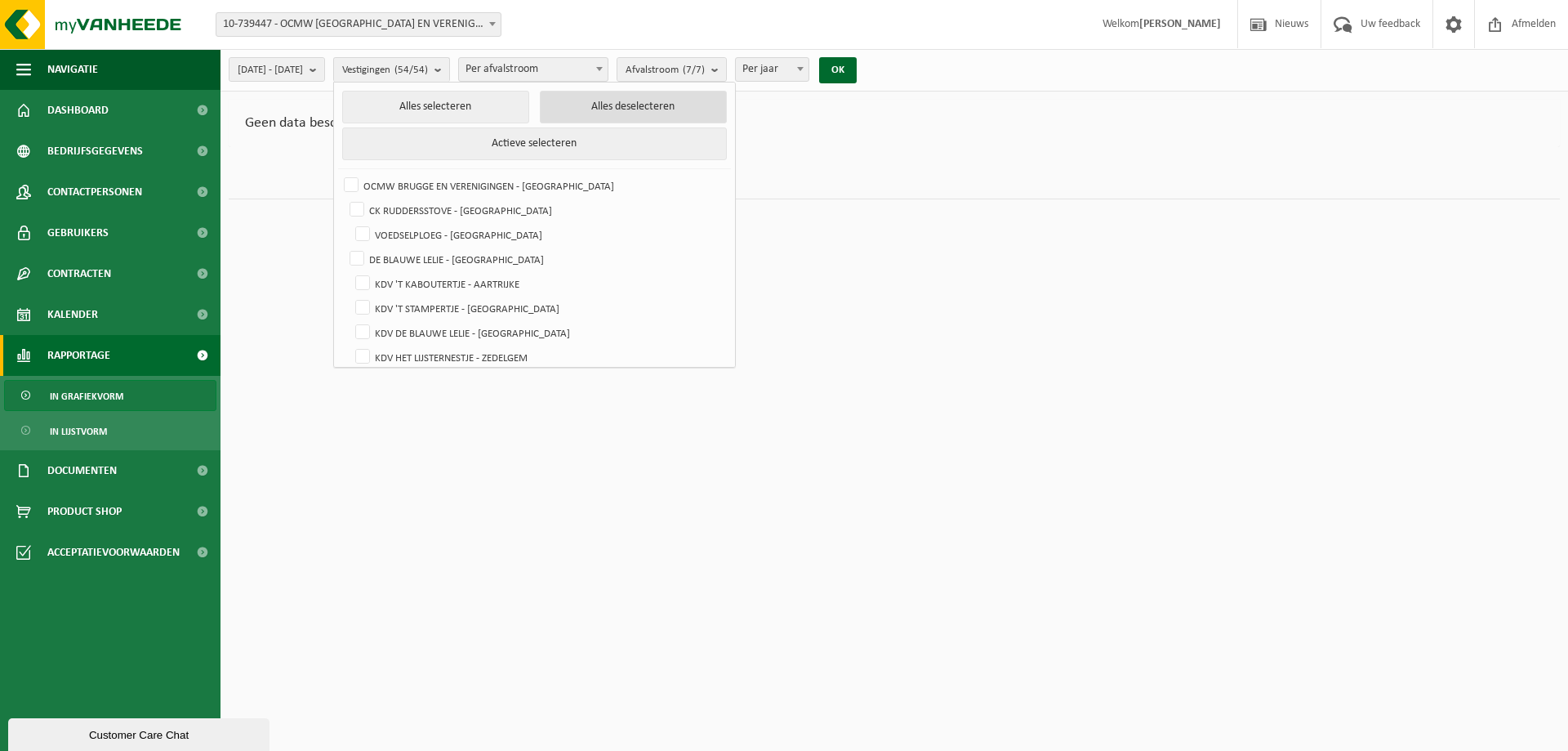
checkbox input "false"
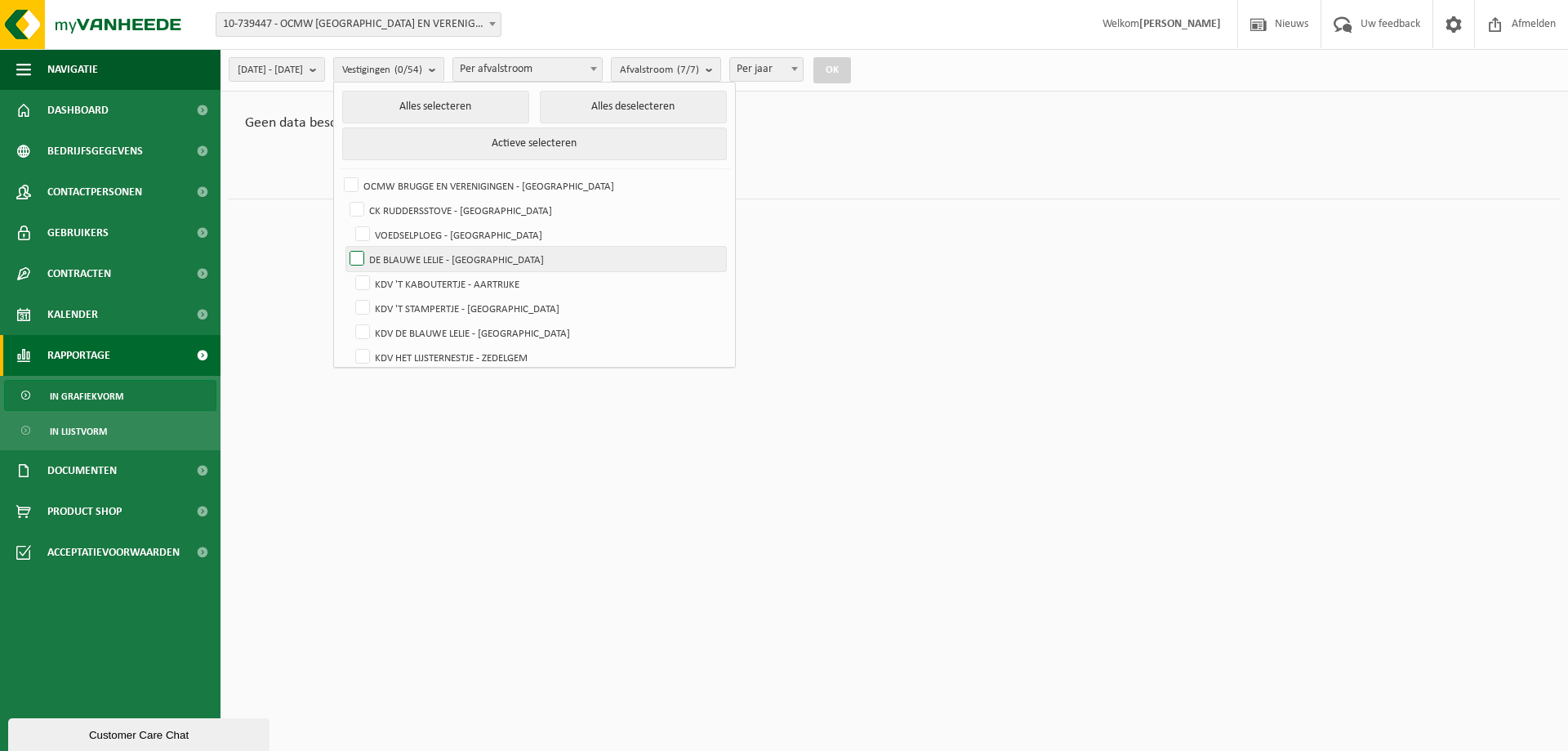
click at [396, 255] on label "DE BLAUWE LELIE - [GEOGRAPHIC_DATA]" at bounding box center [535, 259] width 380 height 25
click at [344, 247] on input "DE BLAUWE LELIE - [GEOGRAPHIC_DATA]" at bounding box center [343, 246] width 1 height 1
click at [851, 70] on button "OK" at bounding box center [832, 70] width 37 height 27
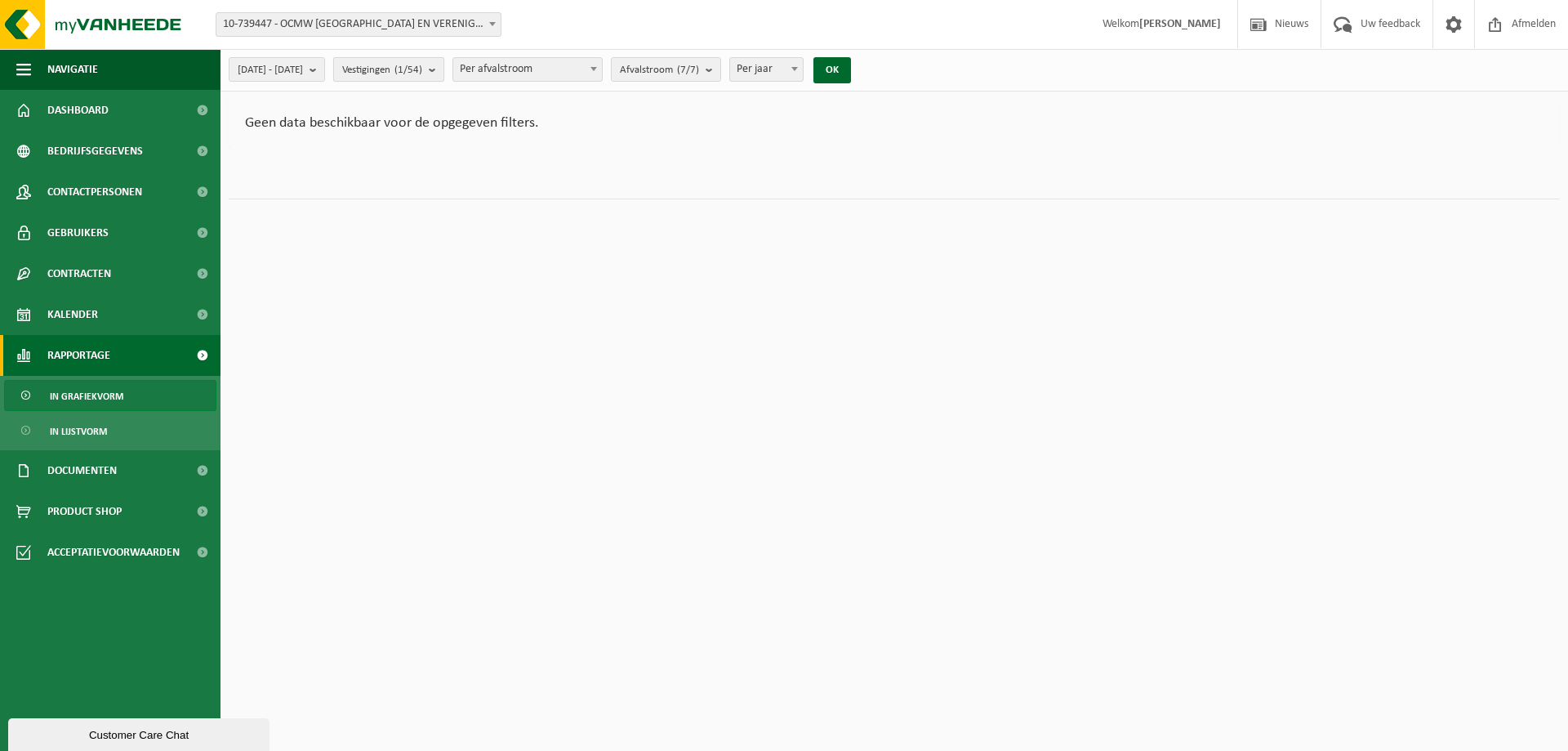
click at [443, 68] on b "submit" at bounding box center [435, 69] width 15 height 23
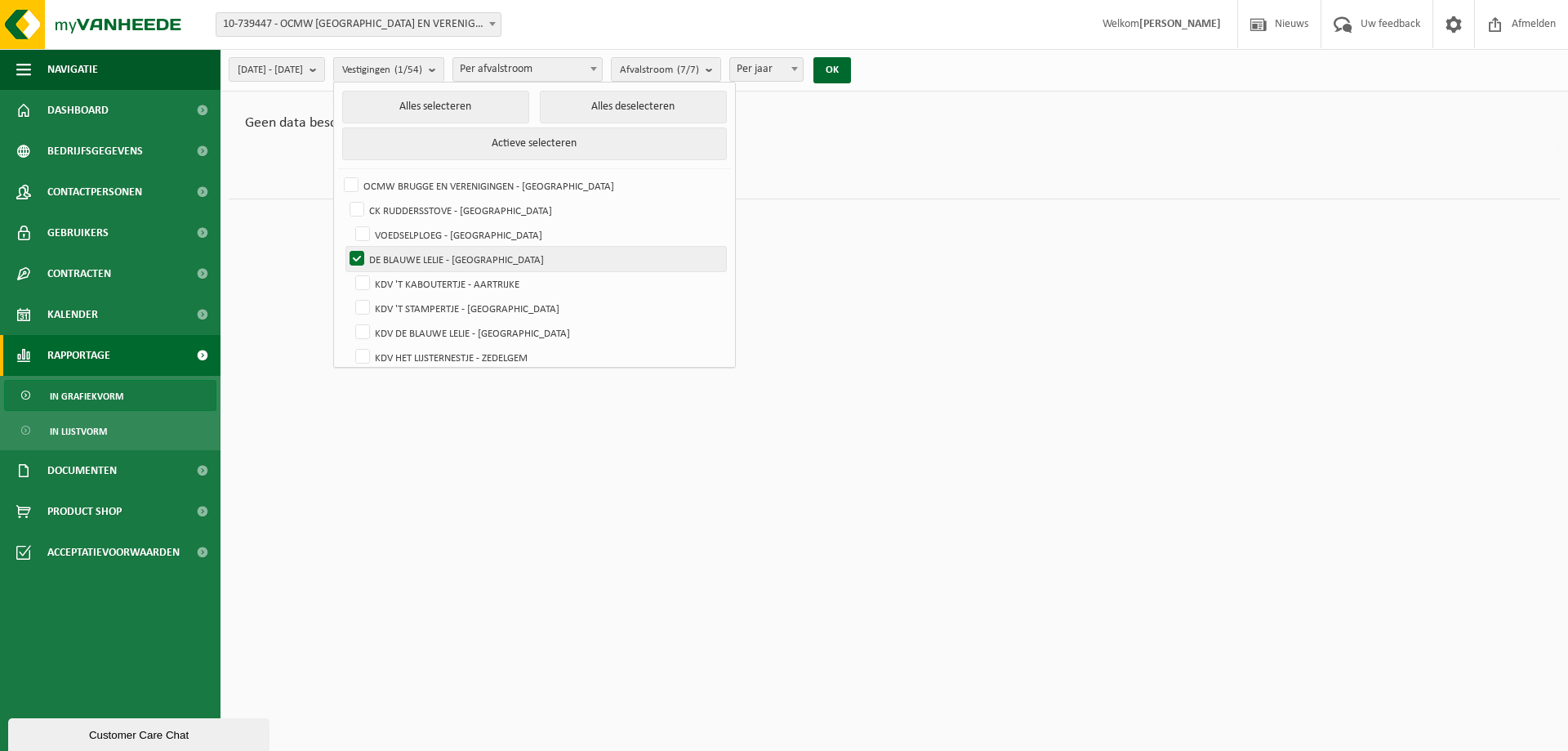
click at [395, 255] on label "DE BLAUWE LELIE - [GEOGRAPHIC_DATA]" at bounding box center [535, 259] width 380 height 25
click at [344, 247] on input "DE BLAUWE LELIE - [GEOGRAPHIC_DATA]" at bounding box center [343, 246] width 1 height 1
checkbox input "false"
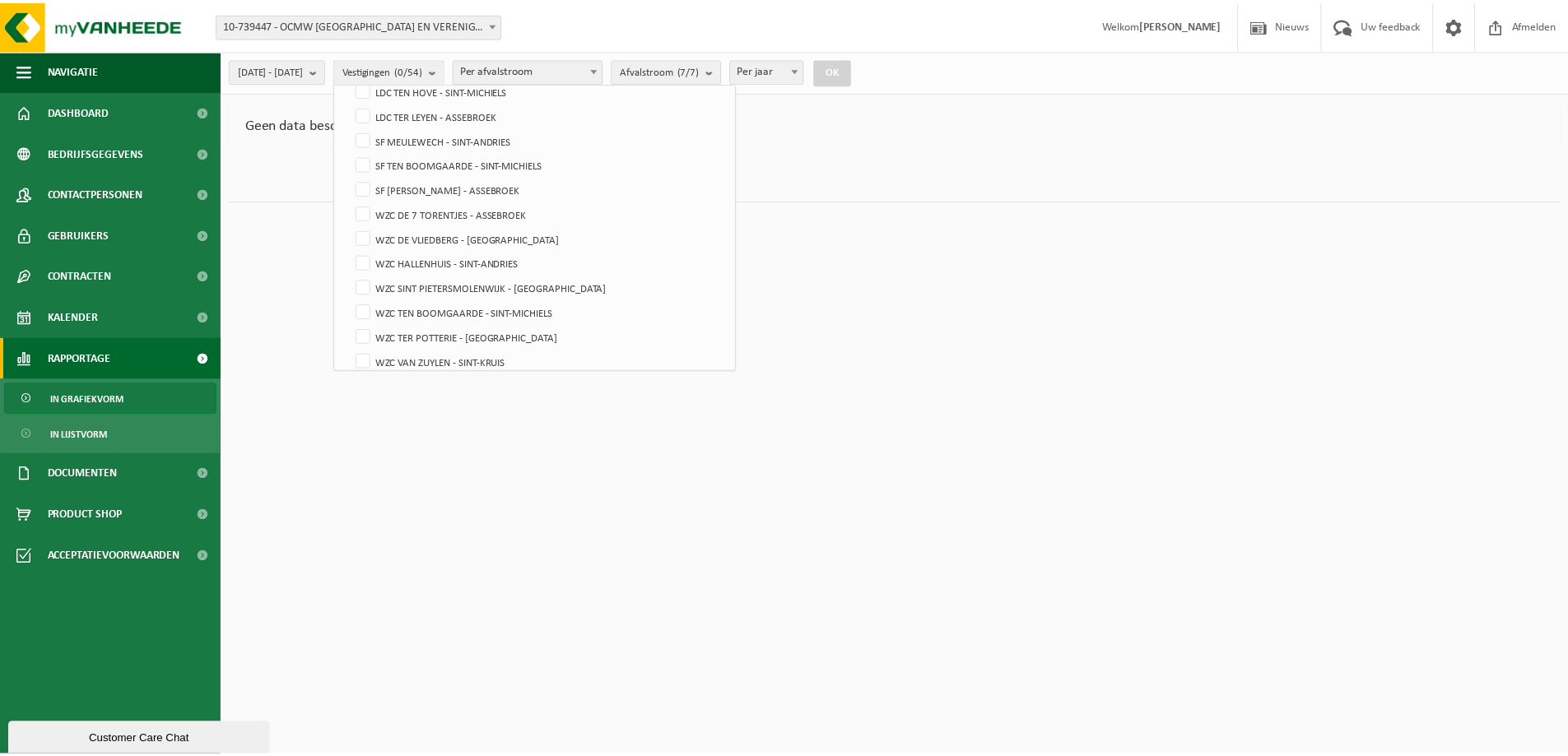
scroll to position [1143, 0]
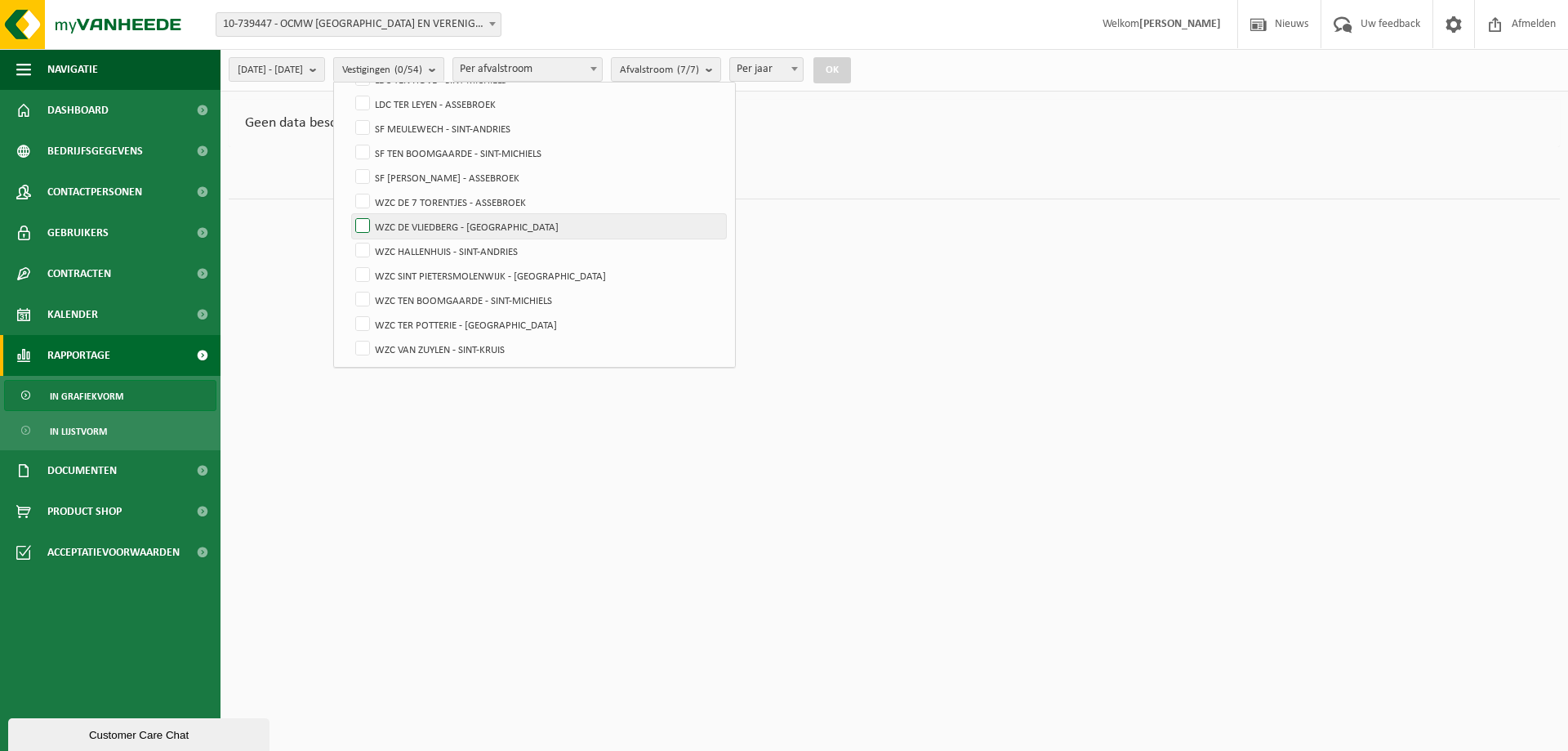
drag, startPoint x: 401, startPoint y: 193, endPoint x: 402, endPoint y: 214, distance: 21.0
click at [401, 194] on label "WZC DE 7 TORENTJES - ASSEBROEK" at bounding box center [538, 202] width 374 height 25
click at [350, 190] on input "WZC DE 7 TORENTJES - ASSEBROEK" at bounding box center [349, 189] width 1 height 1
checkbox input "true"
click at [402, 218] on label "WZC DE VLIEDBERG - [GEOGRAPHIC_DATA]" at bounding box center [538, 226] width 374 height 25
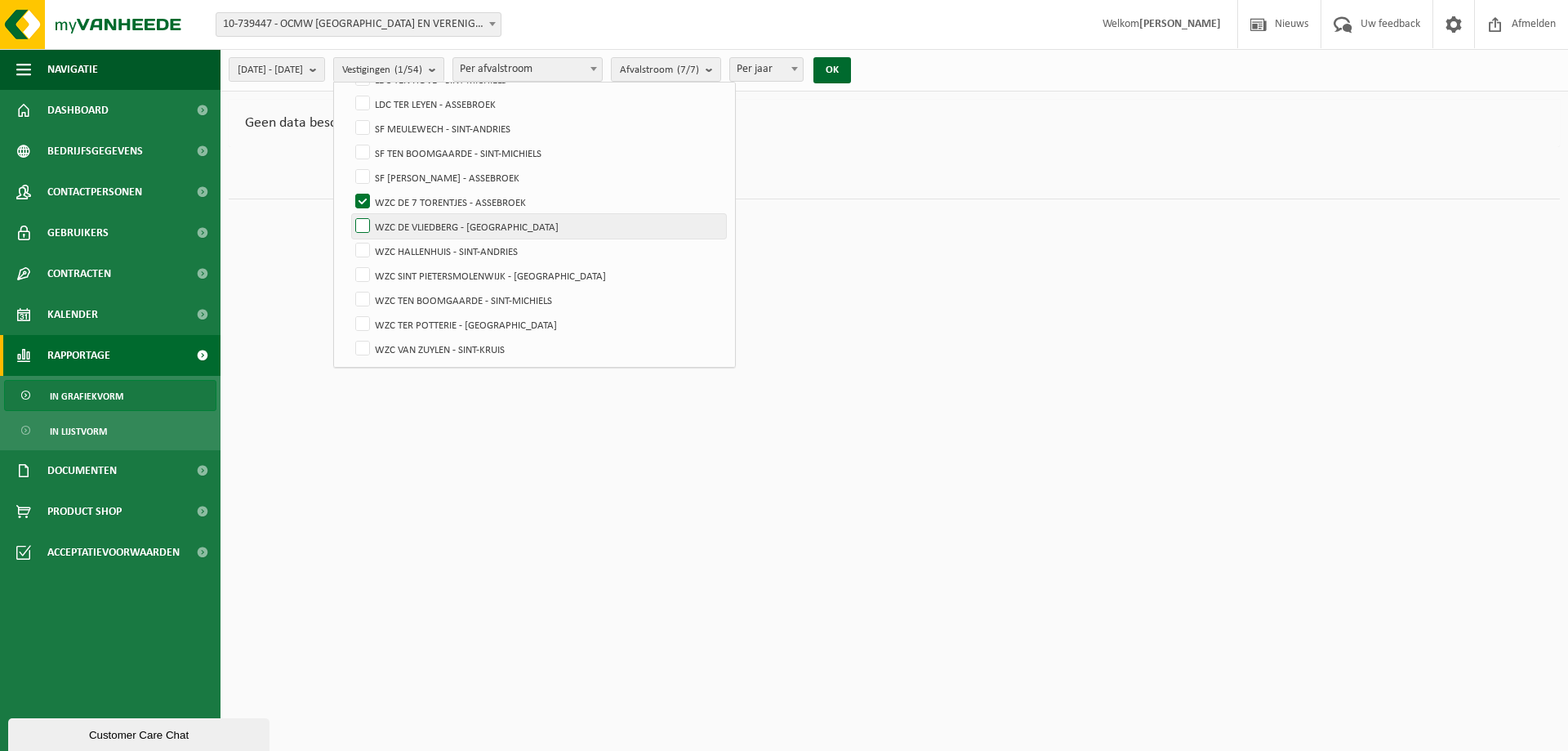
click at [350, 214] on input "WZC DE VLIEDBERG - [GEOGRAPHIC_DATA]" at bounding box center [349, 213] width 1 height 1
checkbox input "true"
drag, startPoint x: 401, startPoint y: 242, endPoint x: 401, endPoint y: 260, distance: 18.0
click at [401, 243] on label "WZC HALLENHUIS - SINT-ANDRIES" at bounding box center [538, 251] width 374 height 25
click at [350, 239] on input "WZC HALLENHUIS - SINT-ANDRIES" at bounding box center [349, 238] width 1 height 1
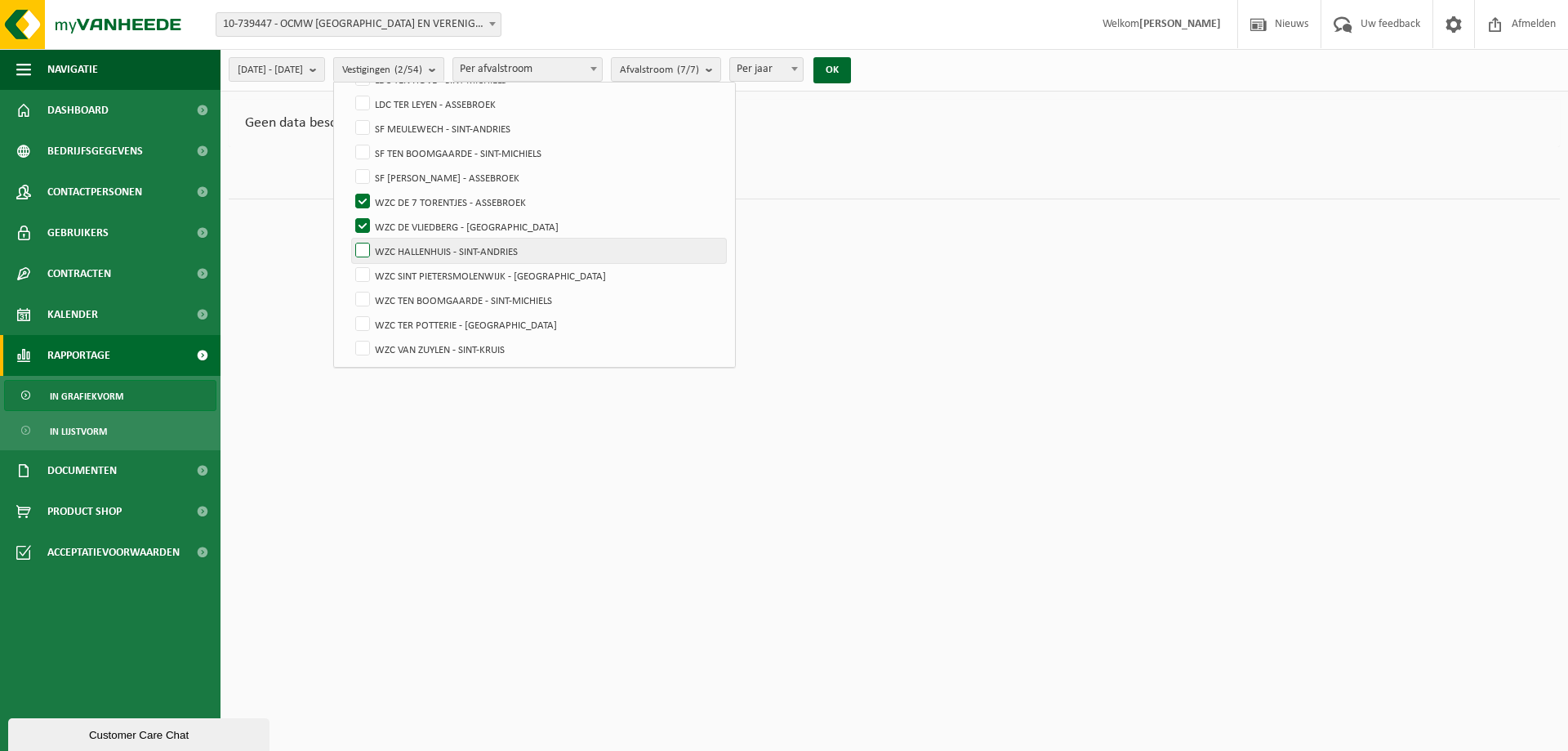
checkbox input "true"
click at [402, 201] on label "WZC DE 7 TORENTJES - ASSEBROEK" at bounding box center [538, 202] width 374 height 25
click at [350, 190] on input "WZC DE 7 TORENTJES - ASSEBROEK" at bounding box center [349, 189] width 1 height 1
checkbox input "false"
click at [402, 221] on label "WZC DE VLIEDBERG - [GEOGRAPHIC_DATA]" at bounding box center [538, 226] width 374 height 25
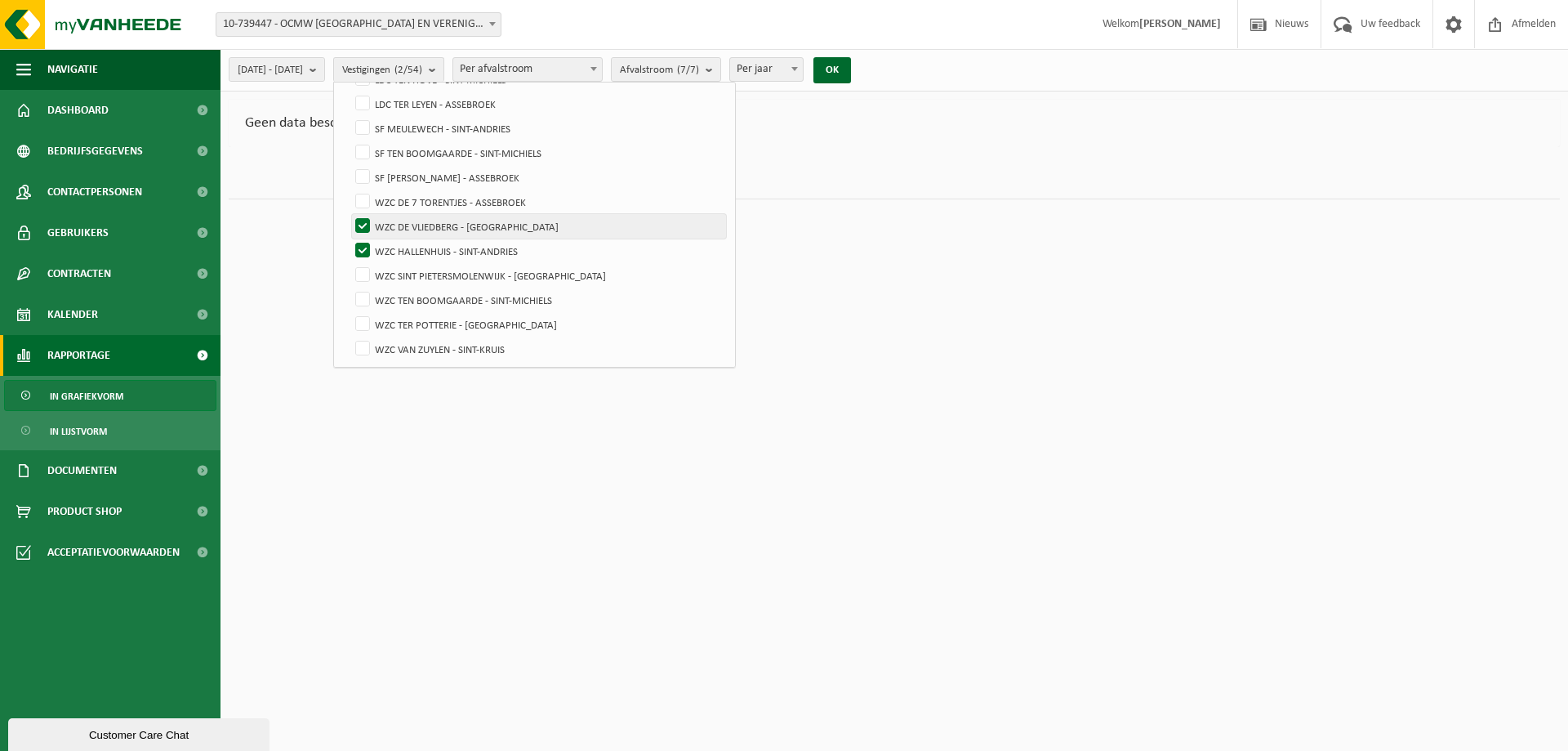
click at [350, 214] on input "WZC DE VLIEDBERG - [GEOGRAPHIC_DATA]" at bounding box center [349, 213] width 1 height 1
checkbox input "false"
click at [401, 249] on label "WZC HALLENHUIS - SINT-ANDRIES" at bounding box center [538, 251] width 374 height 25
click at [350, 239] on input "WZC HALLENHUIS - SINT-ANDRIES" at bounding box center [349, 238] width 1 height 1
checkbox input "false"
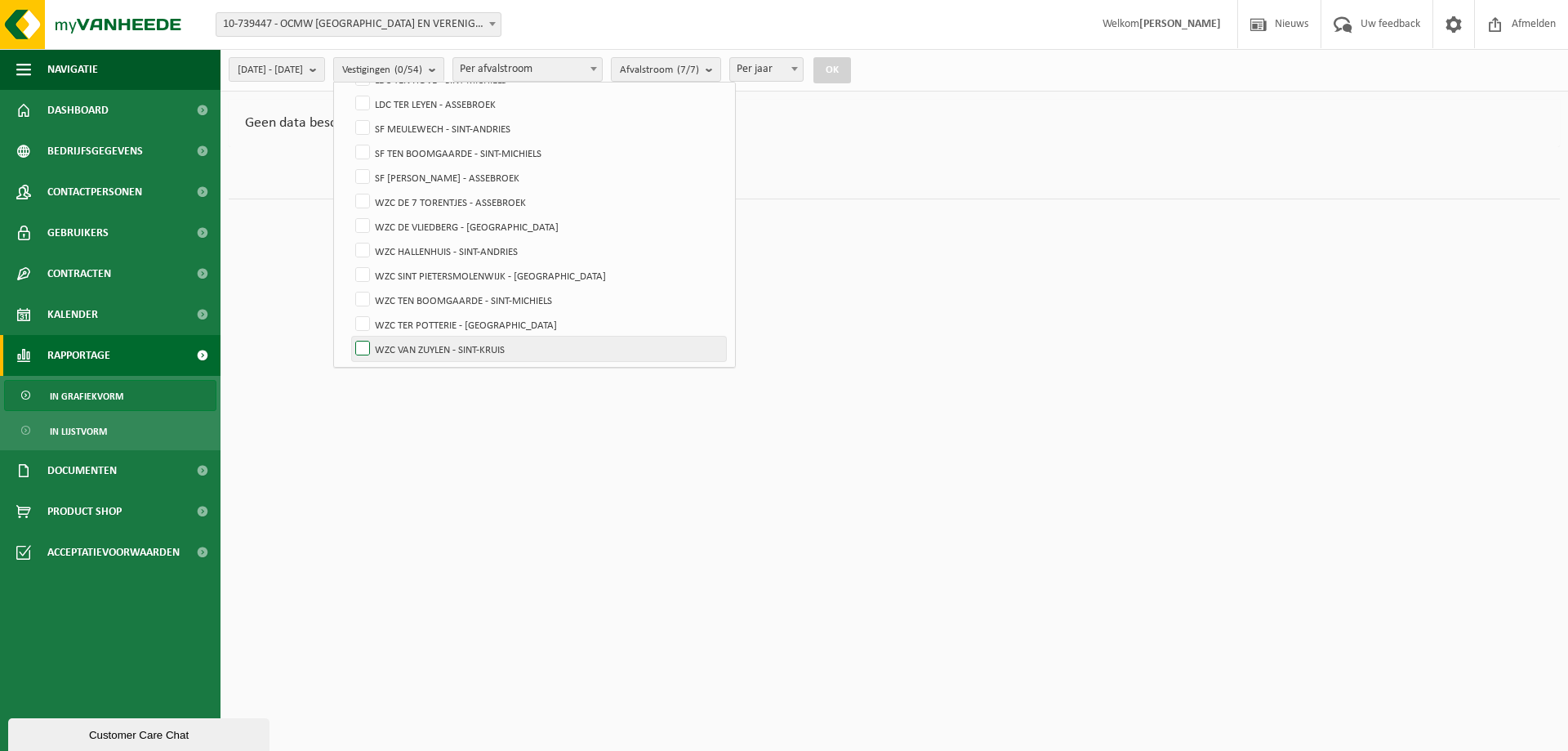
click at [400, 342] on label "WZC VAN ZUYLEN - SINT-KRUIS" at bounding box center [538, 348] width 374 height 25
click at [350, 336] on input "WZC VAN ZUYLEN - SINT-KRUIS" at bounding box center [349, 336] width 1 height 1
checkbox input "true"
click at [851, 70] on button "OK" at bounding box center [832, 70] width 37 height 27
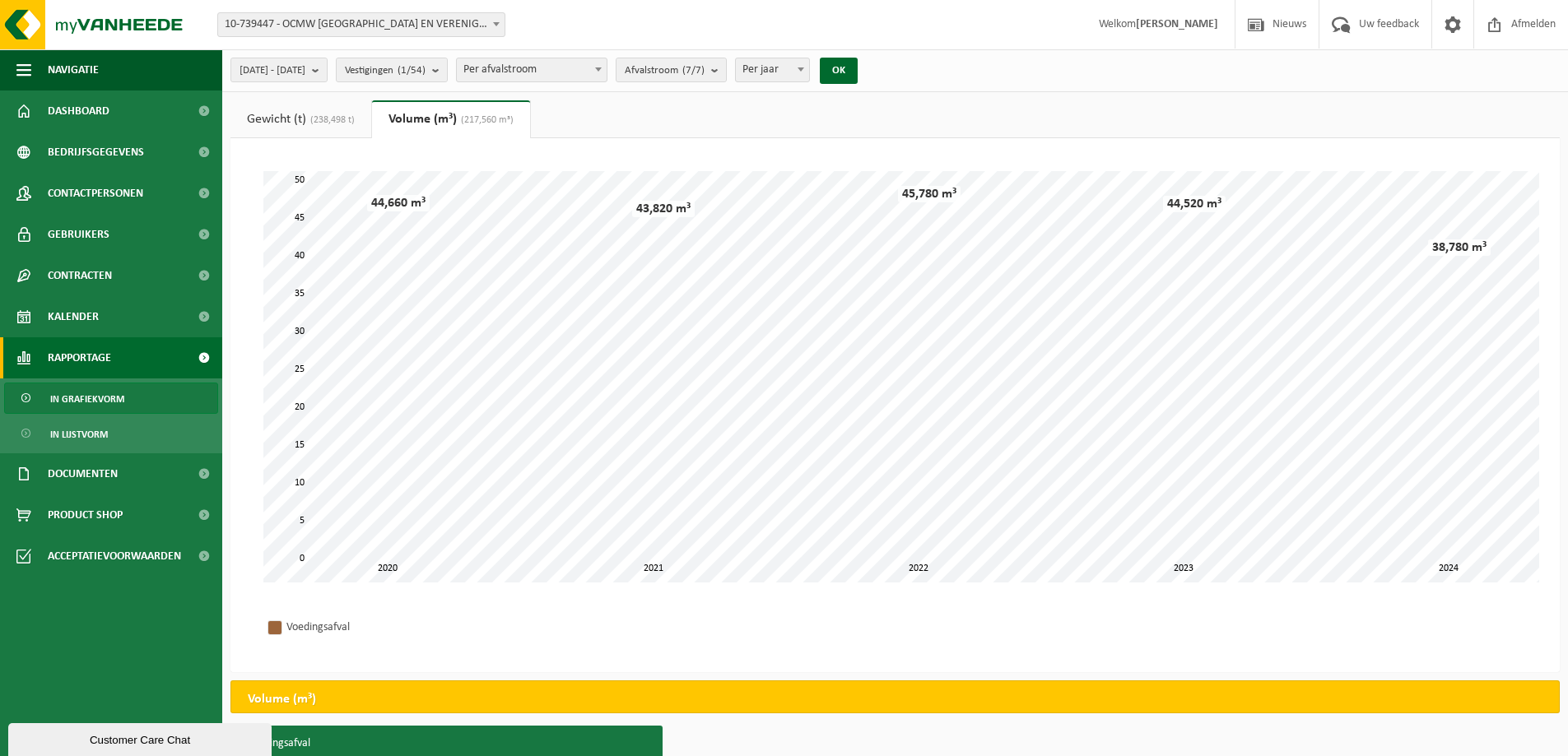
click at [607, 71] on span "Per afvalstroom" at bounding box center [531, 69] width 149 height 23
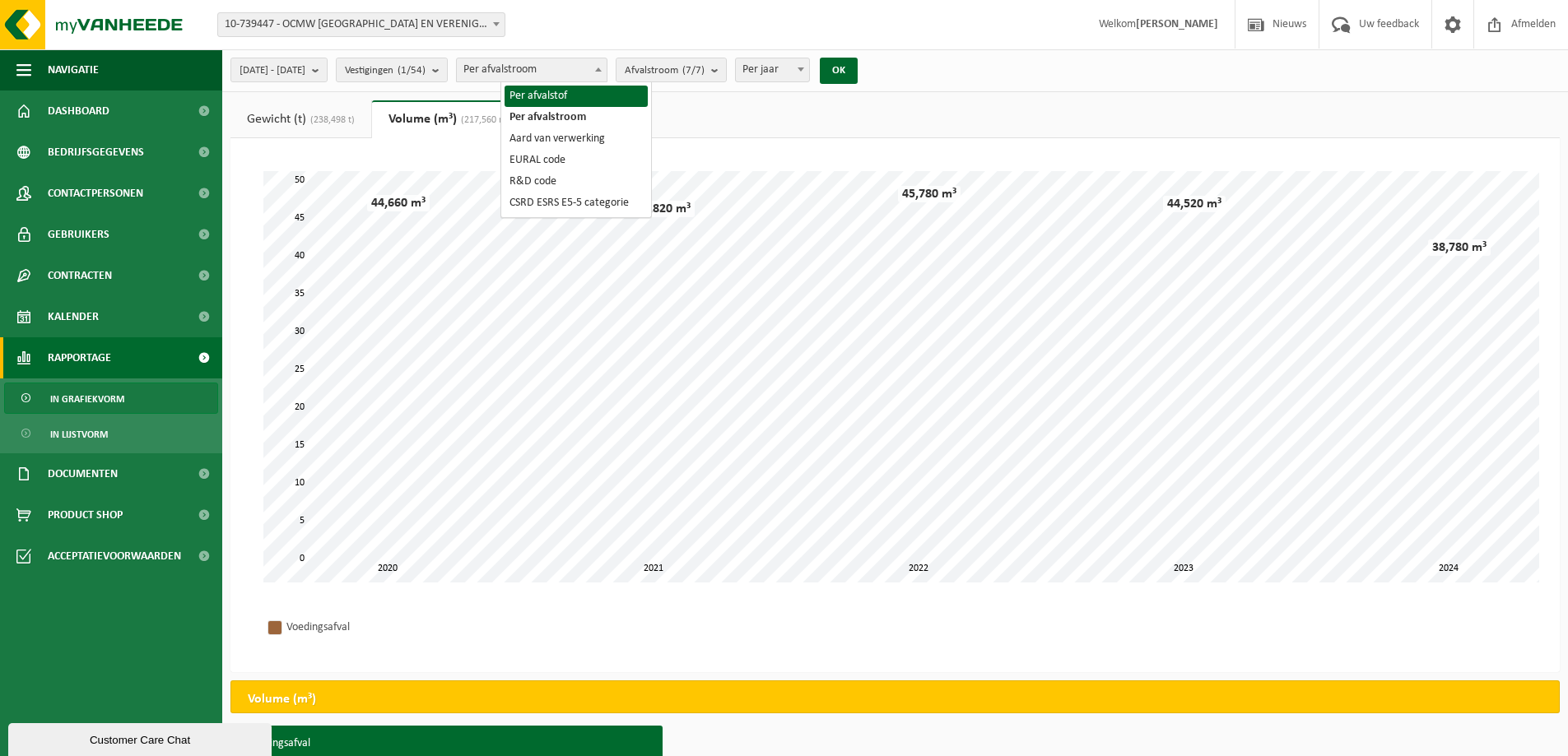
select select "1"
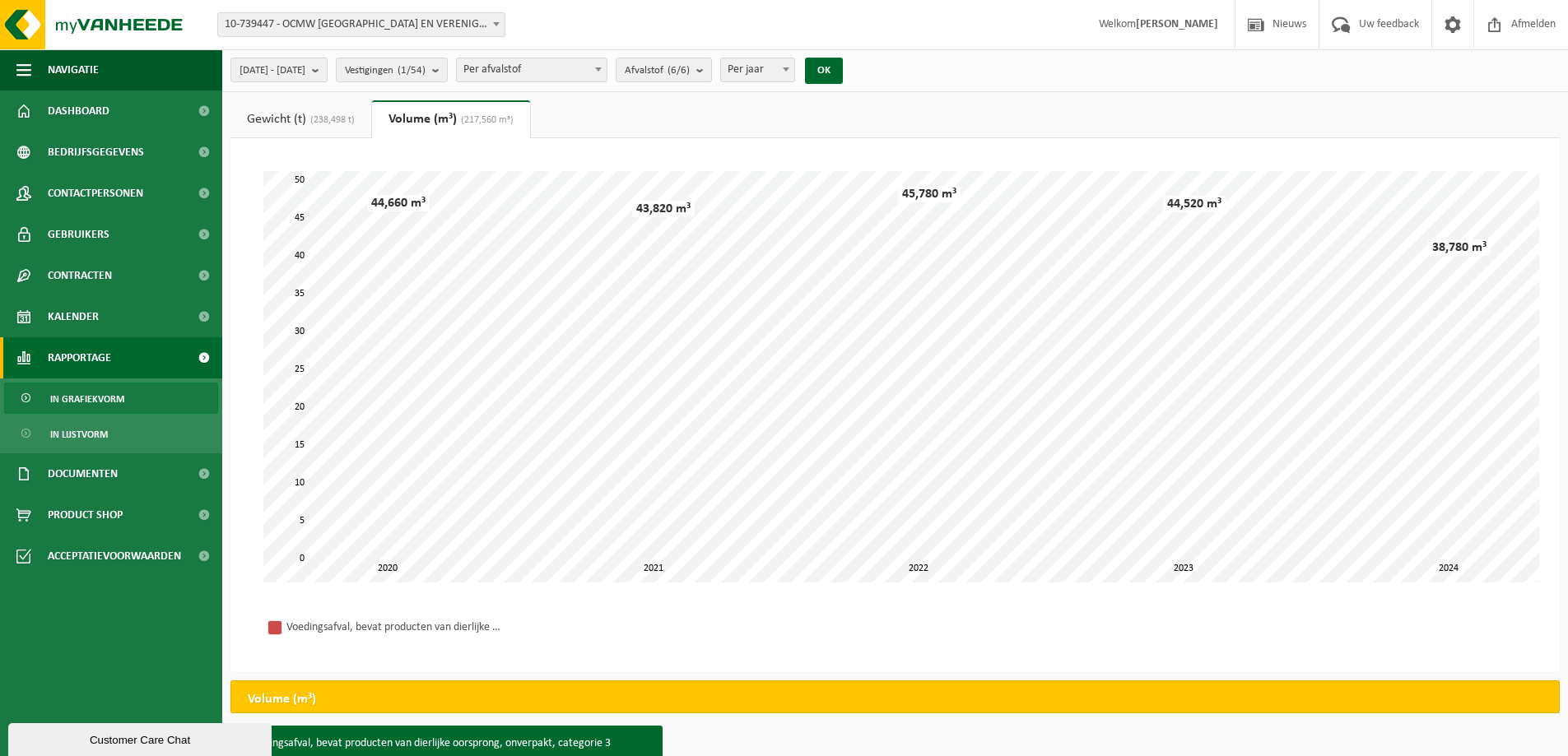
click at [265, 122] on link "Gewicht (t) (238,498 t)" at bounding box center [301, 119] width 141 height 38
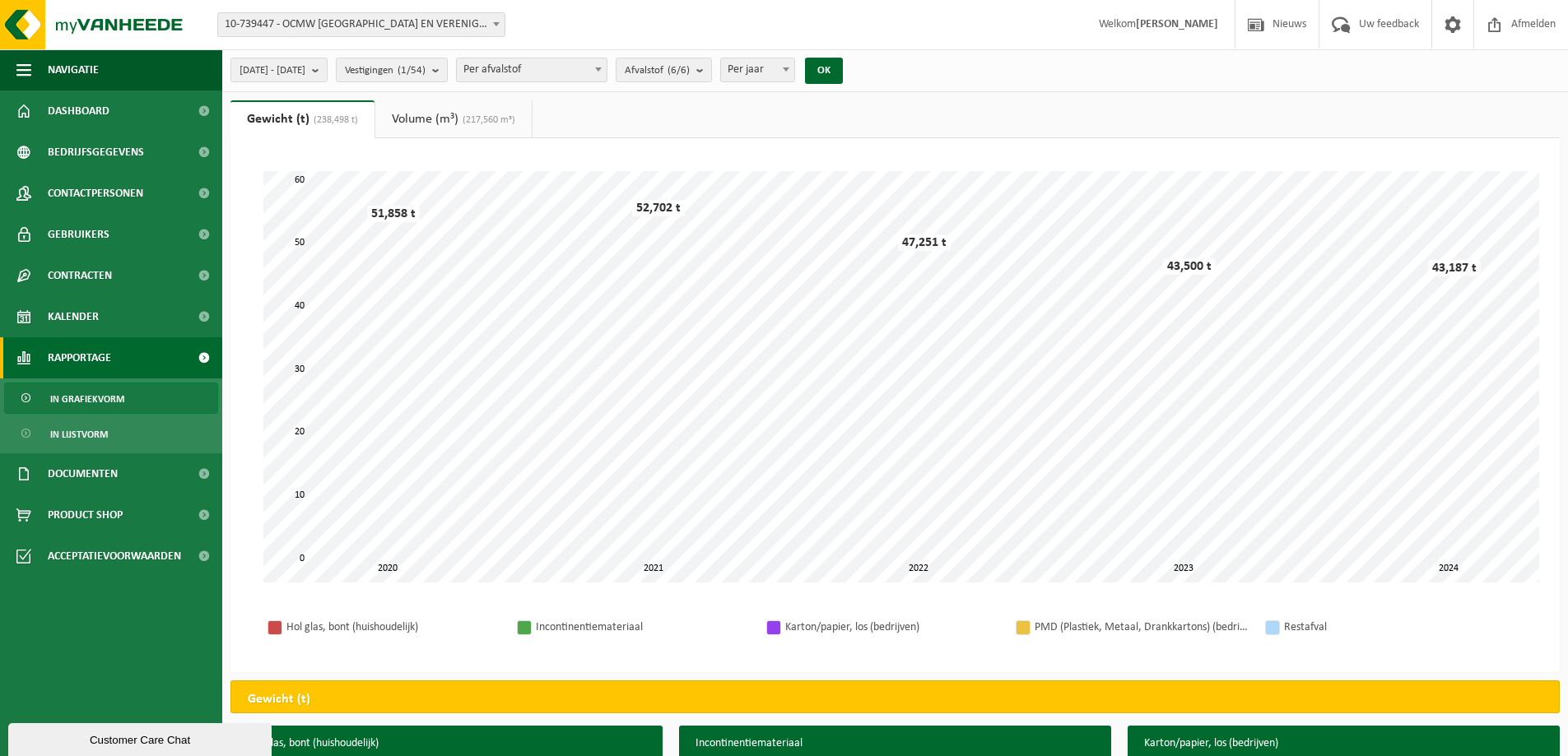
click at [770, 102] on ul "Gewicht (t) (238,498 t) Volume (m³) (217,560 m³)" at bounding box center [895, 119] width 1329 height 38
click at [305, 73] on span "[DATE] - [DATE]" at bounding box center [272, 70] width 66 height 25
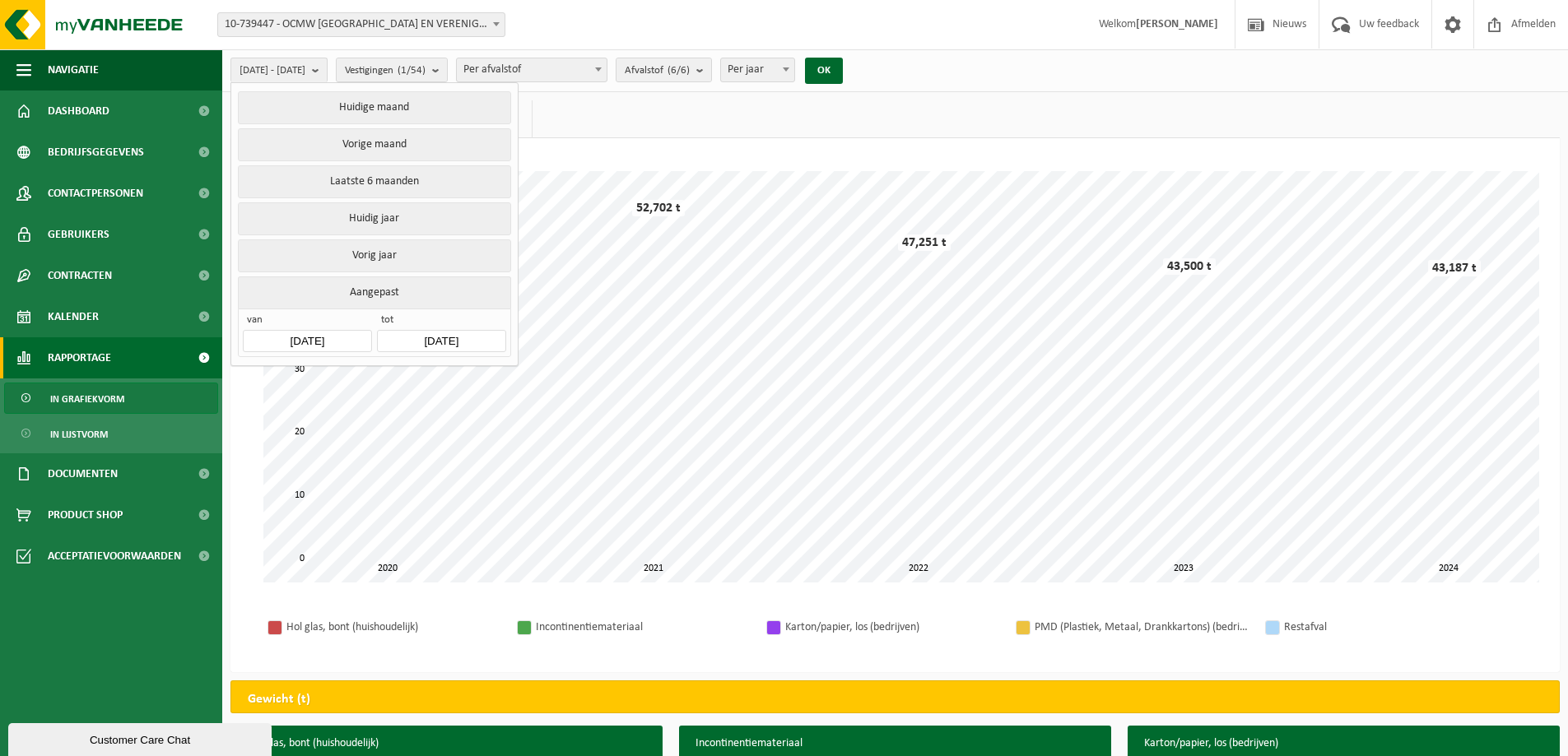
click at [271, 333] on input "[DATE]" at bounding box center [307, 340] width 129 height 22
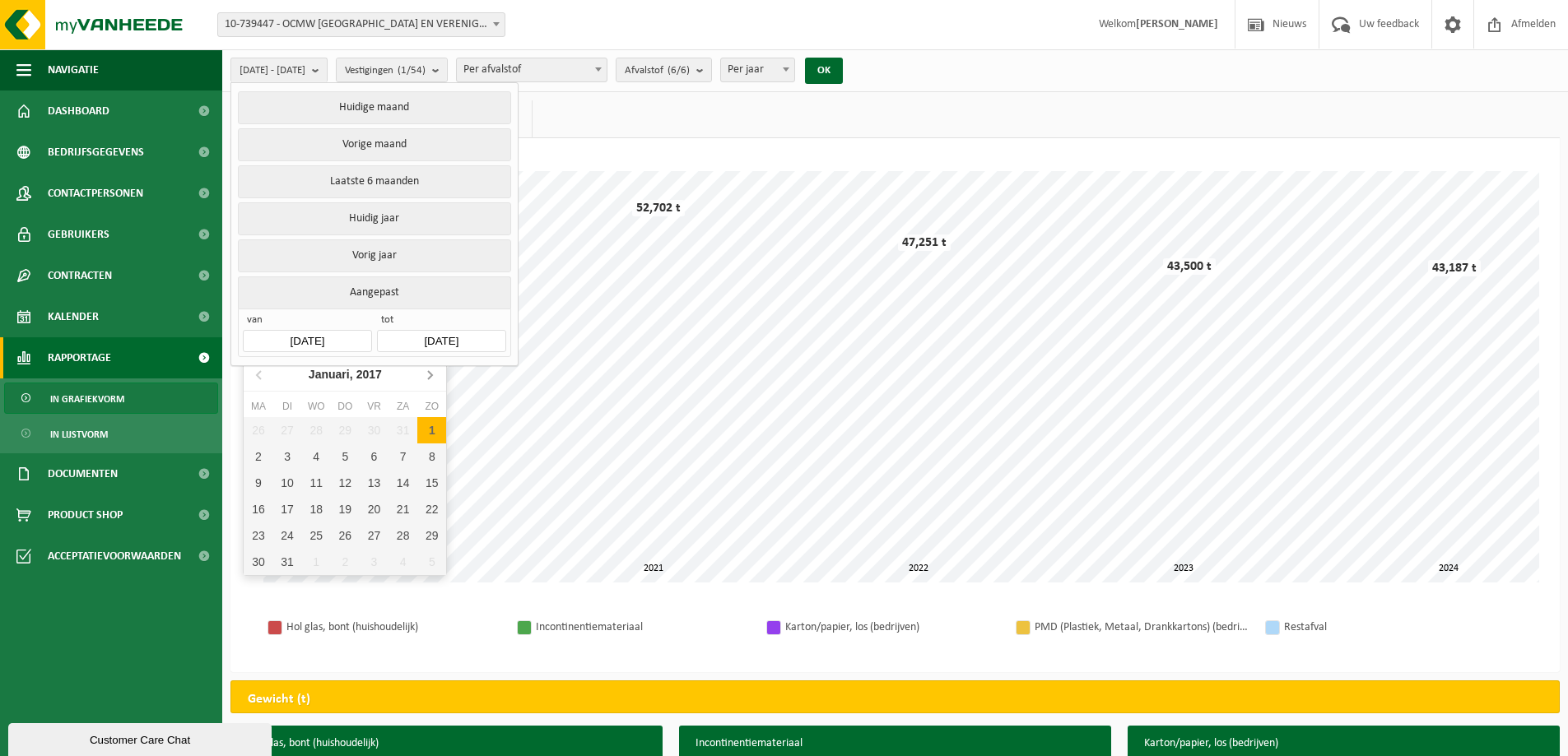
click at [429, 373] on icon at bounding box center [430, 375] width 4 height 8
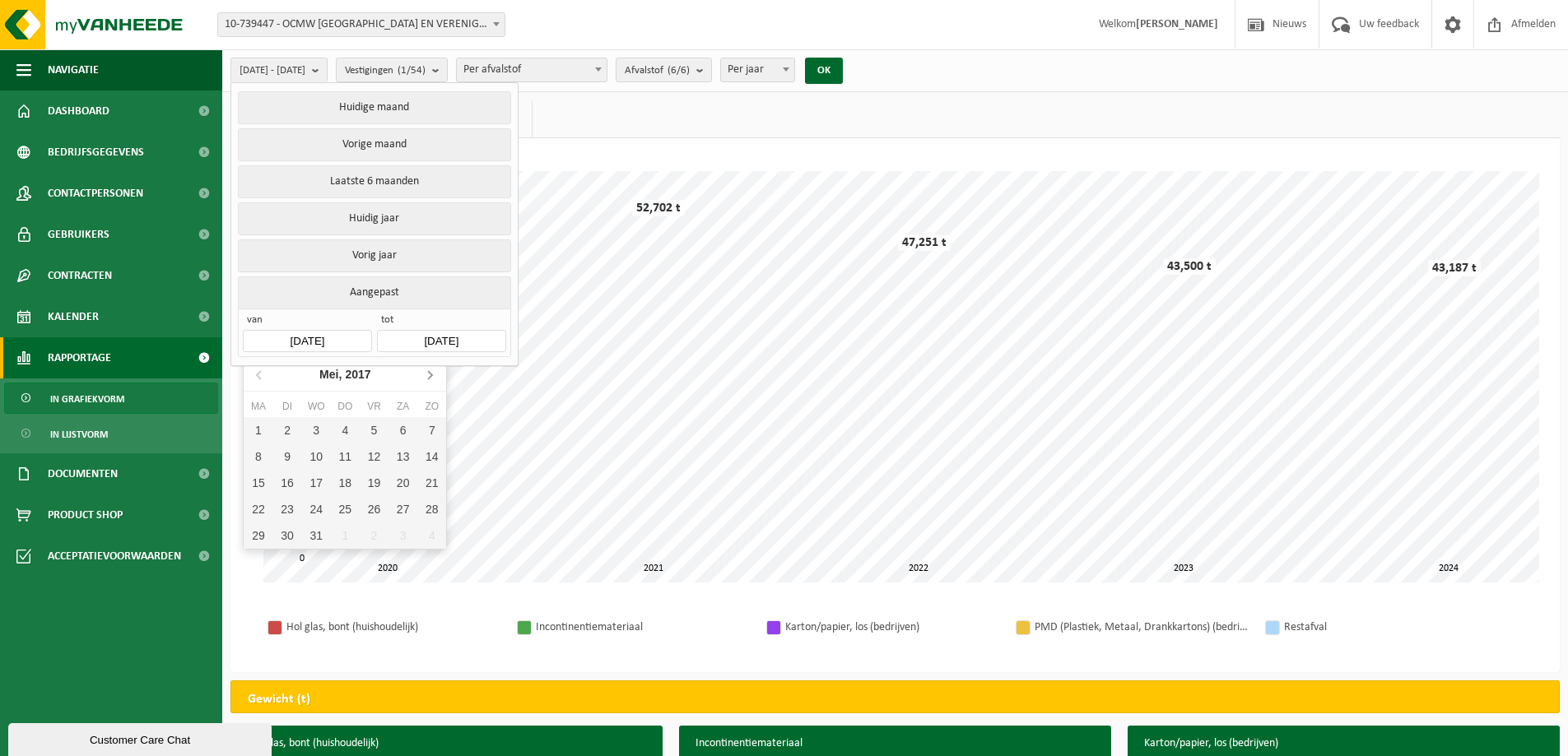
click at [429, 373] on icon at bounding box center [430, 375] width 4 height 8
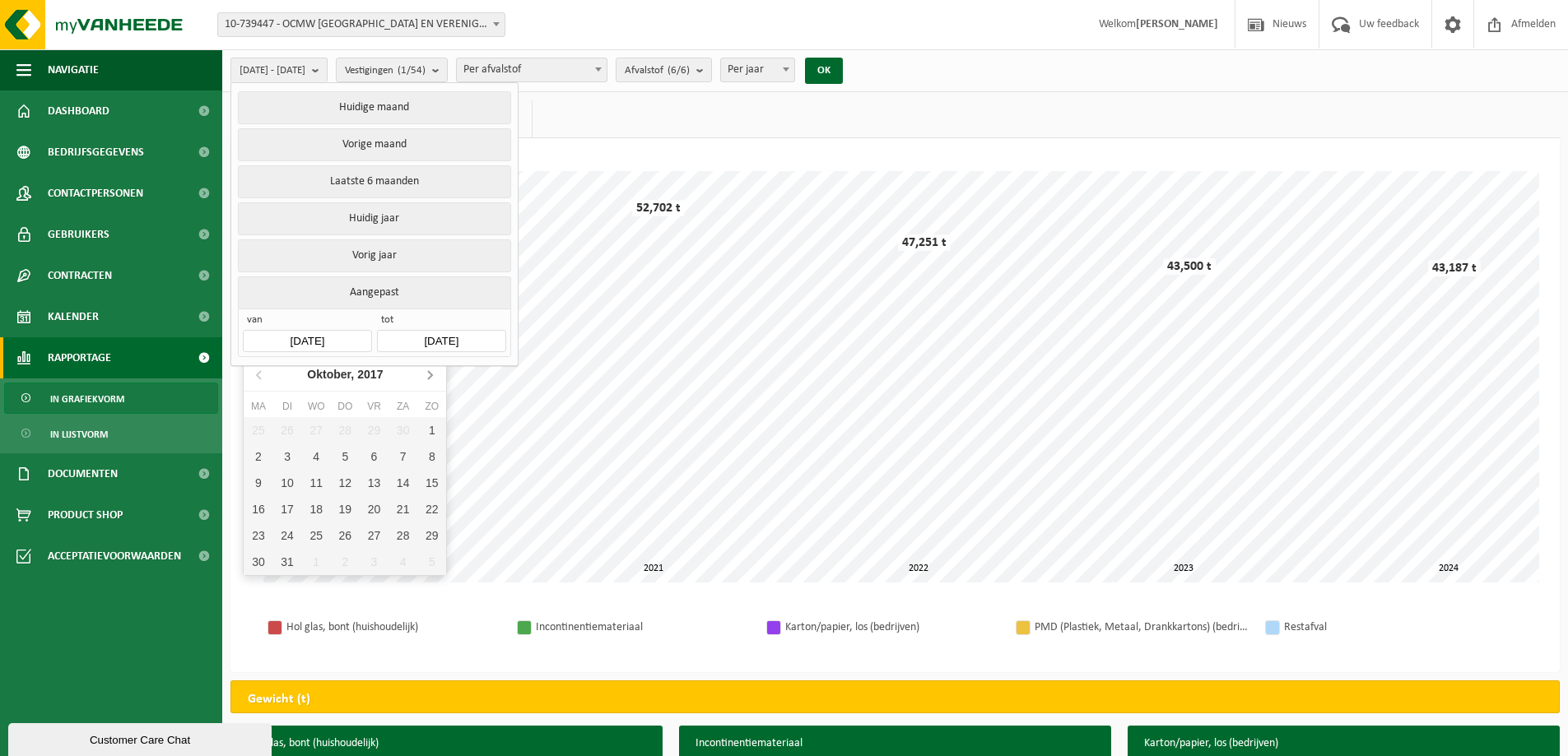
click at [429, 373] on icon at bounding box center [430, 375] width 4 height 8
click at [262, 426] on div "1" at bounding box center [257, 429] width 29 height 27
type input "2018-01-01"
type input "[DATE]"
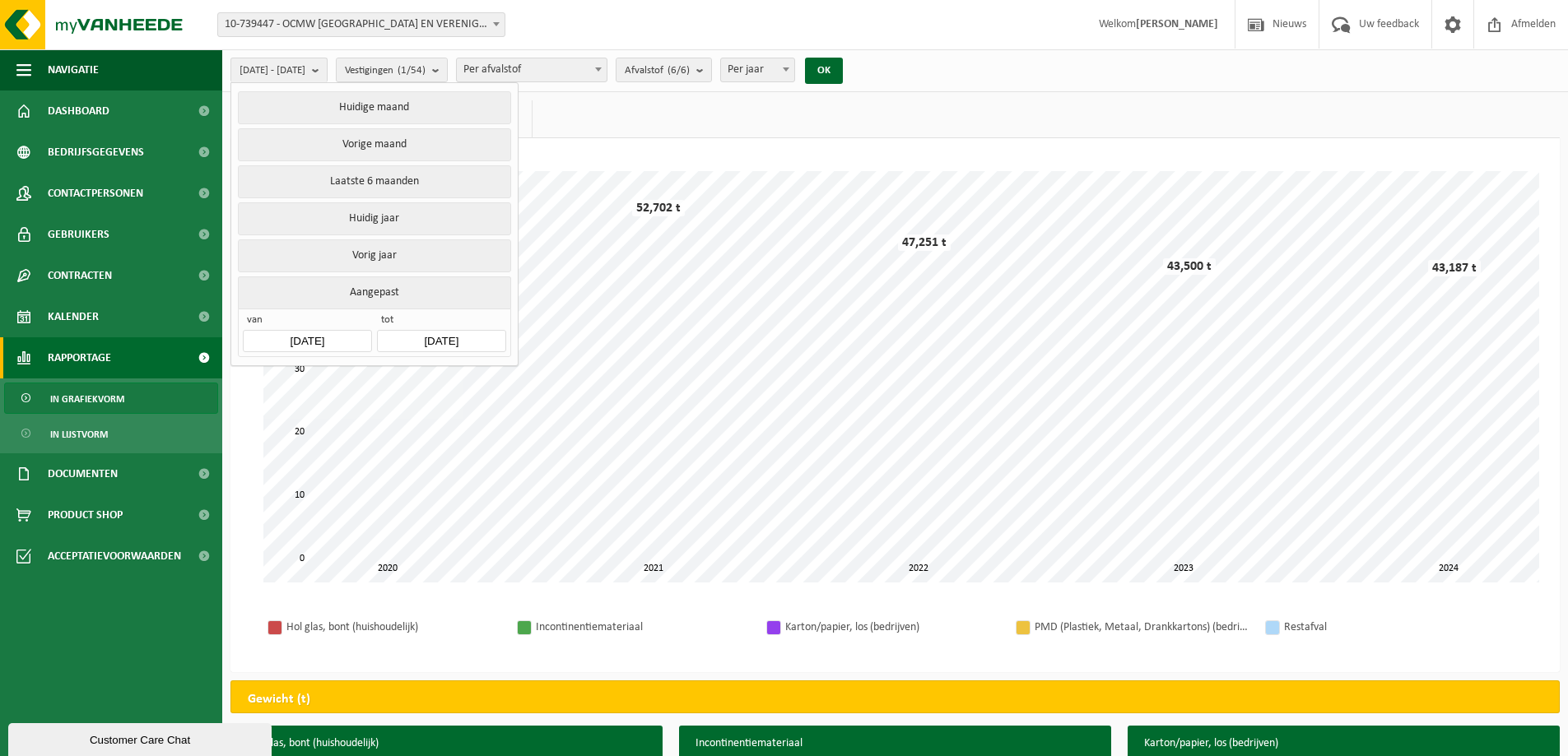
click at [717, 153] on div "Even geduld. Door de grote hoeveelheid gegevens duurt het laden even. 2020 2024…" at bounding box center [895, 405] width 1329 height 533
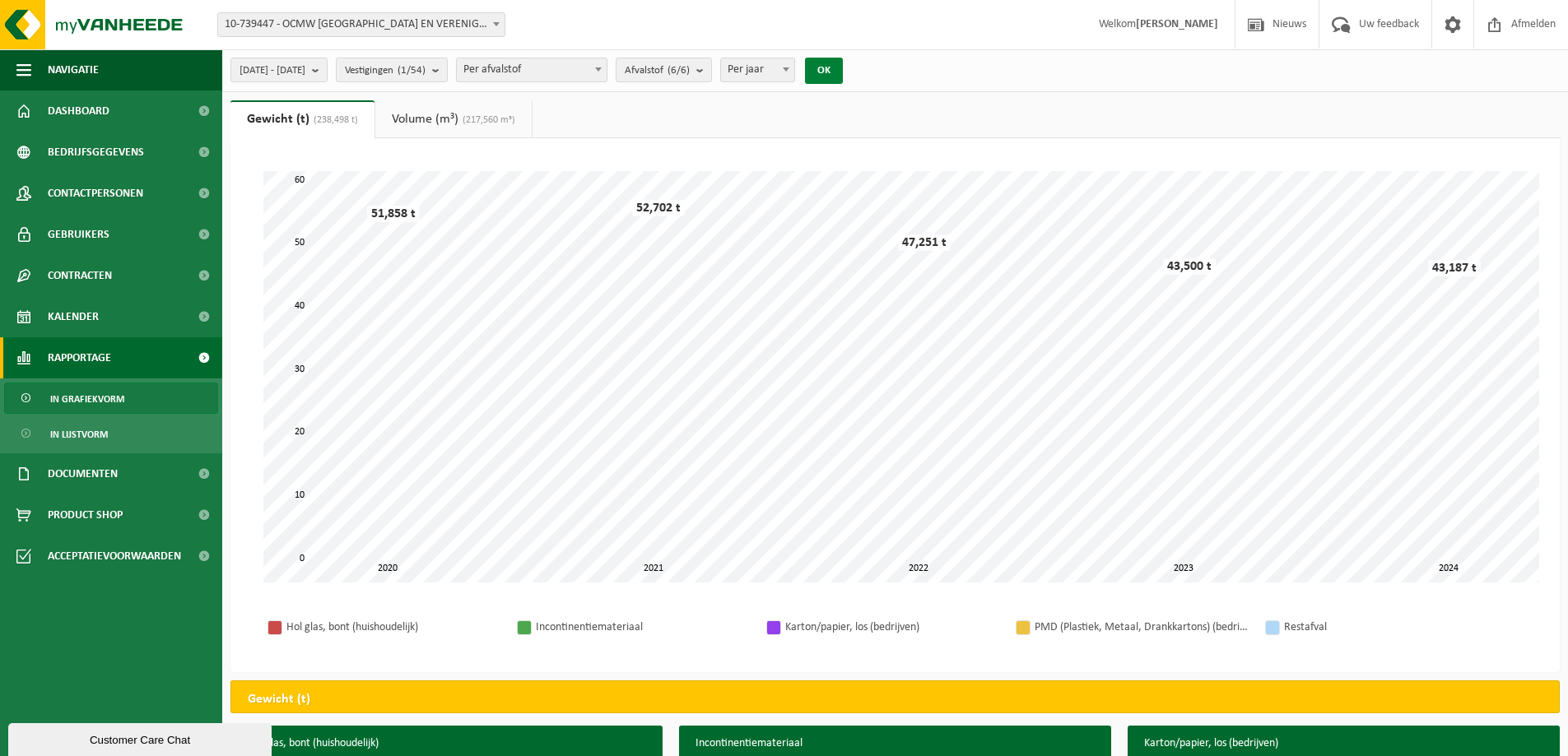
click at [842, 78] on button "OK" at bounding box center [824, 70] width 38 height 27
click at [327, 67] on b "submit" at bounding box center [319, 69] width 15 height 23
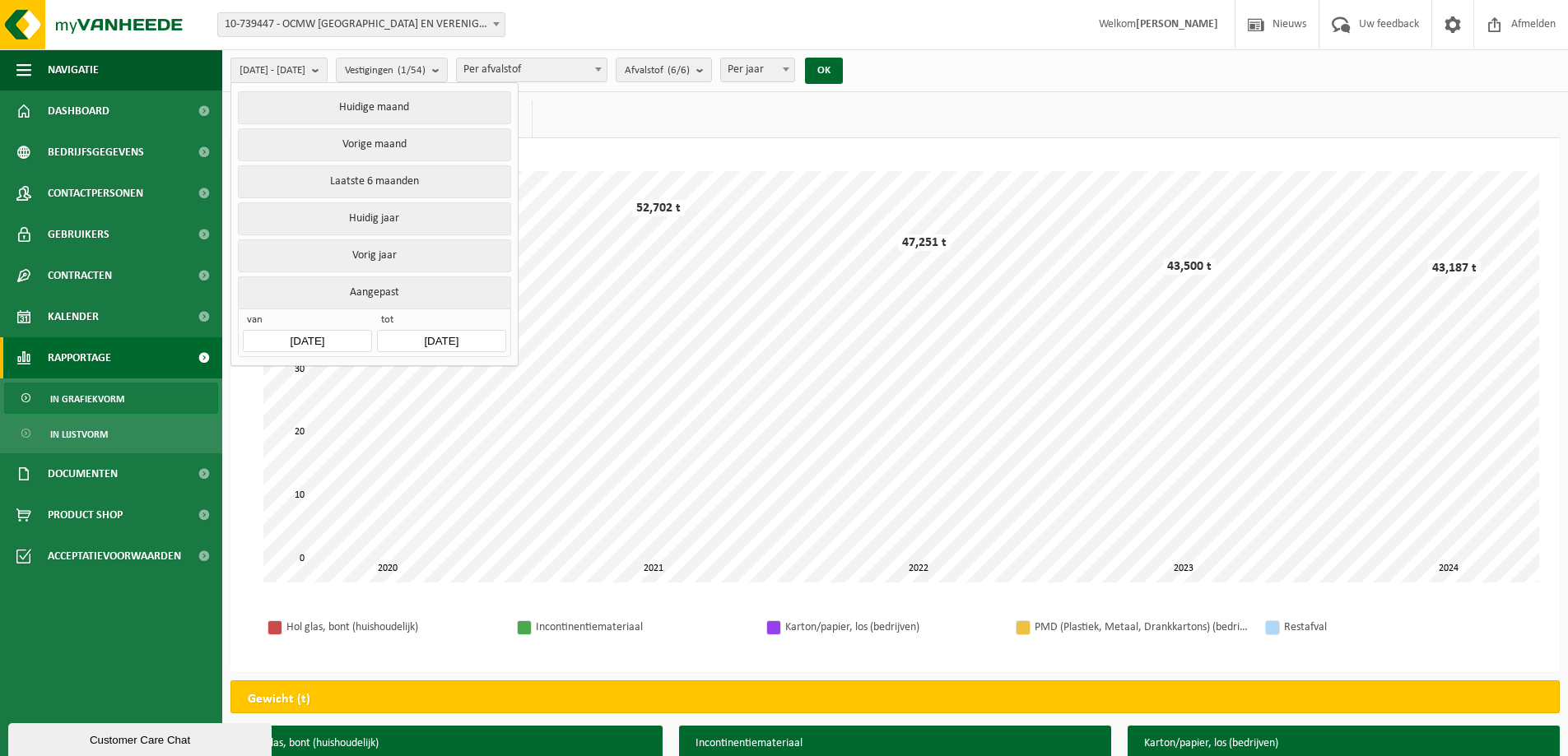
click at [299, 333] on input "2018-01-01" at bounding box center [307, 340] width 129 height 22
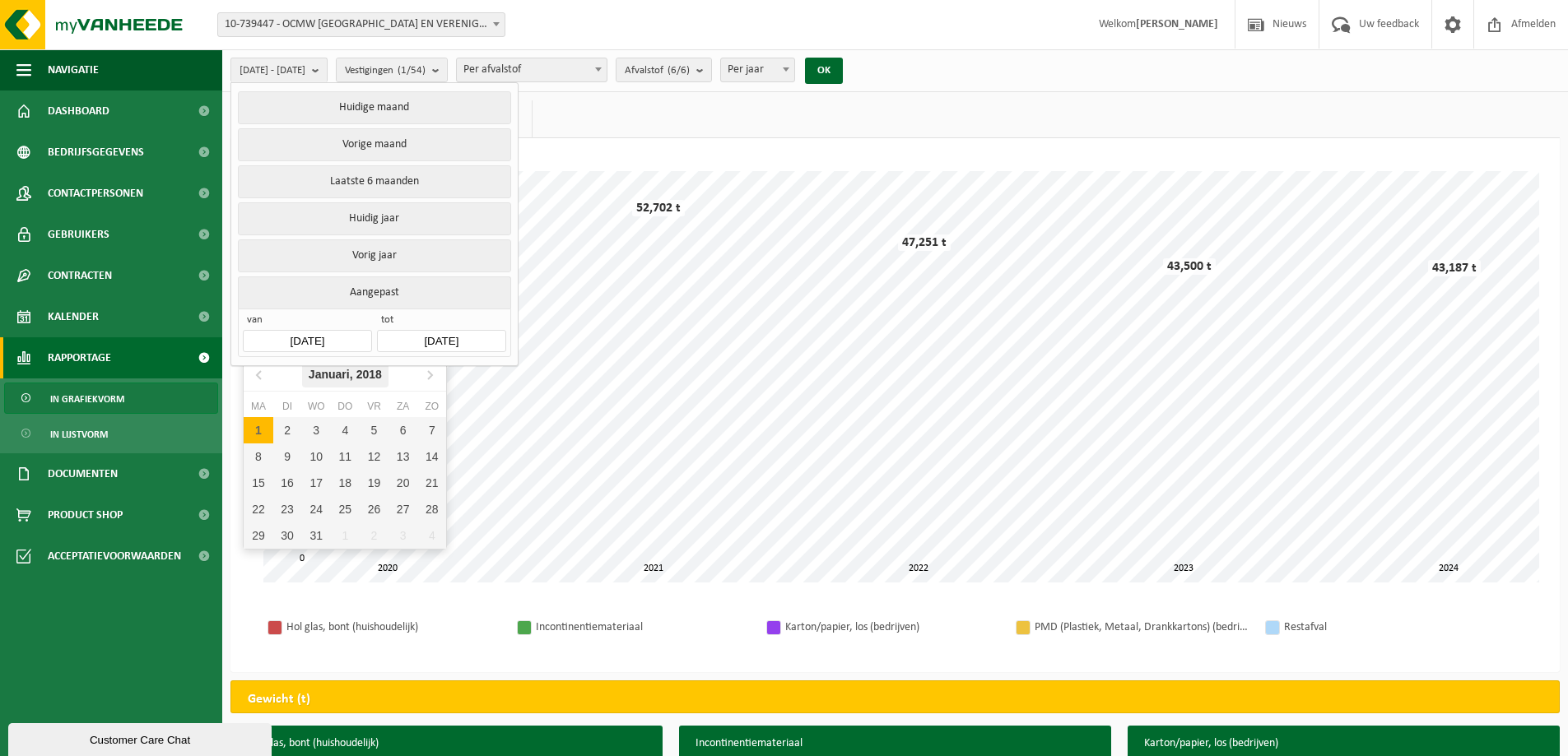
click at [354, 376] on div "Januari, 2018" at bounding box center [344, 374] width 86 height 27
click at [343, 373] on div "2018" at bounding box center [344, 374] width 39 height 27
click at [427, 374] on icon at bounding box center [430, 374] width 27 height 27
click at [325, 408] on div "2020" at bounding box center [321, 415] width 51 height 47
click at [280, 412] on div "Jan" at bounding box center [277, 409] width 67 height 35
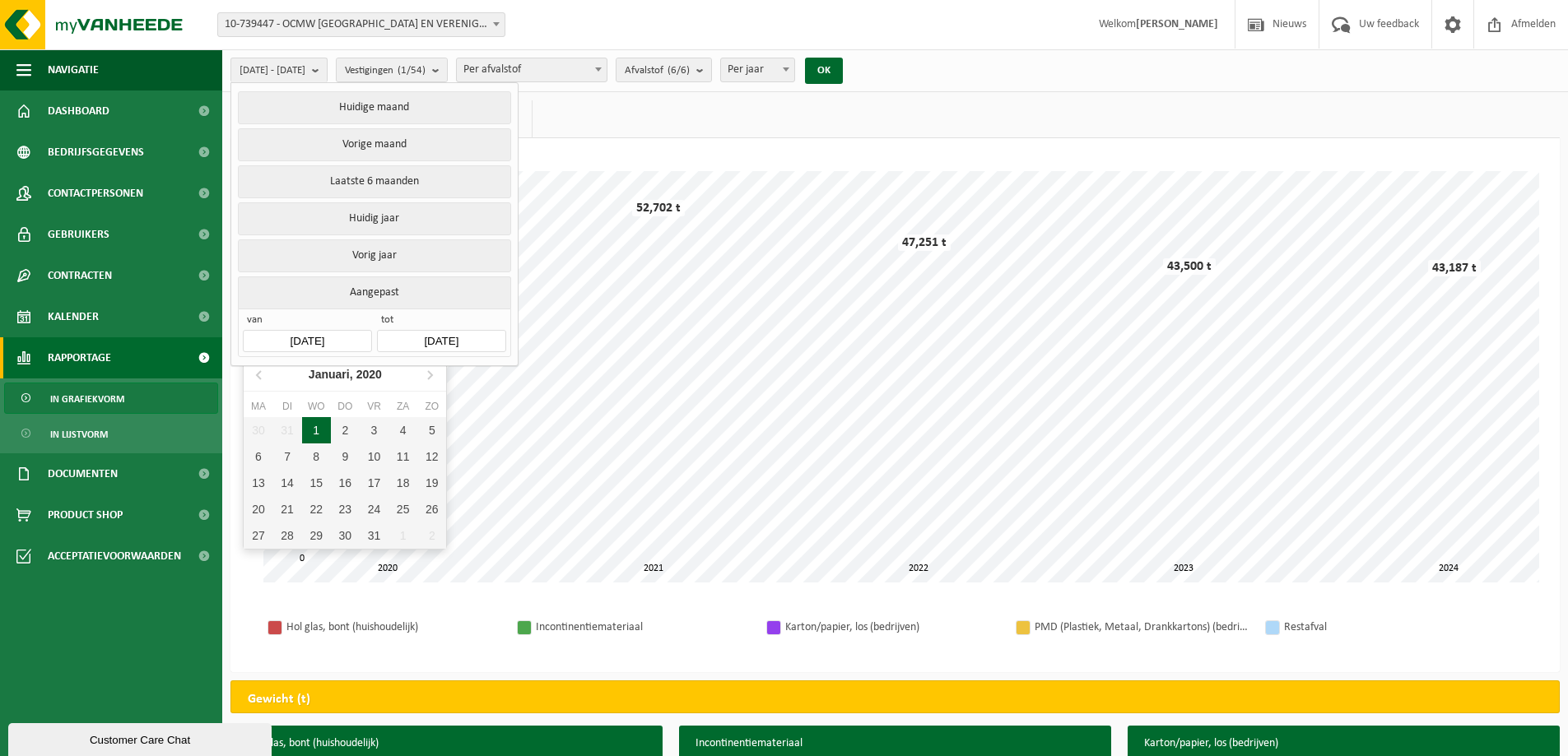
click at [320, 427] on div "1" at bounding box center [316, 429] width 29 height 27
type input "2020-01-01"
type input "[DATE]"
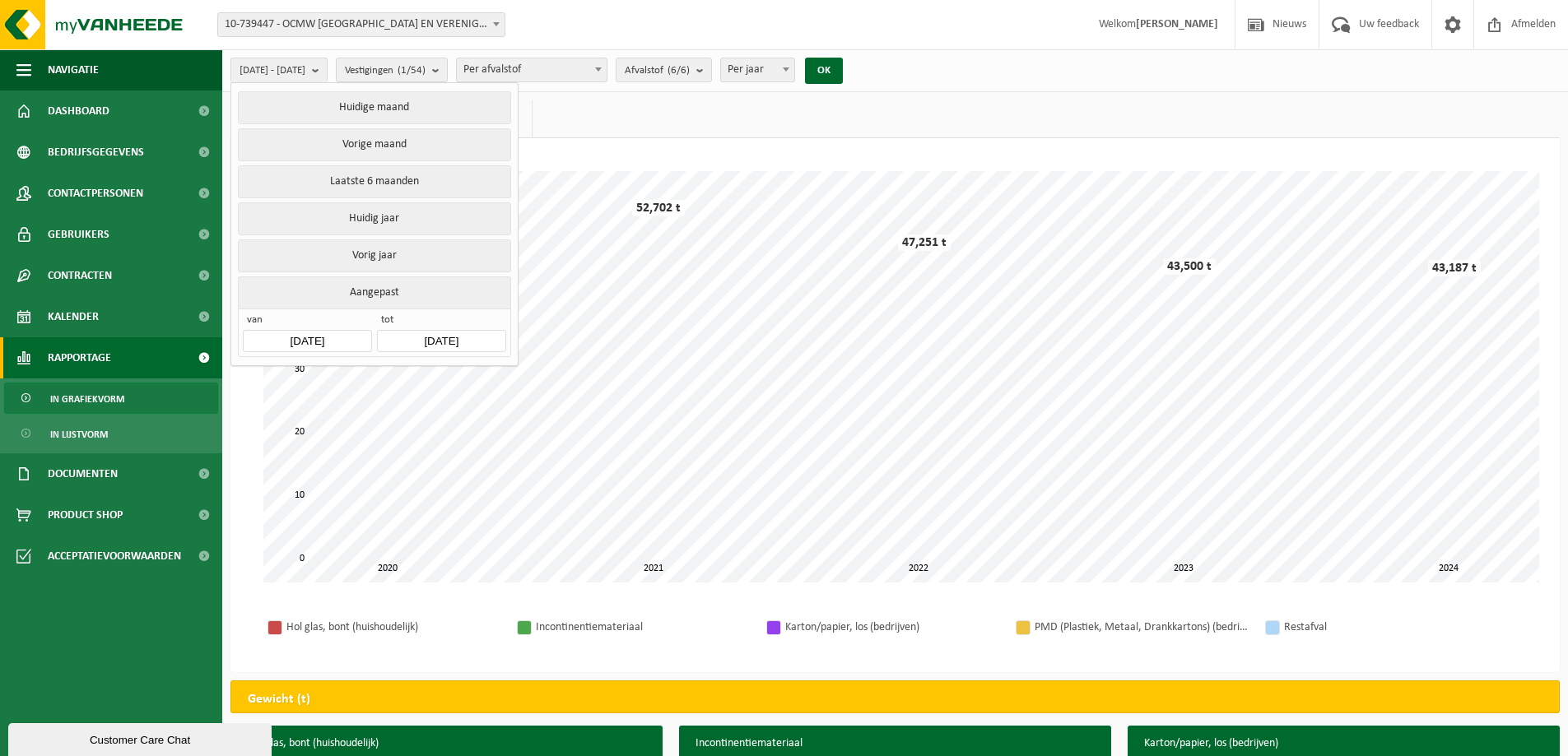
click at [671, 122] on ul "Gewicht (t) (238,498 t) Volume (m³) (217,560 m³)" at bounding box center [895, 119] width 1329 height 38
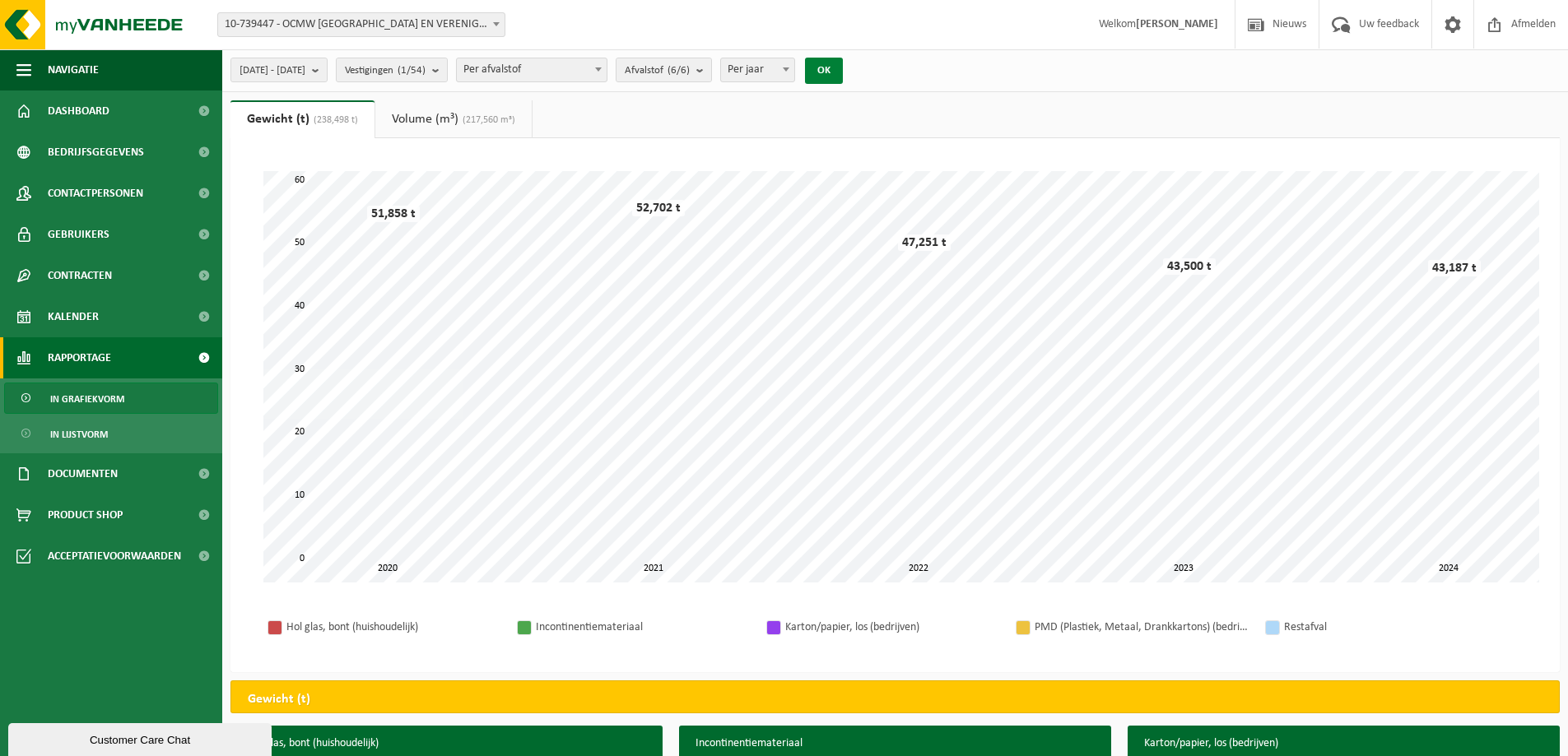
click at [842, 70] on button "OK" at bounding box center [824, 70] width 38 height 27
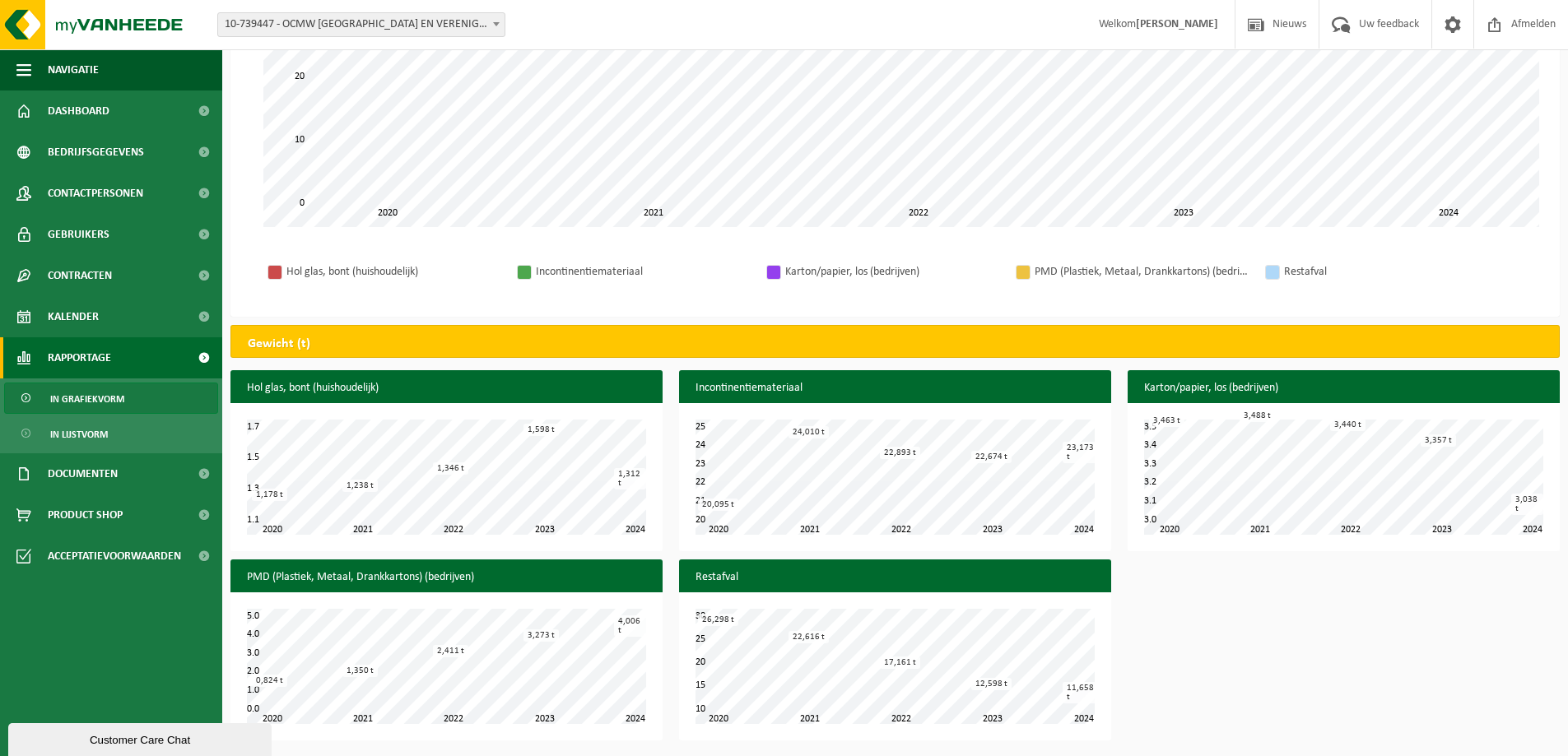
scroll to position [0, 0]
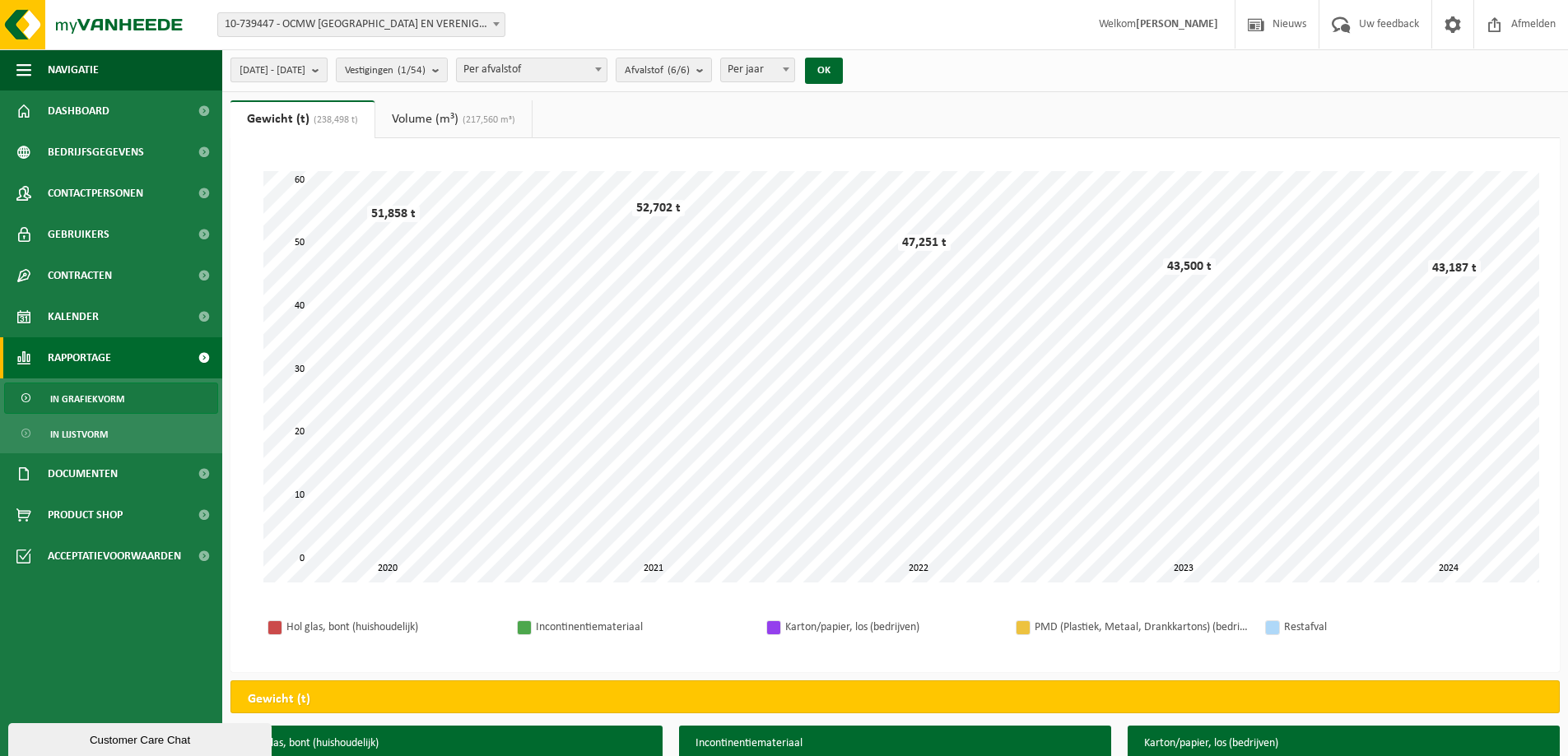
click at [302, 66] on span "2020-01-01 - 2024-12-31" at bounding box center [272, 70] width 66 height 25
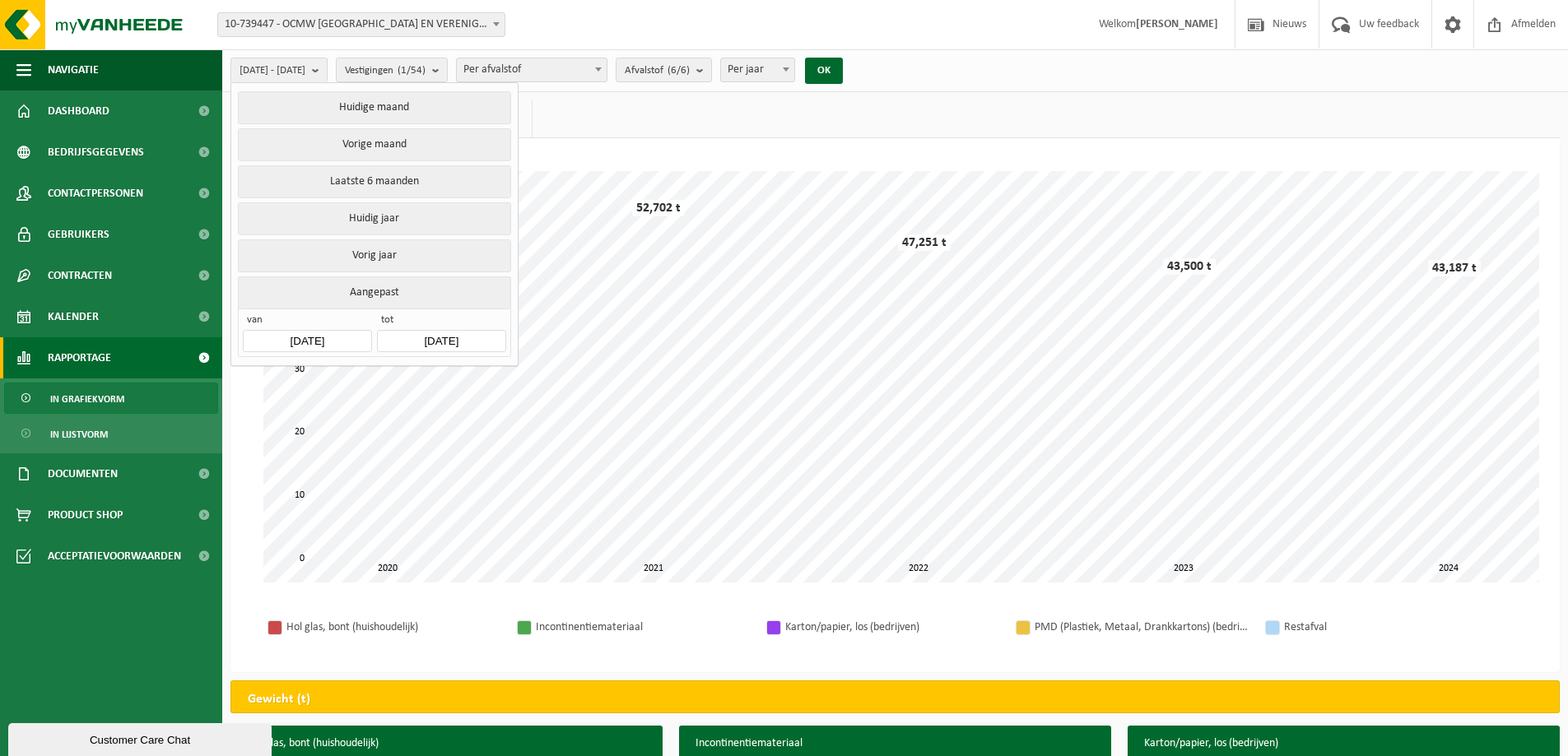
click at [295, 336] on input "2020-01-01" at bounding box center [307, 340] width 129 height 22
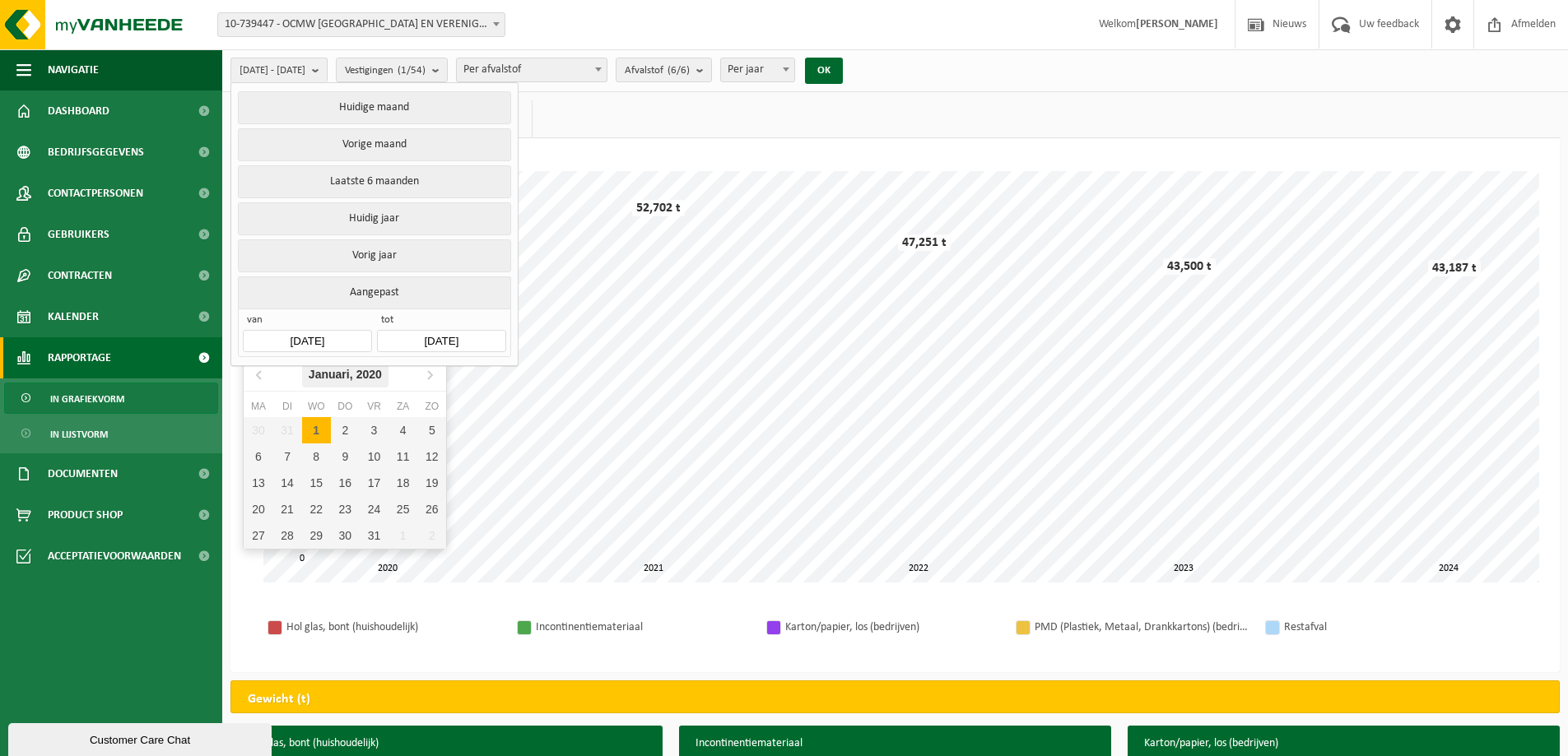
click at [342, 366] on div "Januari, 2020" at bounding box center [344, 374] width 86 height 27
click at [252, 376] on icon at bounding box center [259, 374] width 27 height 27
click at [258, 375] on icon at bounding box center [259, 374] width 27 height 27
click at [257, 375] on icon at bounding box center [258, 375] width 4 height 8
click at [280, 408] on div "Jan" at bounding box center [277, 409] width 67 height 35
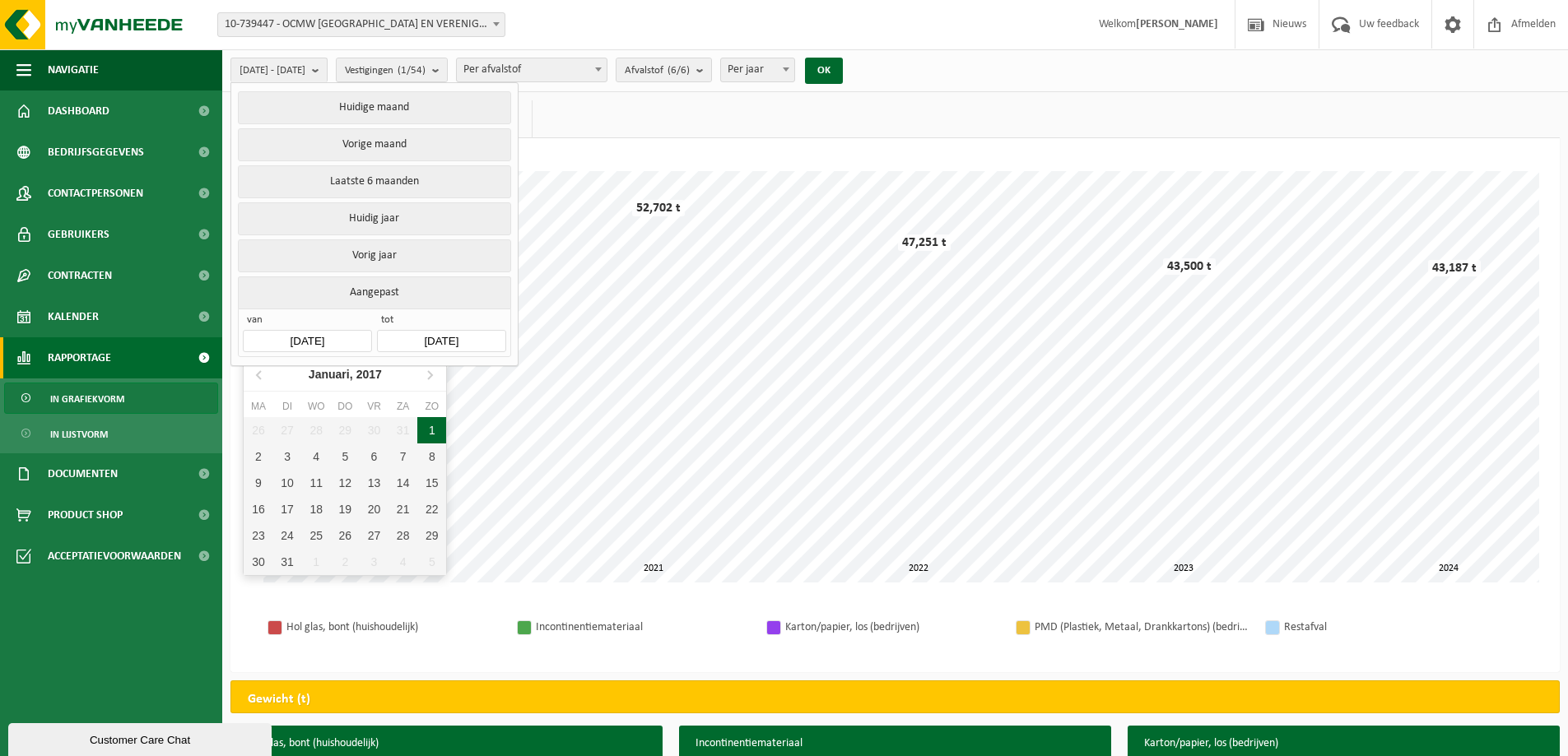
click at [437, 436] on div "1" at bounding box center [431, 429] width 29 height 27
type input "[DATE]"
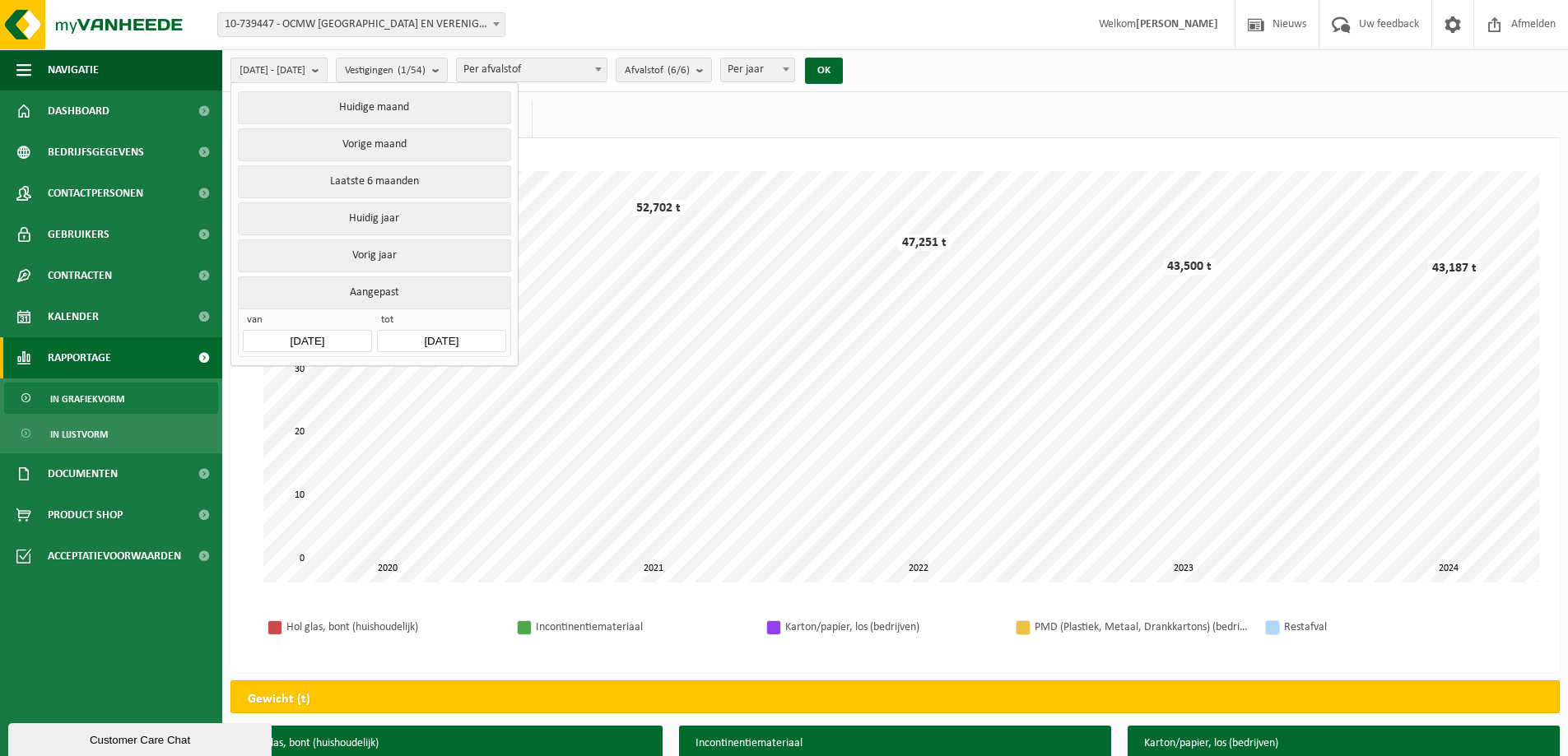
click at [710, 117] on ul "Gewicht (t) (238,498 t) Volume (m³) (217,560 m³)" at bounding box center [895, 119] width 1329 height 38
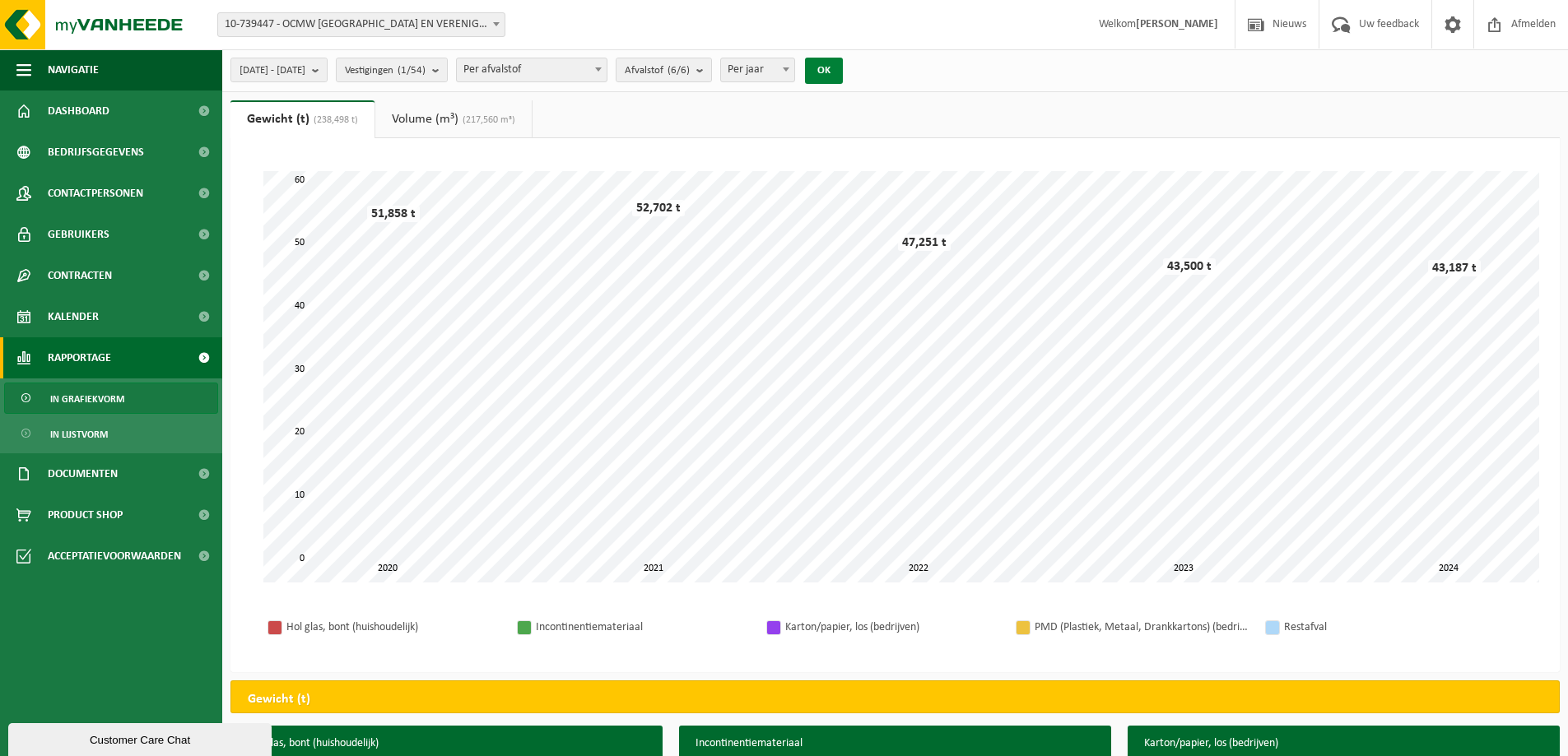
click at [842, 72] on button "OK" at bounding box center [824, 70] width 38 height 27
click at [496, 128] on link "Volume (m³) (217,560 m³)" at bounding box center [453, 119] width 156 height 38
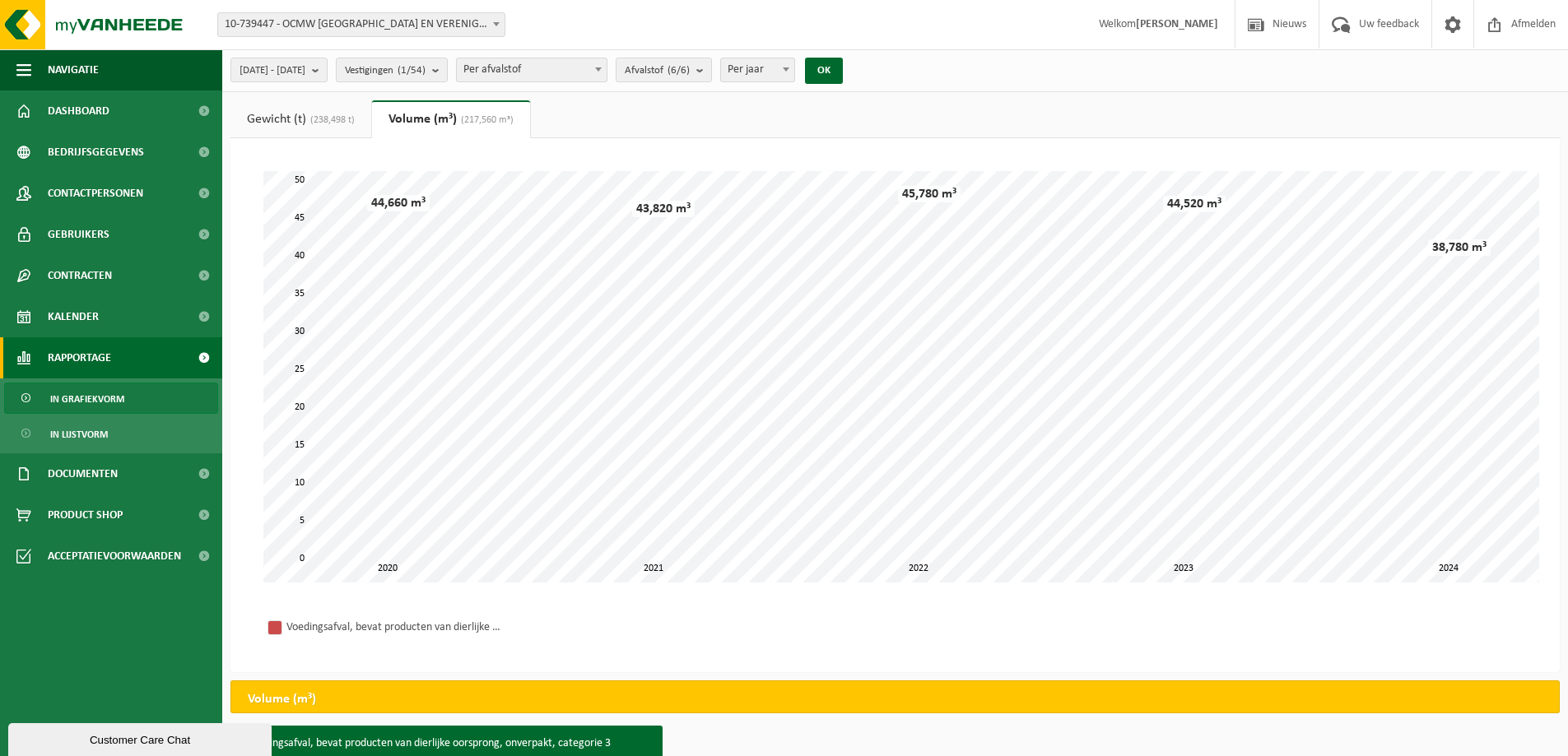
click at [302, 120] on link "Gewicht (t) (238,498 t)" at bounding box center [301, 119] width 141 height 38
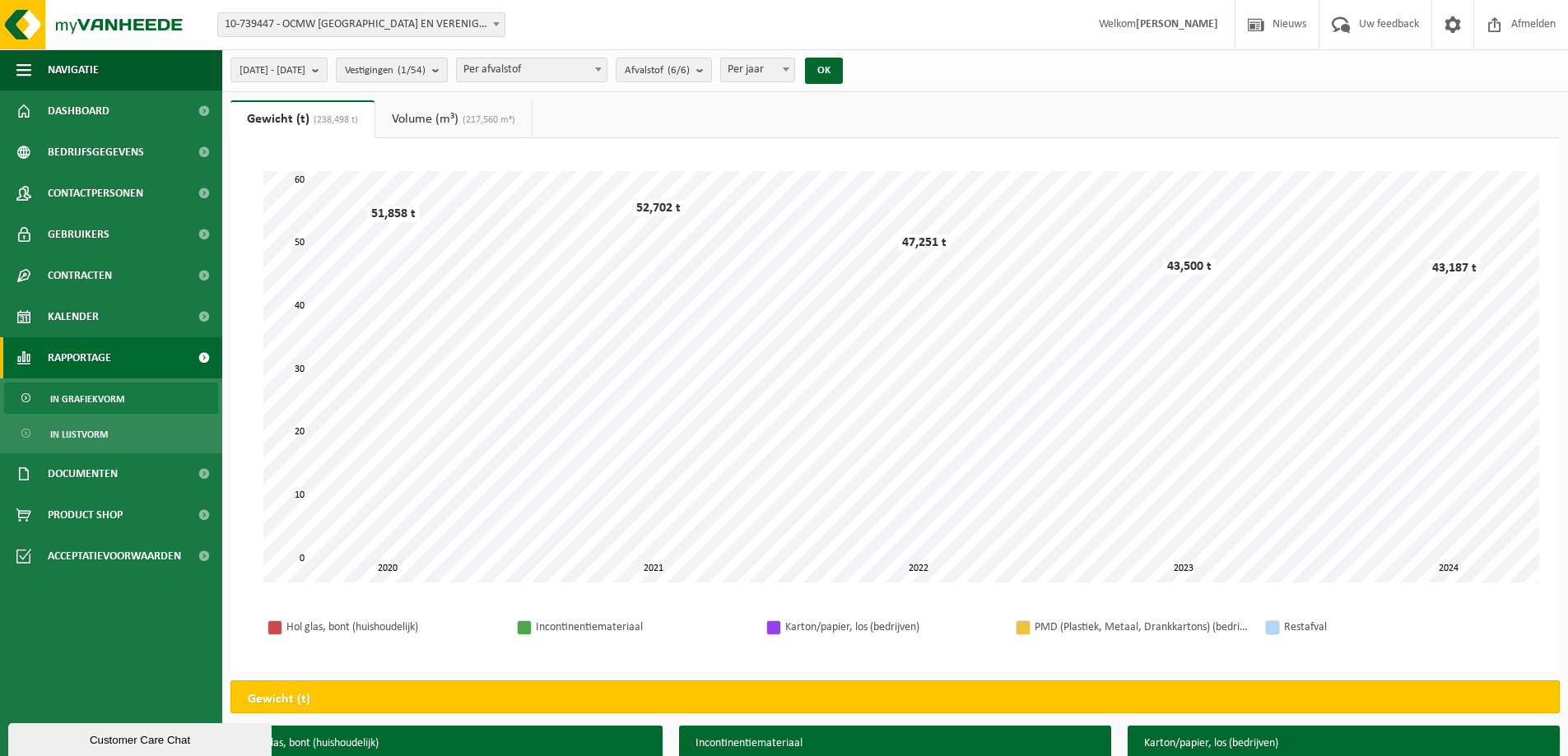
click at [447, 70] on button "Vestigingen (1/54)" at bounding box center [391, 69] width 112 height 25
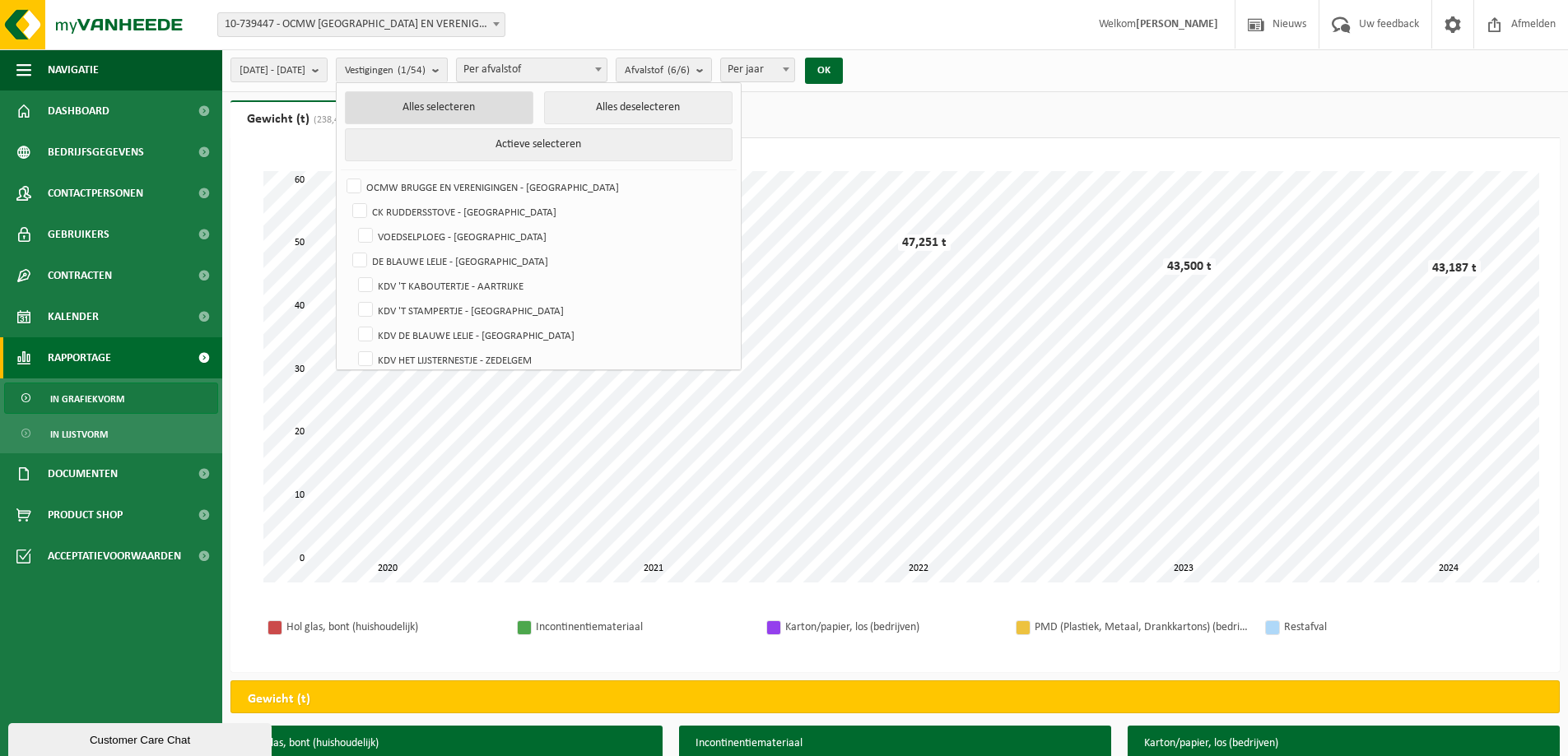
click at [484, 103] on button "Alles selecteren" at bounding box center [439, 107] width 188 height 33
checkbox input "true"
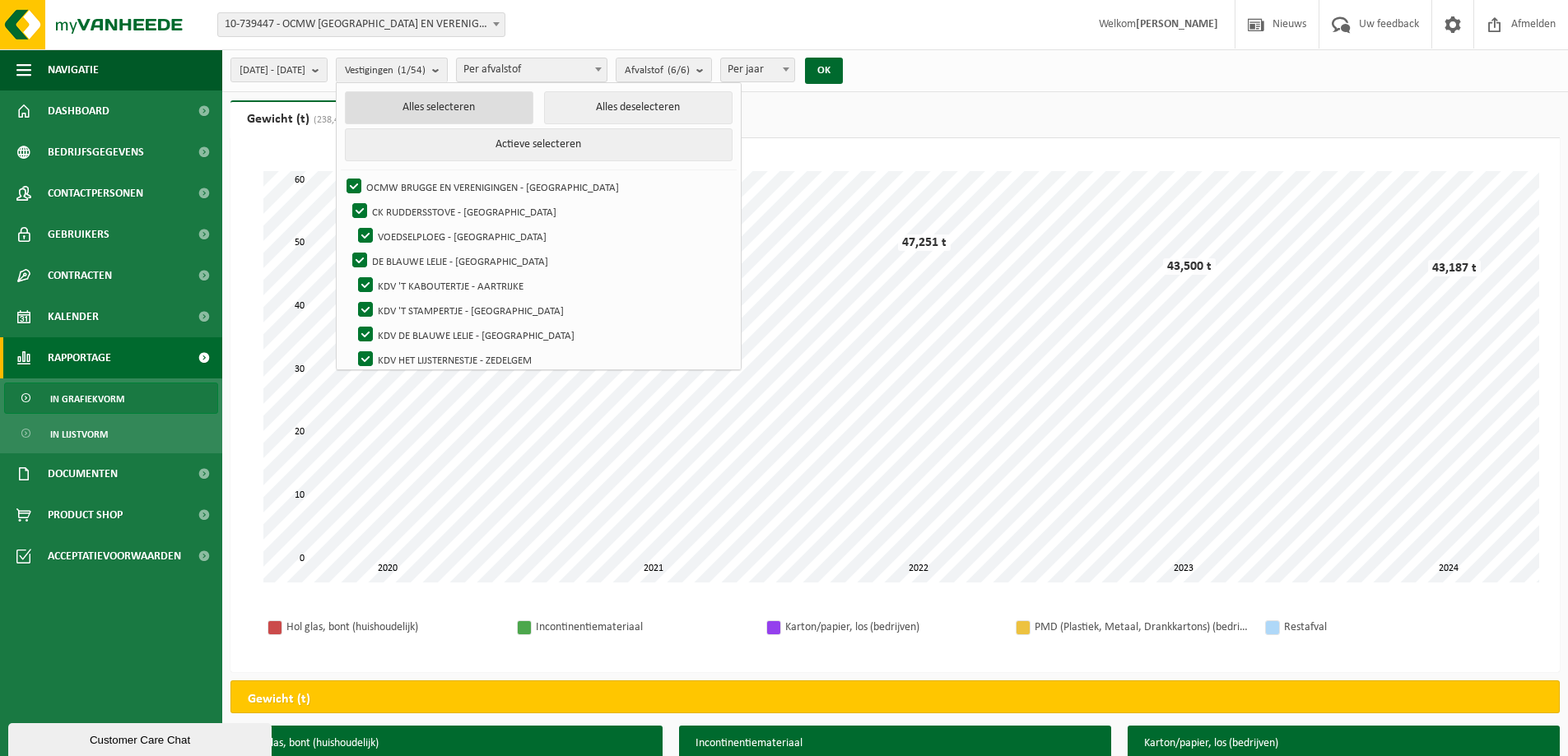
checkbox input "true"
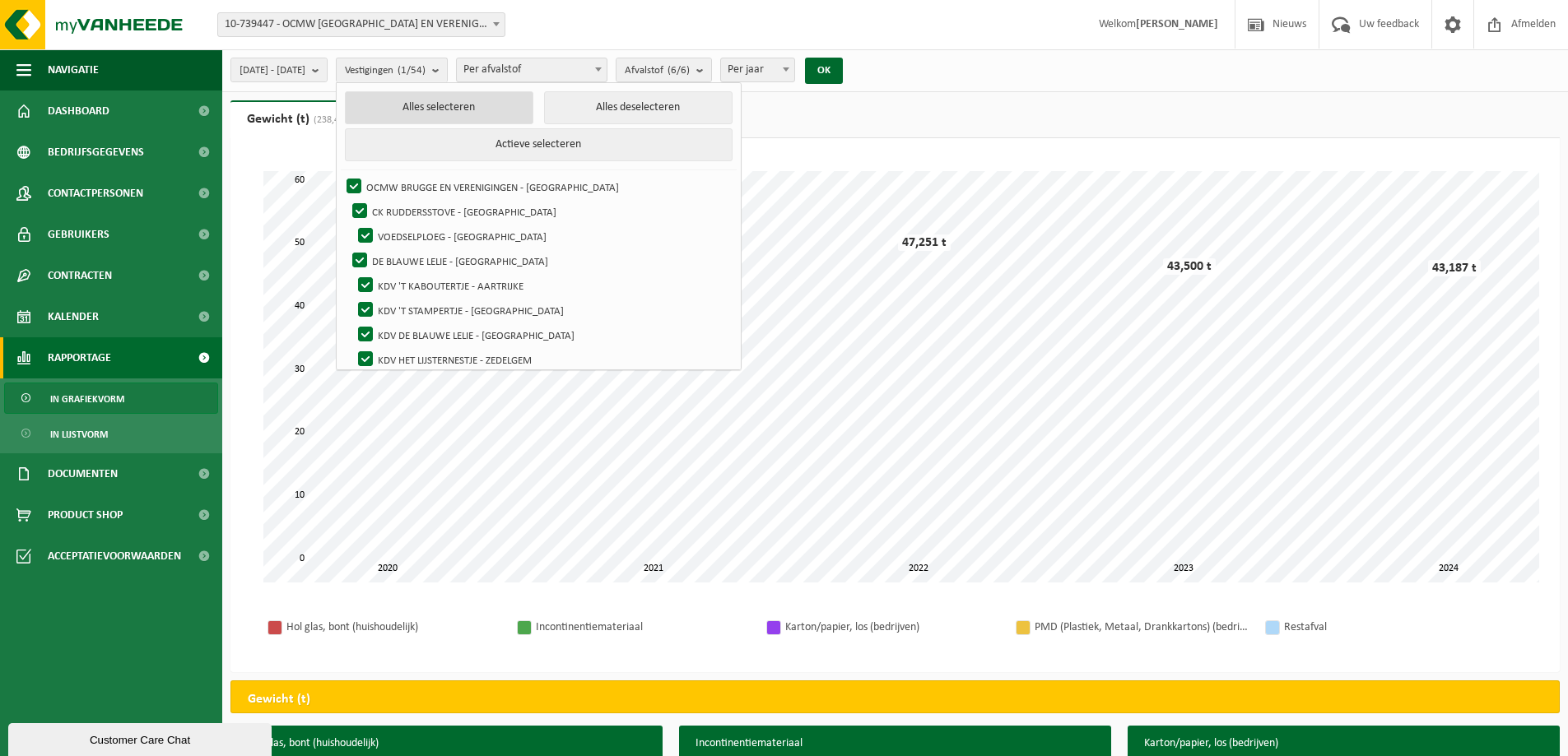
checkbox input "true"
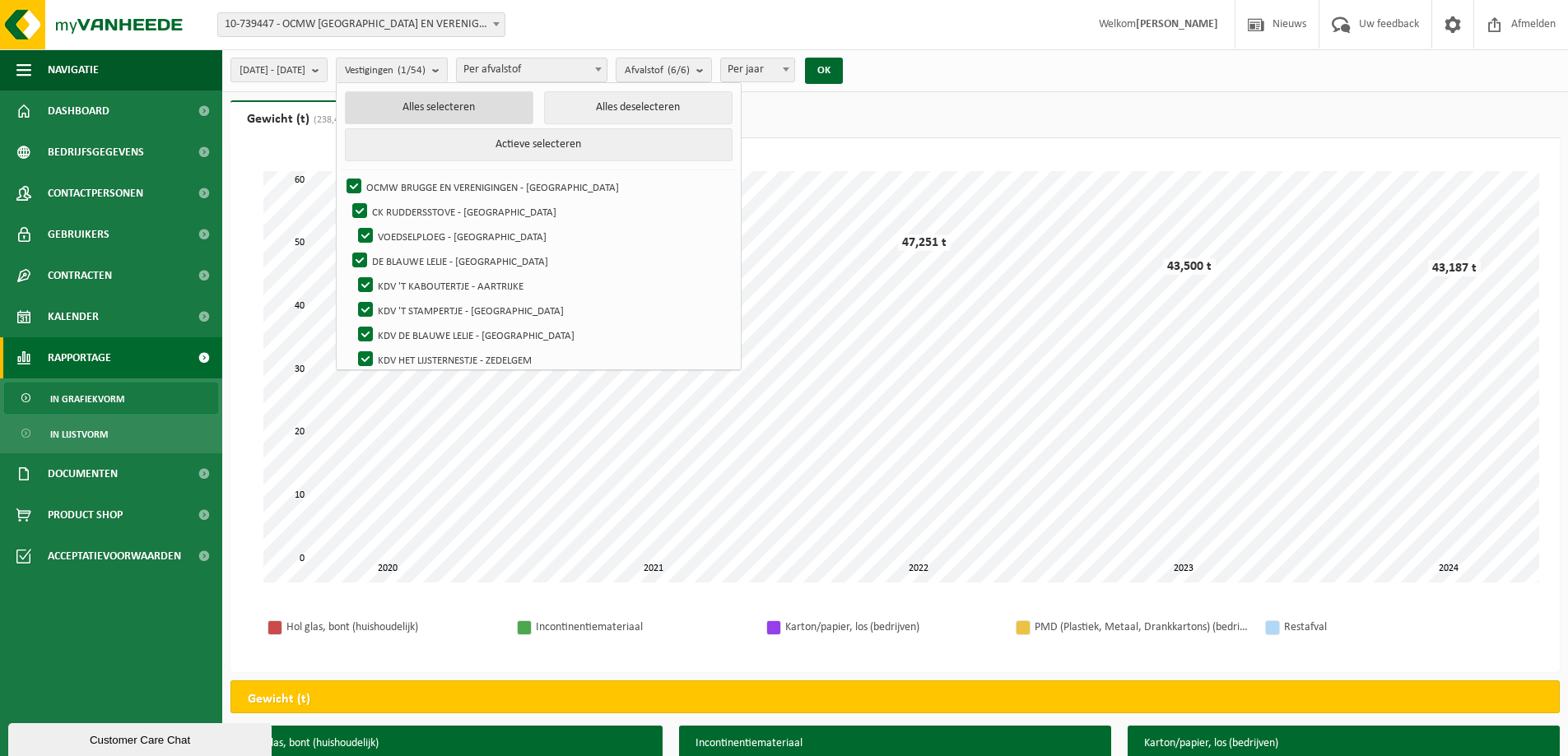
checkbox input "true"
click at [848, 75] on button "OK" at bounding box center [830, 70] width 38 height 27
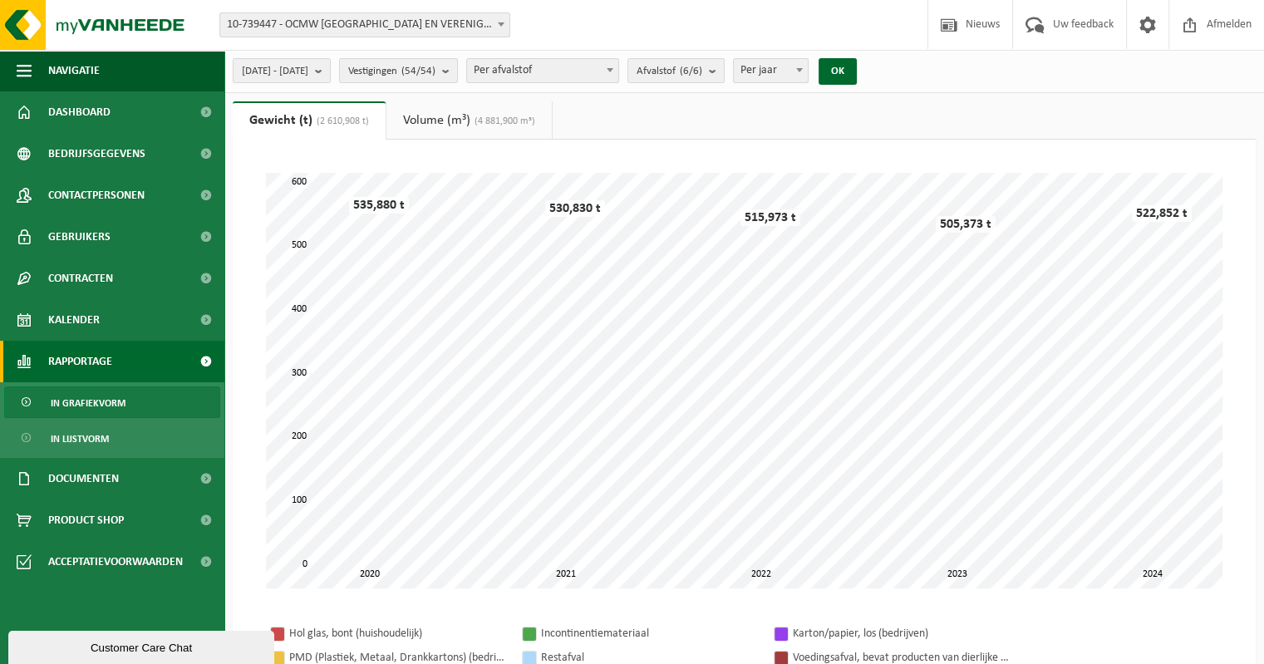
click at [458, 115] on link "Volume (m³) (4 881,900 m³)" at bounding box center [469, 120] width 165 height 38
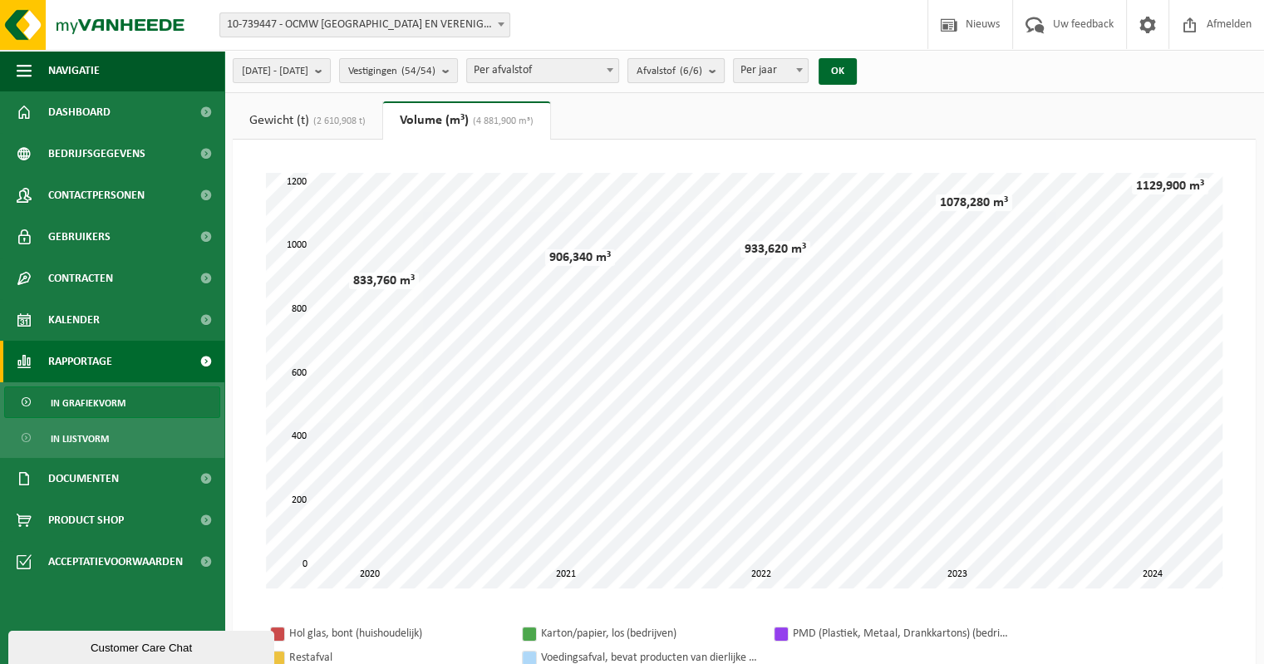
click at [724, 75] on b "submit" at bounding box center [716, 70] width 15 height 23
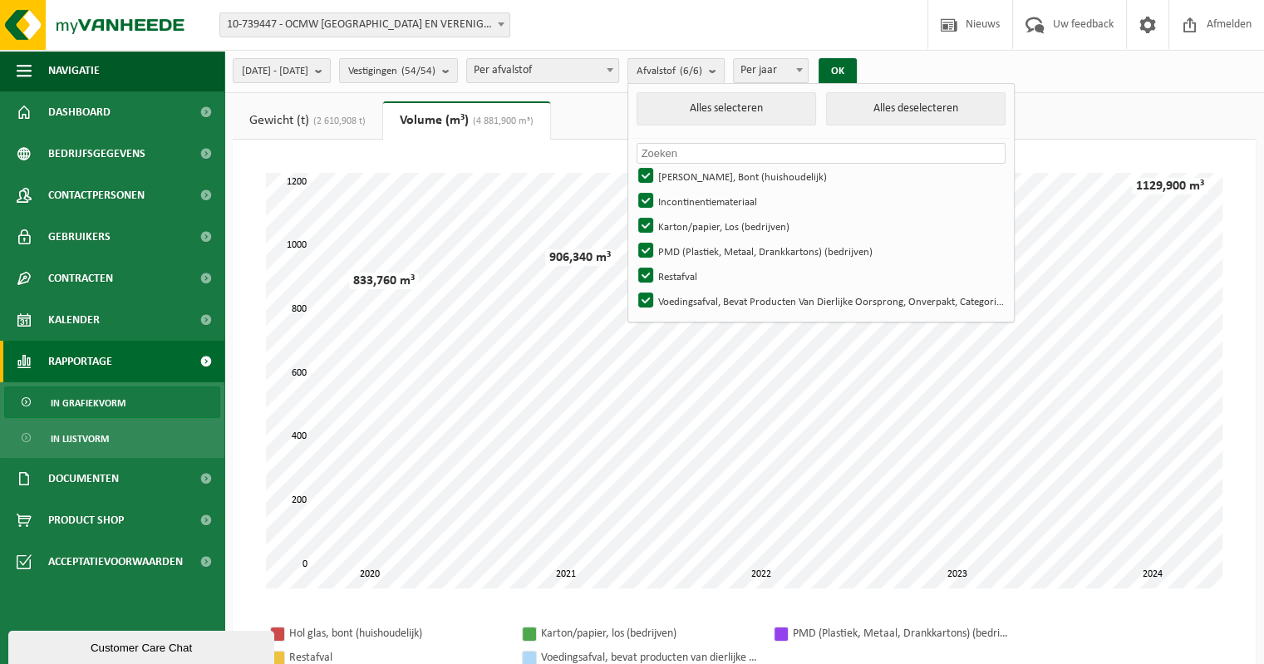
click at [724, 75] on b "submit" at bounding box center [716, 71] width 15 height 24
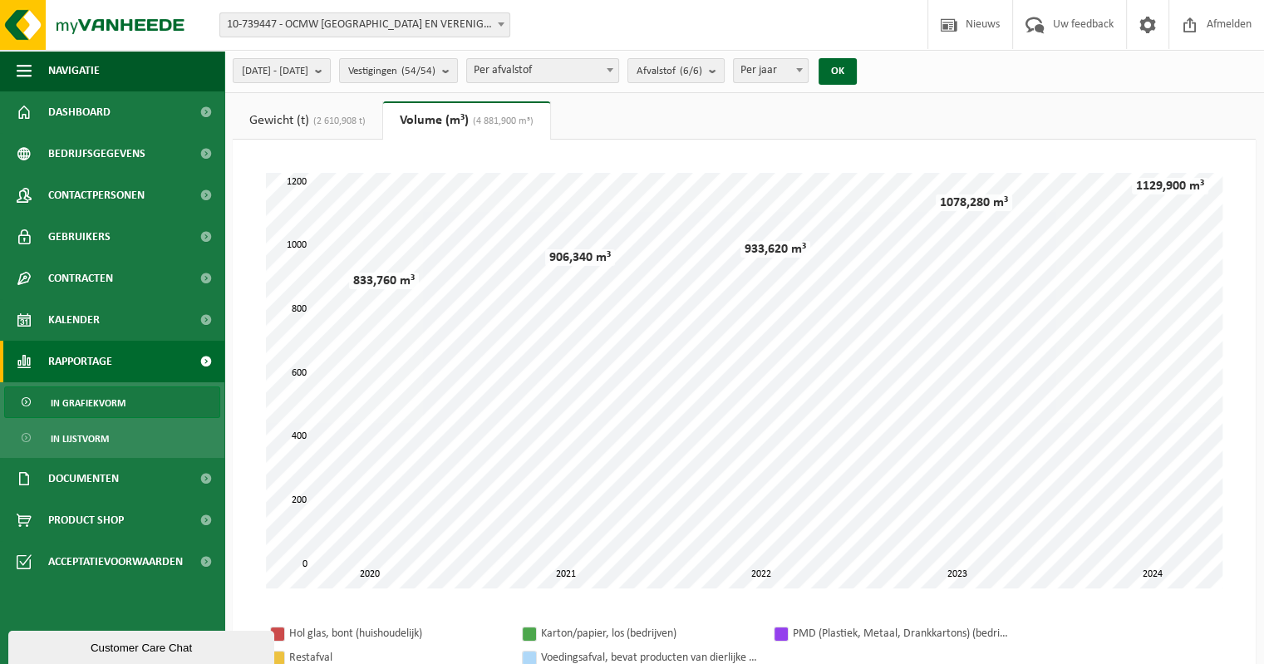
click at [283, 129] on link "Gewicht (t) (2 610,908 t)" at bounding box center [308, 120] width 150 height 38
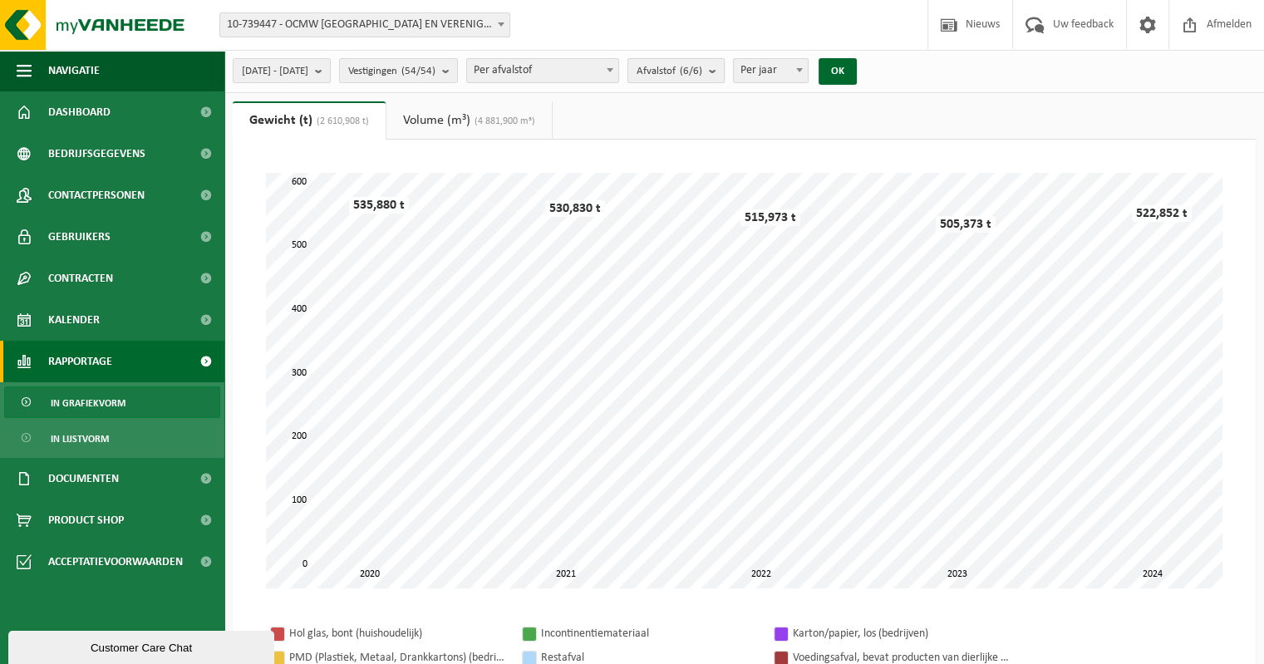
click at [724, 71] on b "submit" at bounding box center [716, 70] width 15 height 23
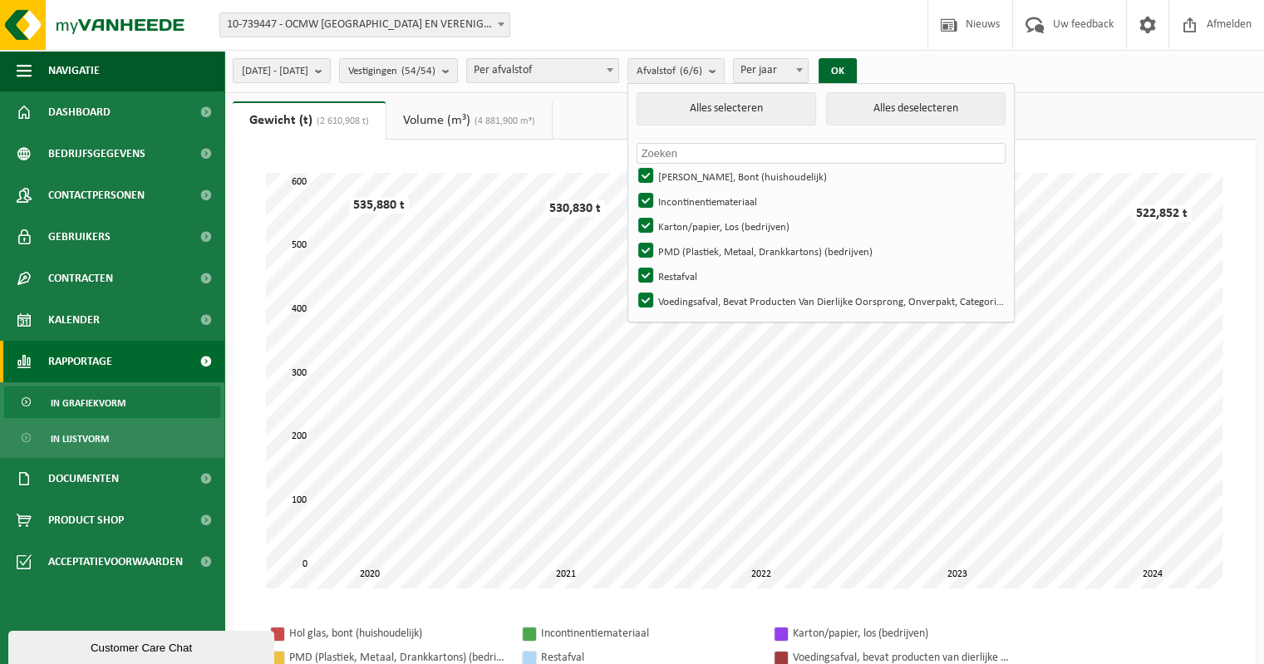
click at [1134, 79] on div "2017-01-01 - 2024-12-31 Huidige maand Vorige maand Laatste 6 maanden Huidig jaa…" at bounding box center [744, 71] width 1040 height 43
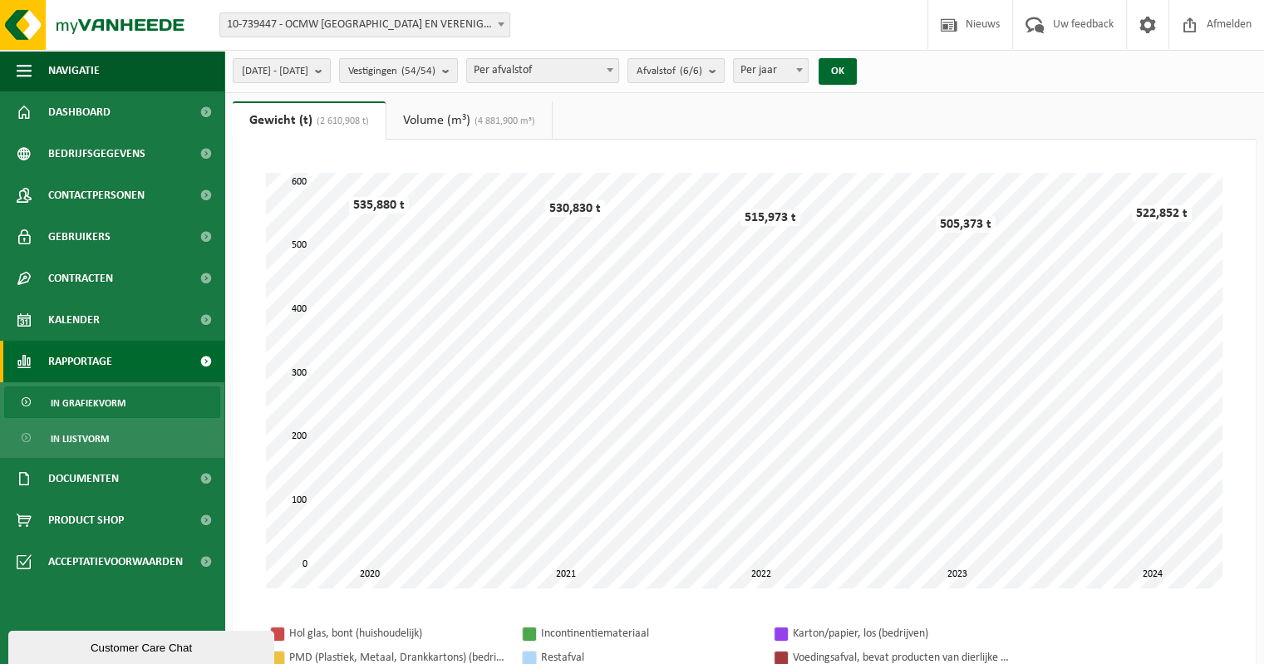
click at [466, 119] on link "Volume (m³) (4 881,900 m³)" at bounding box center [469, 120] width 165 height 38
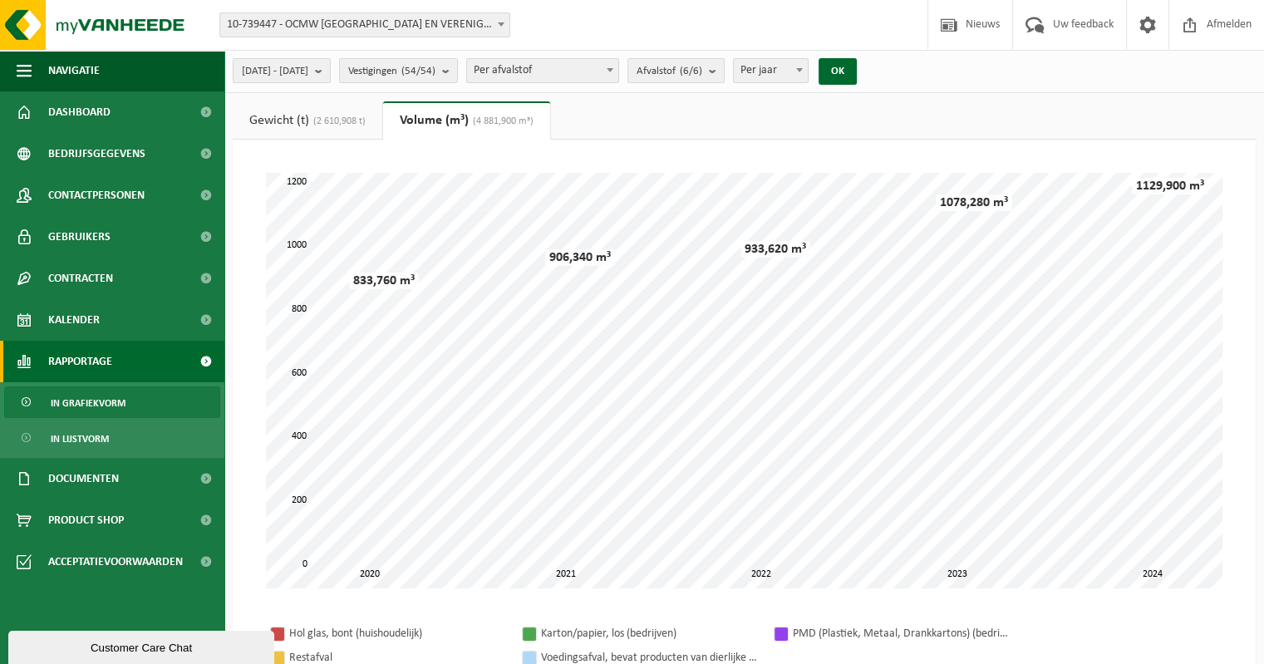
click at [347, 116] on span "(2 610,908 t)" at bounding box center [337, 121] width 57 height 10
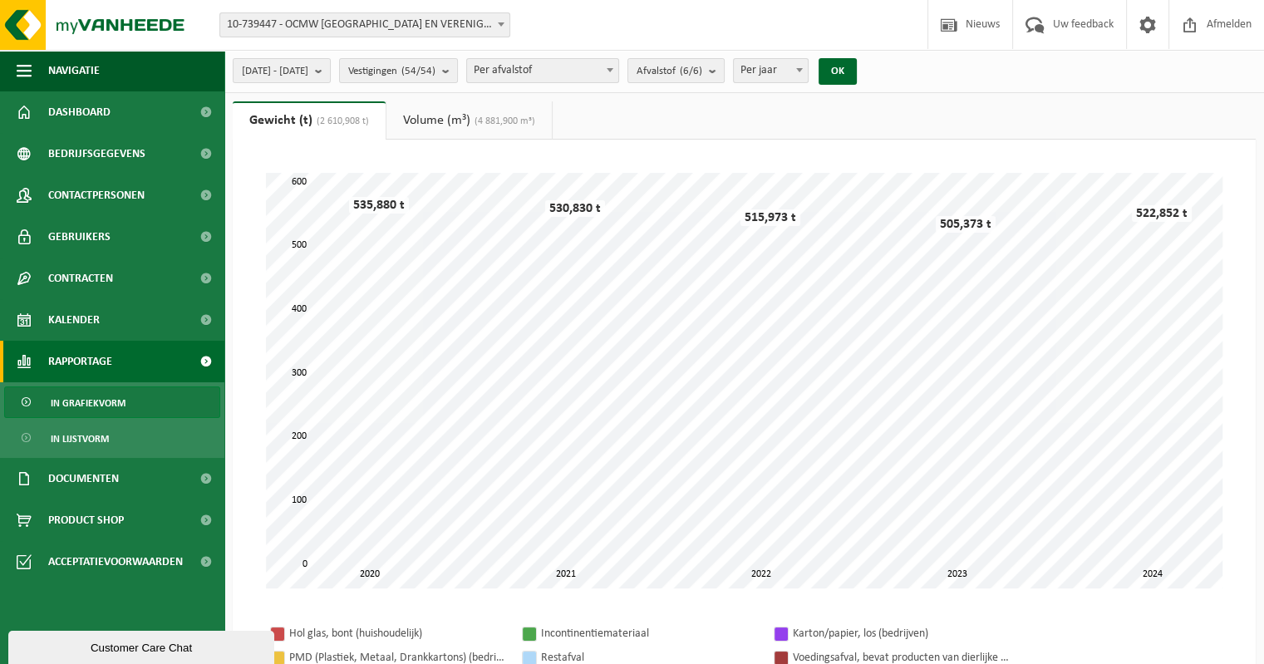
click at [485, 124] on span "(4 881,900 m³)" at bounding box center [503, 121] width 65 height 10
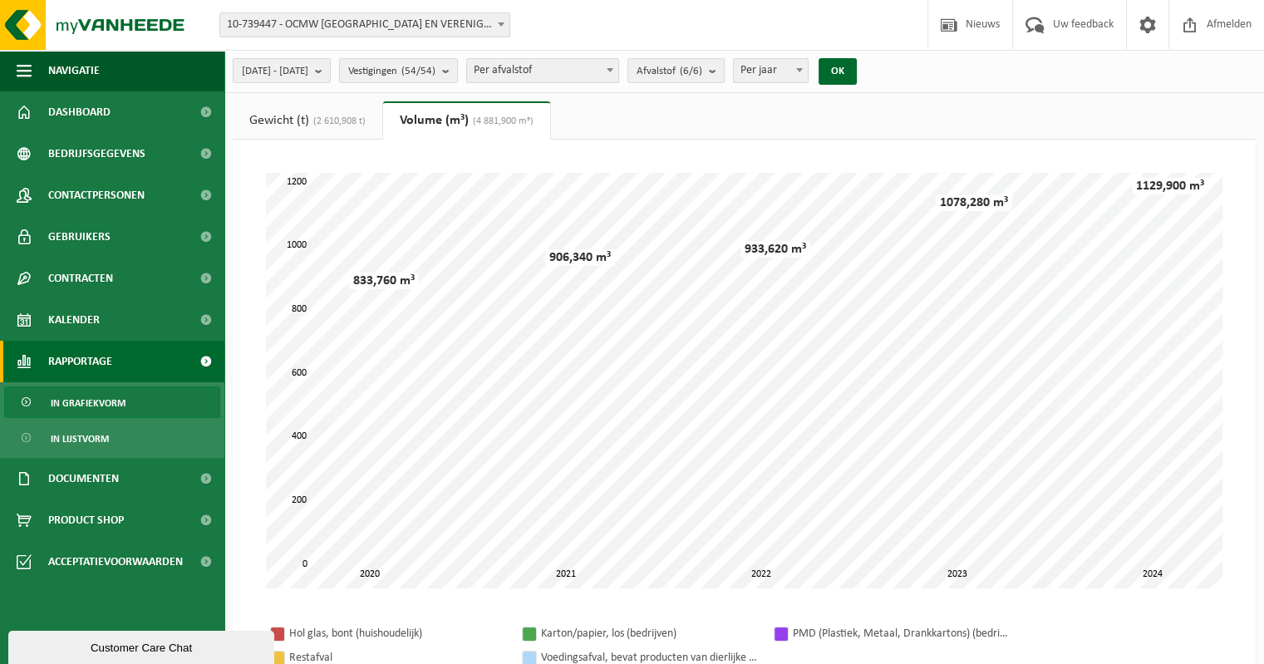
click at [983, 116] on ul "Gewicht (t) (2 610,908 t) Volume (m³) (4 881,900 m³)" at bounding box center [744, 120] width 1023 height 38
click at [77, 402] on span "In grafiekvorm" at bounding box center [88, 403] width 75 height 32
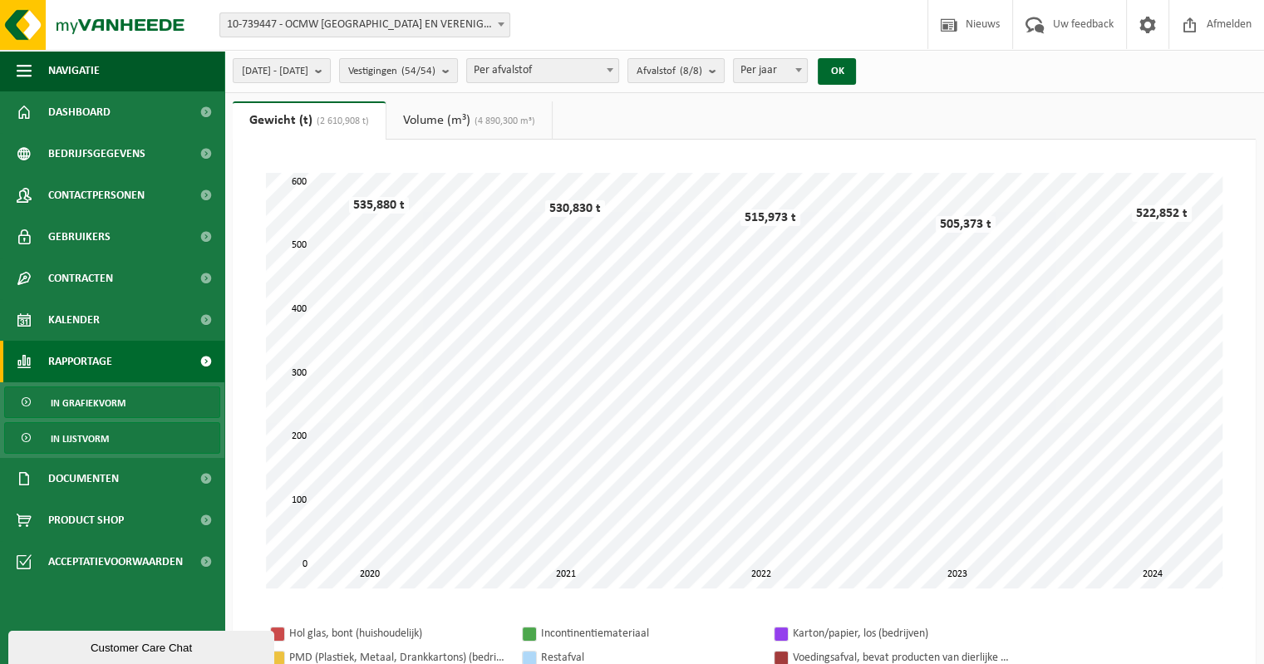
click at [86, 441] on span "In lijstvorm" at bounding box center [80, 439] width 58 height 32
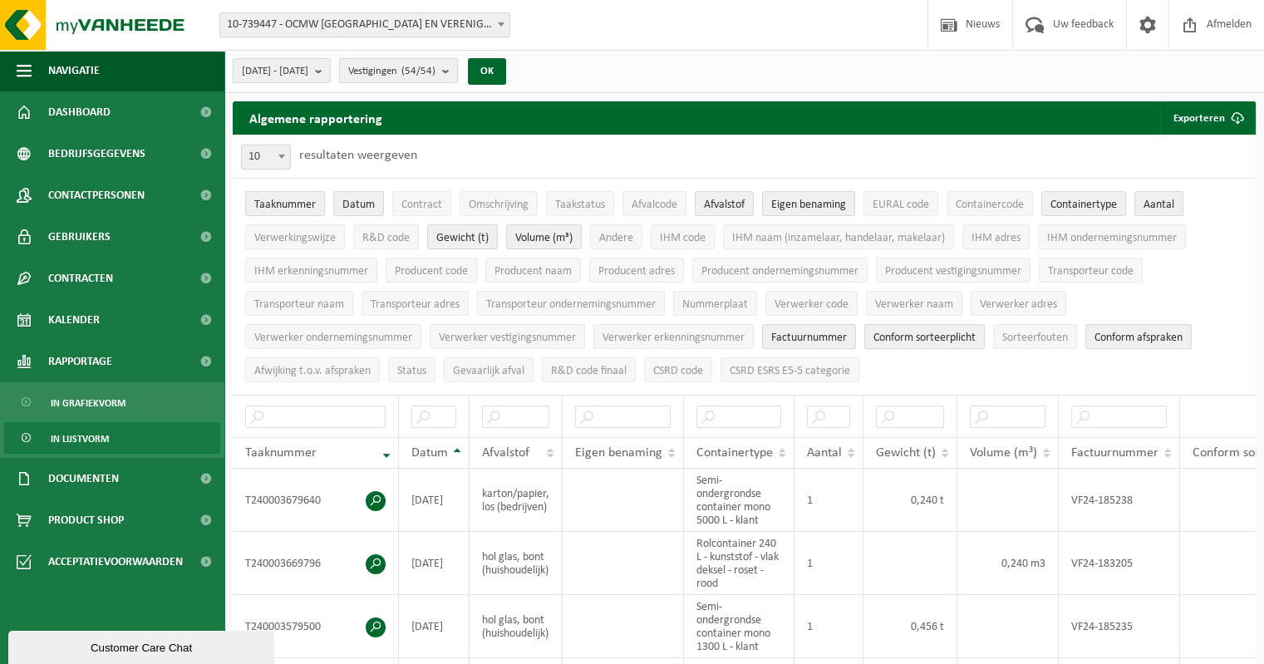
click at [289, 201] on span "Taaknummer" at bounding box center [285, 205] width 62 height 12
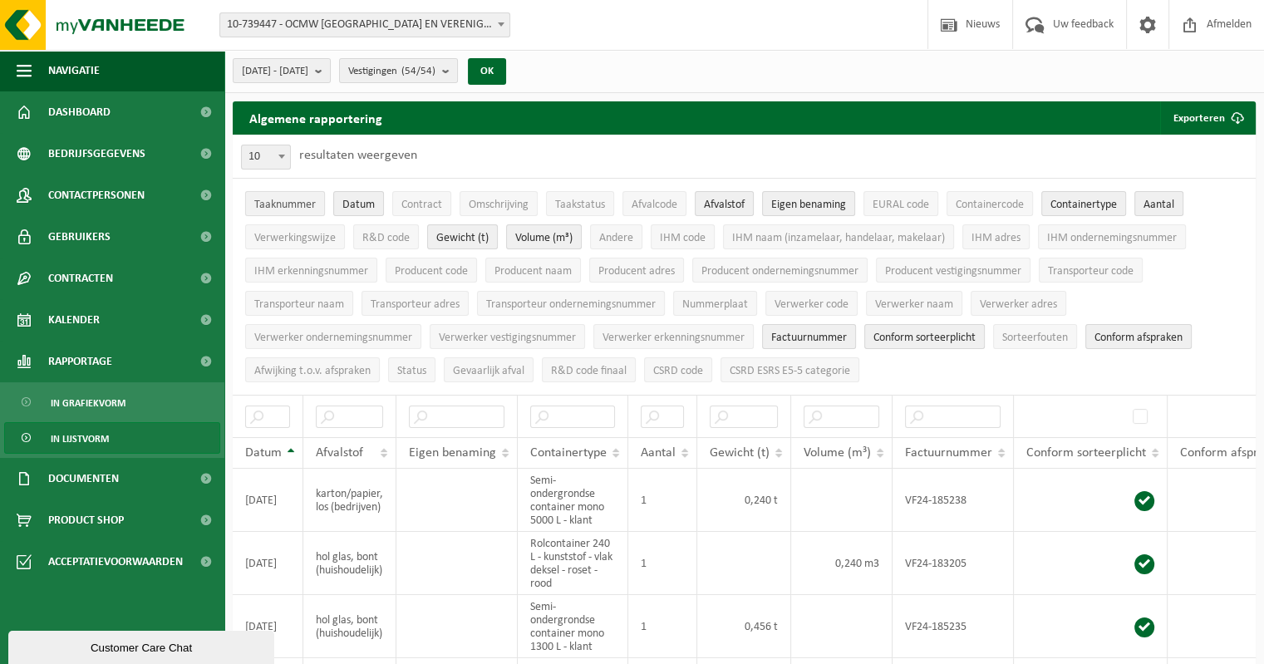
click at [289, 201] on span "Taaknummer" at bounding box center [285, 205] width 62 height 12
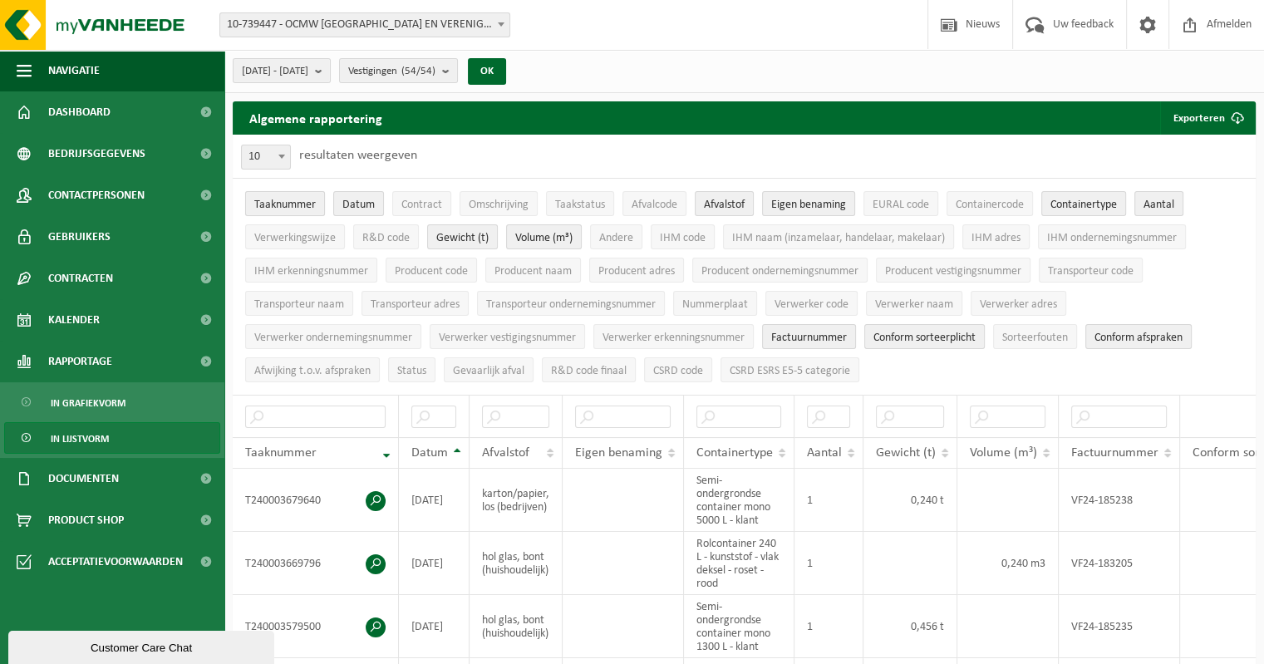
click at [289, 201] on span "Taaknummer" at bounding box center [285, 205] width 62 height 12
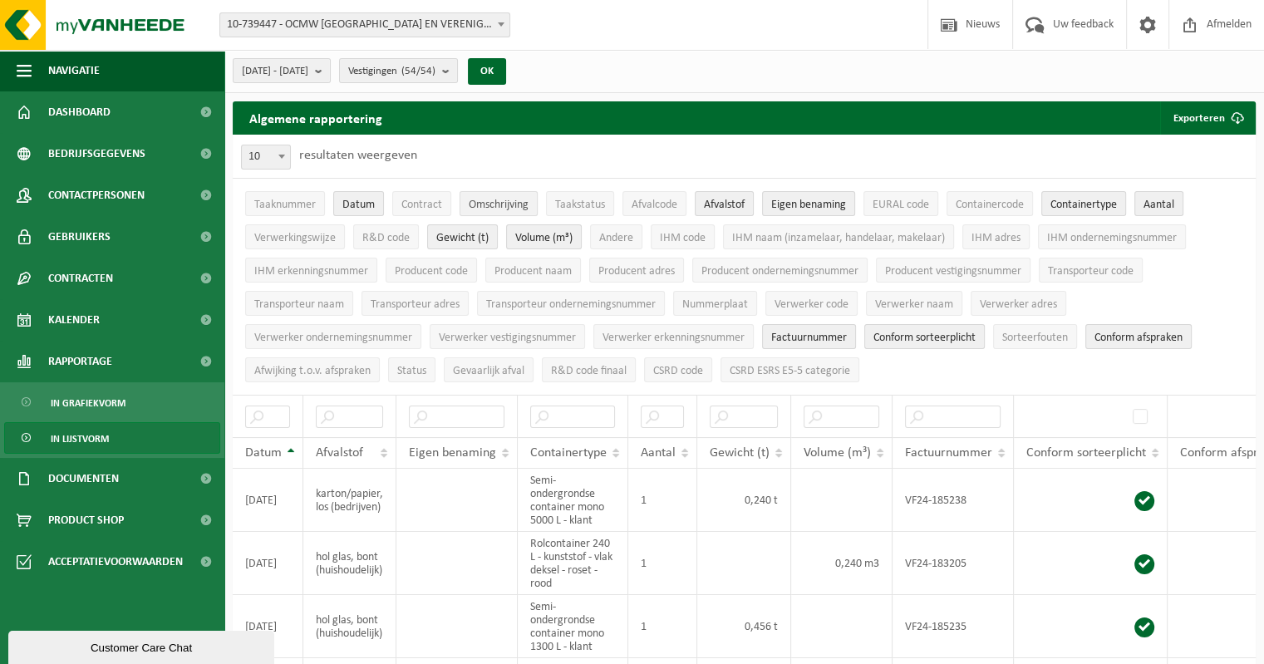
click at [475, 201] on span "Omschrijving" at bounding box center [499, 205] width 60 height 12
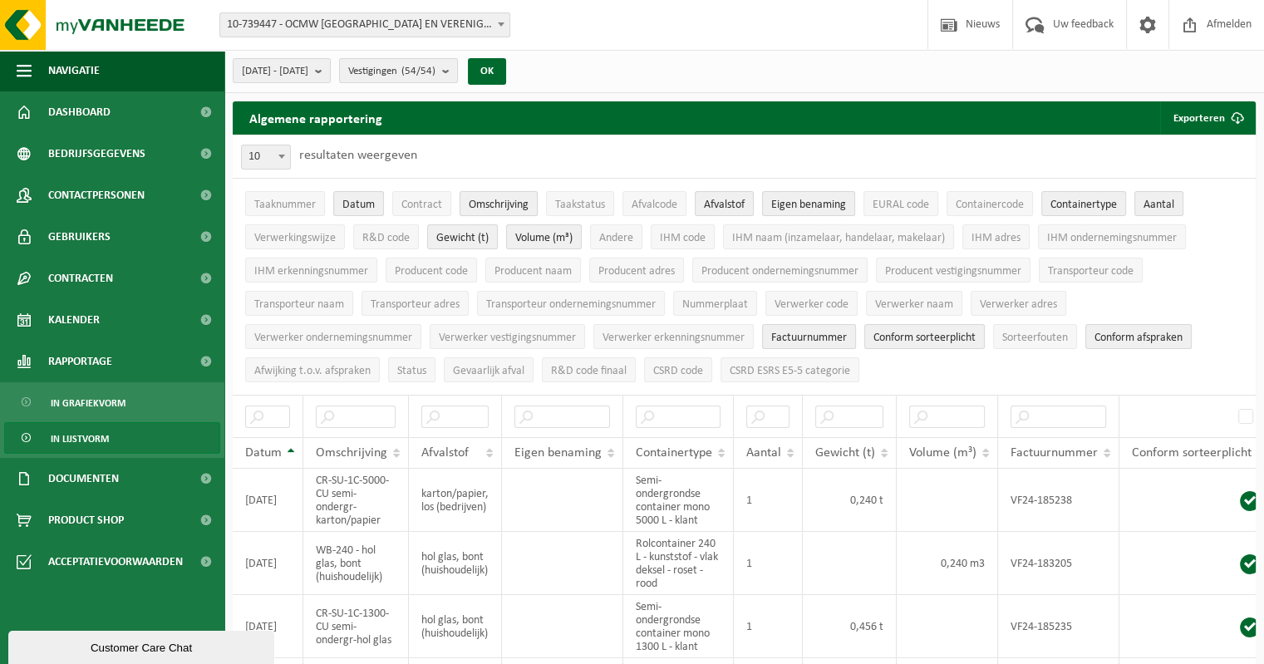
click at [475, 201] on span "Omschrijving" at bounding box center [499, 205] width 60 height 12
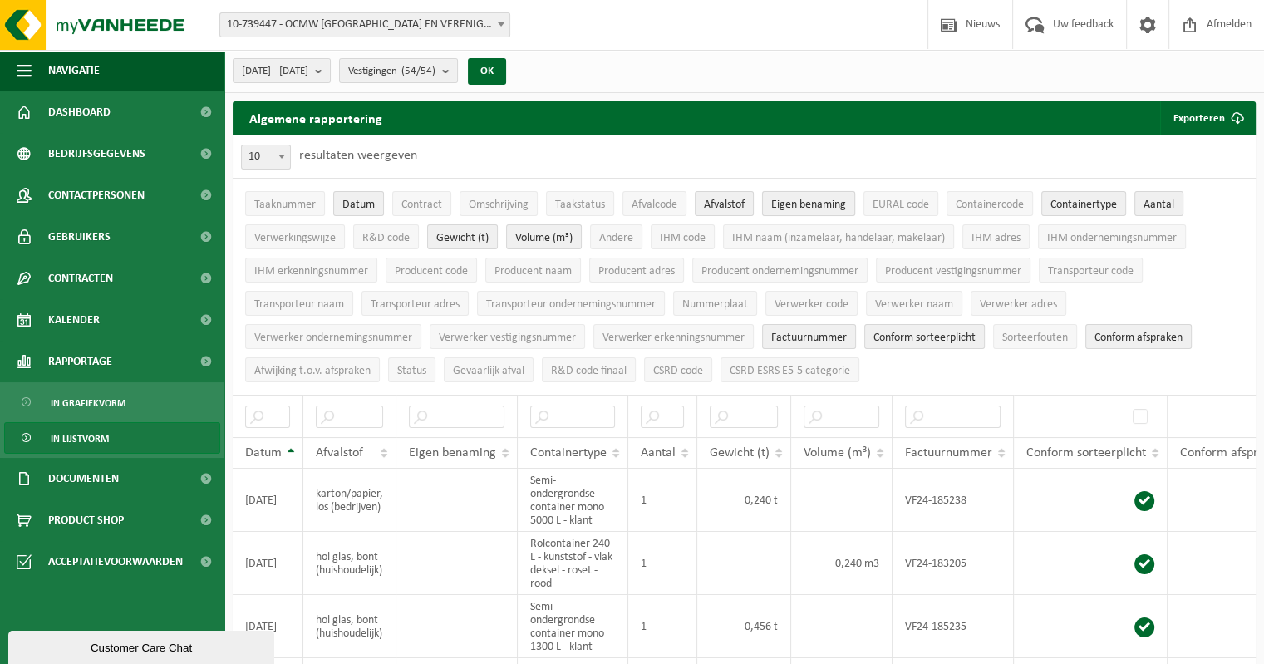
click at [815, 203] on span "Eigen benaming" at bounding box center [808, 205] width 75 height 12
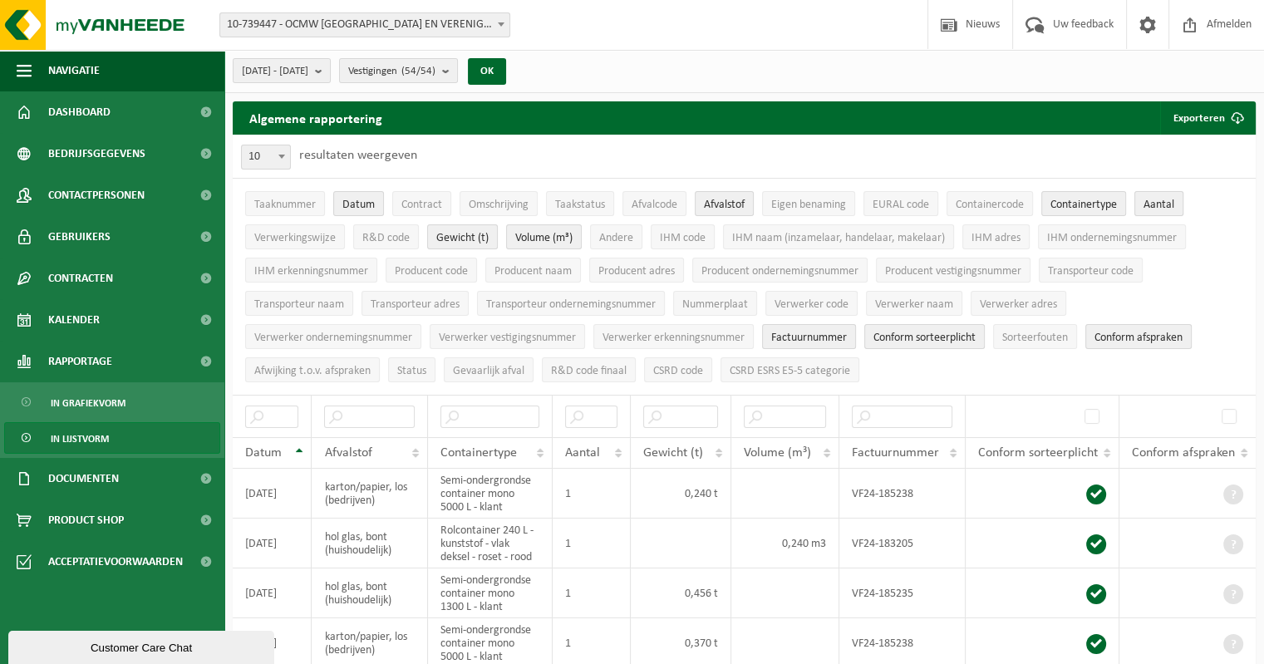
click at [1167, 202] on span "Aantal" at bounding box center [1159, 205] width 31 height 12
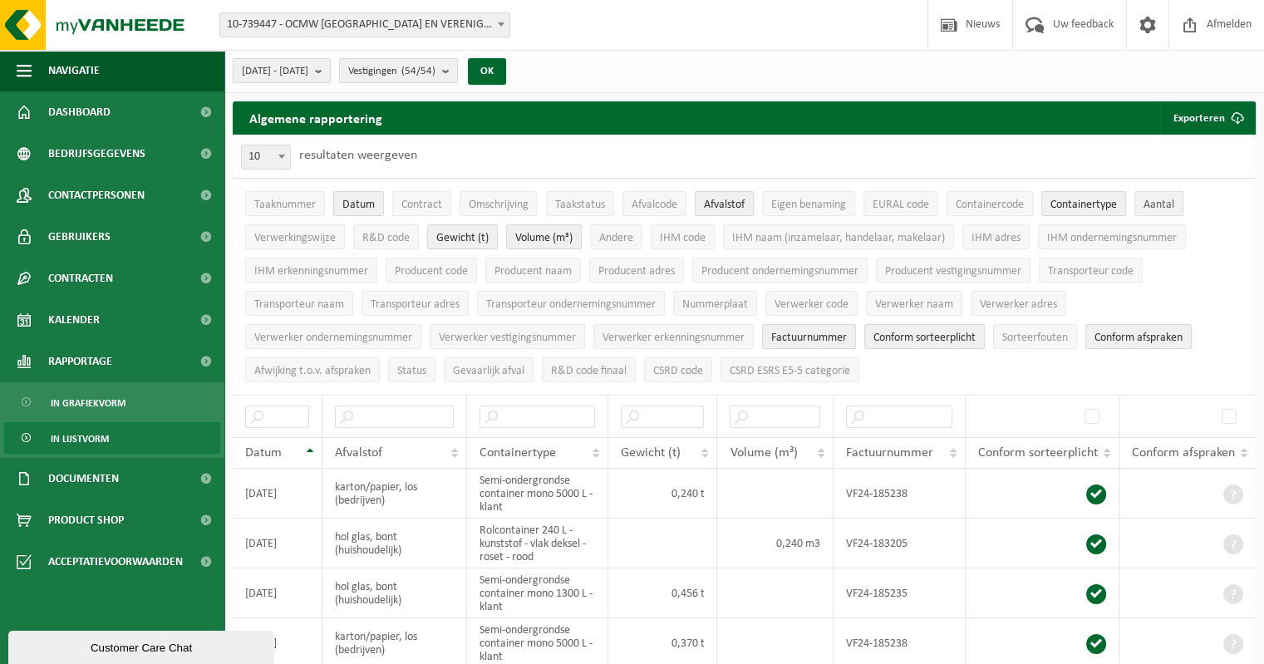
click at [1167, 203] on span "Aantal" at bounding box center [1159, 205] width 31 height 12
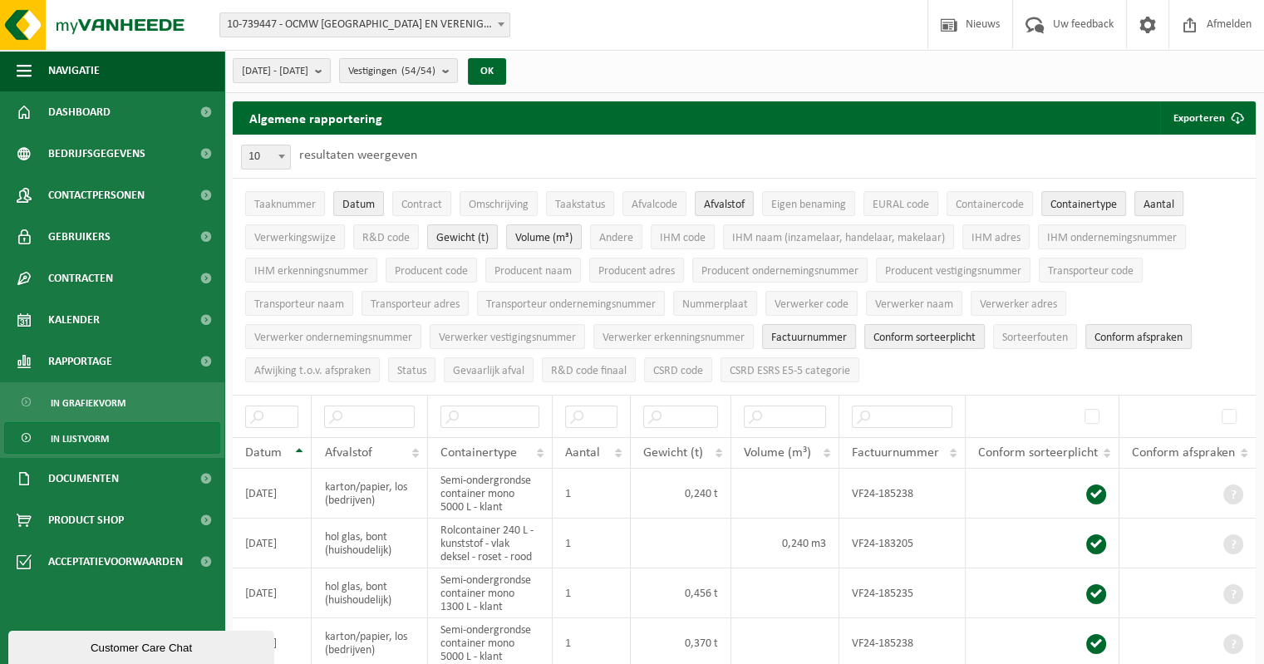
click at [1167, 203] on span "Aantal" at bounding box center [1159, 205] width 31 height 12
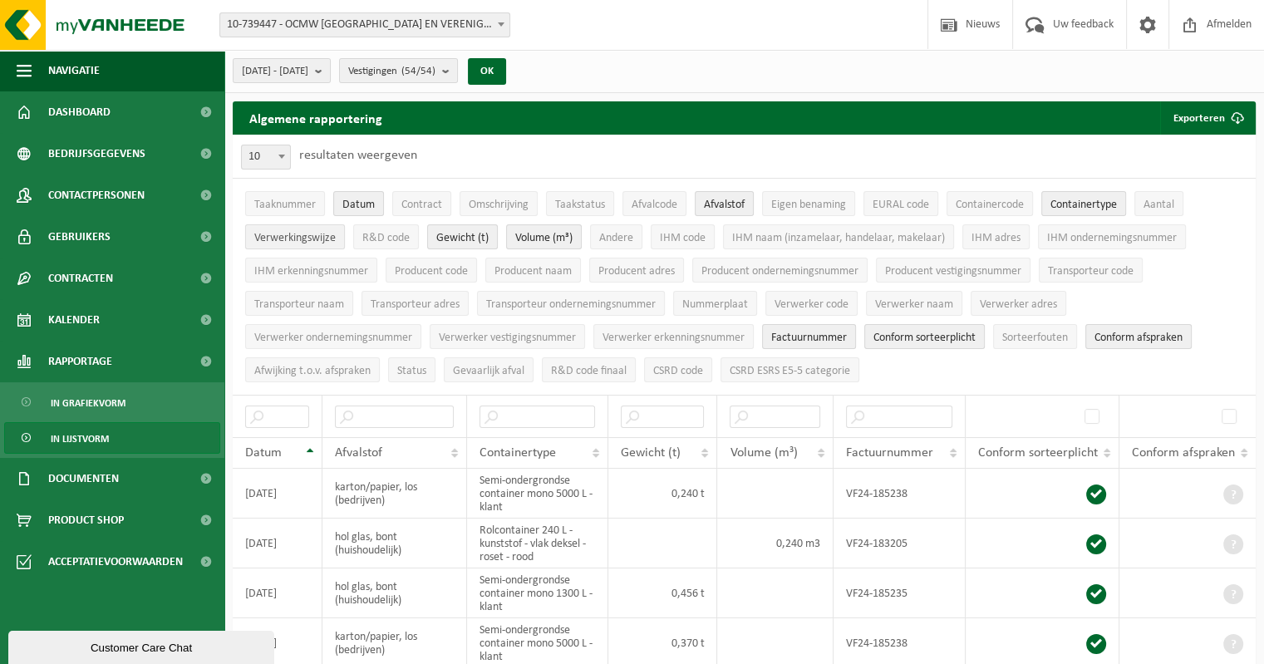
click at [288, 235] on span "Verwerkingswijze" at bounding box center [294, 238] width 81 height 12
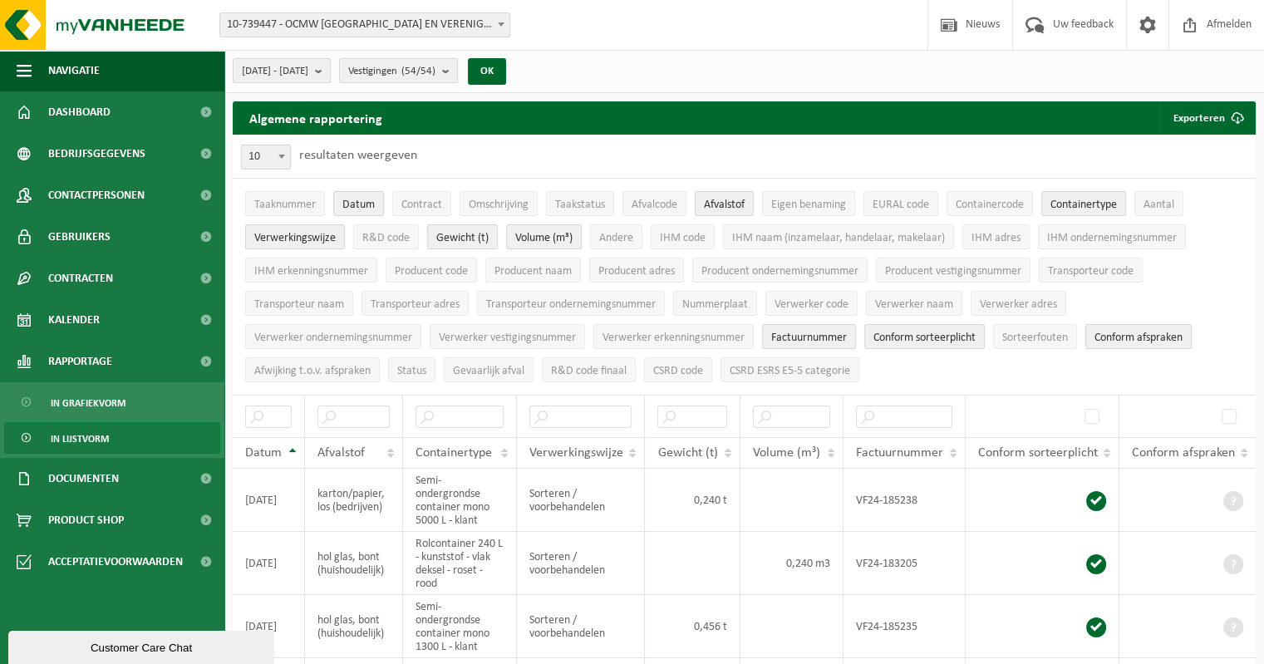
click at [288, 235] on span "Verwerkingswijze" at bounding box center [294, 238] width 81 height 12
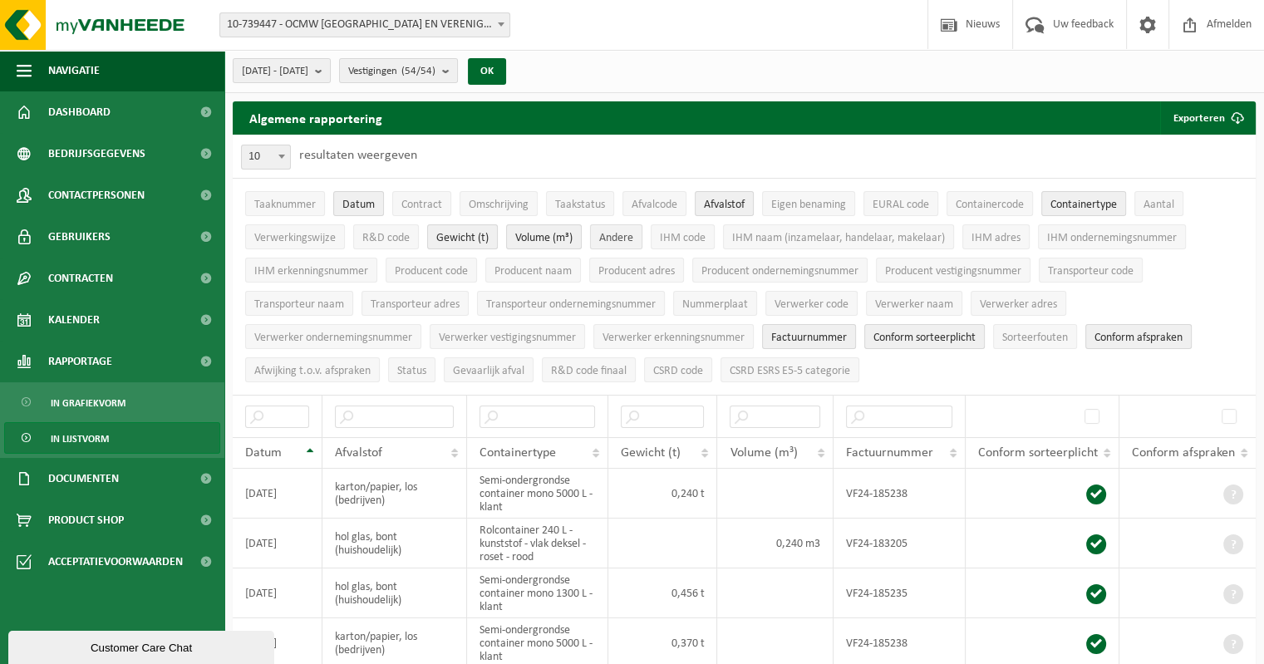
click at [628, 236] on span "Andere" at bounding box center [616, 238] width 34 height 12
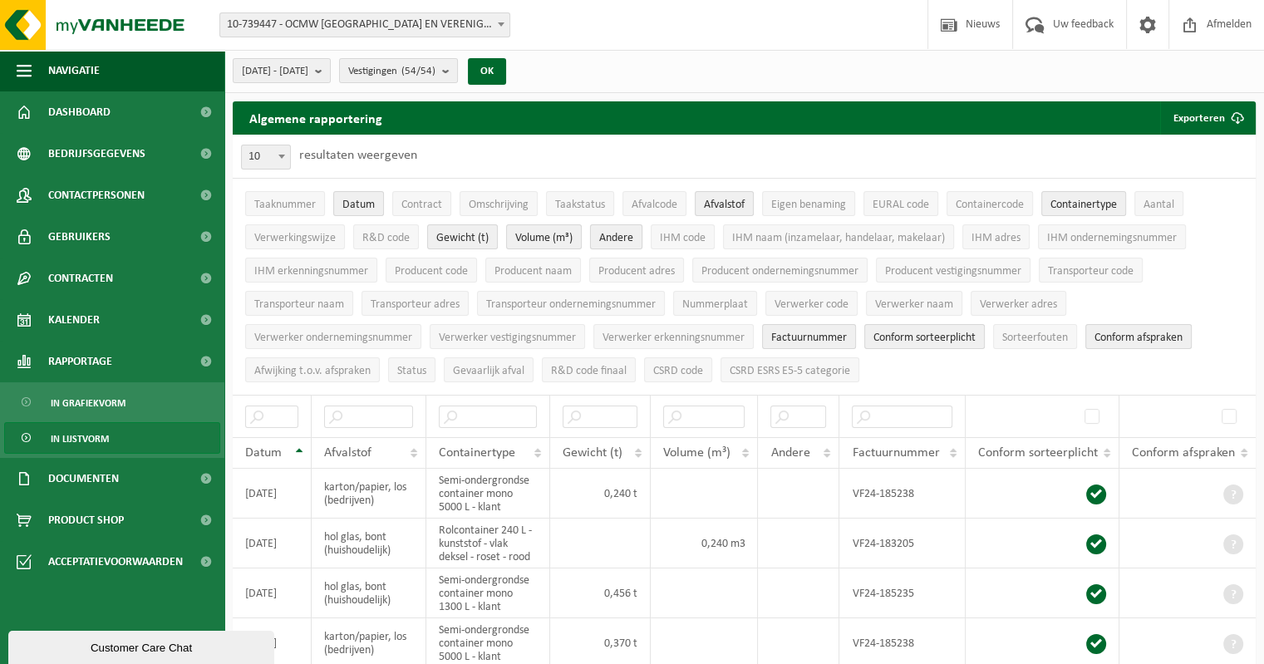
click at [628, 236] on span "Andere" at bounding box center [616, 238] width 34 height 12
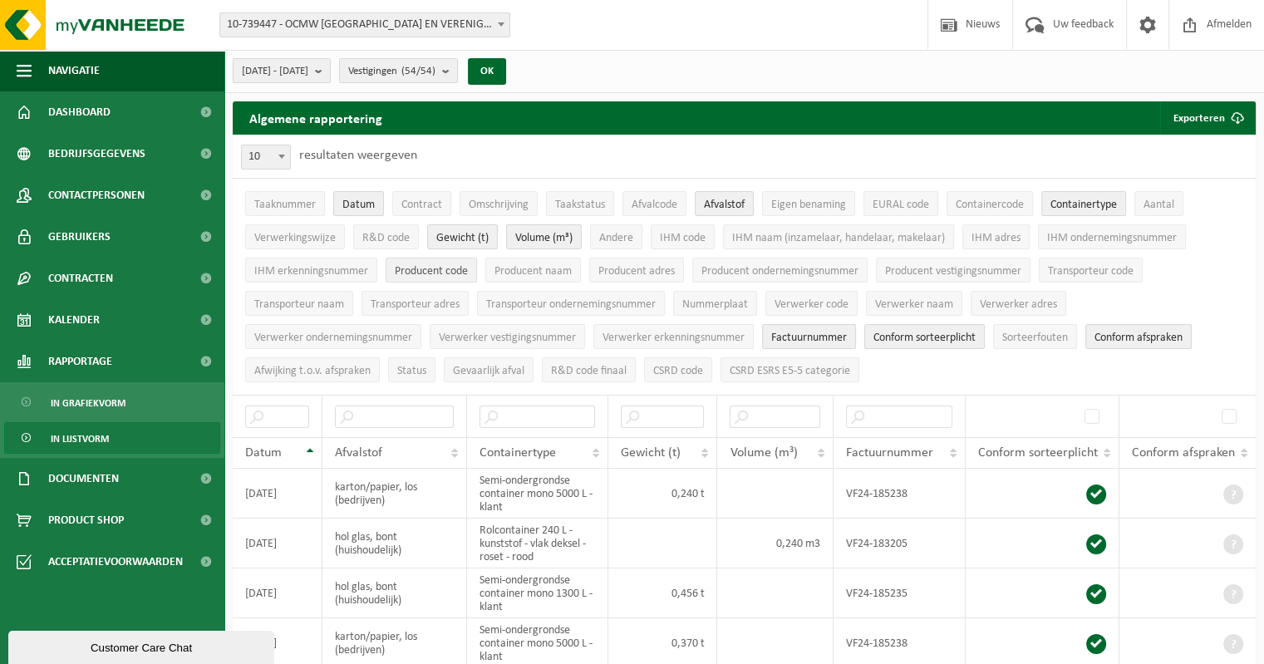
click at [442, 272] on span "Producent code" at bounding box center [431, 271] width 73 height 12
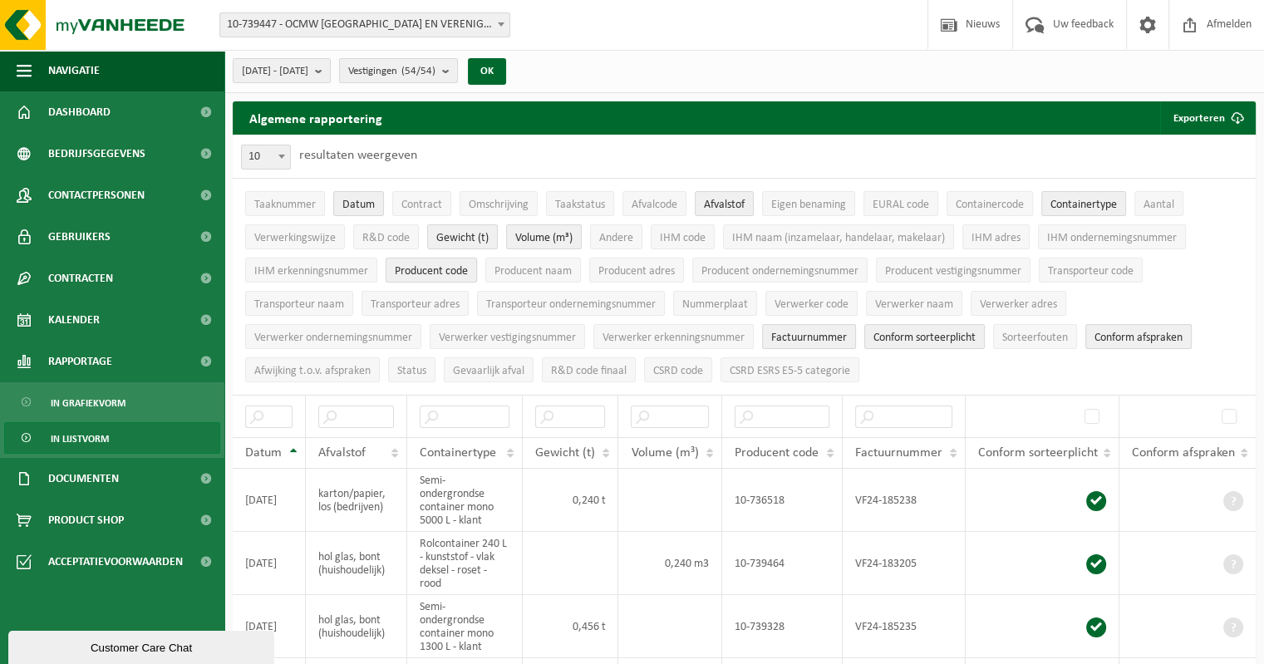
click at [442, 272] on span "Producent code" at bounding box center [431, 271] width 73 height 12
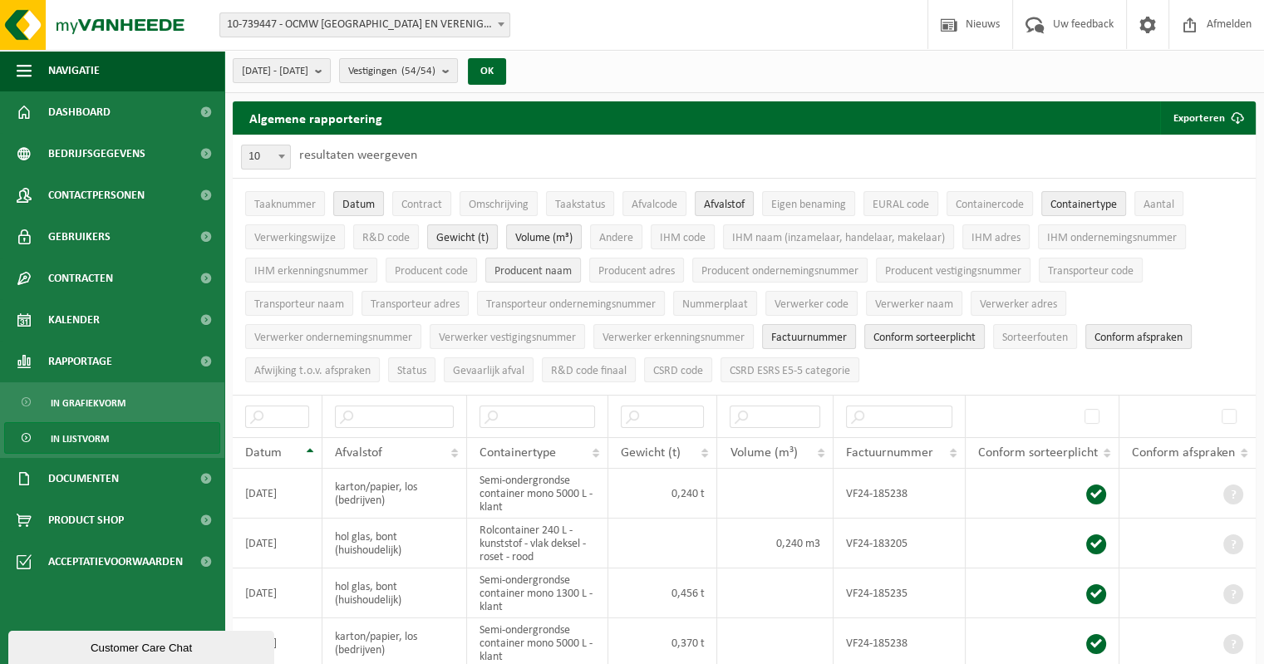
click at [520, 265] on span "Producent naam" at bounding box center [533, 271] width 77 height 12
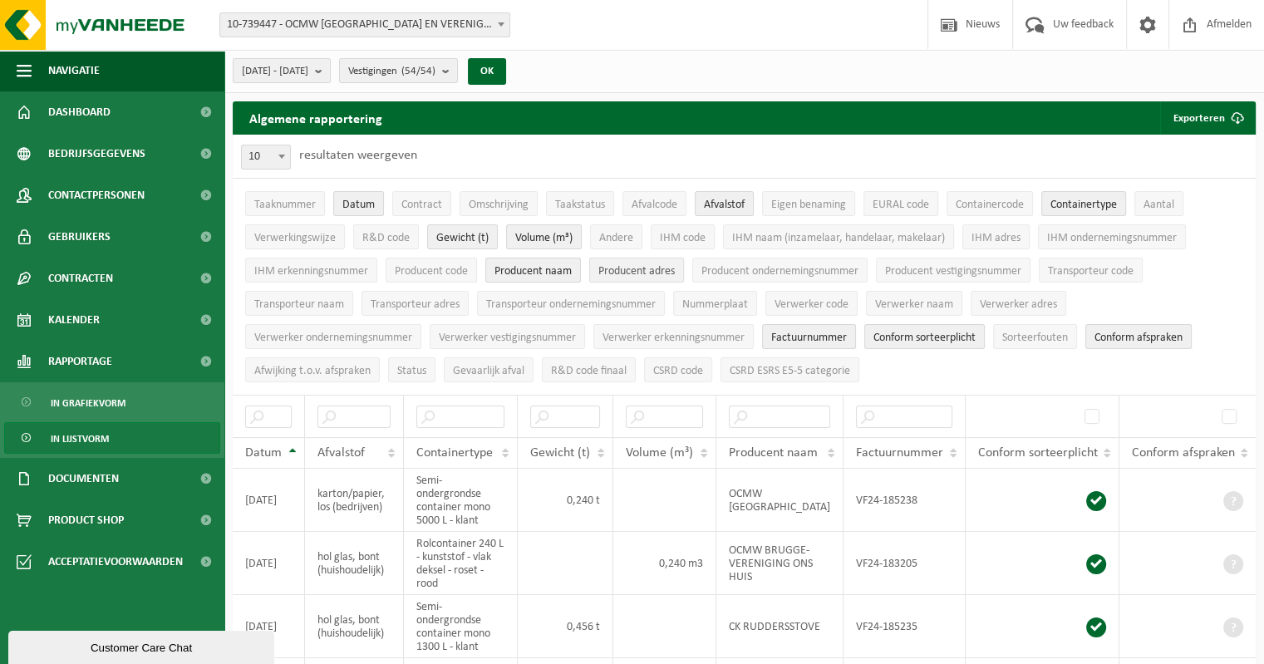
click at [643, 269] on span "Producent adres" at bounding box center [637, 271] width 76 height 12
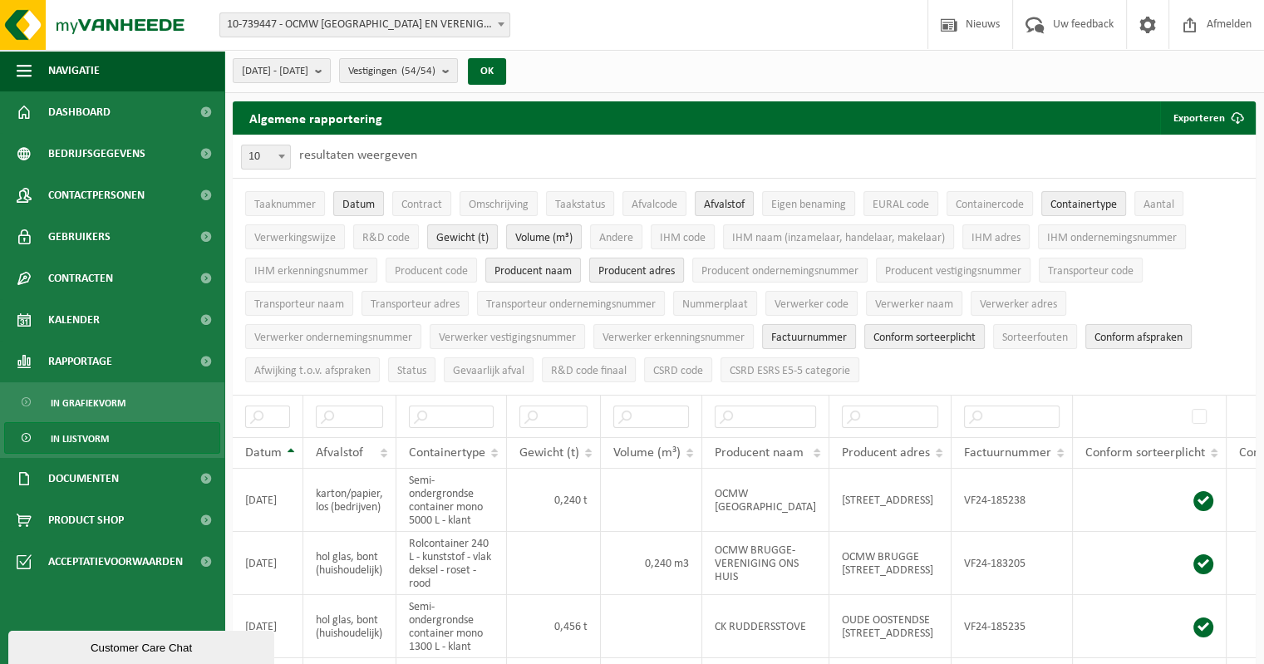
click at [643, 269] on span "Producent adres" at bounding box center [637, 271] width 76 height 12
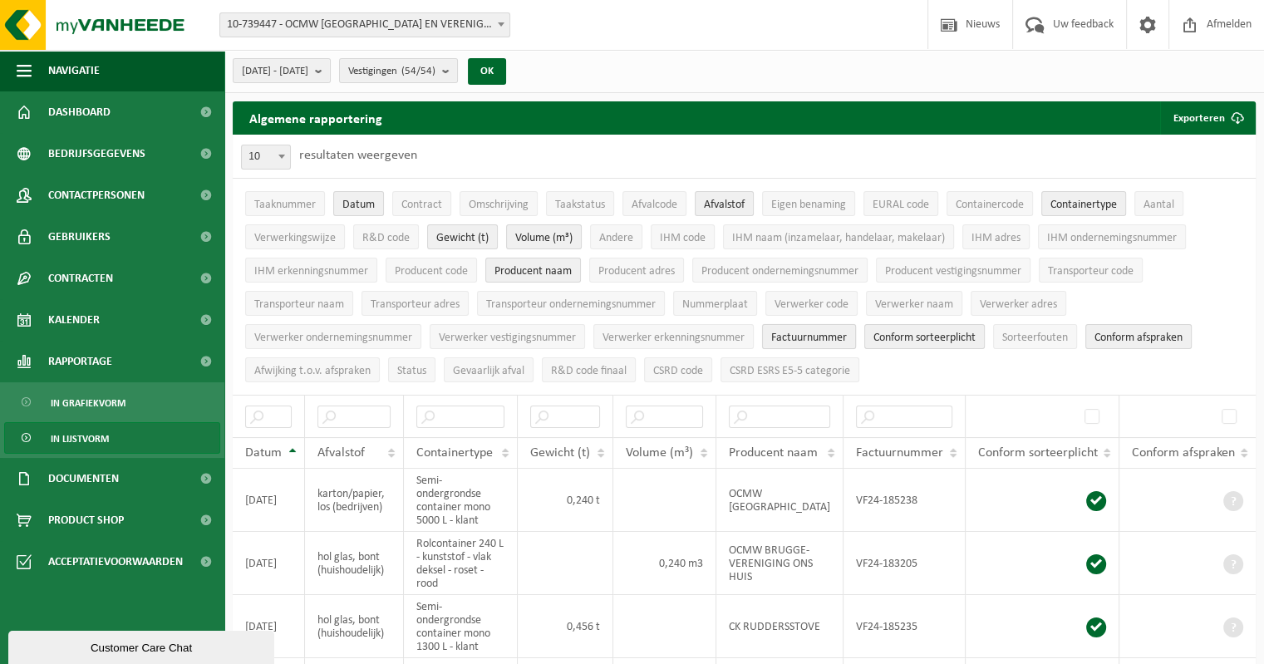
click at [809, 334] on span "Factuurnummer" at bounding box center [809, 338] width 76 height 12
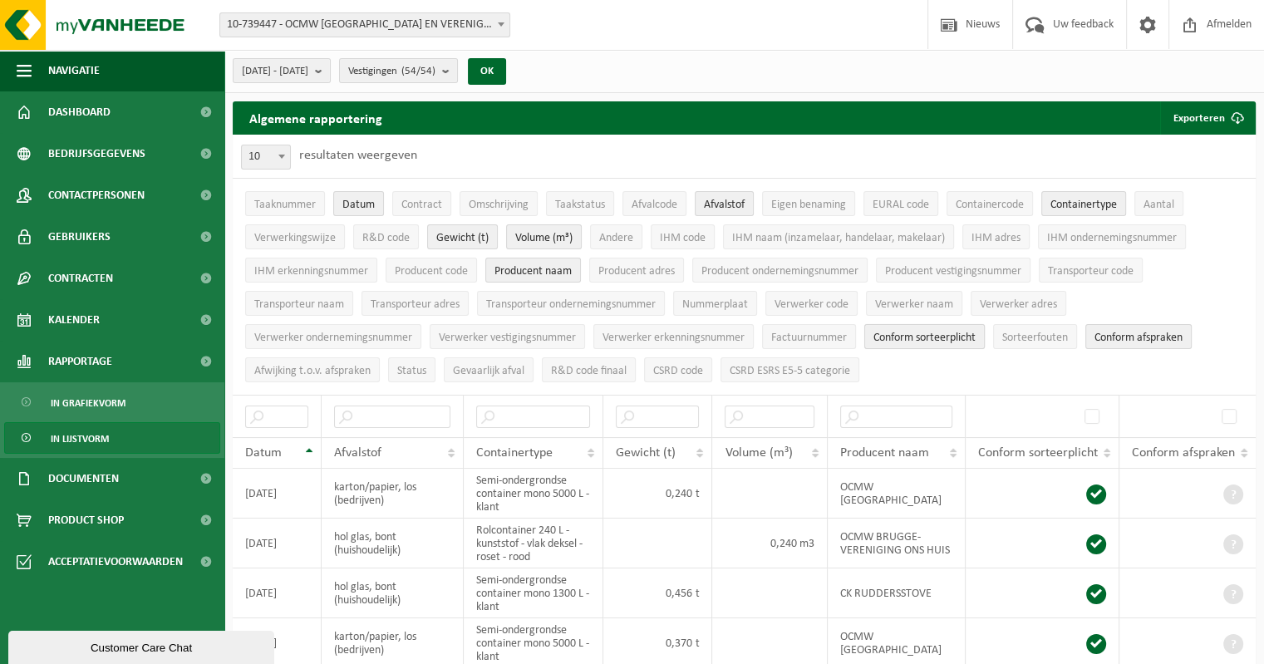
click at [941, 333] on span "Conform sorteerplicht" at bounding box center [925, 338] width 102 height 12
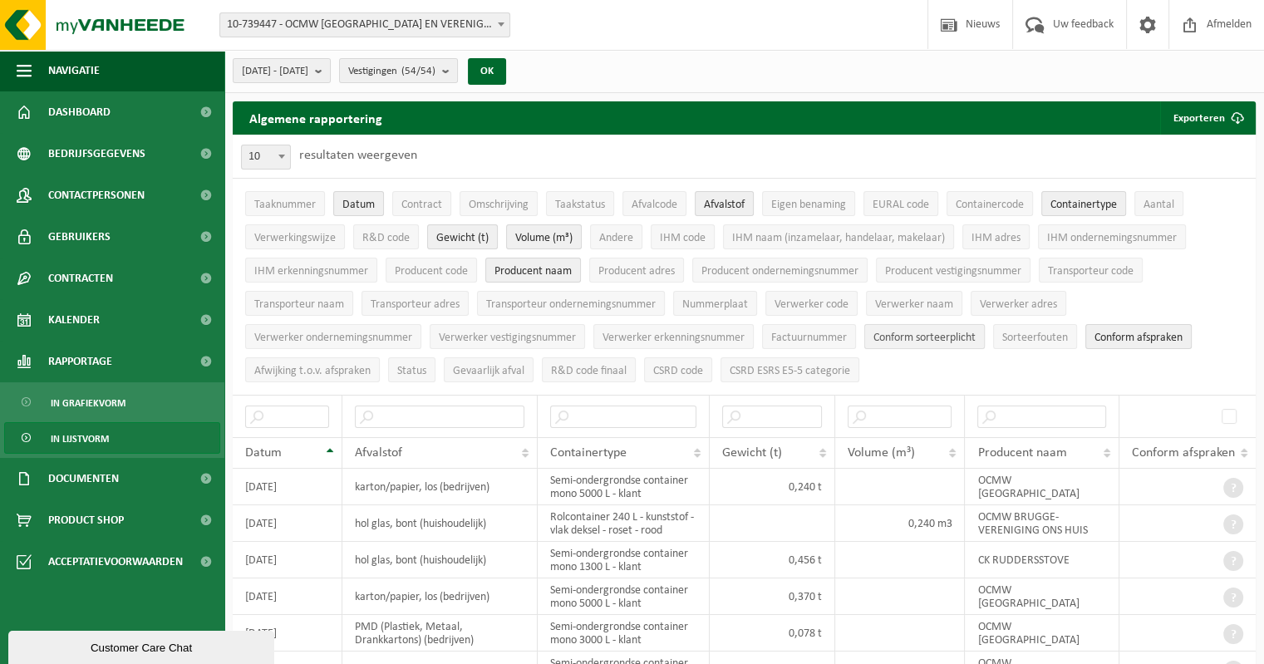
click at [941, 333] on span "Conform sorteerplicht" at bounding box center [925, 338] width 102 height 12
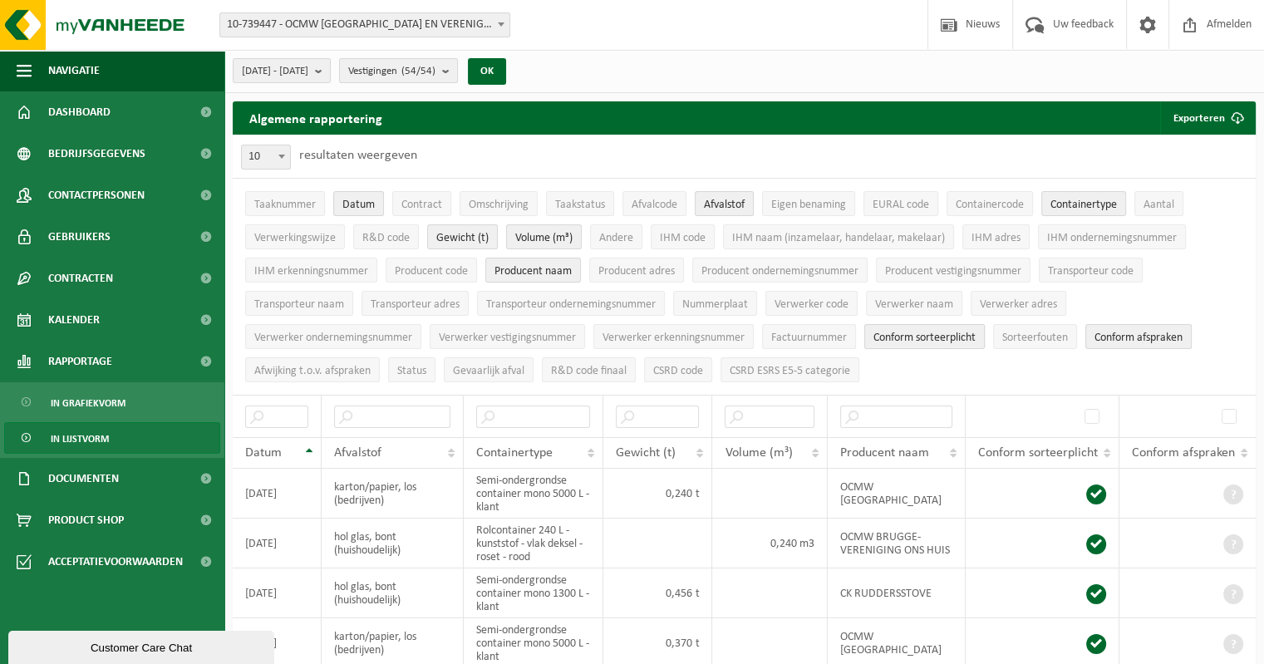
click at [935, 338] on span "Conform sorteerplicht" at bounding box center [925, 338] width 102 height 12
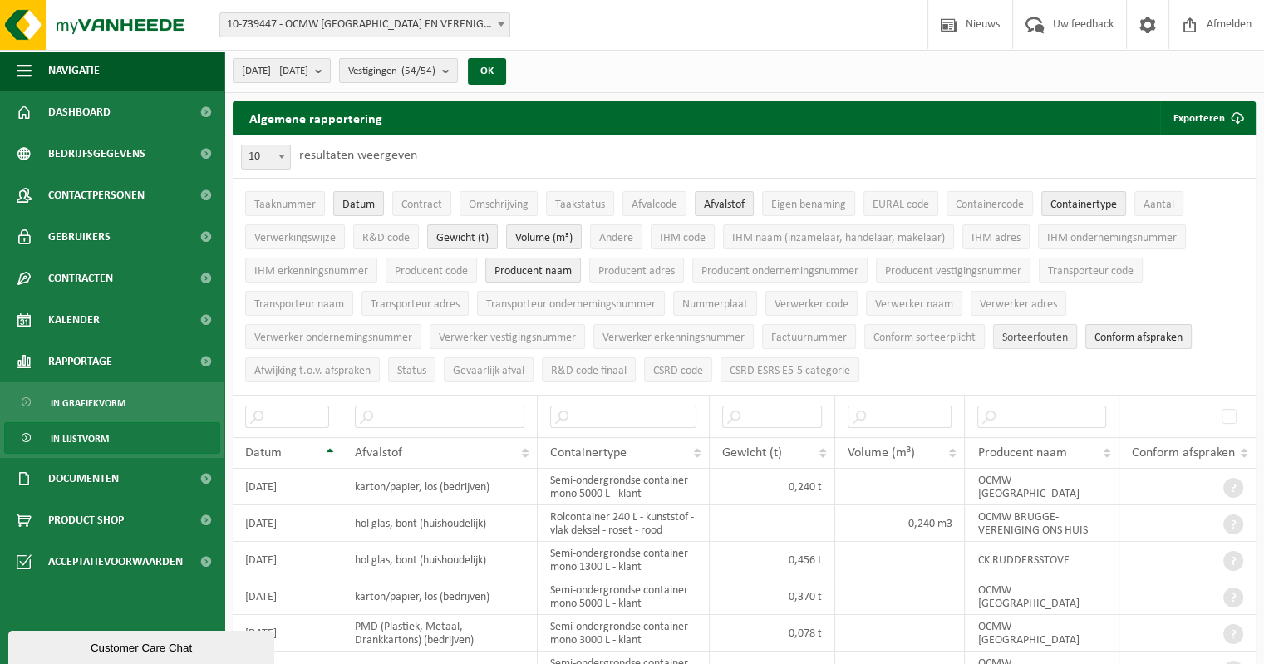
click at [1029, 337] on span "Sorteerfouten" at bounding box center [1036, 338] width 66 height 12
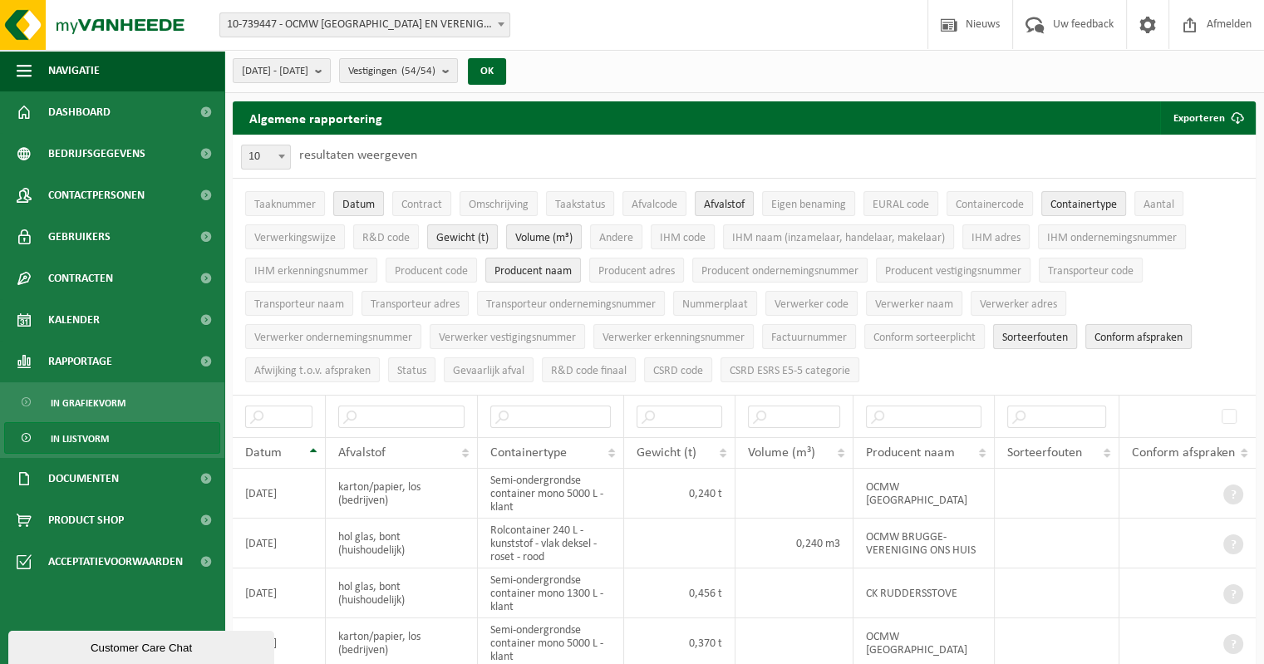
click at [1029, 337] on span "Sorteerfouten" at bounding box center [1036, 338] width 66 height 12
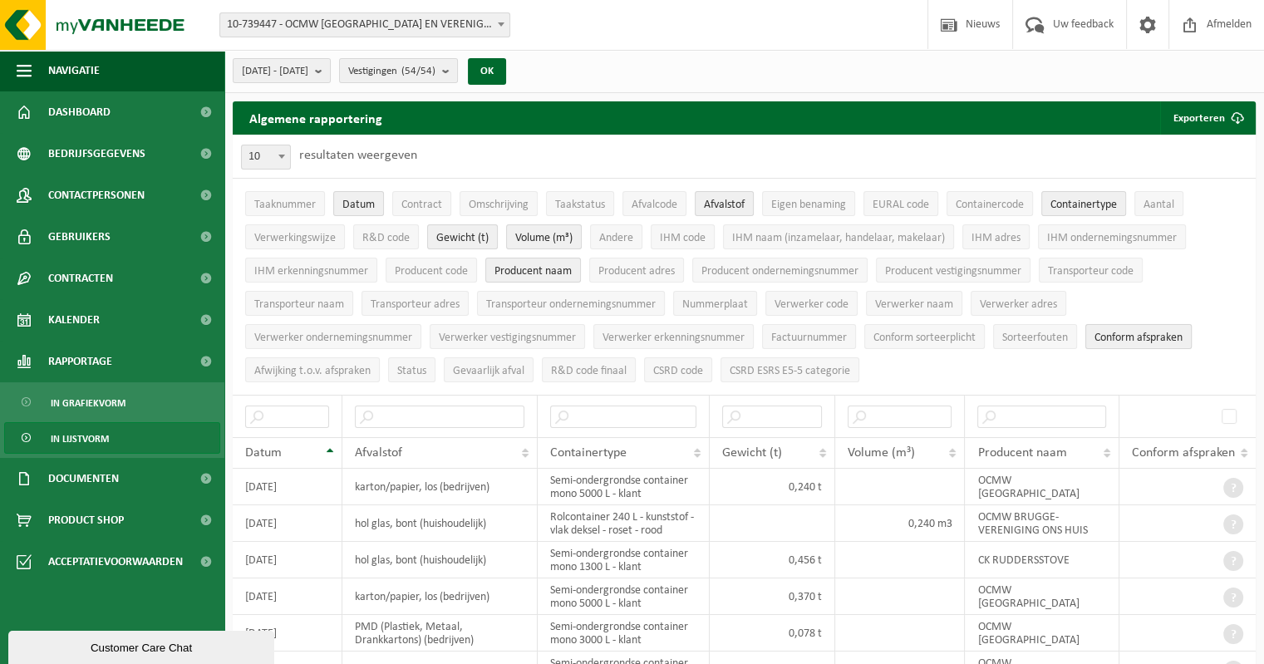
click at [1120, 332] on span "Conform afspraken" at bounding box center [1139, 338] width 88 height 12
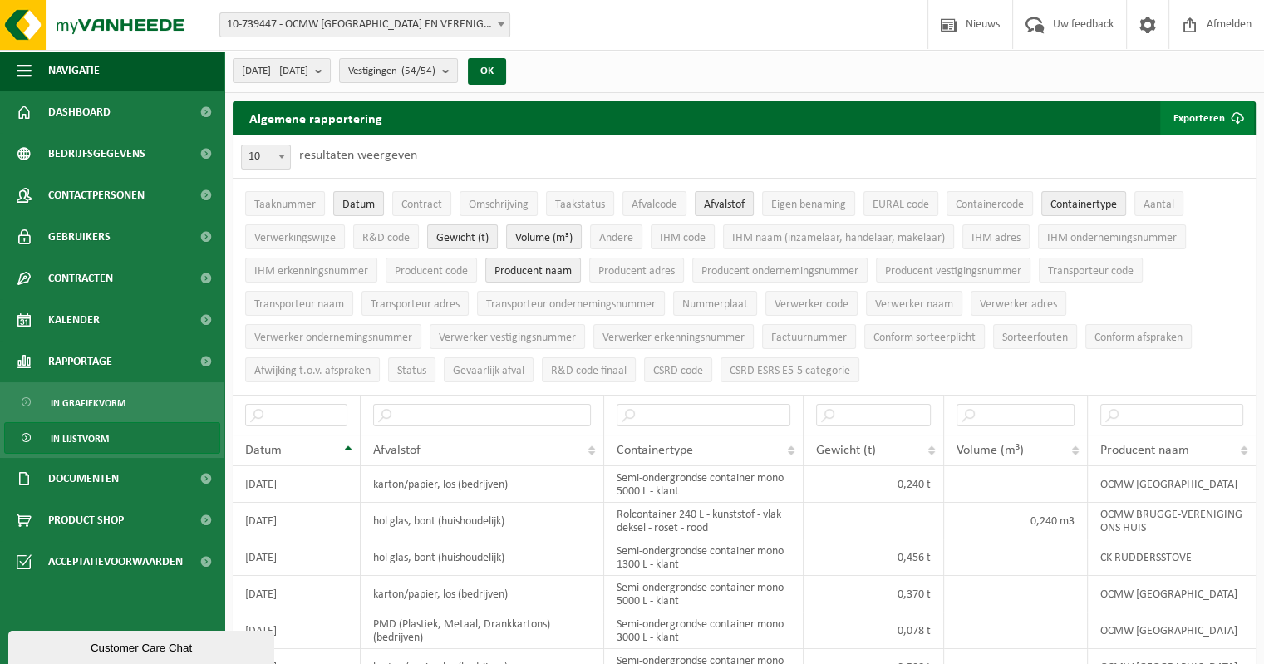
click at [1192, 123] on button "Exporteren" at bounding box center [1207, 117] width 94 height 33
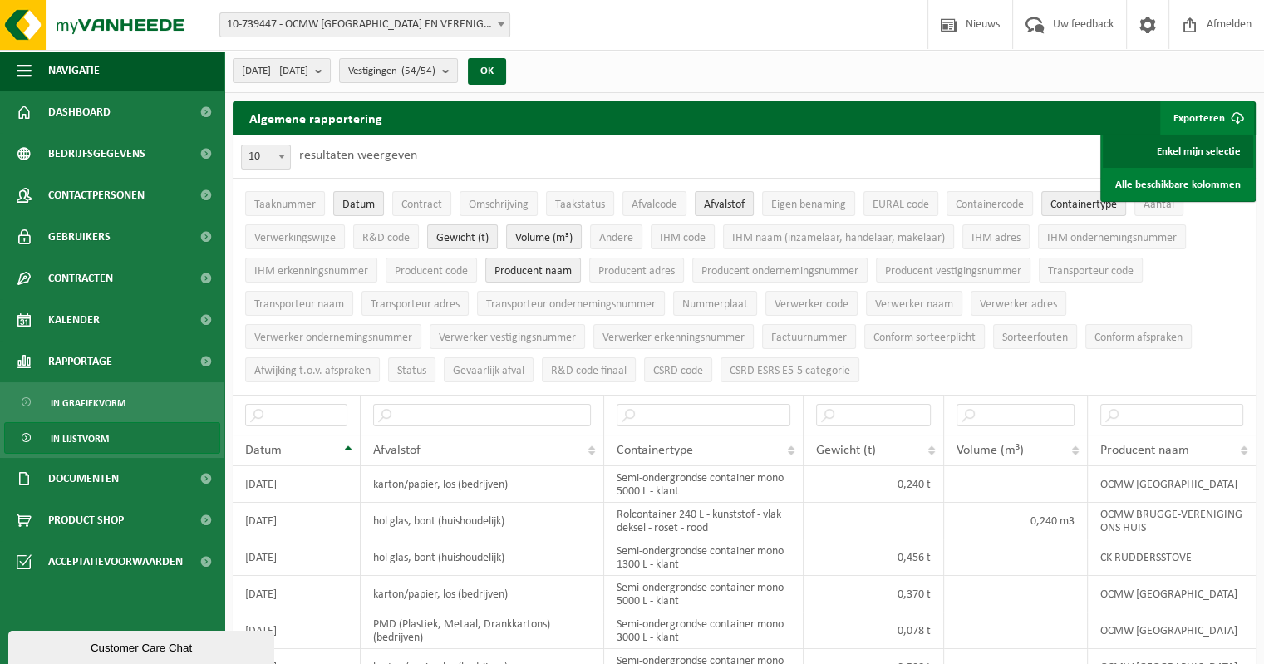
click at [1205, 148] on link "Enkel mijn selectie" at bounding box center [1178, 151] width 150 height 33
click at [734, 151] on div "10 25 50 100 10 resultaten weergeven" at bounding box center [744, 156] width 1023 height 43
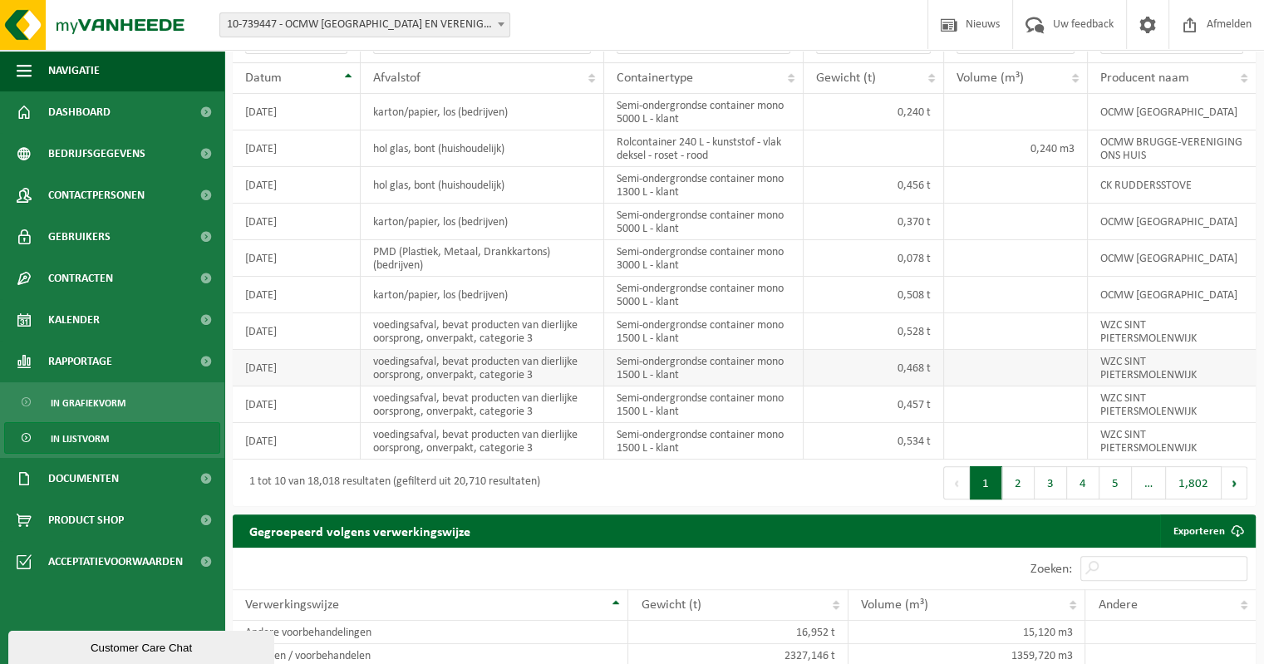
scroll to position [416, 0]
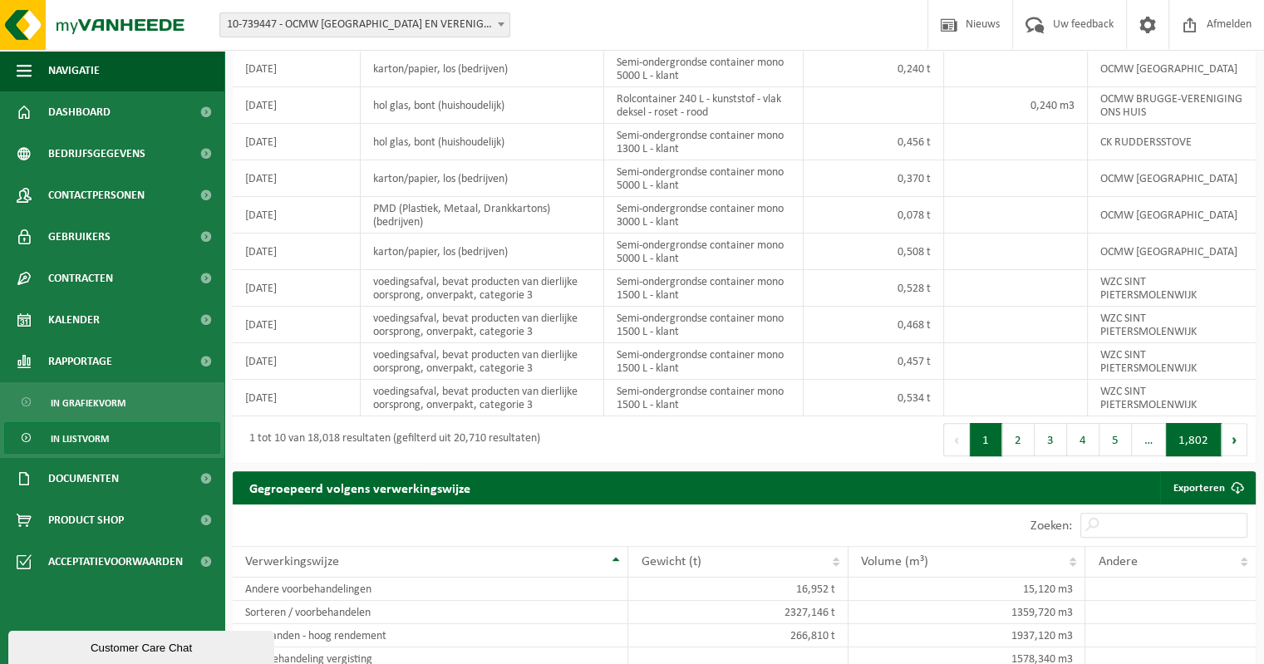
click at [1204, 432] on button "1,802" at bounding box center [1194, 439] width 56 height 33
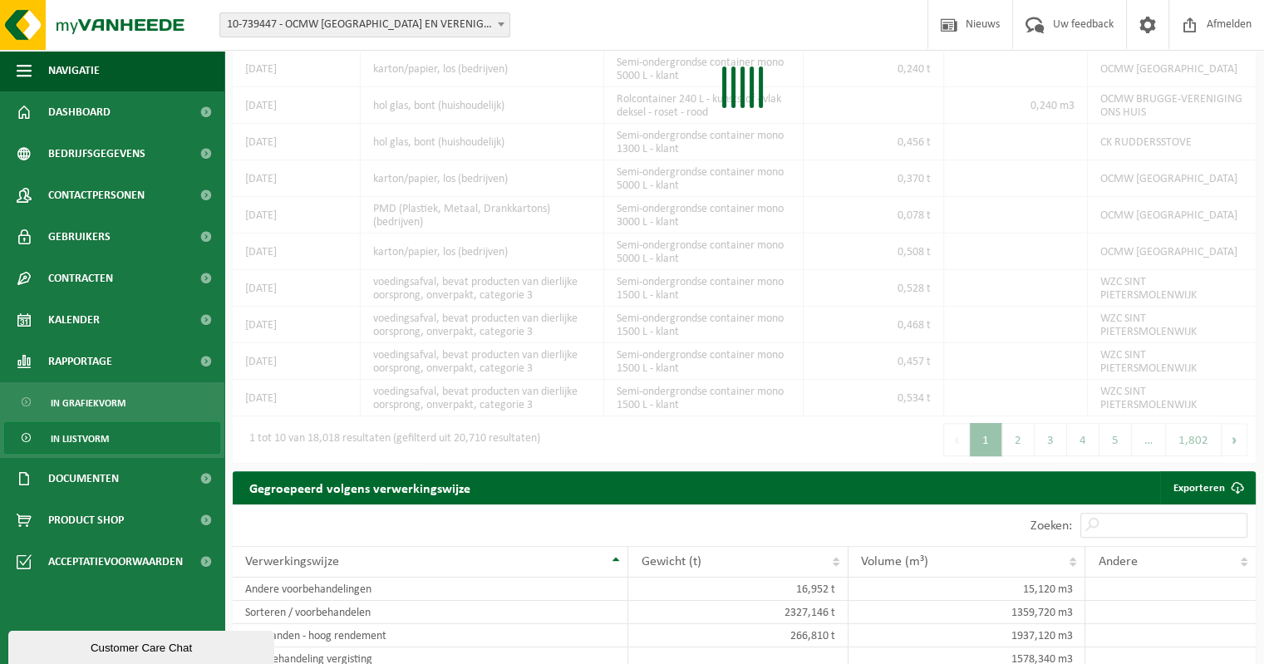
scroll to position [379, 0]
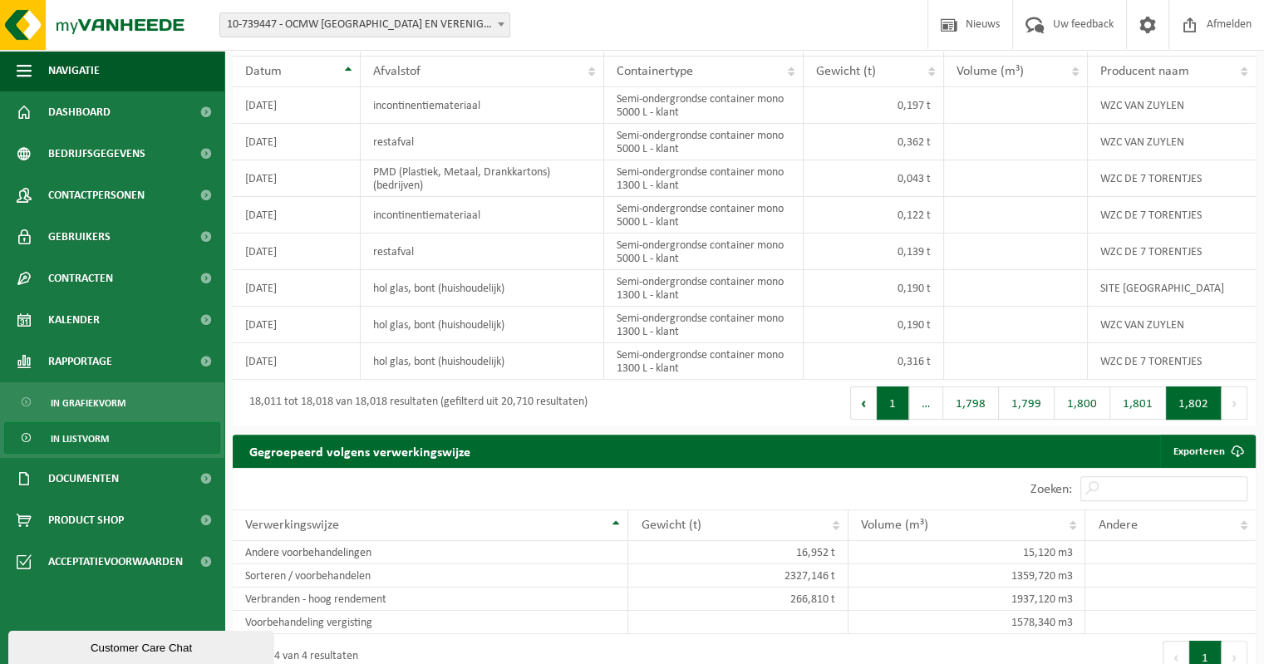
click at [894, 402] on button "1" at bounding box center [893, 403] width 32 height 33
